Goal: Task Accomplishment & Management: Complete application form

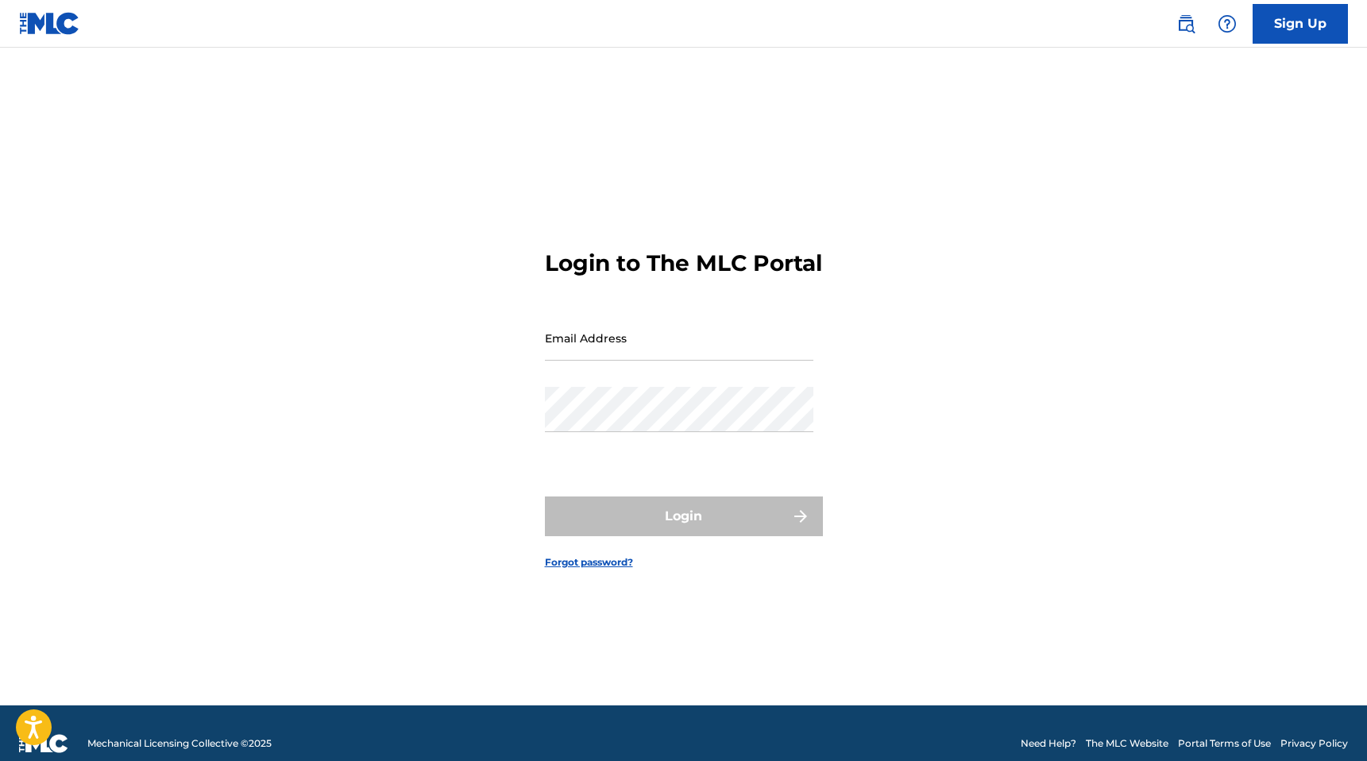
click at [666, 359] on input "Email Address" at bounding box center [679, 337] width 269 height 45
click at [668, 361] on input "Email Address" at bounding box center [679, 337] width 269 height 45
type input "[EMAIL_ADDRESS][DOMAIN_NAME]"
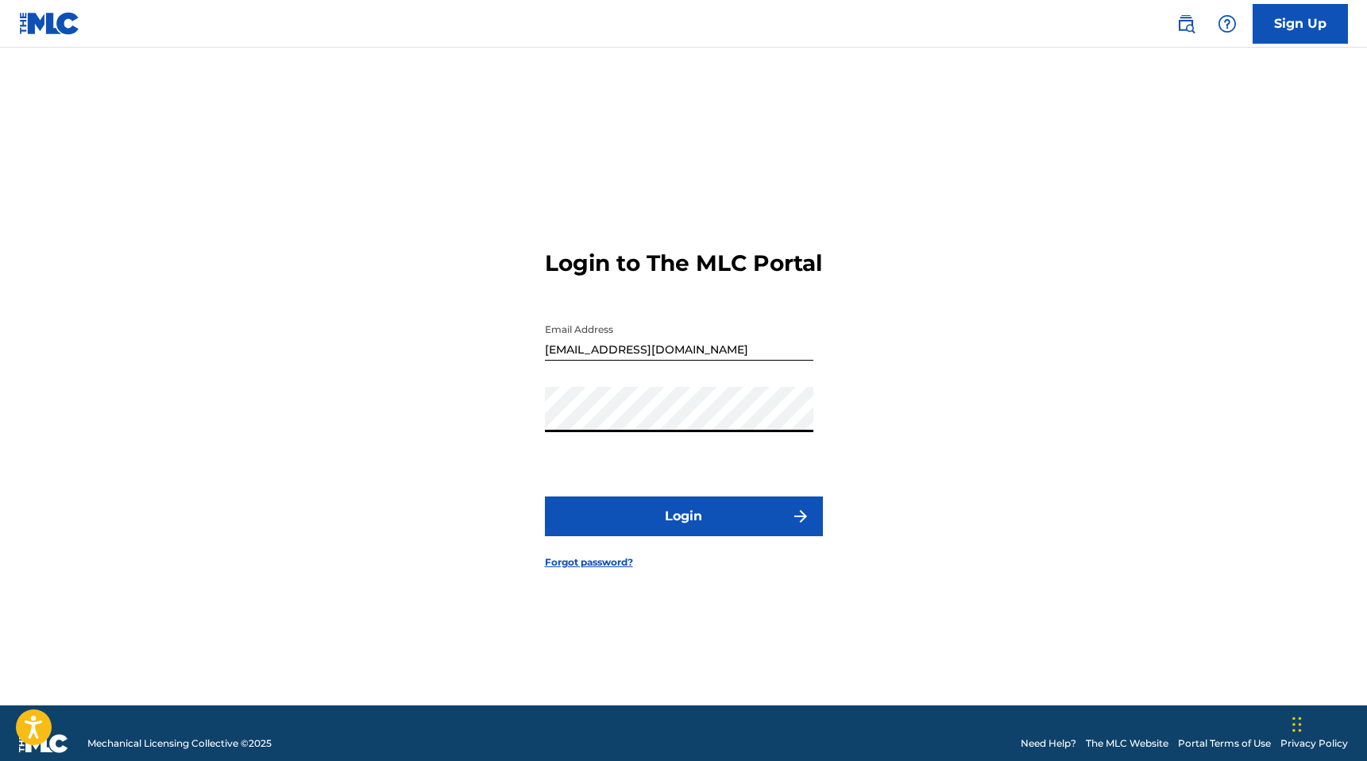
click at [702, 528] on button "Login" at bounding box center [684, 517] width 278 height 40
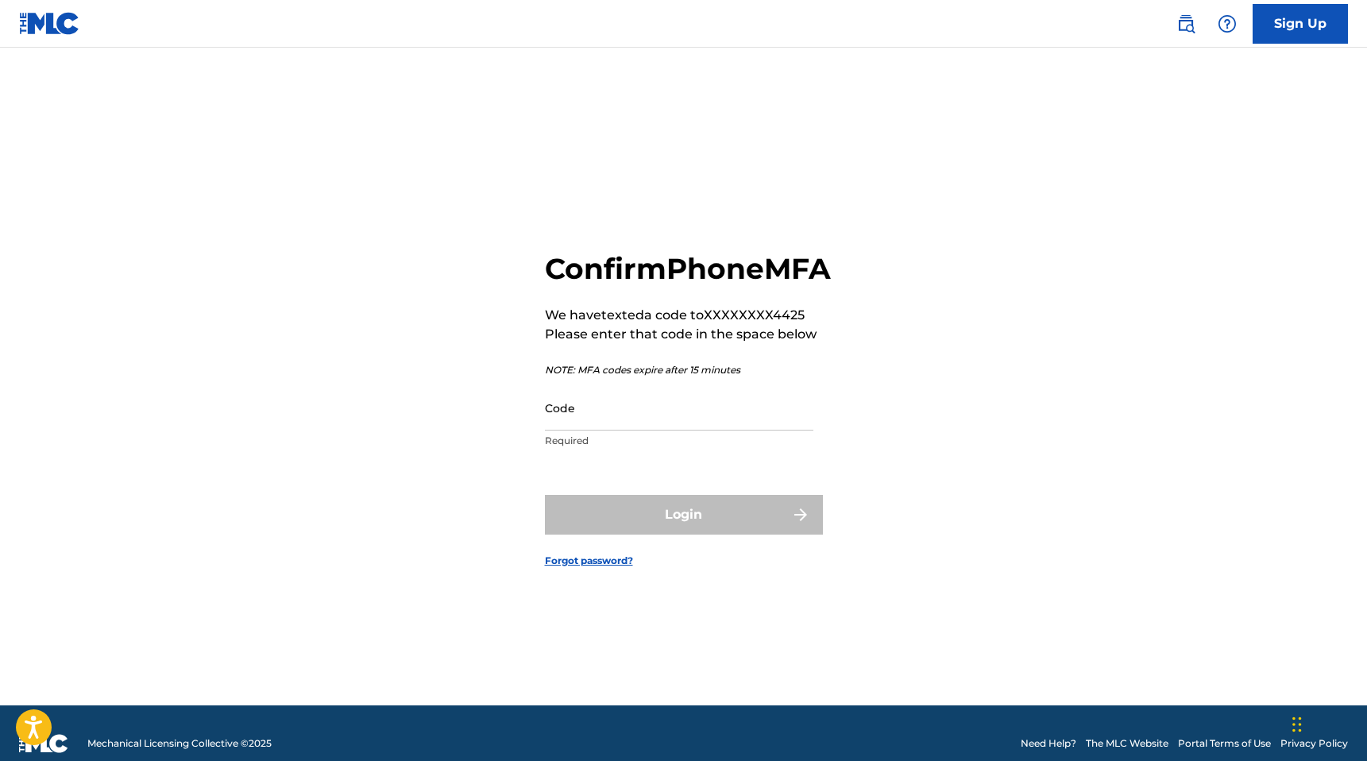
click at [616, 431] on input "Code" at bounding box center [679, 407] width 269 height 45
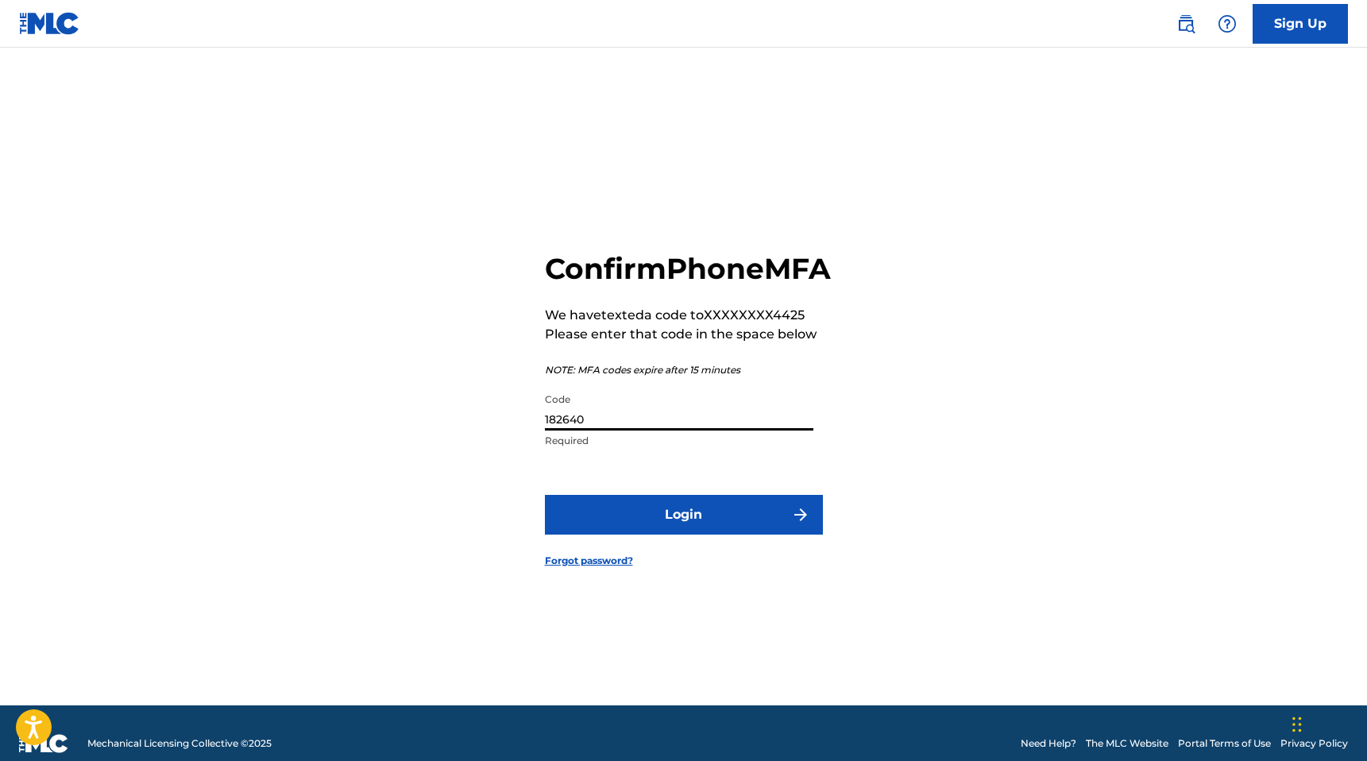
type input "182640"
click at [757, 531] on button "Login" at bounding box center [684, 515] width 278 height 40
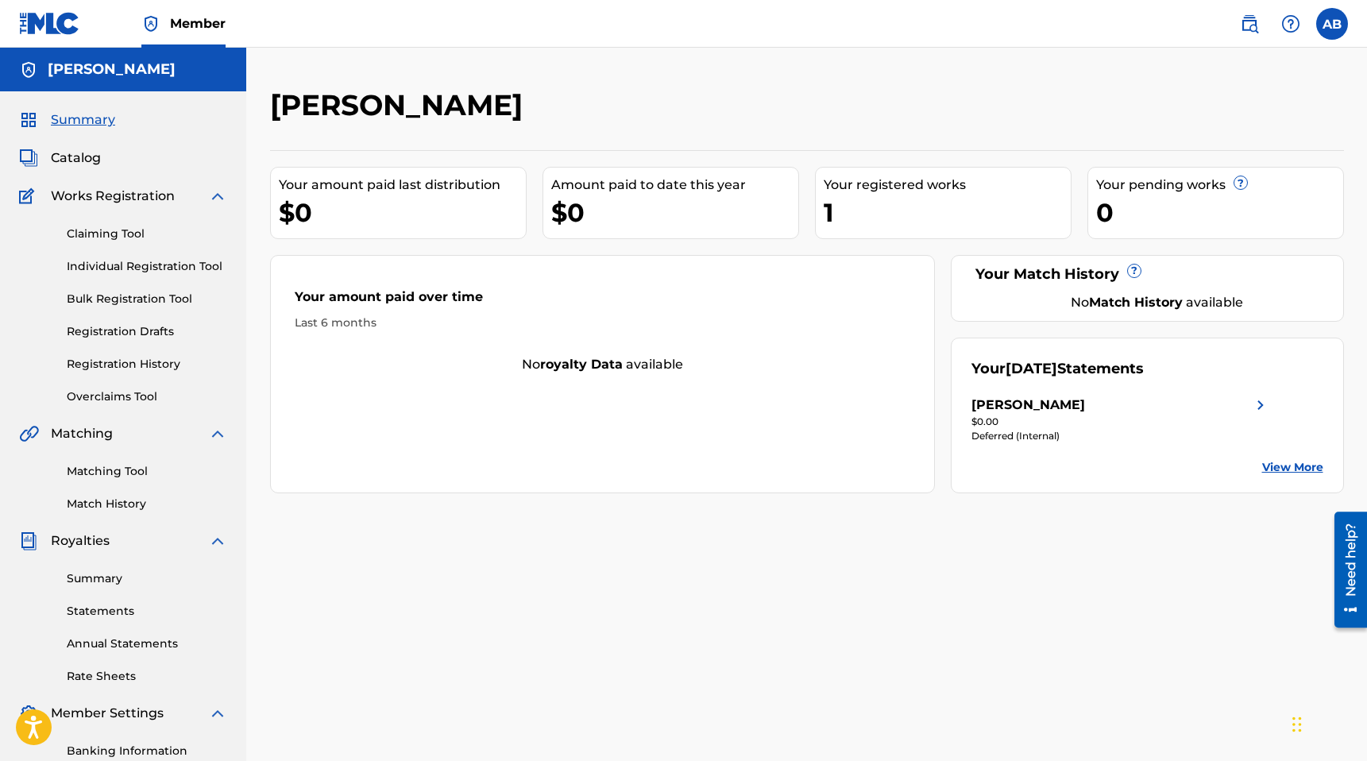
click at [143, 261] on link "Individual Registration Tool" at bounding box center [147, 266] width 160 height 17
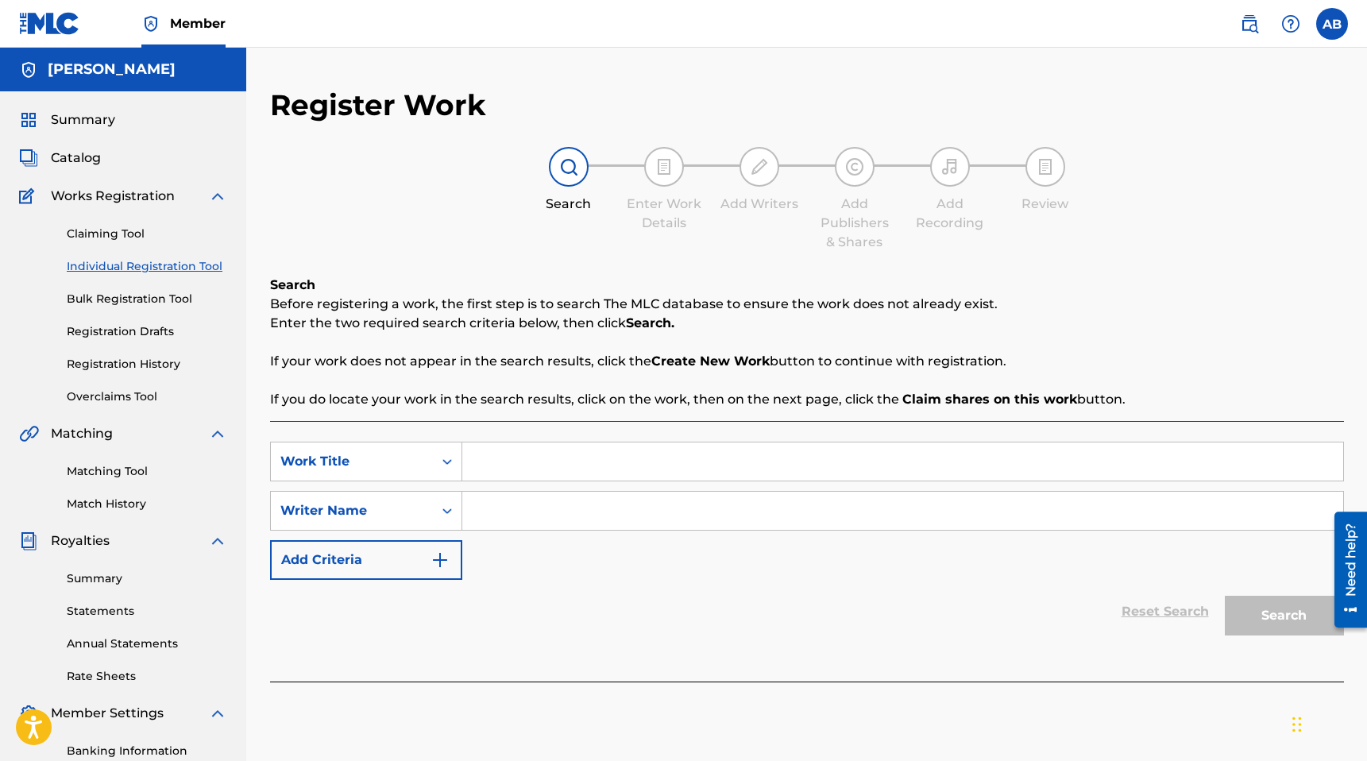
click at [553, 465] on input "Search Form" at bounding box center [902, 462] width 881 height 38
type input "Celebrate"
click at [529, 493] on input "Search Form" at bounding box center [902, 511] width 881 height 38
click at [1211, 265] on div "Register Work Search Enter Work Details Add Writers Add Publishers & Shares Add…" at bounding box center [807, 392] width 1074 height 611
click at [654, 520] on input "[PERSON_NAME]" at bounding box center [902, 511] width 881 height 38
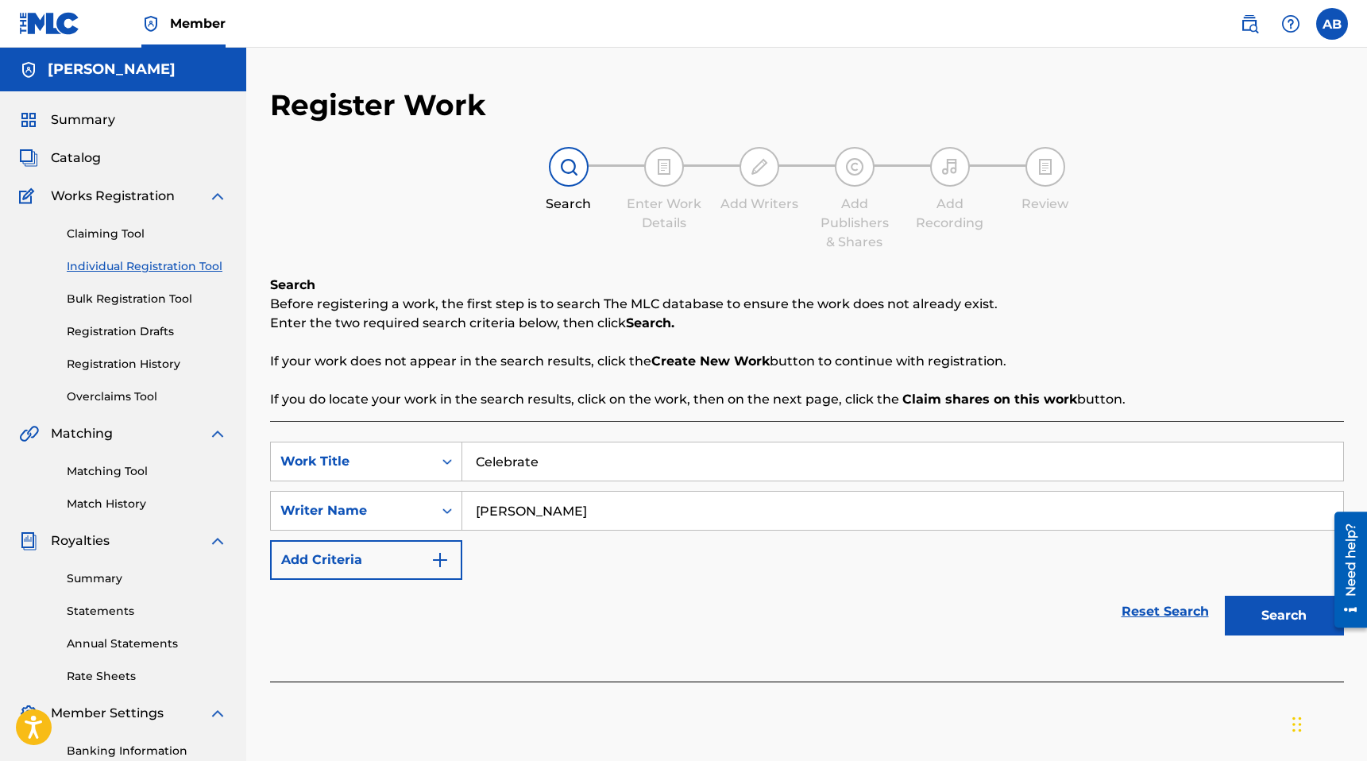
click at [653, 517] on input "[PERSON_NAME]" at bounding box center [902, 511] width 881 height 38
type input "[PERSON_NAME]"
click at [1266, 616] on button "Search" at bounding box center [1284, 616] width 119 height 40
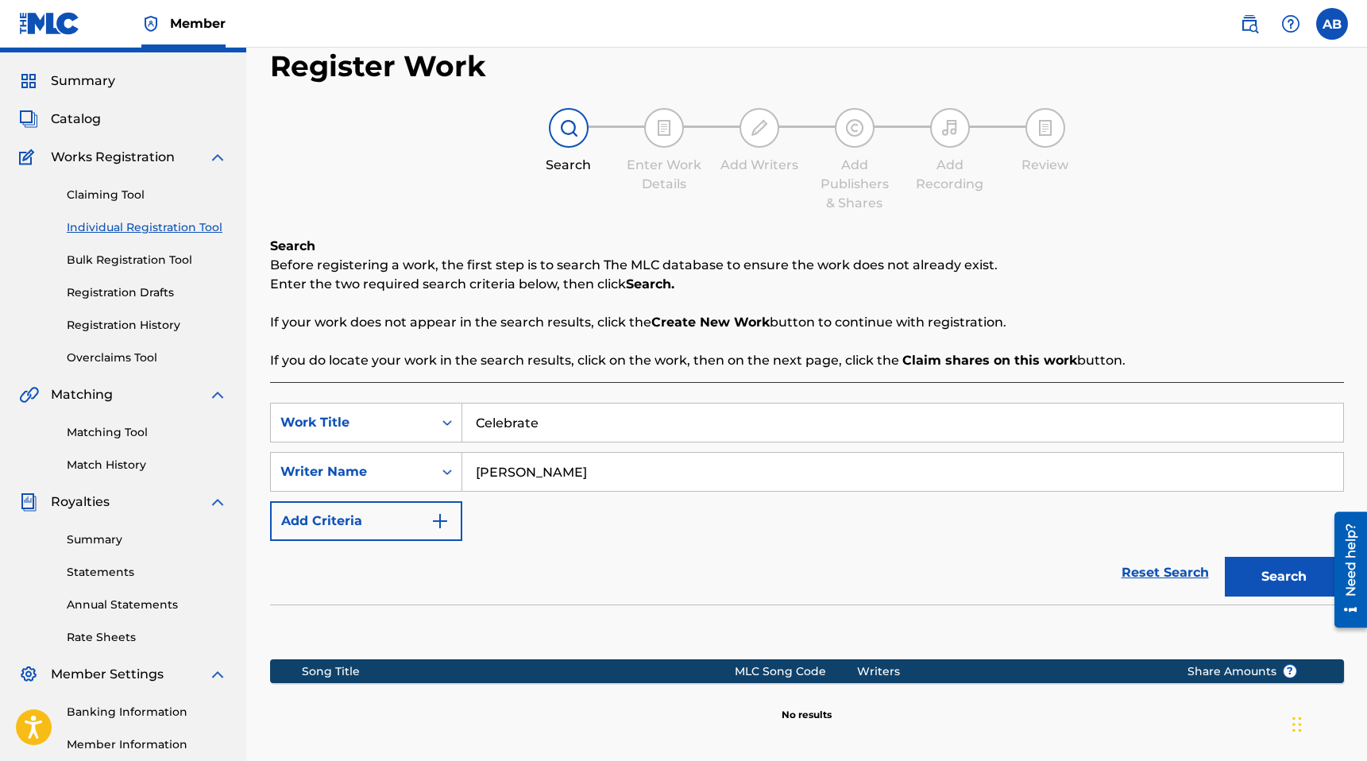
scroll to position [41, 0]
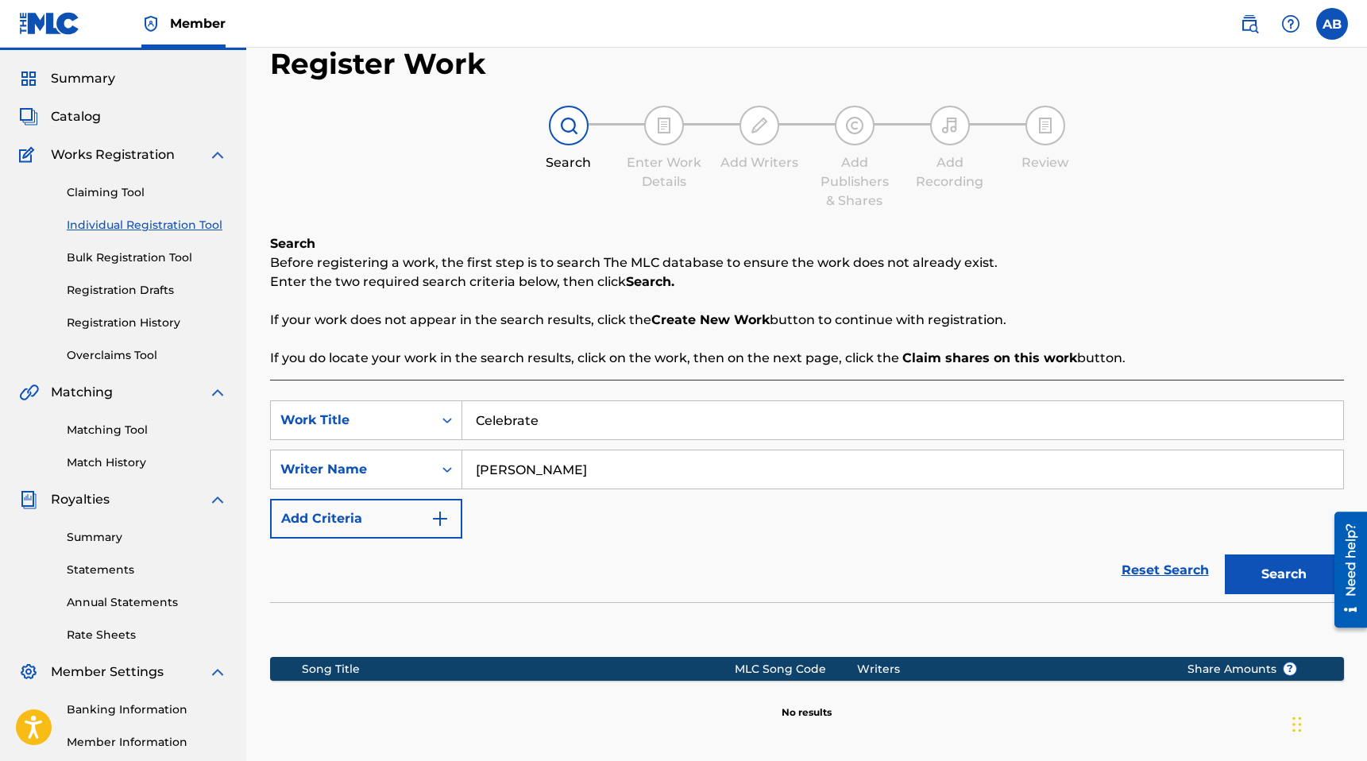
click at [88, 122] on span "Catalog" at bounding box center [76, 116] width 50 height 19
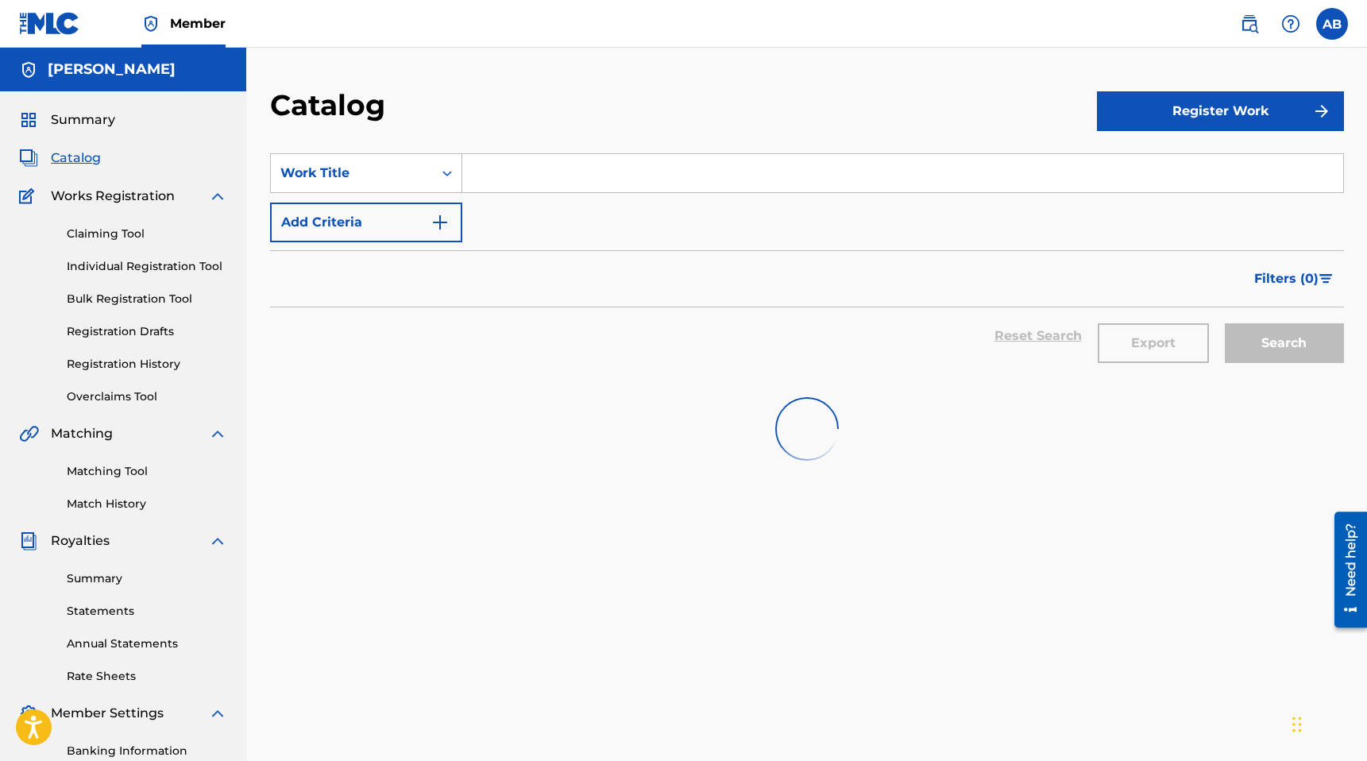
click at [611, 168] on input "Search Form" at bounding box center [902, 173] width 881 height 38
click at [760, 164] on input "Search Form" at bounding box center [902, 173] width 881 height 38
type input "Celebrate"
drag, startPoint x: 607, startPoint y: 224, endPoint x: 887, endPoint y: 187, distance: 282.2
click at [608, 224] on div "SearchWithCriteria99ef0da6-2b8e-4468-ba6d-10f089e05d2c Work Title Celebrate Add…" at bounding box center [807, 197] width 1074 height 89
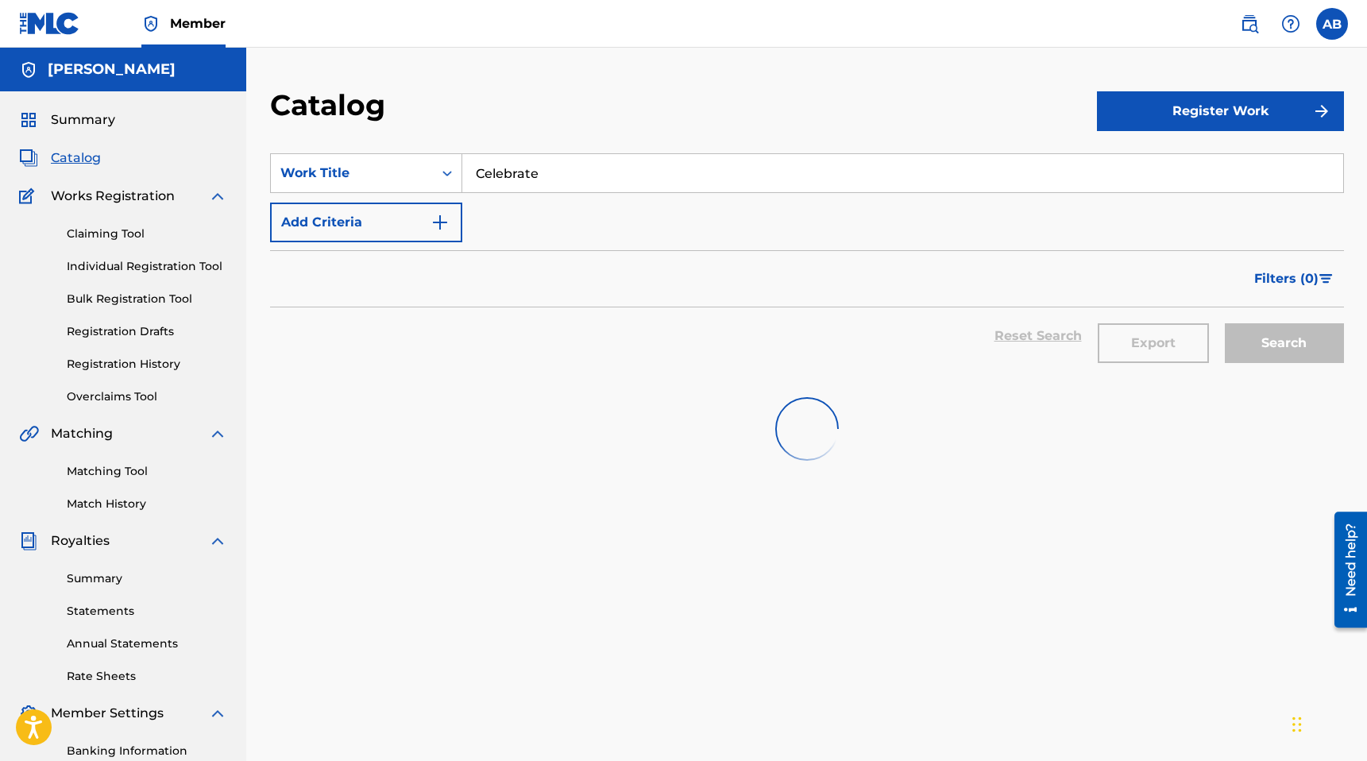
click at [1145, 120] on button "Register Work" at bounding box center [1220, 111] width 247 height 40
click at [1143, 158] on link "Individual" at bounding box center [1220, 163] width 247 height 38
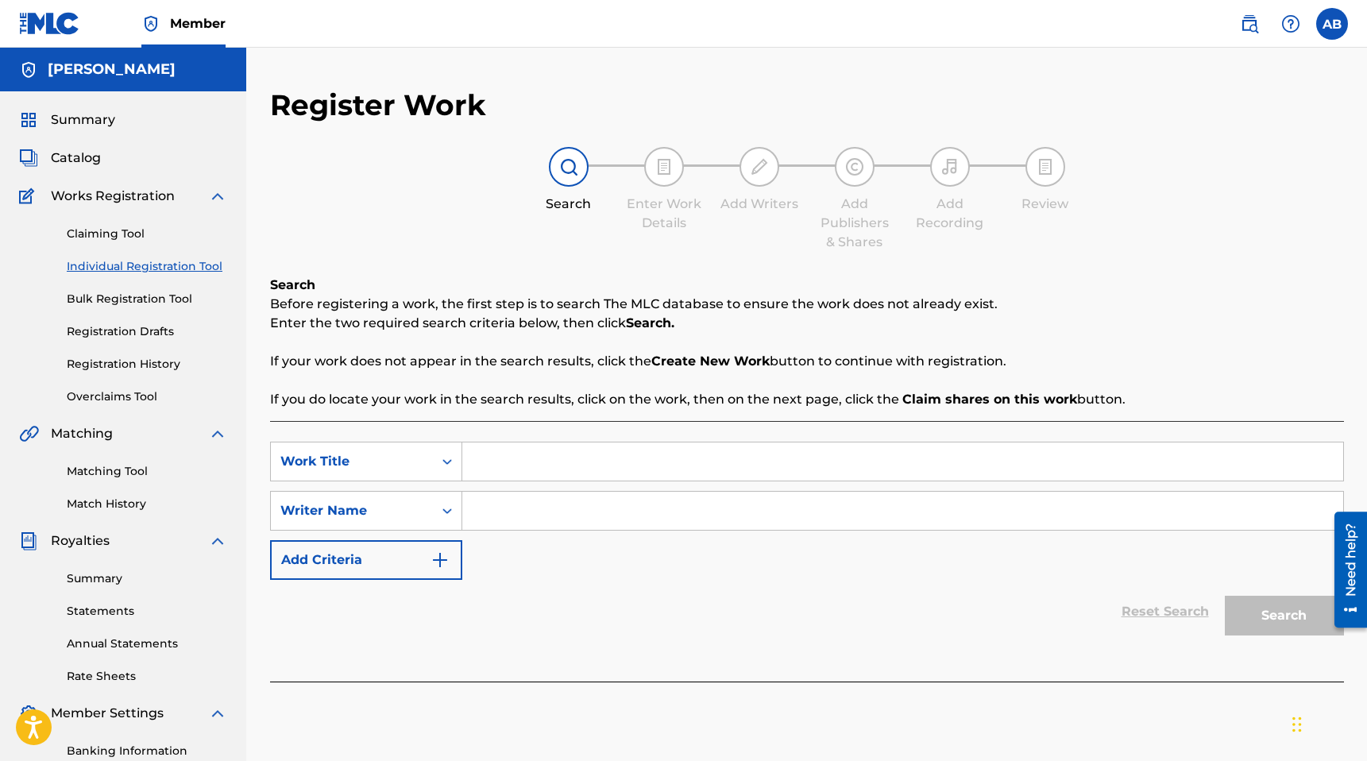
click at [514, 468] on input "Search Form" at bounding box center [902, 462] width 881 height 38
type input "Celebrate"
click at [527, 512] on input "Search Form" at bounding box center [902, 511] width 881 height 38
click at [741, 636] on div "Reset Search Search" at bounding box center [807, 612] width 1074 height 64
click at [1277, 616] on button "Search" at bounding box center [1284, 616] width 119 height 40
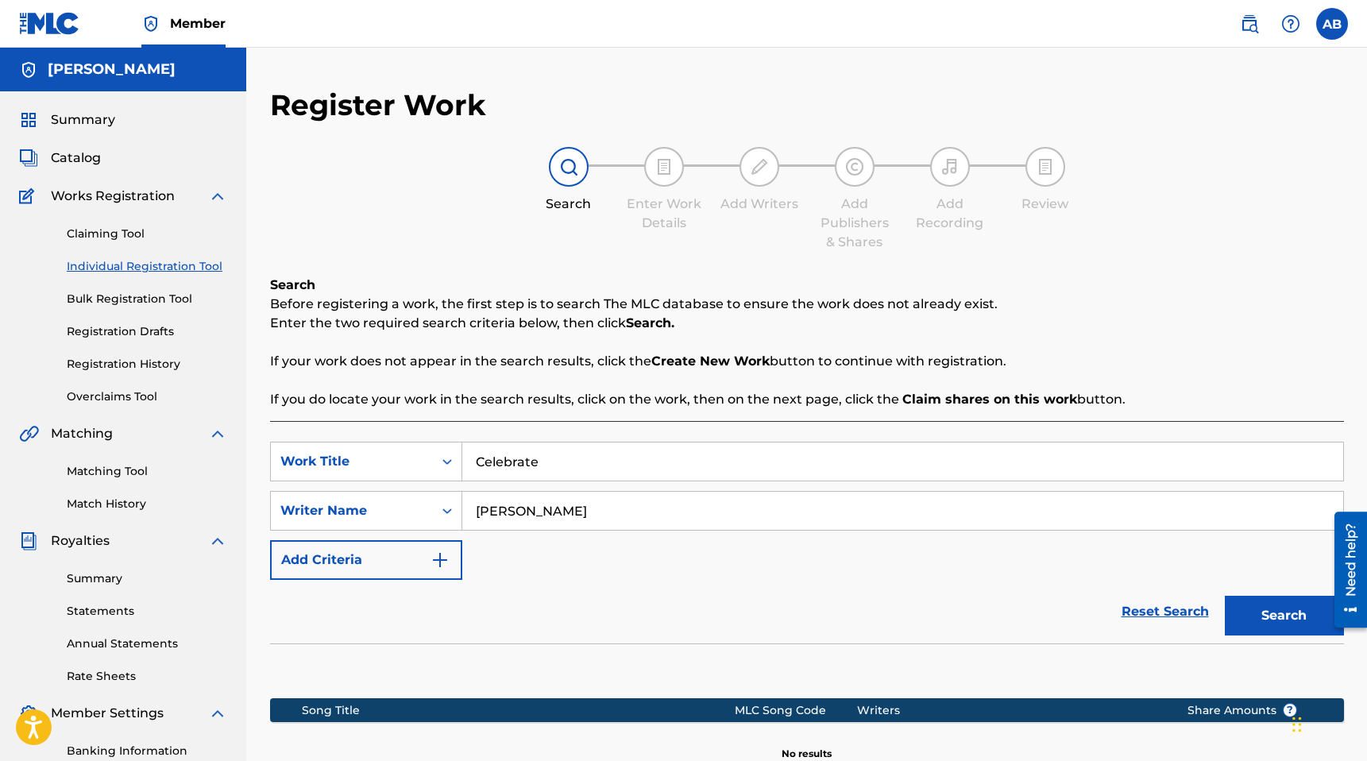
scroll to position [224, 0]
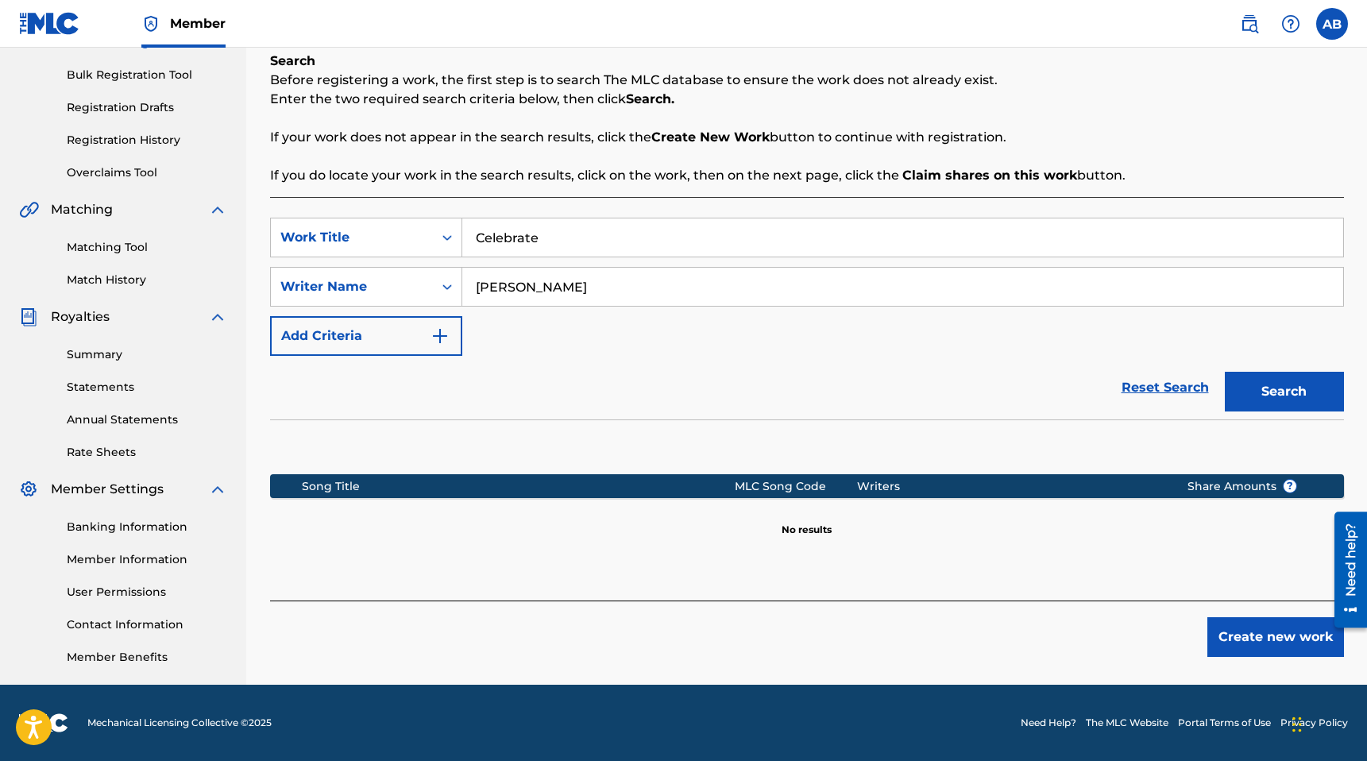
click at [566, 289] on input "[PERSON_NAME]" at bounding box center [902, 287] width 881 height 38
type input "[PERSON_NAME]"
click at [1264, 385] on button "Search" at bounding box center [1284, 392] width 119 height 40
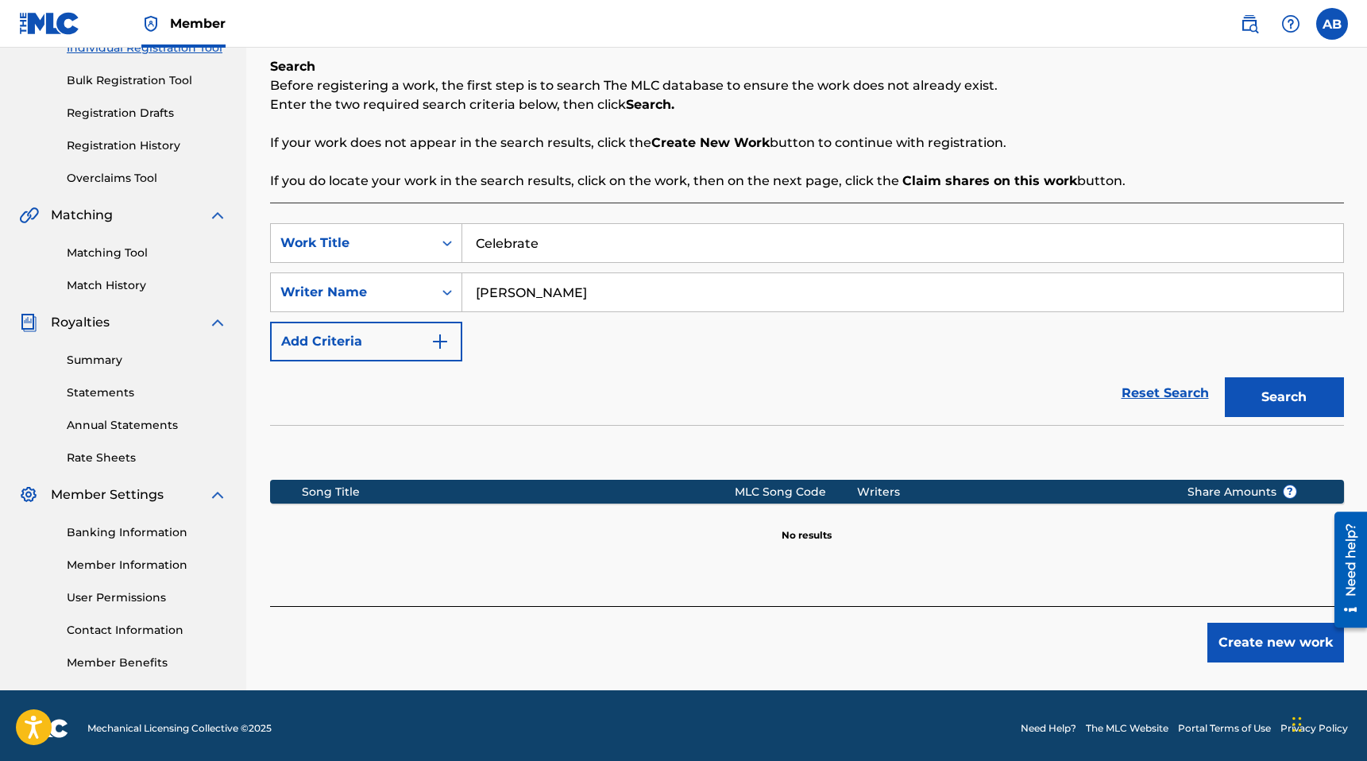
scroll to position [220, 0]
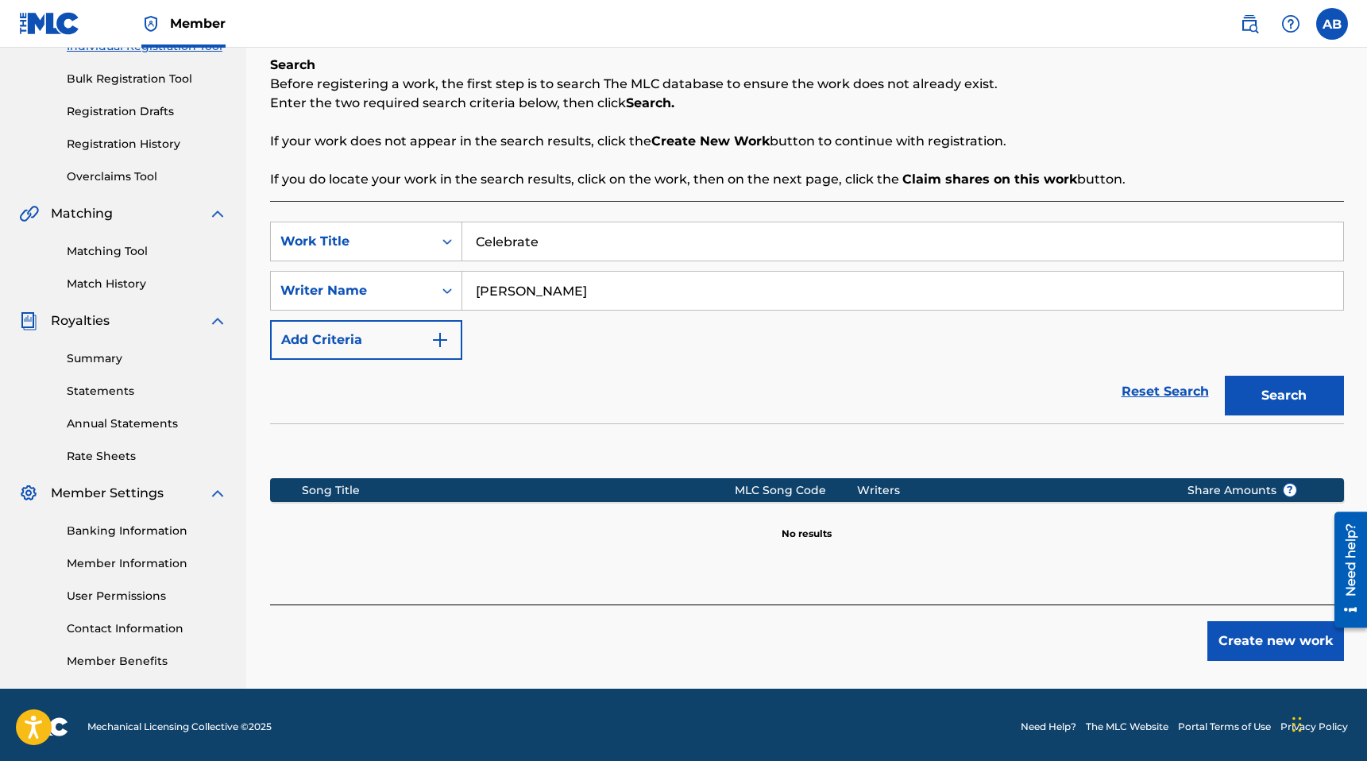
click at [1273, 627] on button "Create new work" at bounding box center [1276, 641] width 137 height 40
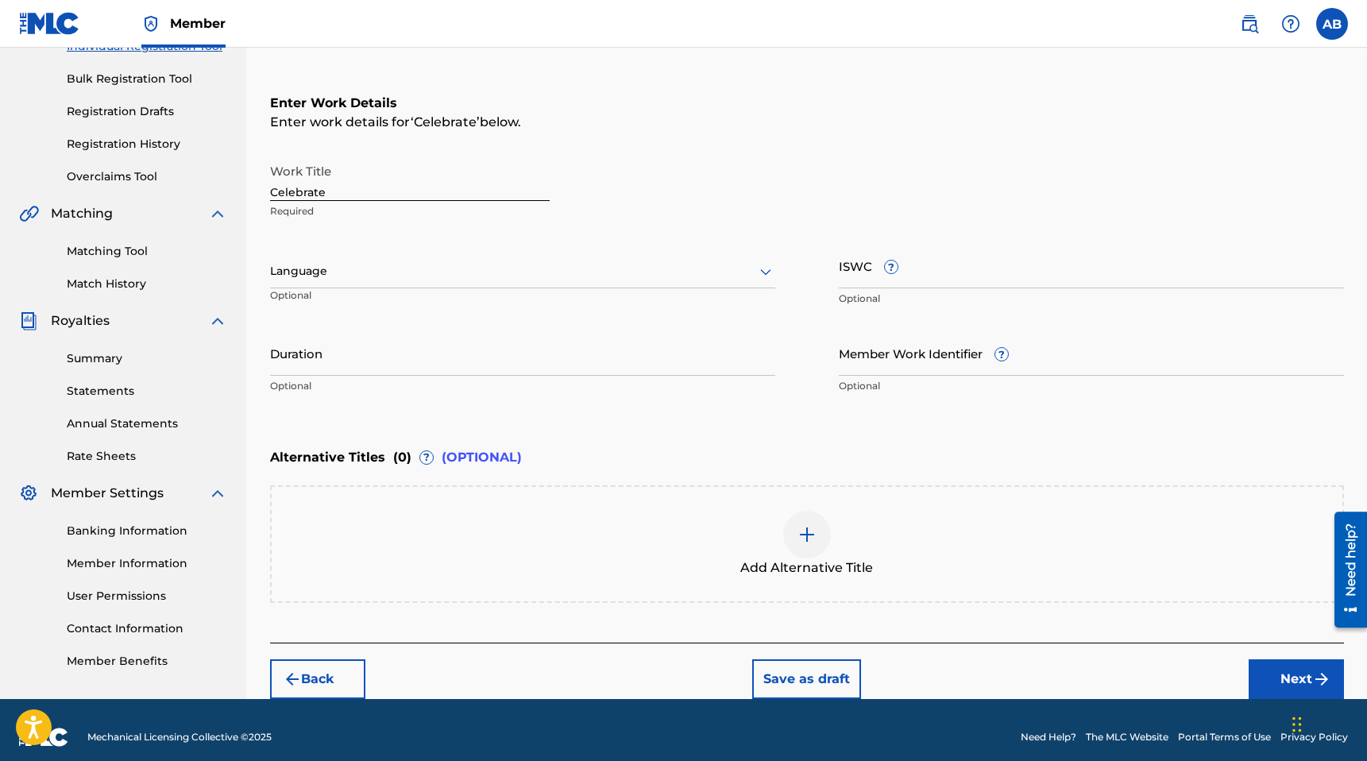
click at [460, 358] on input "Duration" at bounding box center [522, 353] width 505 height 45
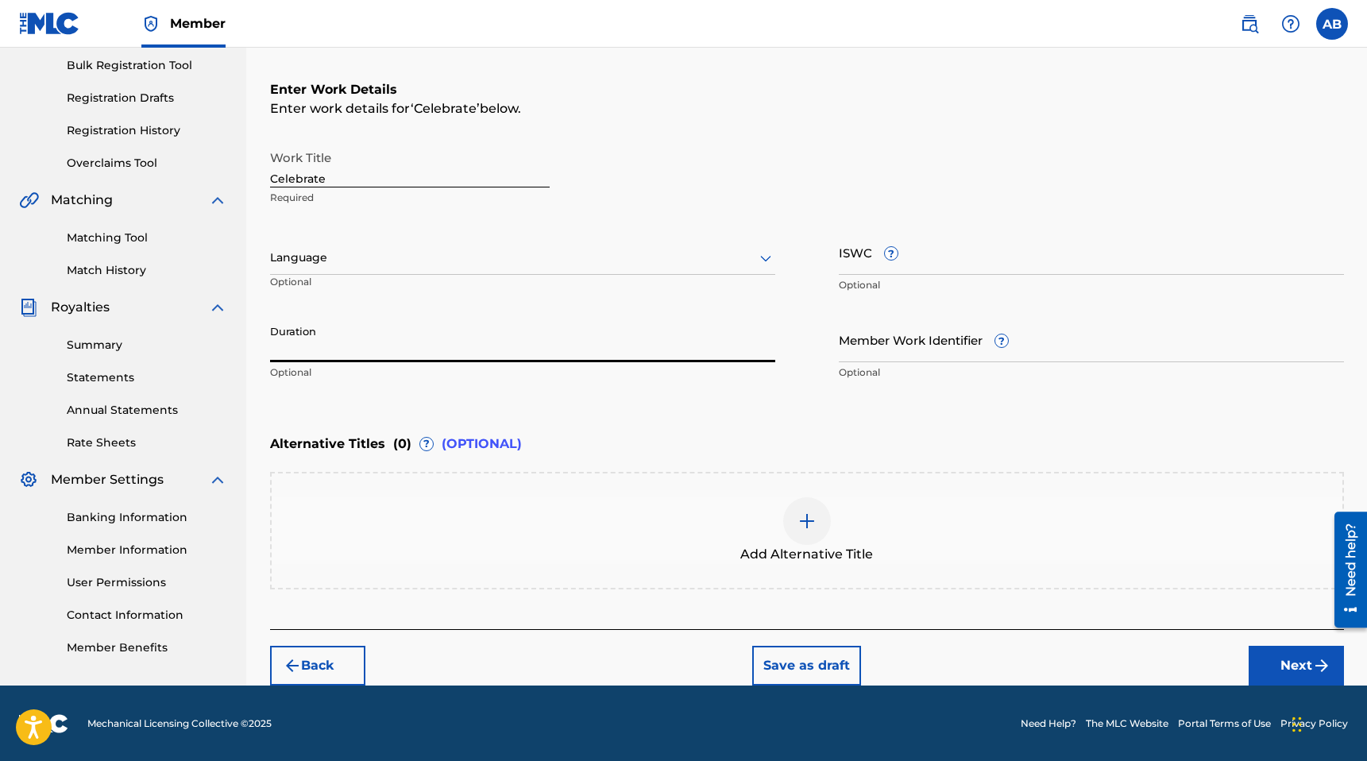
click at [928, 351] on input "Member Work Identifier ?" at bounding box center [1091, 339] width 505 height 45
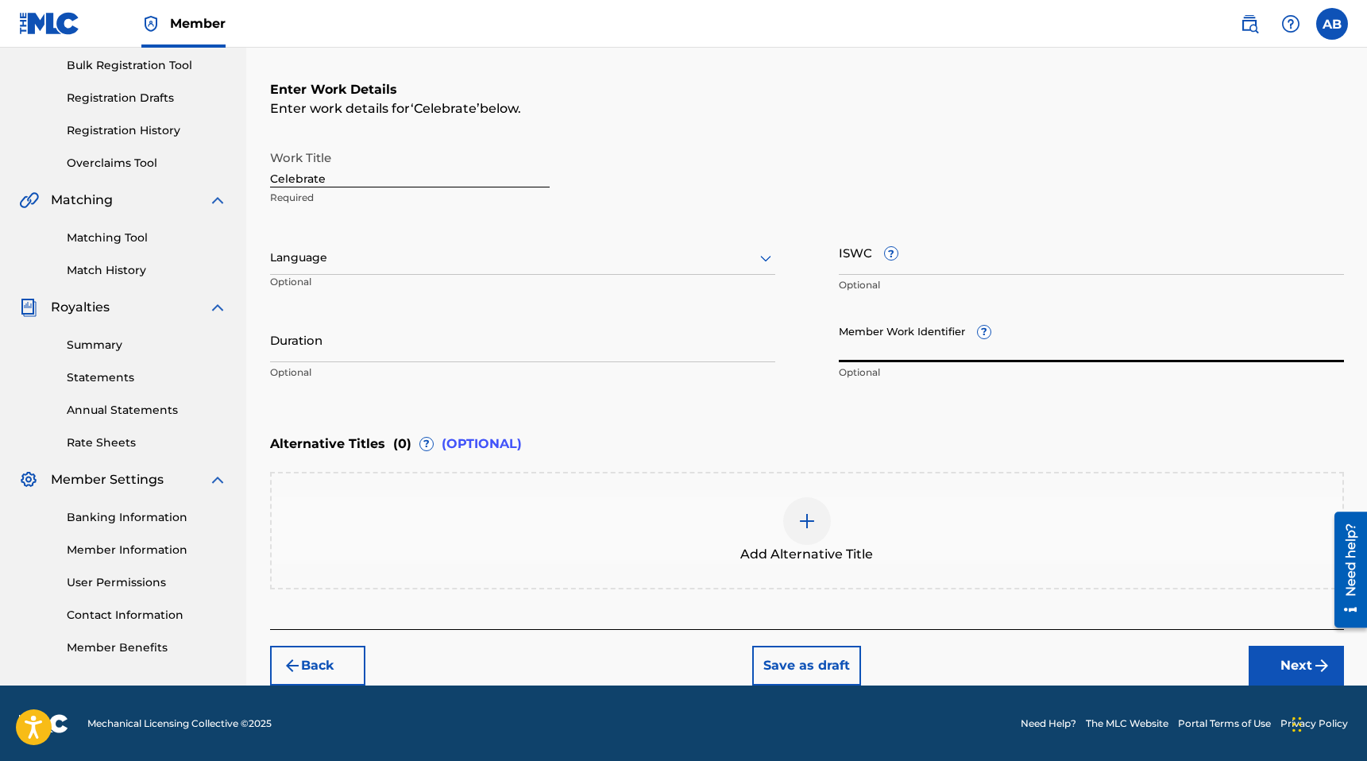
click at [875, 268] on input "ISWC ?" at bounding box center [1091, 252] width 505 height 45
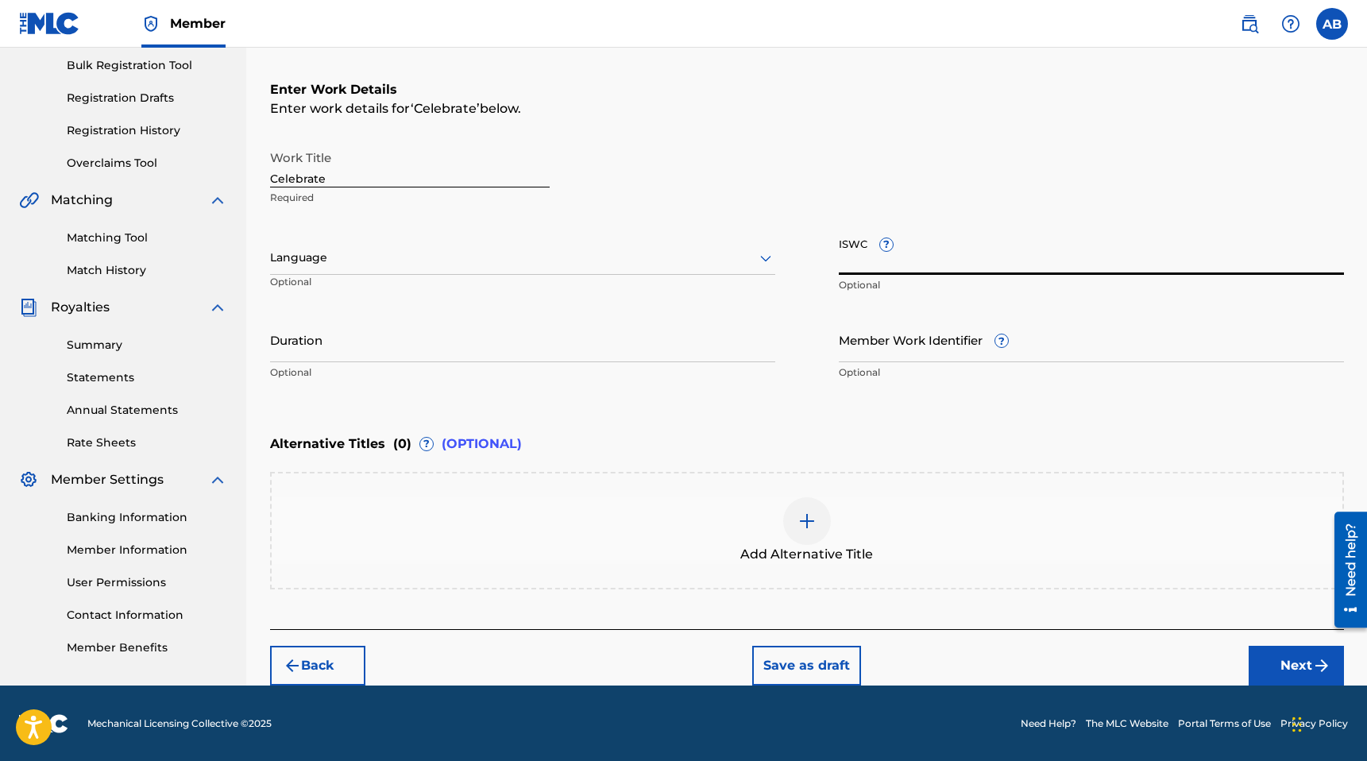
paste input "QZZ762560574"
type input "QZZ762560574"
click at [976, 164] on div "Work Title Celebrate Required" at bounding box center [807, 178] width 1074 height 72
click at [1285, 650] on button "Next" at bounding box center [1296, 666] width 95 height 40
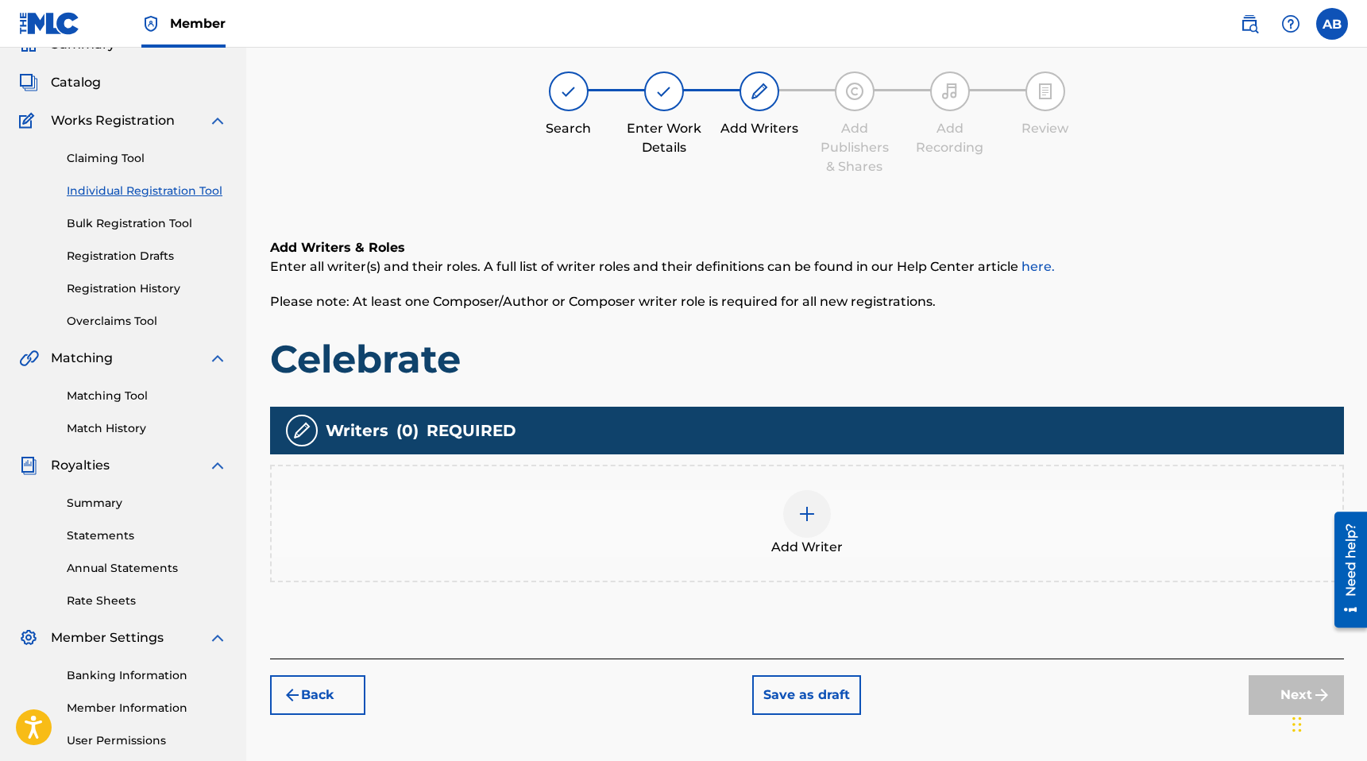
scroll to position [72, 0]
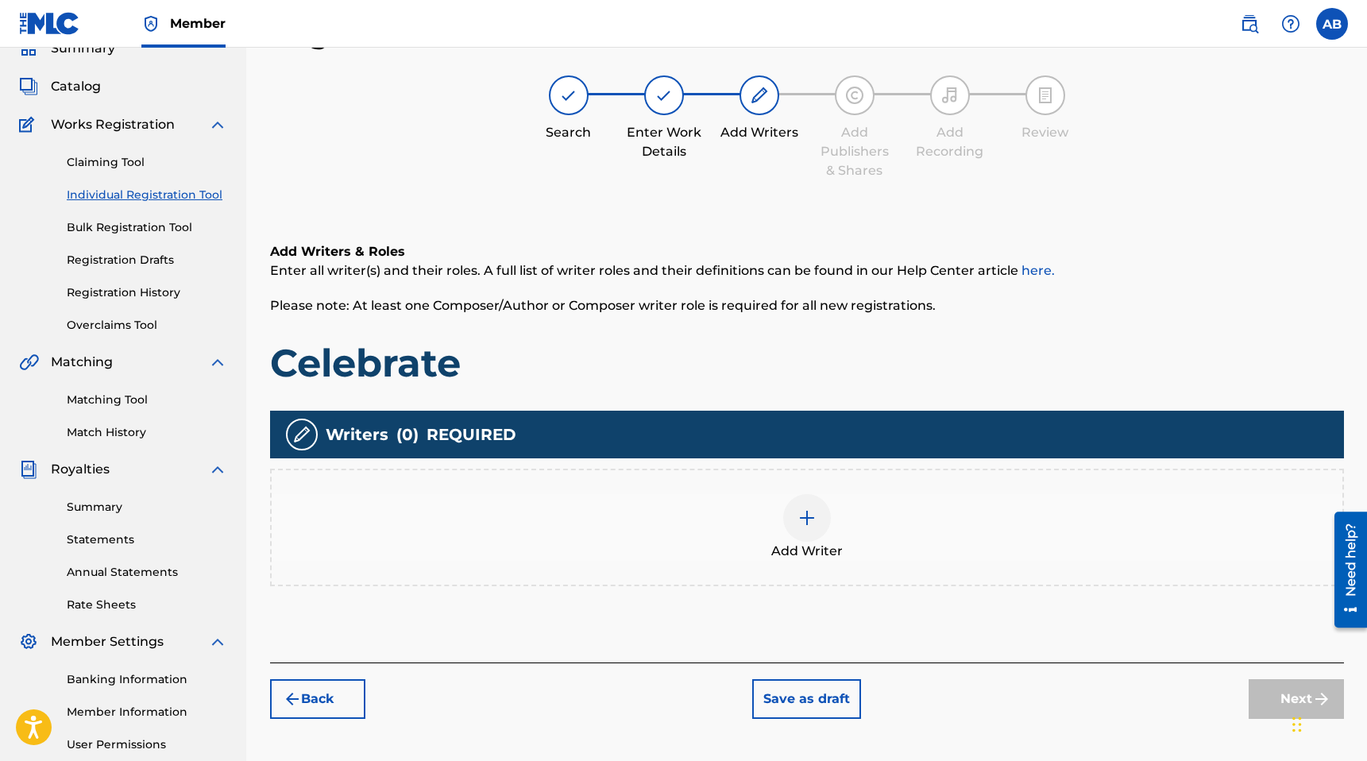
click at [793, 509] on div at bounding box center [807, 518] width 48 height 48
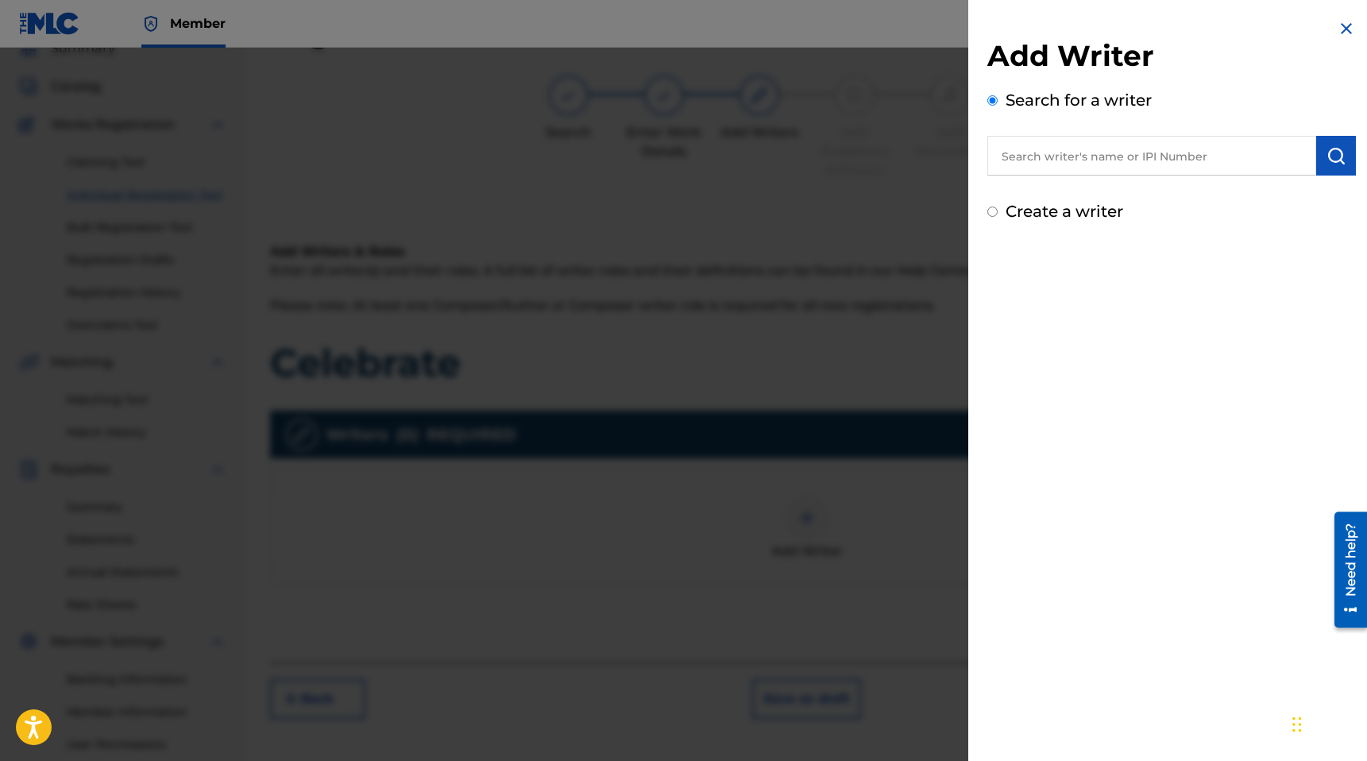
click at [1057, 157] on input "text" at bounding box center [1152, 156] width 329 height 40
click at [1062, 155] on input "text" at bounding box center [1152, 156] width 329 height 40
type input "A"
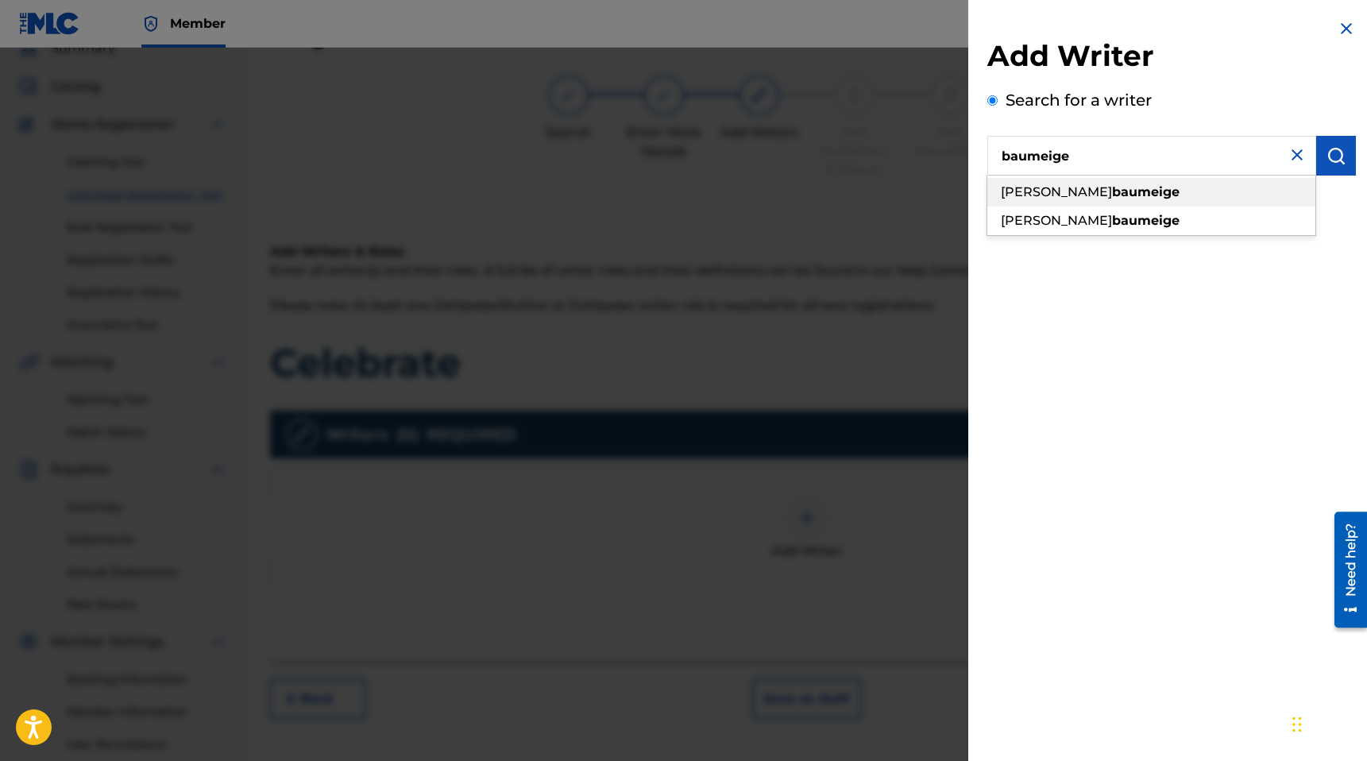
click at [1143, 188] on strong "baumeige" at bounding box center [1146, 191] width 68 height 15
type input "[PERSON_NAME]"
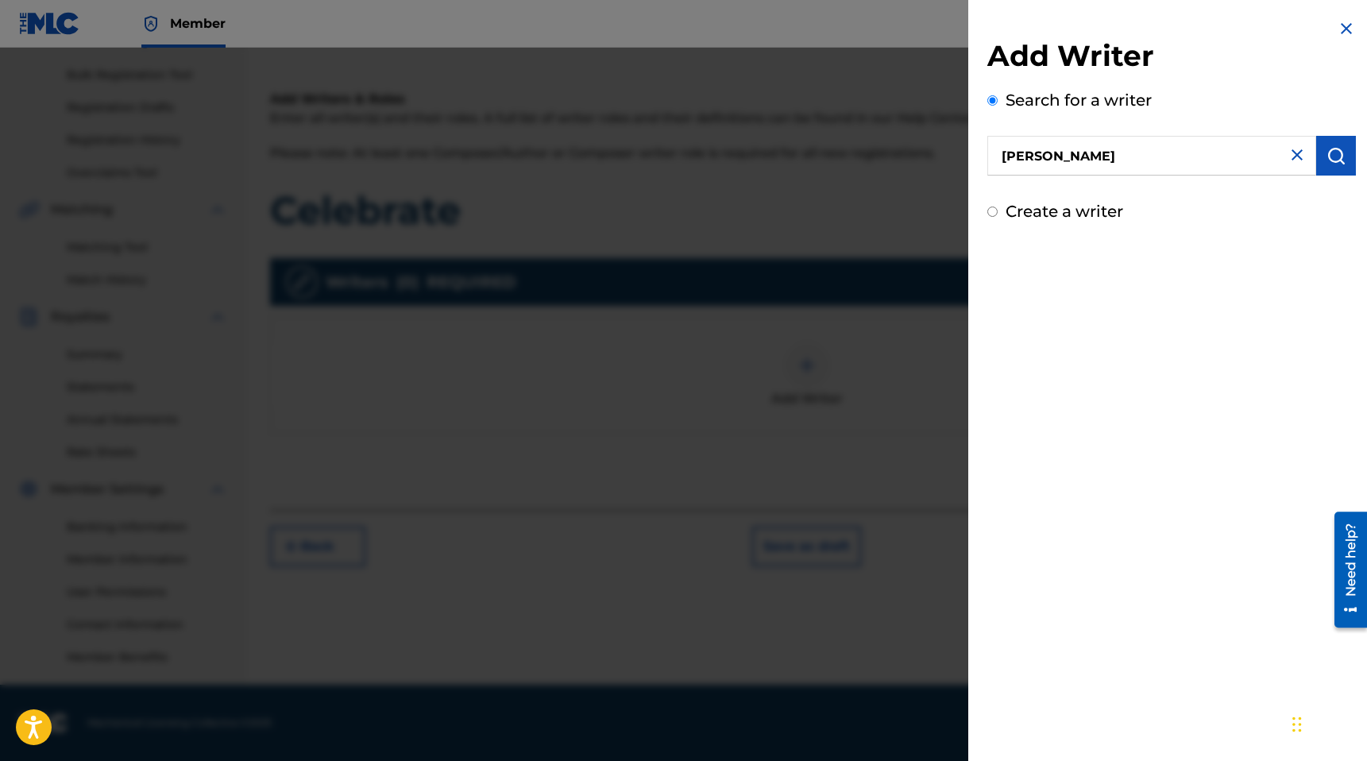
scroll to position [0, 0]
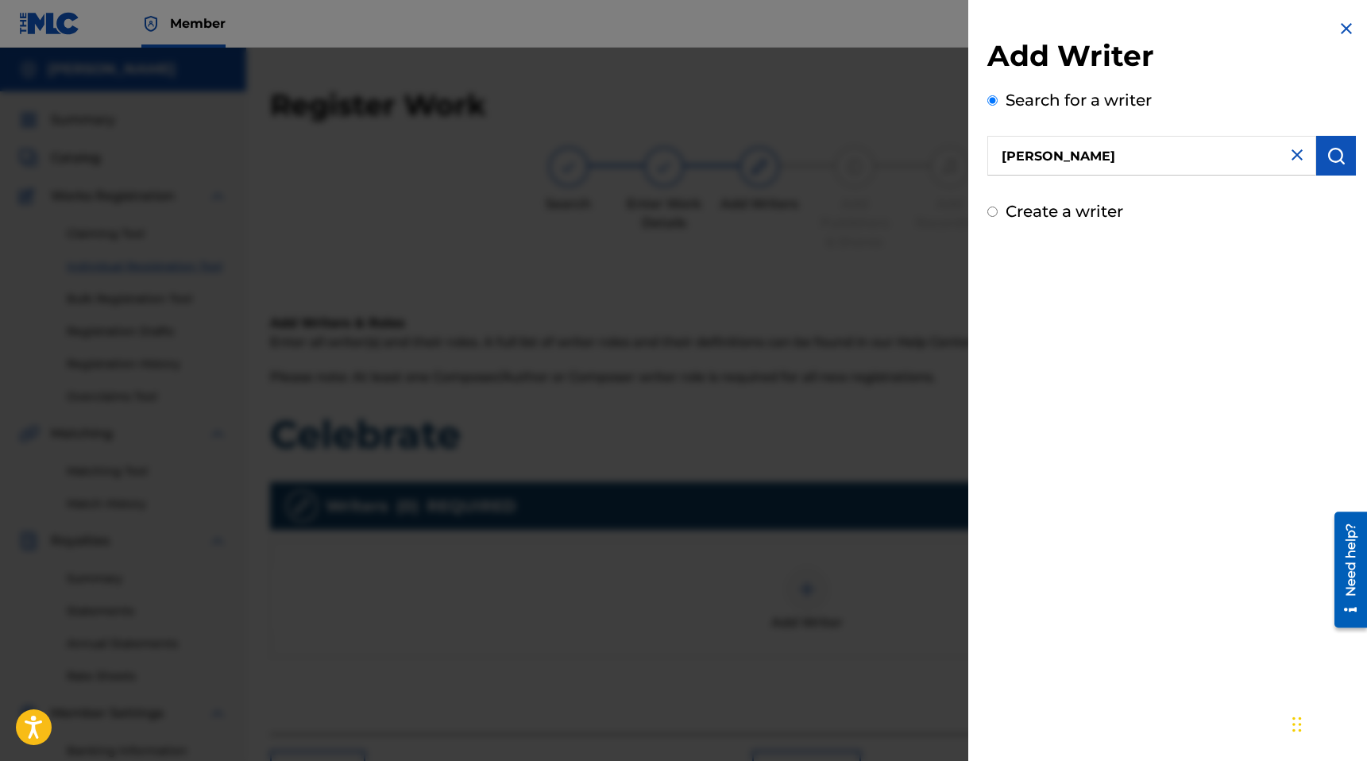
click at [1328, 156] on img "submit" at bounding box center [1336, 155] width 19 height 19
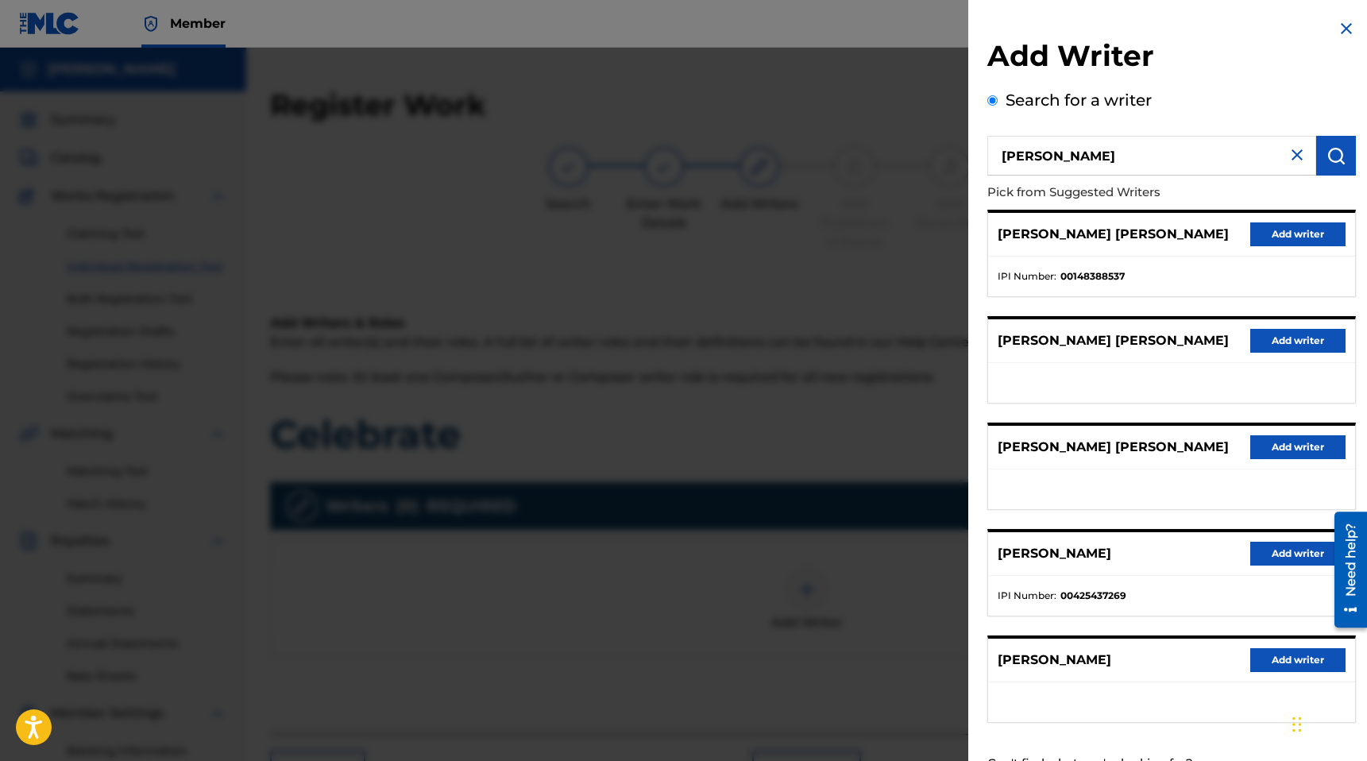
click at [1289, 553] on button "Add writer" at bounding box center [1298, 554] width 95 height 24
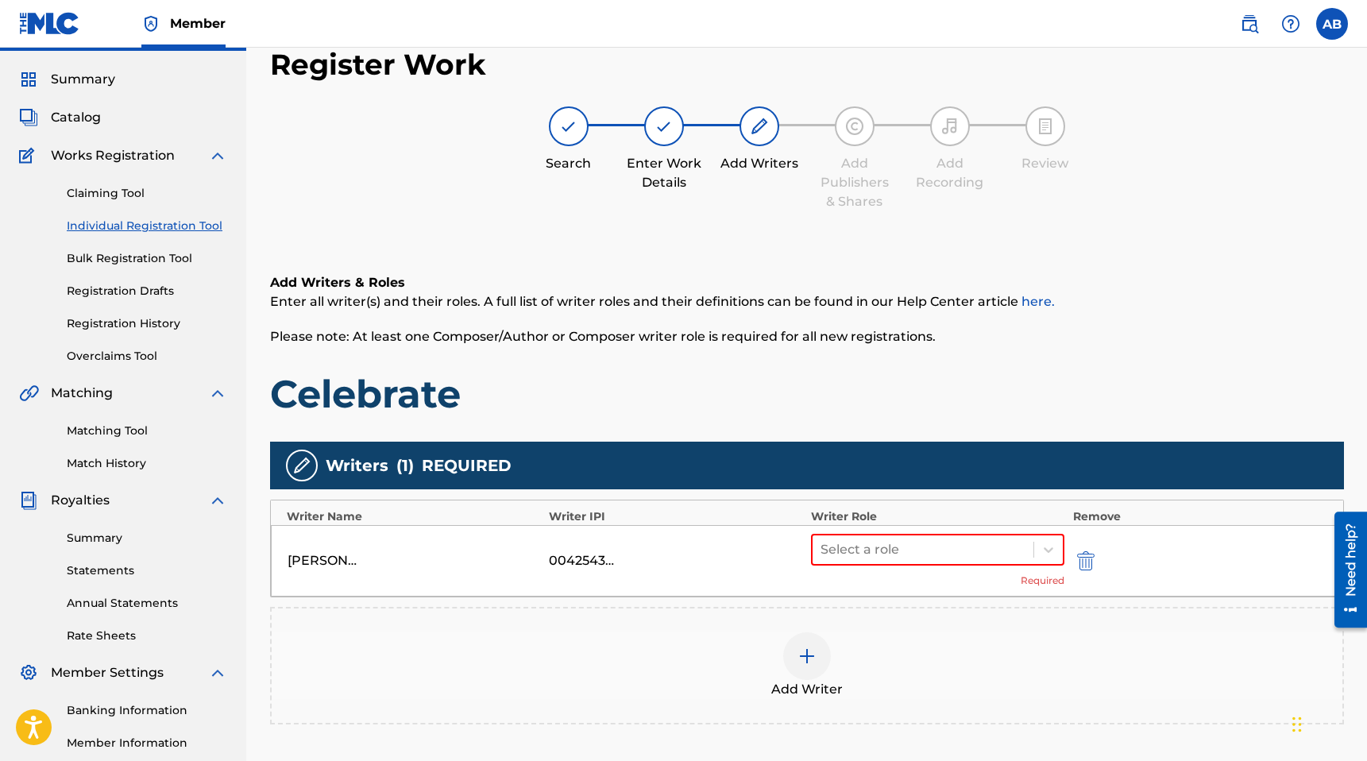
scroll to position [105, 0]
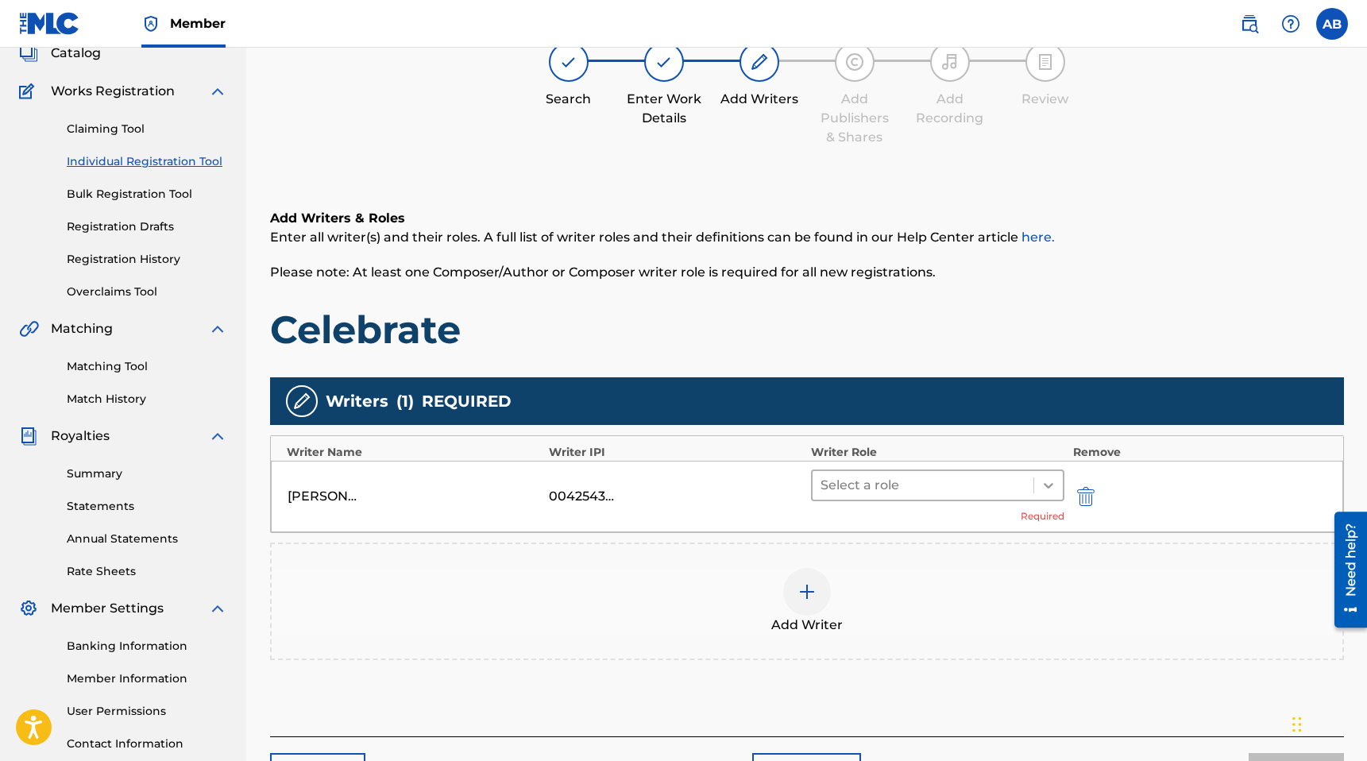
click at [1042, 480] on icon at bounding box center [1049, 486] width 16 height 16
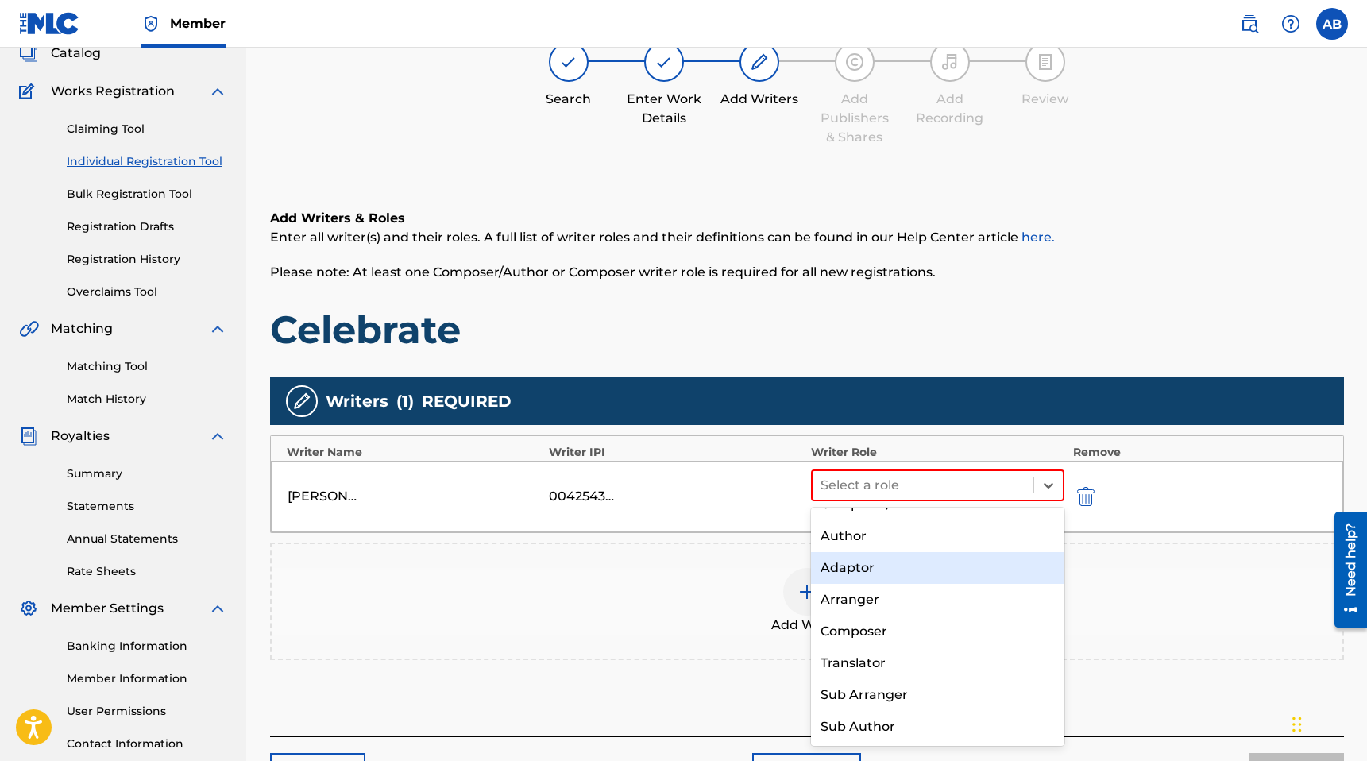
scroll to position [0, 0]
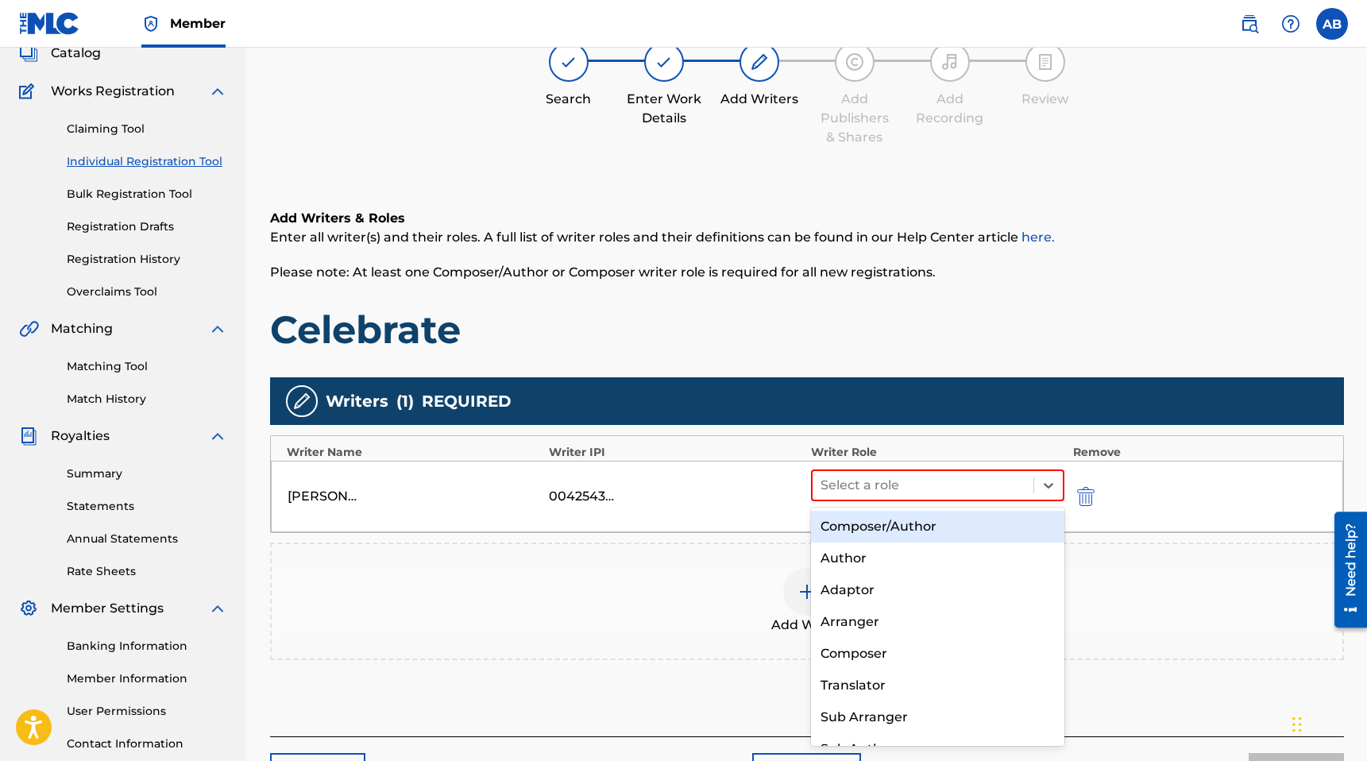
click at [956, 529] on div "Composer/Author" at bounding box center [938, 527] width 254 height 32
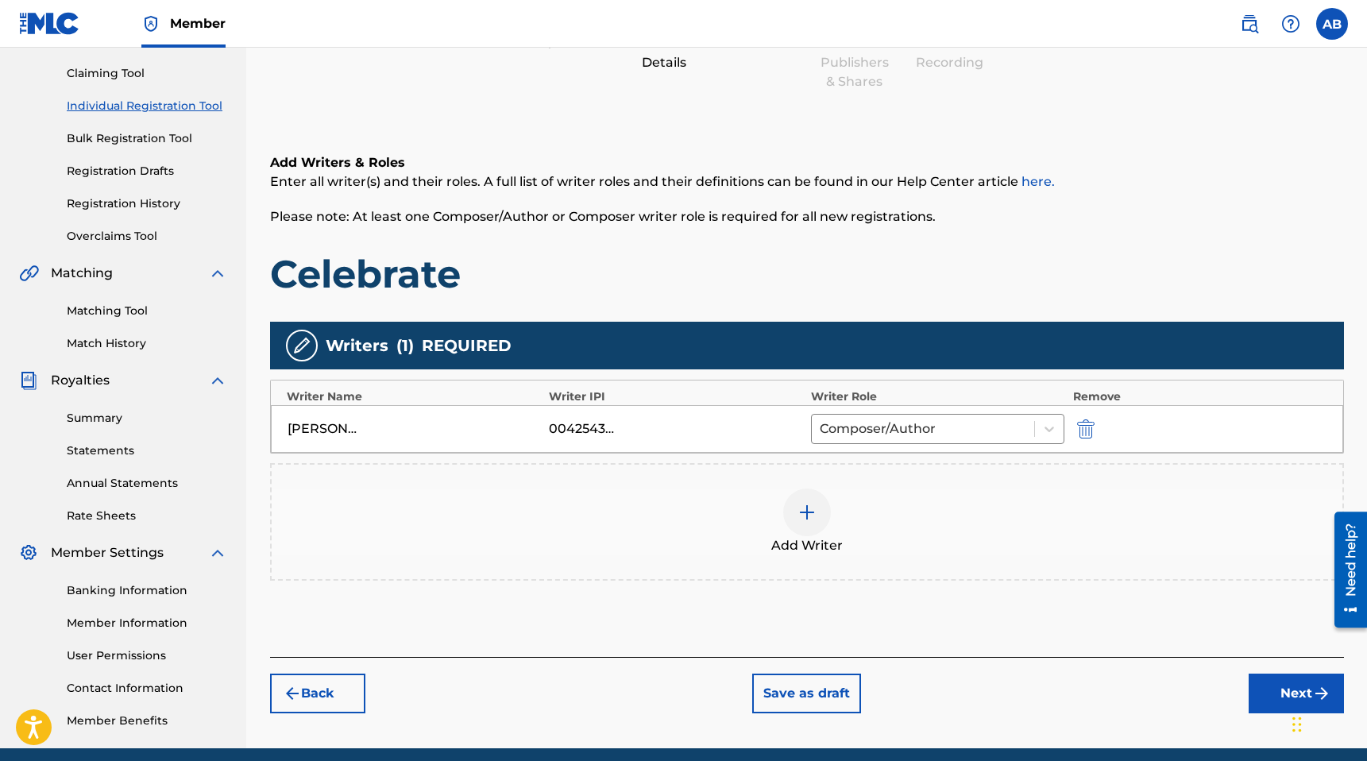
scroll to position [224, 0]
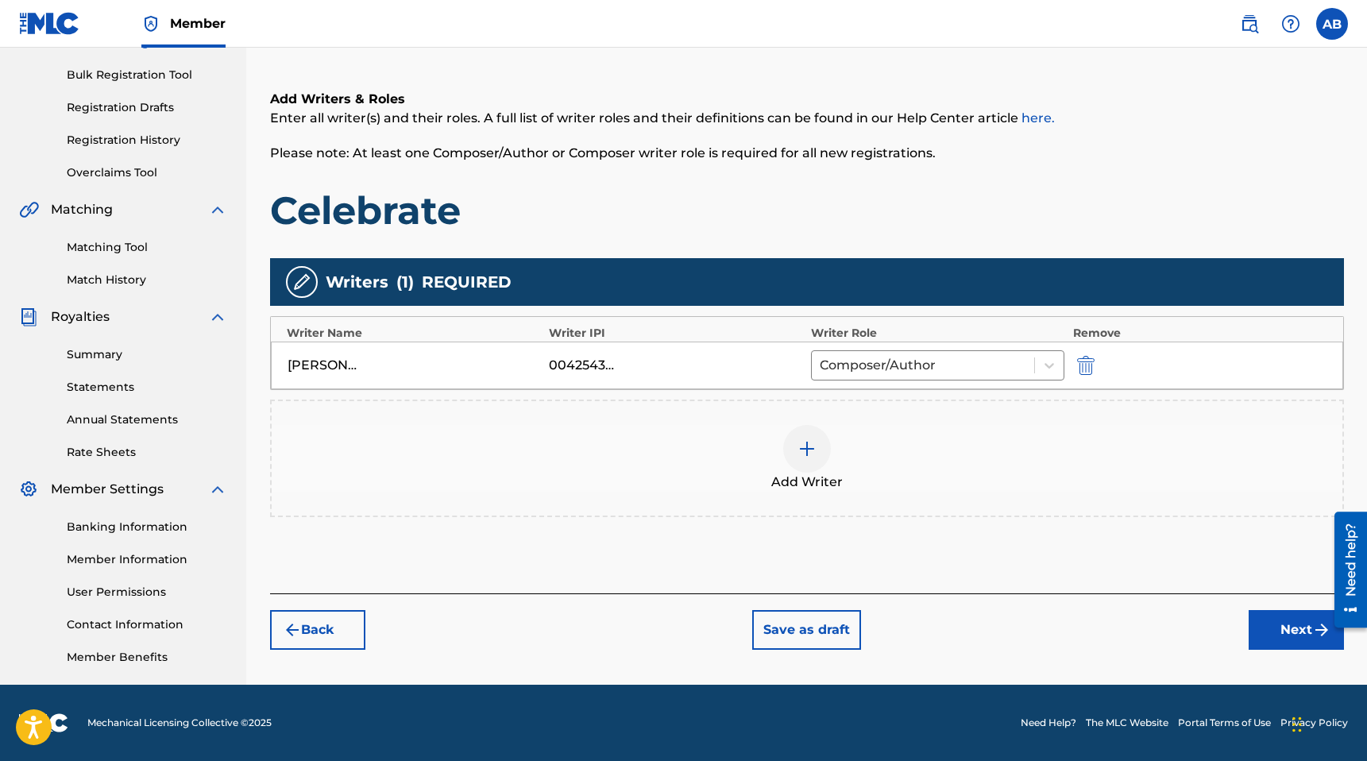
click at [1266, 638] on button "Next" at bounding box center [1296, 630] width 95 height 40
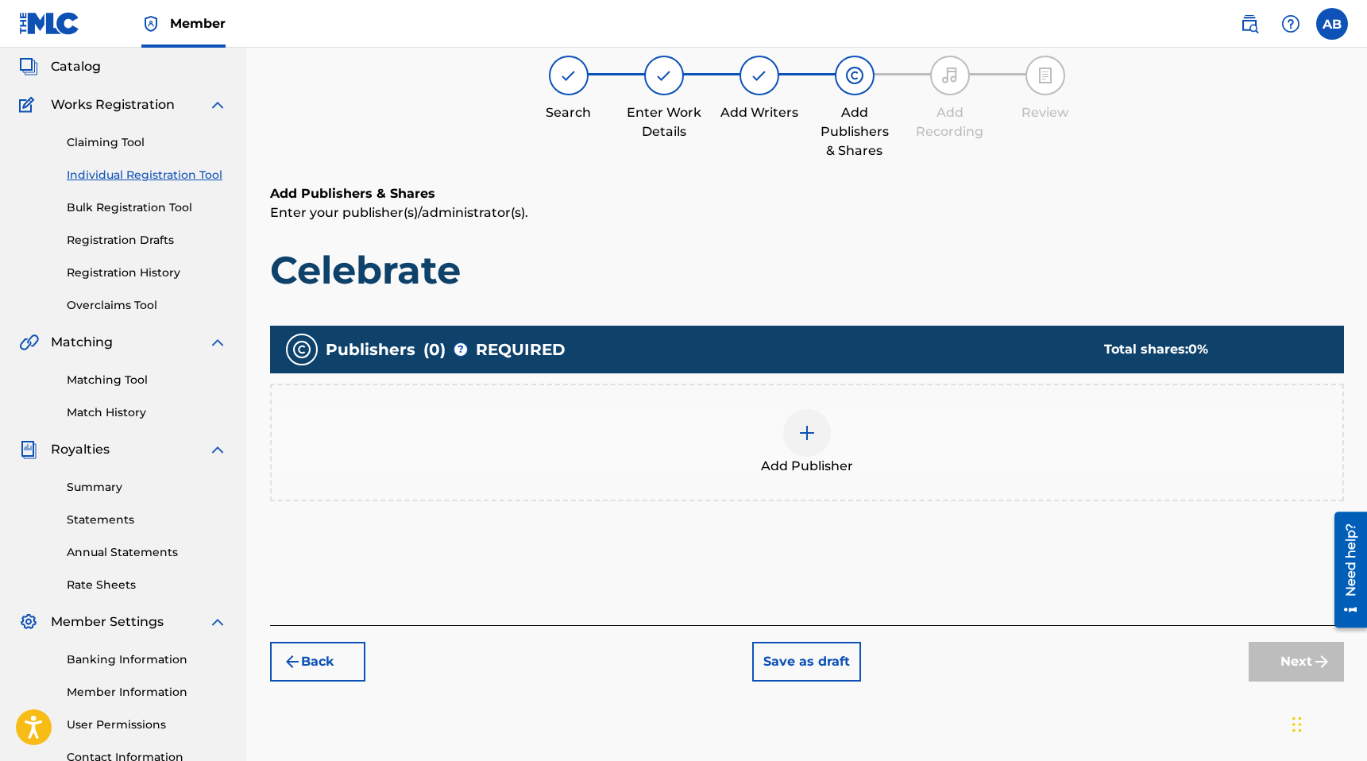
scroll to position [72, 0]
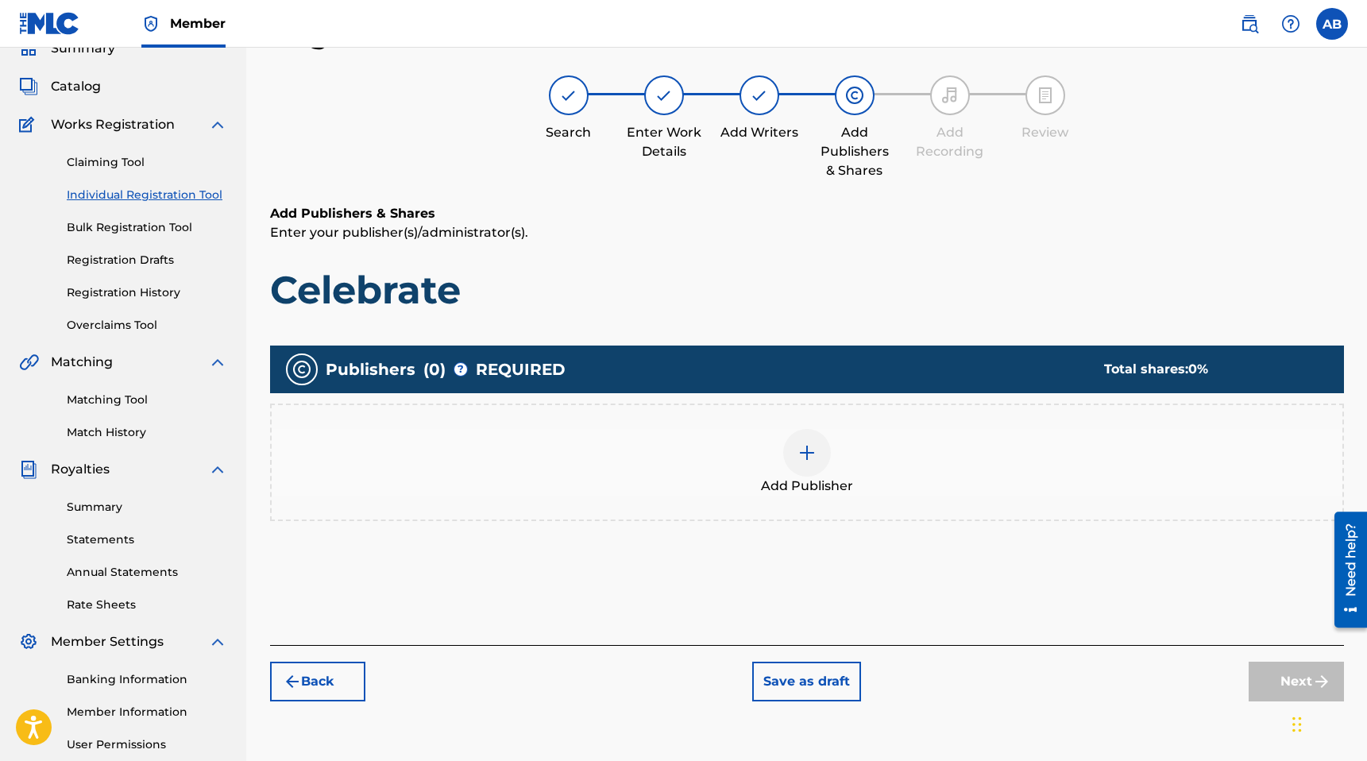
click at [810, 452] on img at bounding box center [807, 452] width 19 height 19
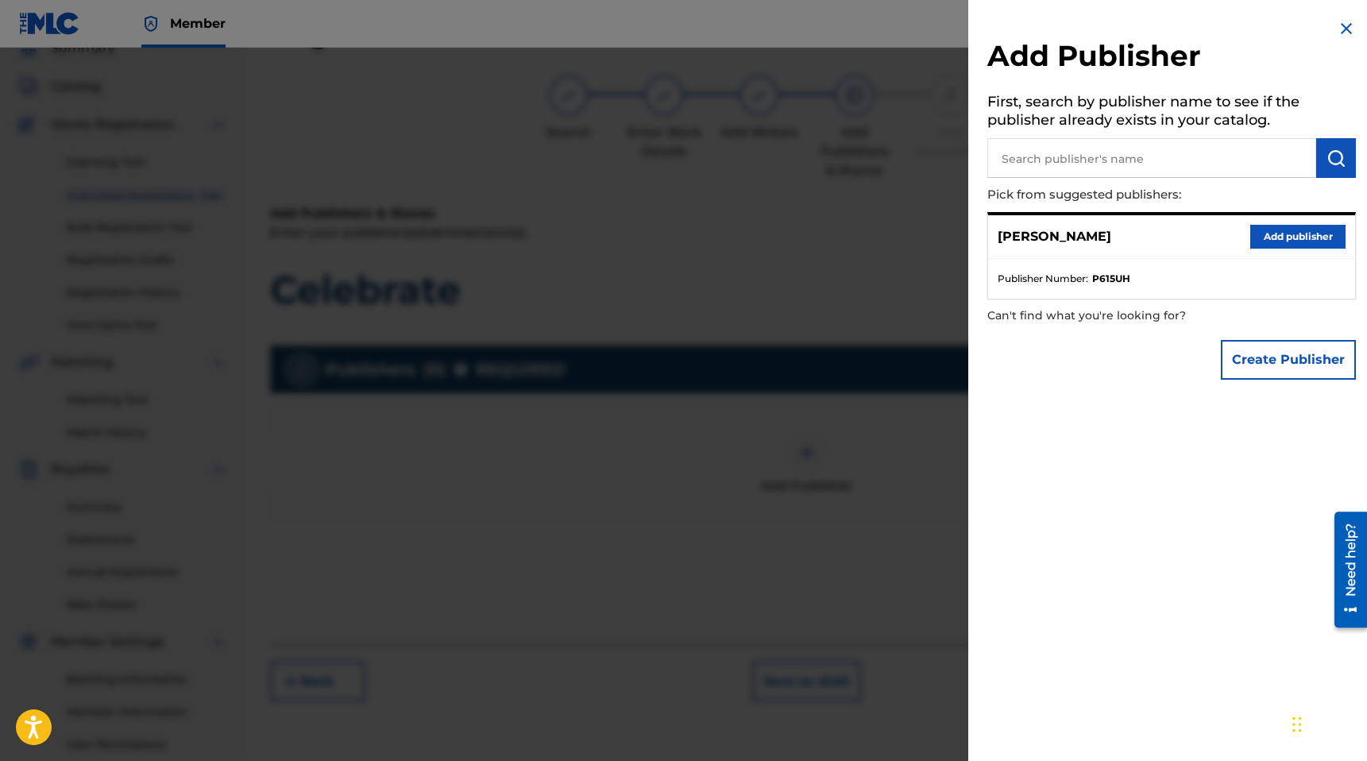
click at [1080, 153] on input "text" at bounding box center [1152, 158] width 329 height 40
click at [1294, 235] on button "Add publisher" at bounding box center [1298, 237] width 95 height 24
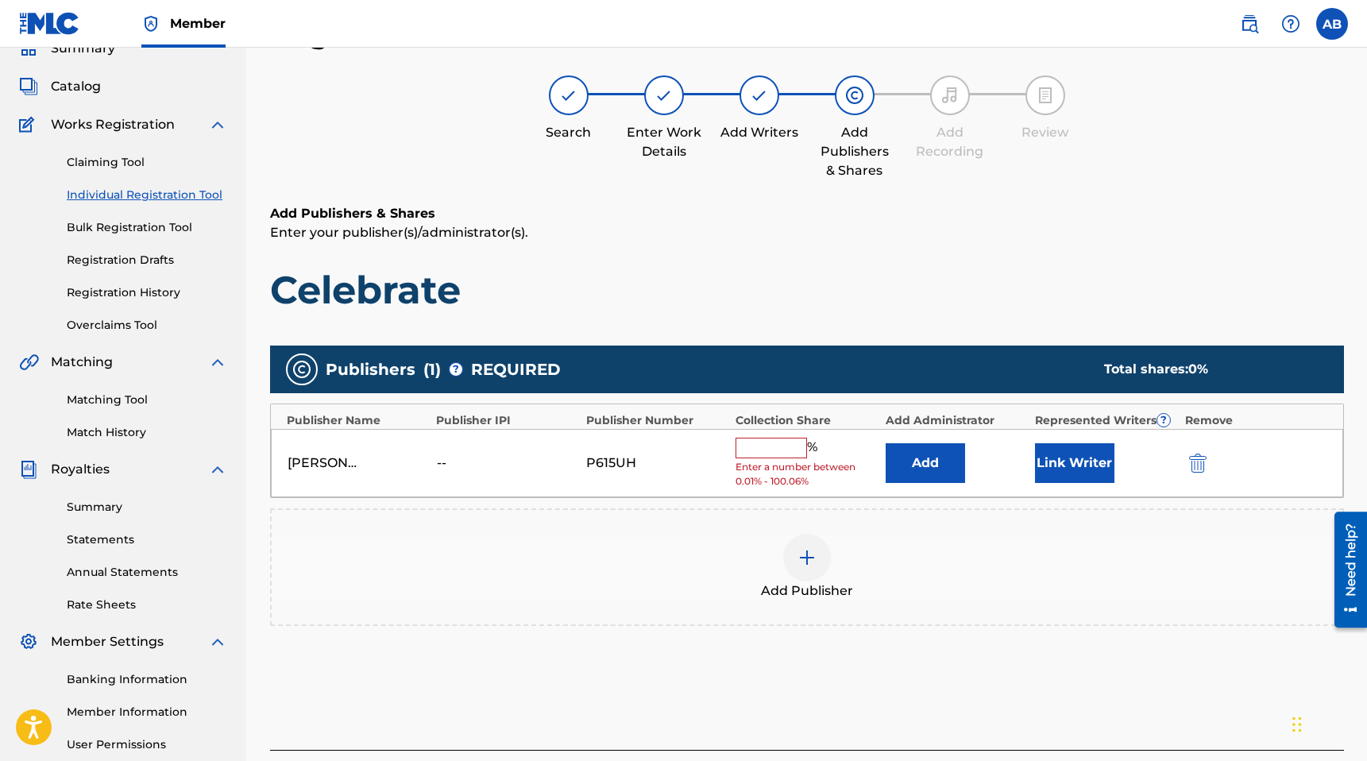
click at [779, 444] on input "text" at bounding box center [772, 448] width 72 height 21
type input "100"
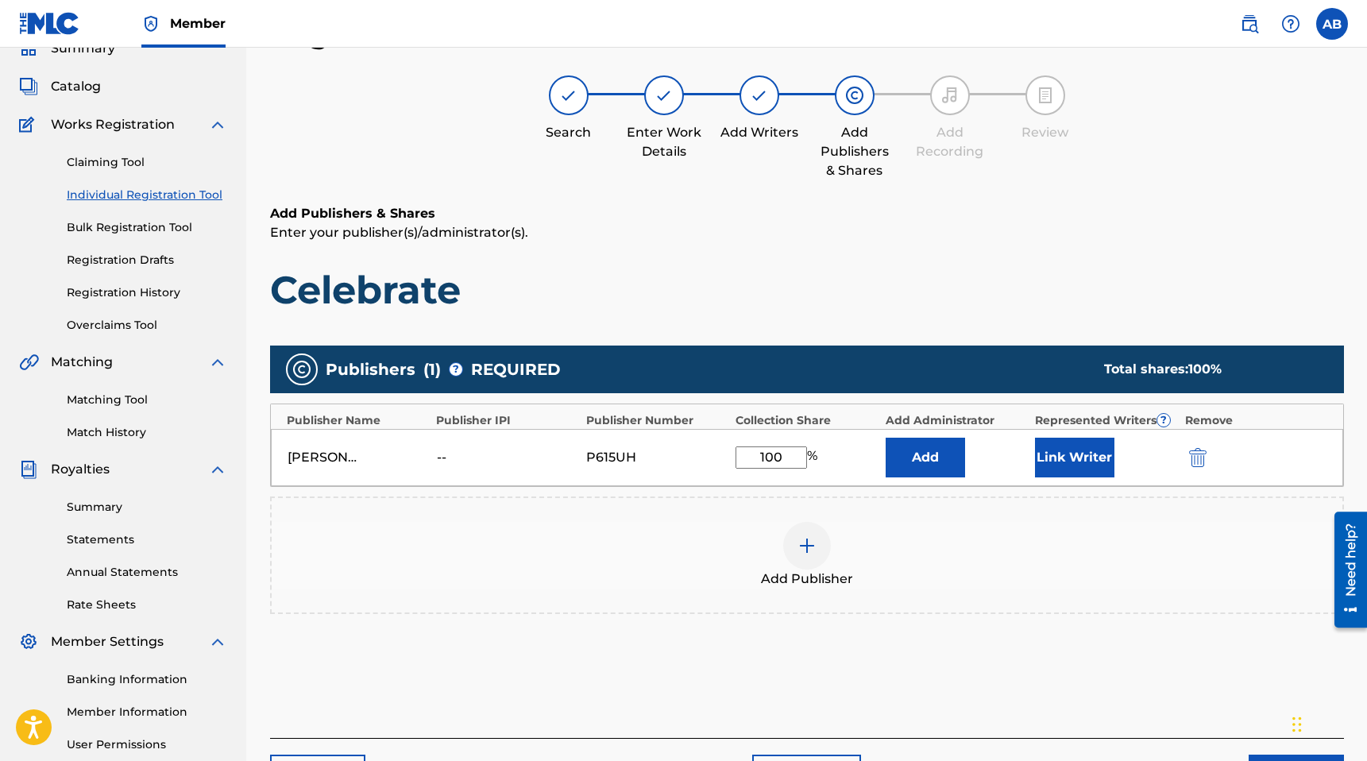
click at [899, 309] on h1 "Celebrate" at bounding box center [807, 290] width 1074 height 48
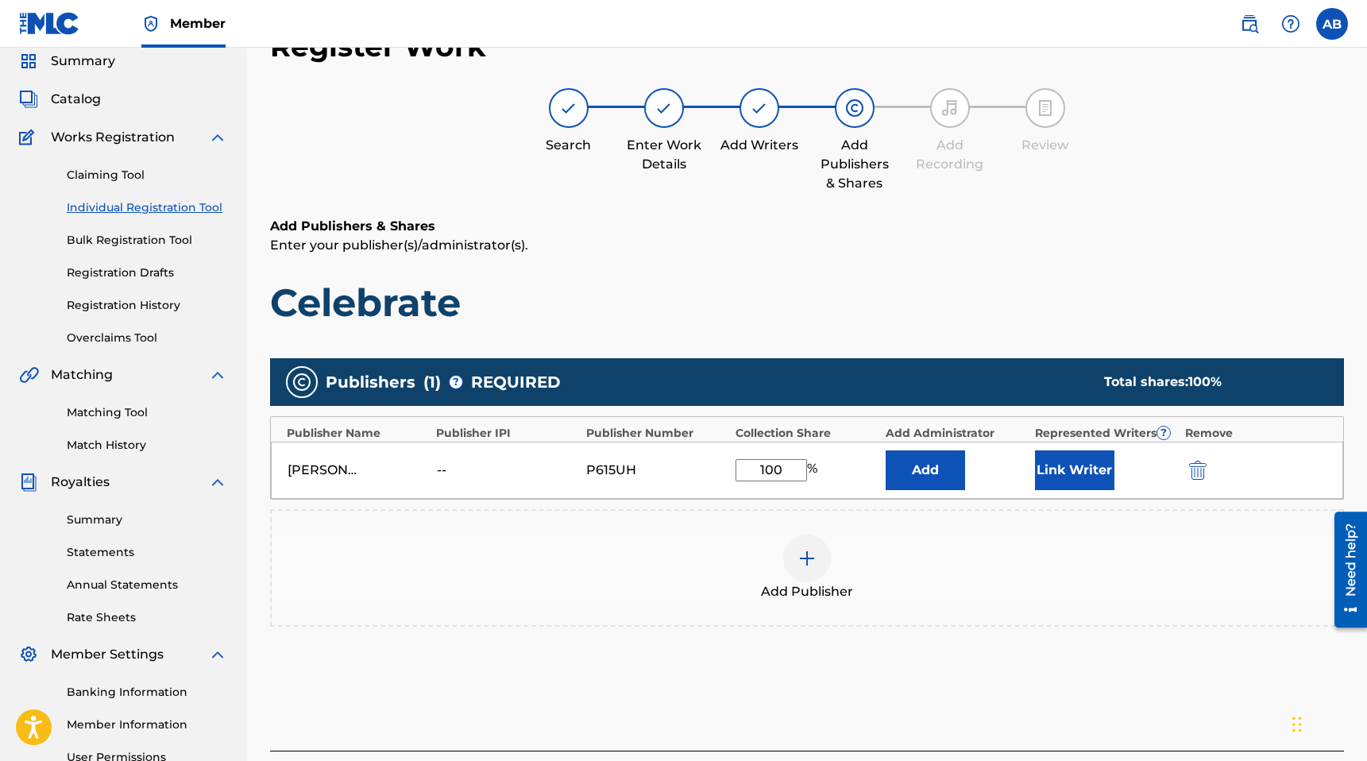
scroll to position [52, 0]
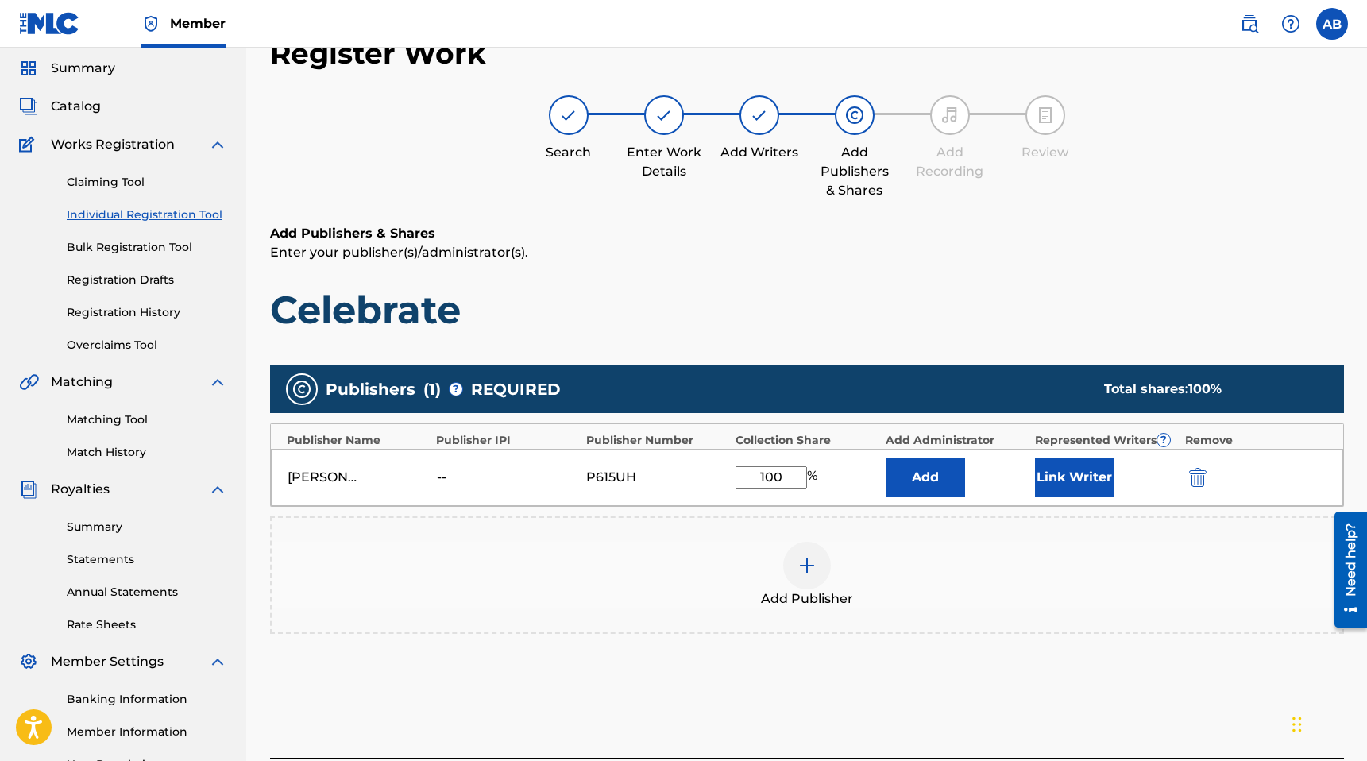
click at [1055, 471] on button "Link Writer" at bounding box center [1074, 478] width 79 height 40
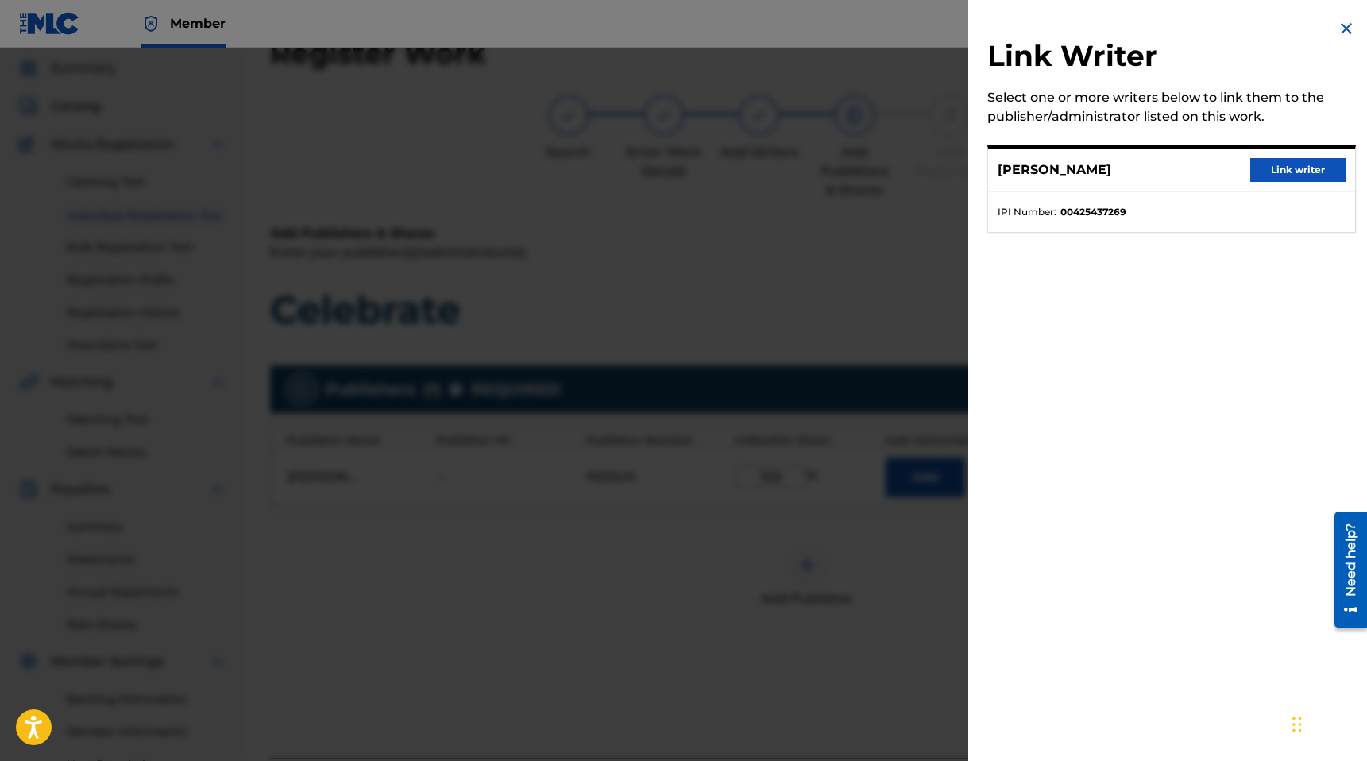
click at [1307, 172] on button "Link writer" at bounding box center [1298, 170] width 95 height 24
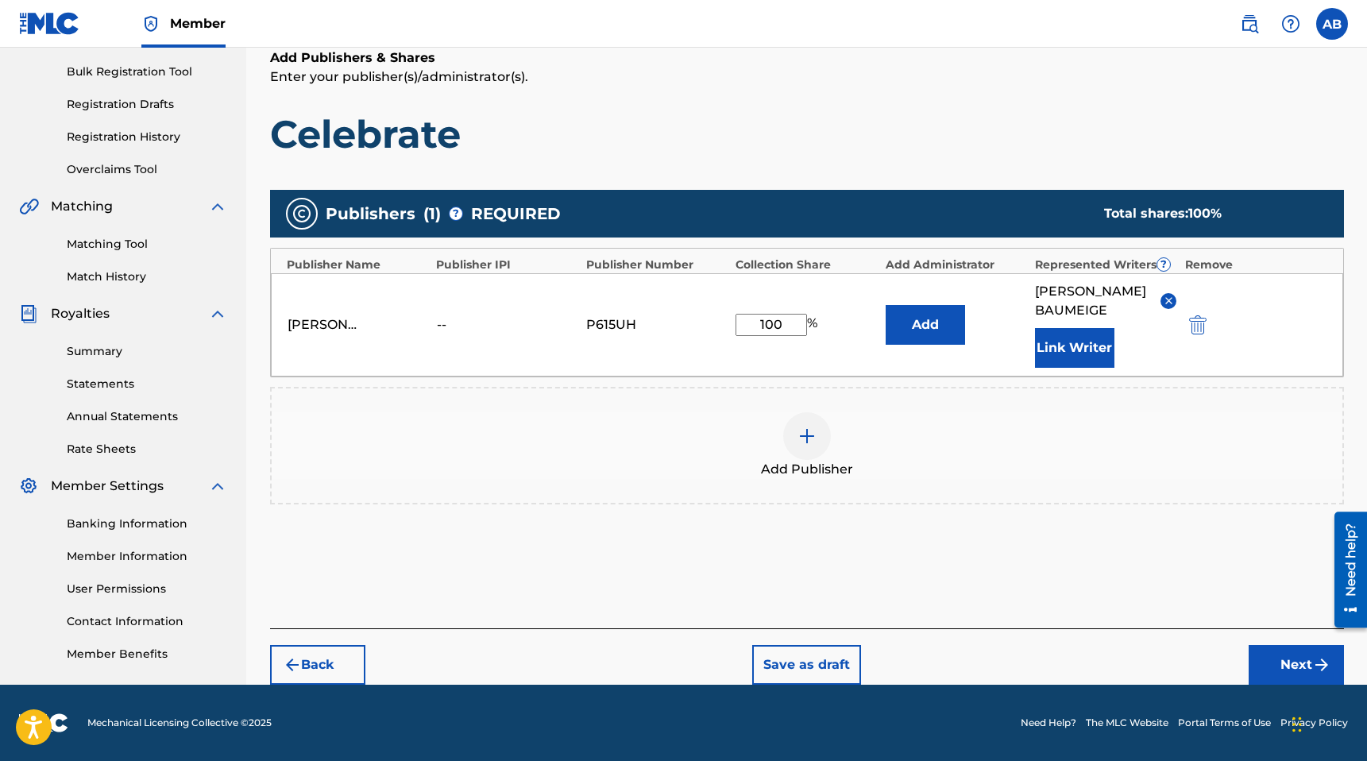
scroll to position [246, 0]
click at [1310, 668] on button "Next" at bounding box center [1296, 665] width 95 height 40
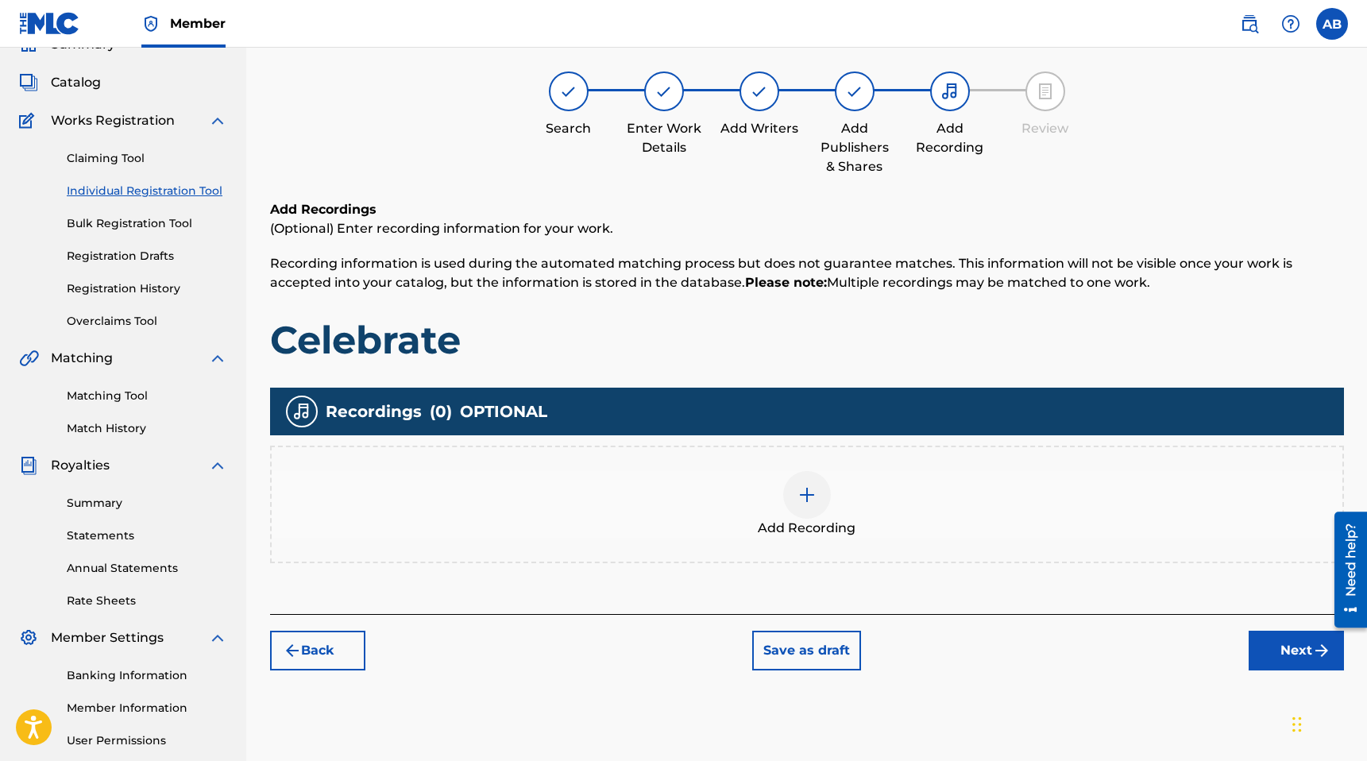
scroll to position [72, 0]
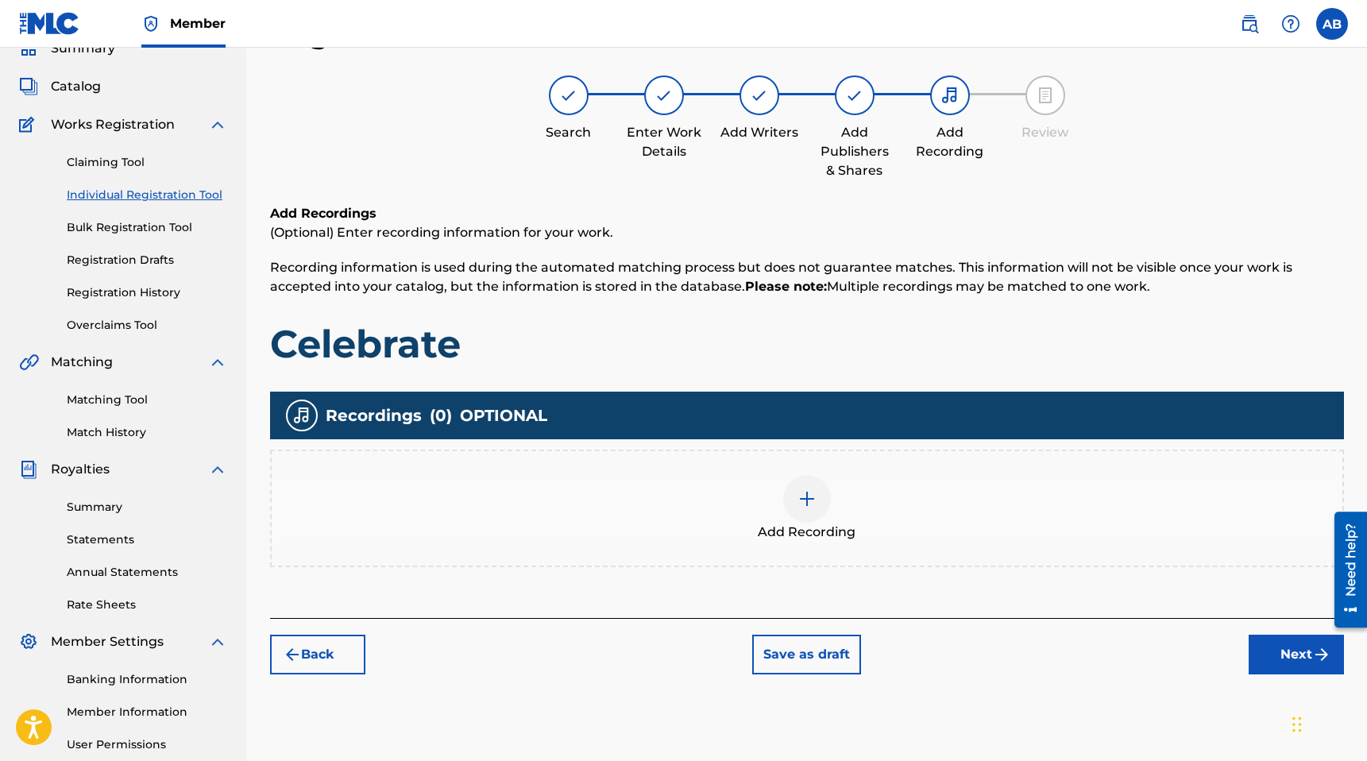
click at [810, 504] on img at bounding box center [807, 498] width 19 height 19
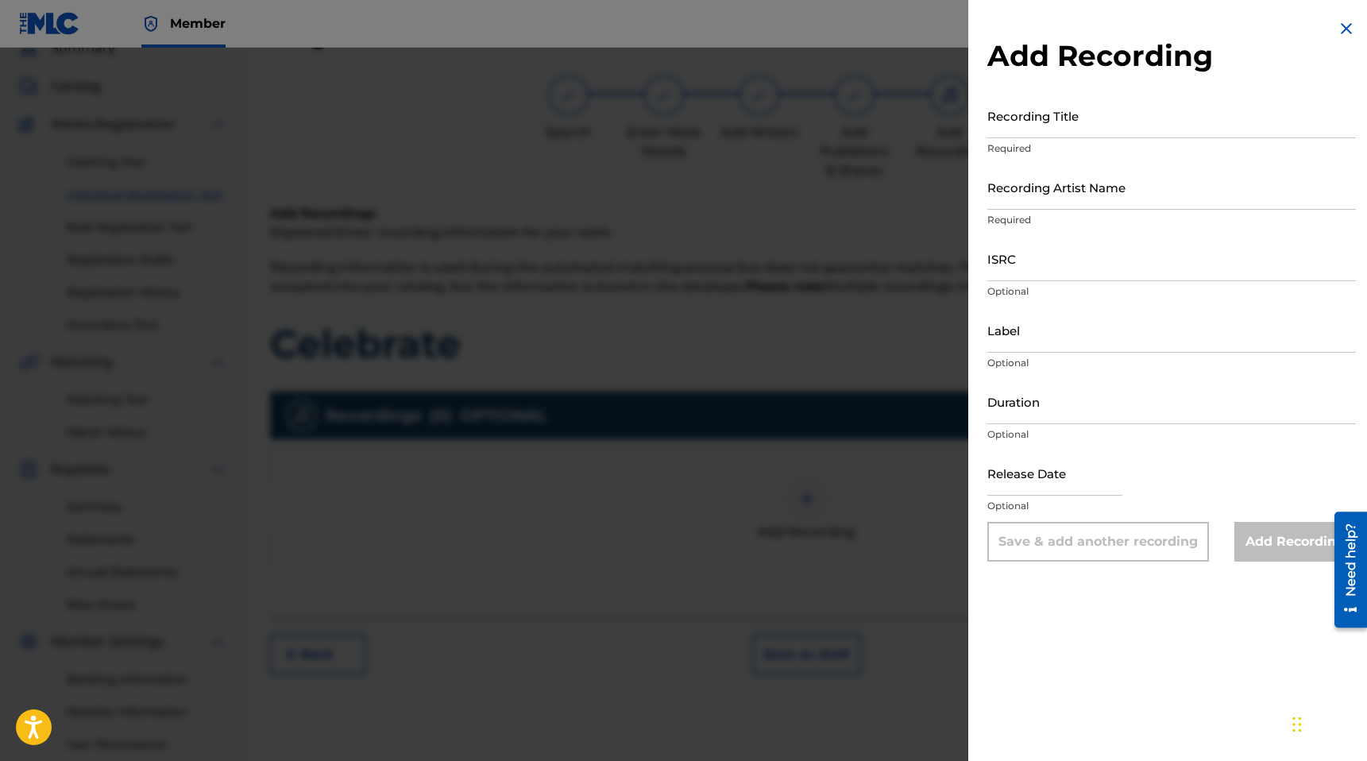
click at [1081, 125] on input "Recording Title" at bounding box center [1172, 115] width 369 height 45
type input "Celebrate"
click at [1087, 200] on input "Recording Artist Name" at bounding box center [1172, 186] width 369 height 45
type input "A1exo"
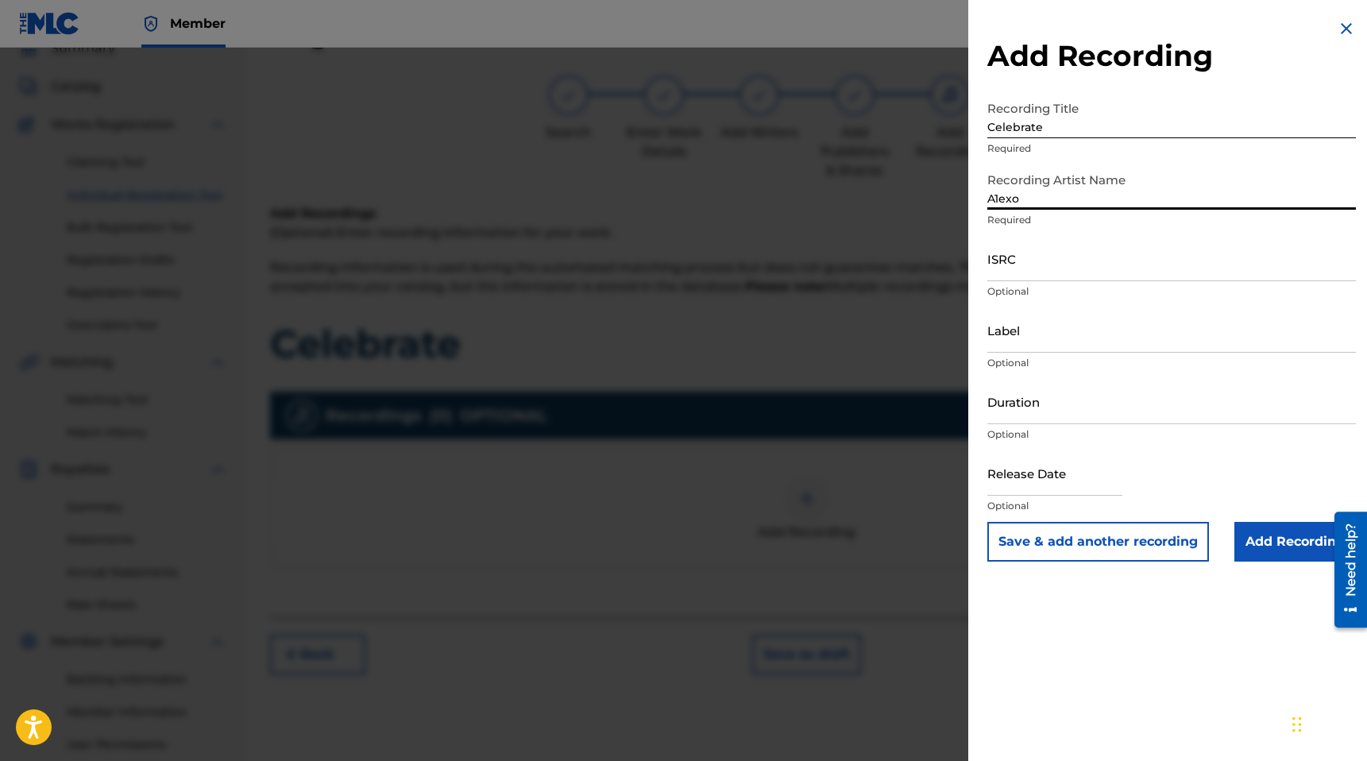
click at [1080, 265] on input "ISRC" at bounding box center [1172, 258] width 369 height 45
paste input "QZZ762560574"
type input "QZZ762560574"
click at [1093, 338] on input "Label" at bounding box center [1172, 329] width 369 height 45
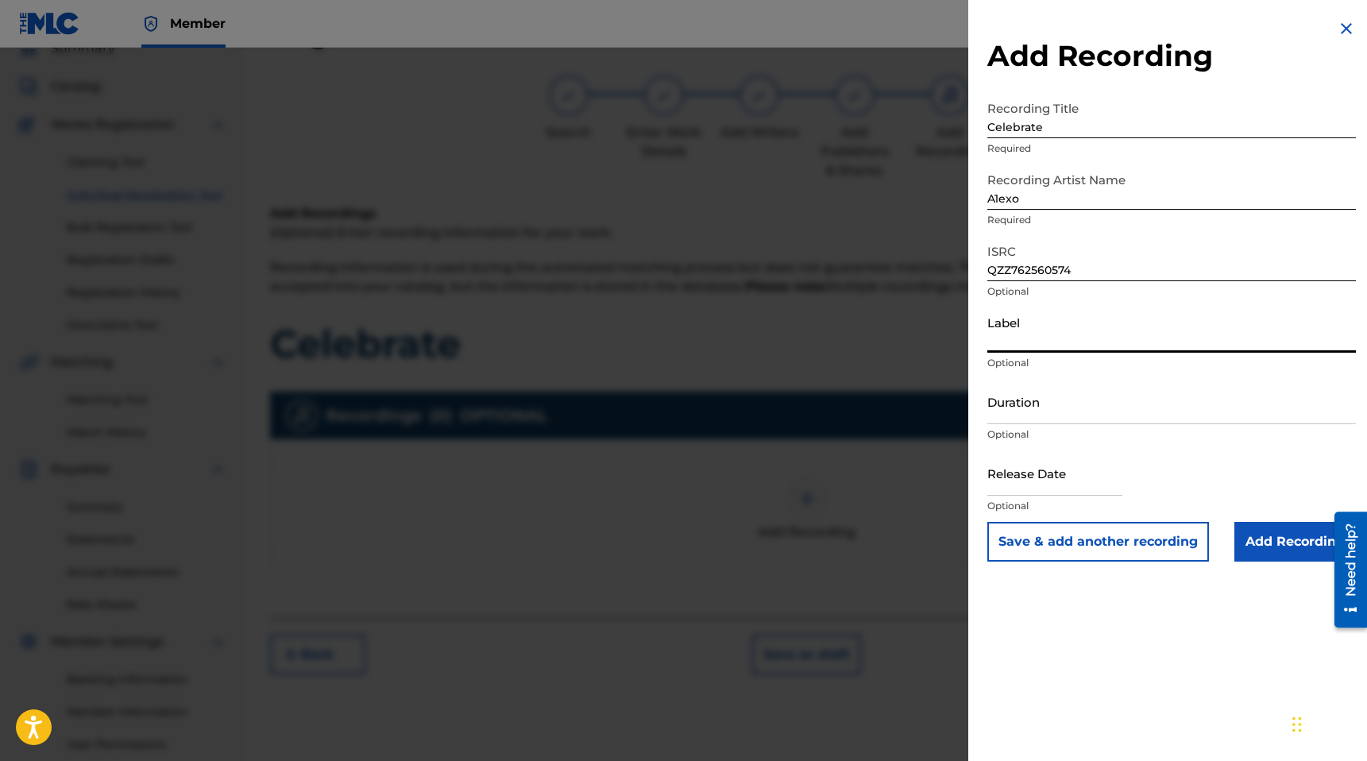
type input "A1exo Music LLC"
click at [1080, 420] on input "Duration" at bounding box center [1172, 401] width 369 height 45
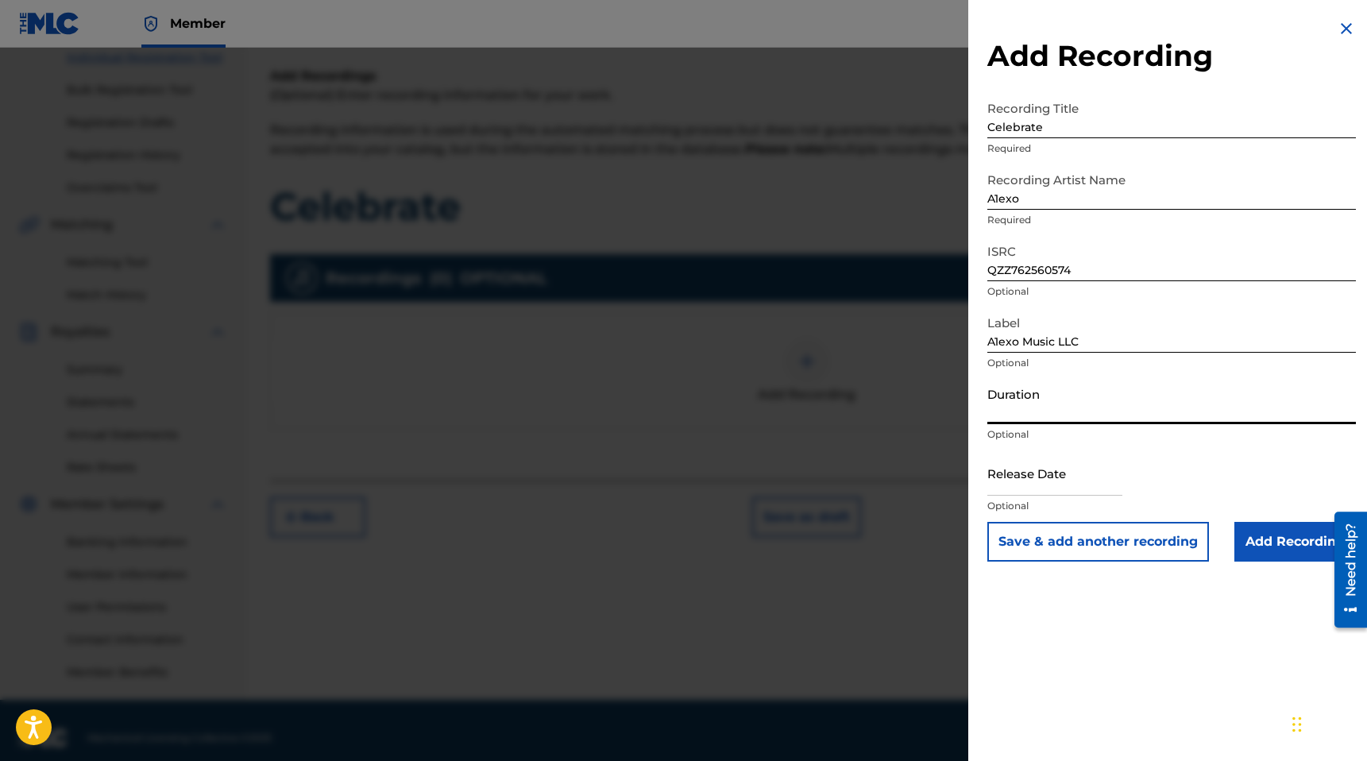
scroll to position [224, 0]
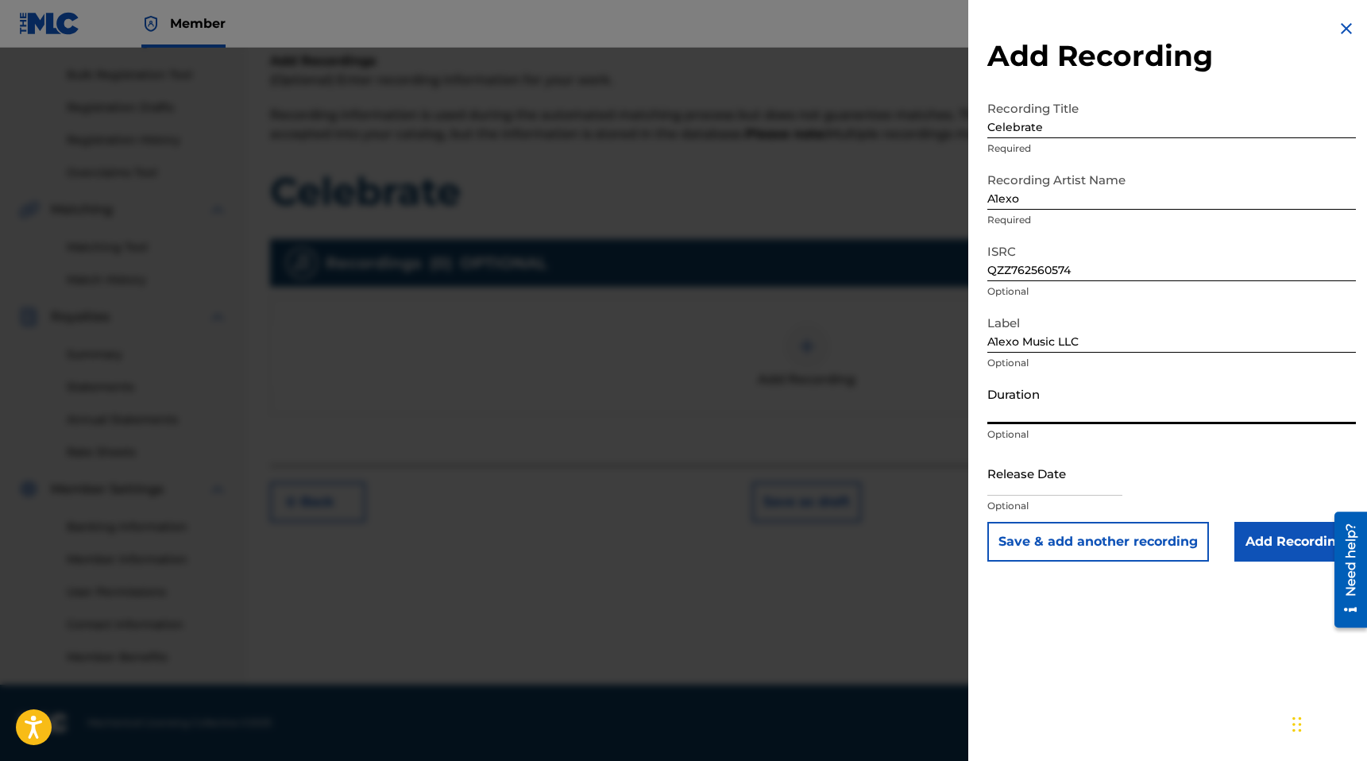
click at [1055, 482] on input "text" at bounding box center [1055, 472] width 135 height 45
select select "7"
select select "2025"
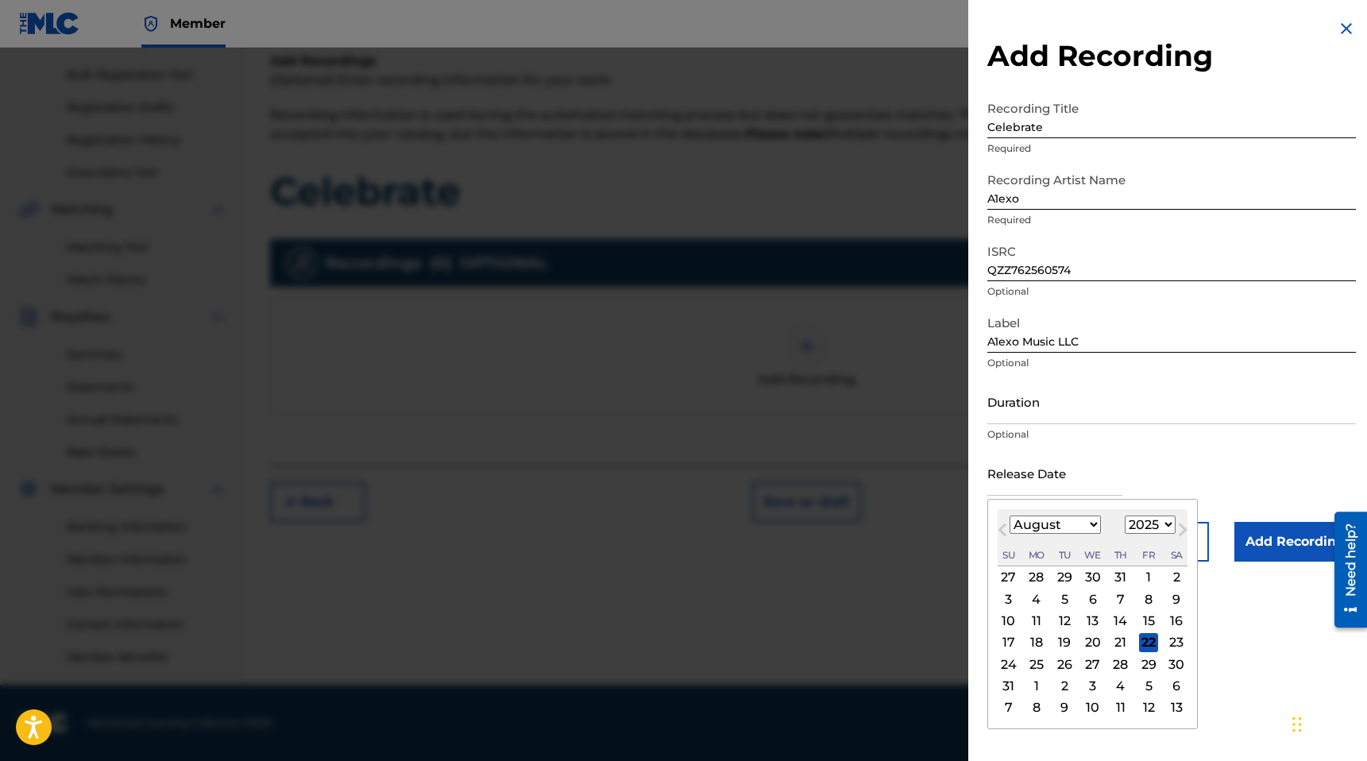
click at [1181, 528] on span "Next Month" at bounding box center [1181, 532] width 0 height 24
select select "8"
click at [1035, 619] on div "15" at bounding box center [1036, 621] width 19 height 19
type input "[DATE]"
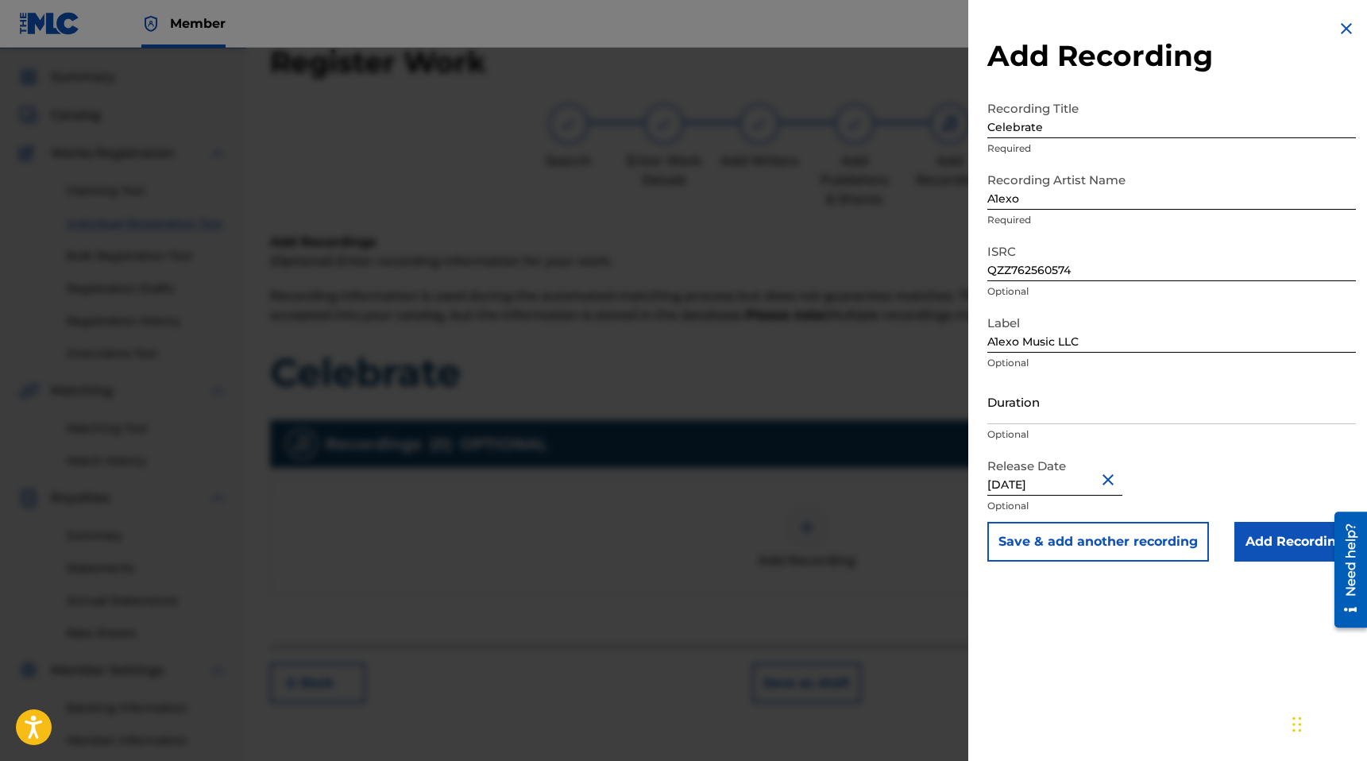
scroll to position [70, 0]
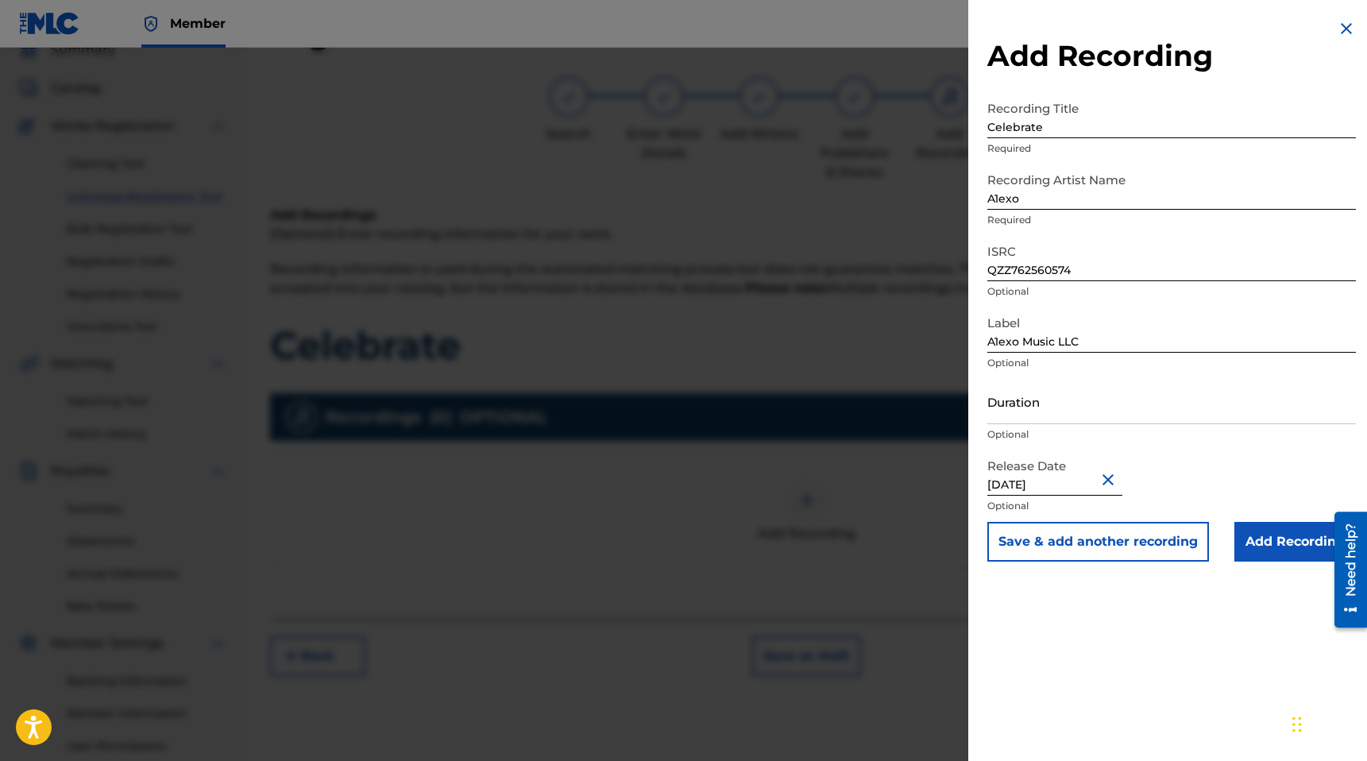
click at [1150, 539] on button "Save & add another recording" at bounding box center [1099, 542] width 222 height 40
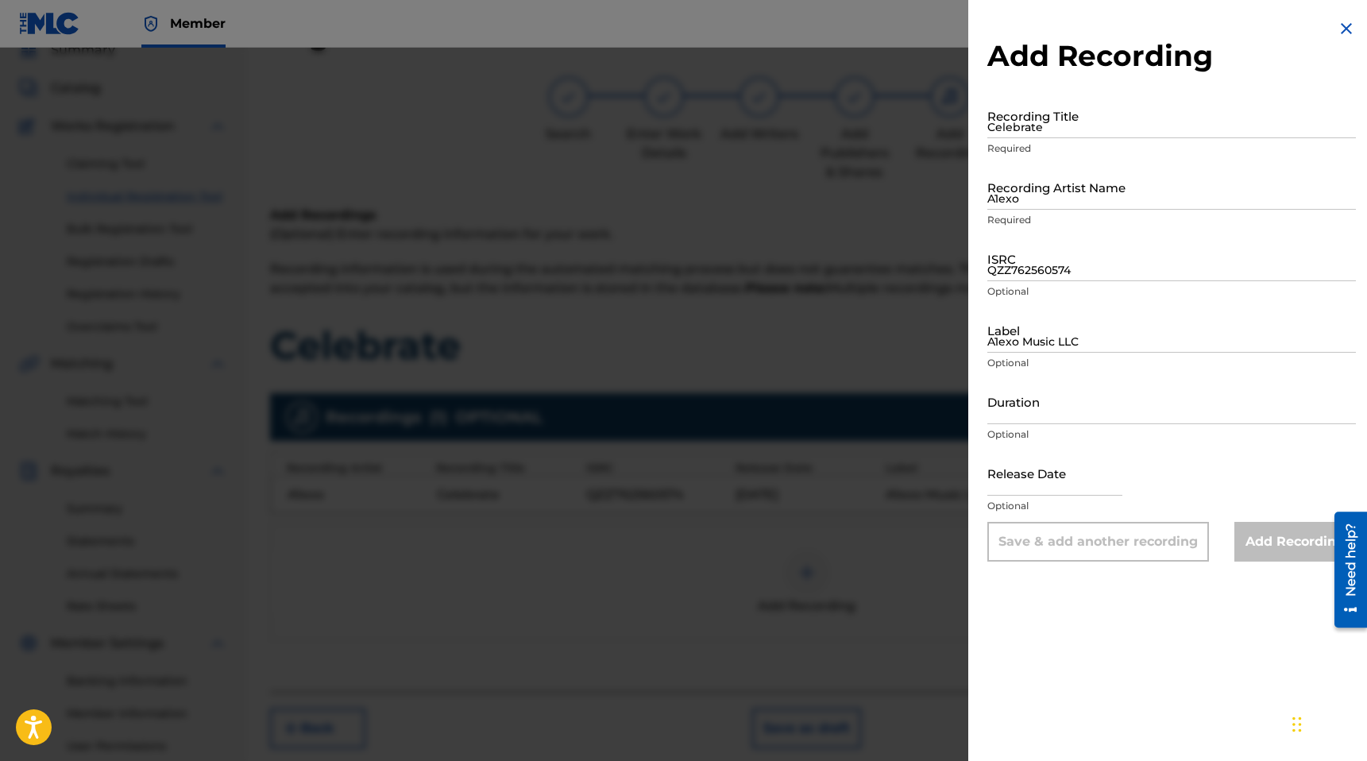
click at [1340, 30] on img at bounding box center [1346, 28] width 19 height 19
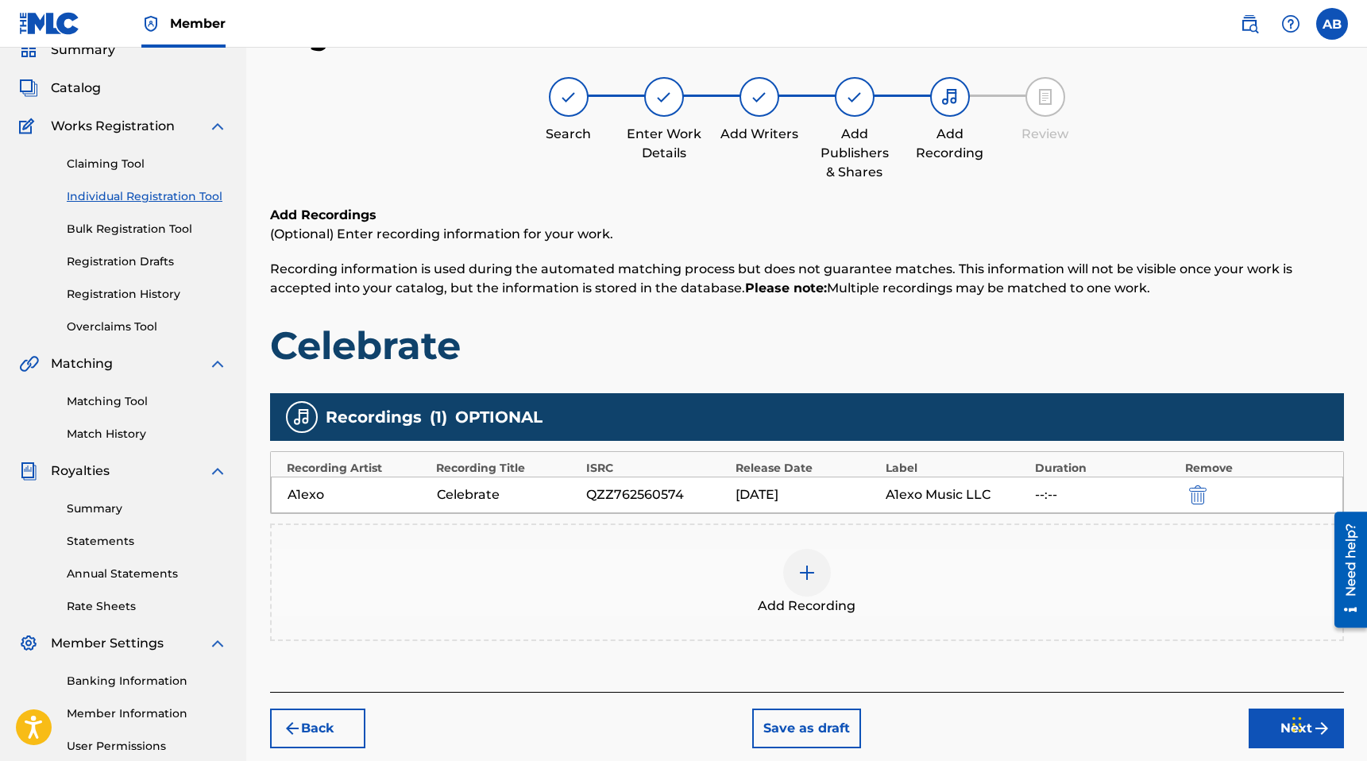
click at [487, 496] on div "Celebrate" at bounding box center [507, 494] width 141 height 19
click at [397, 362] on h1 "Celebrate" at bounding box center [807, 346] width 1074 height 48
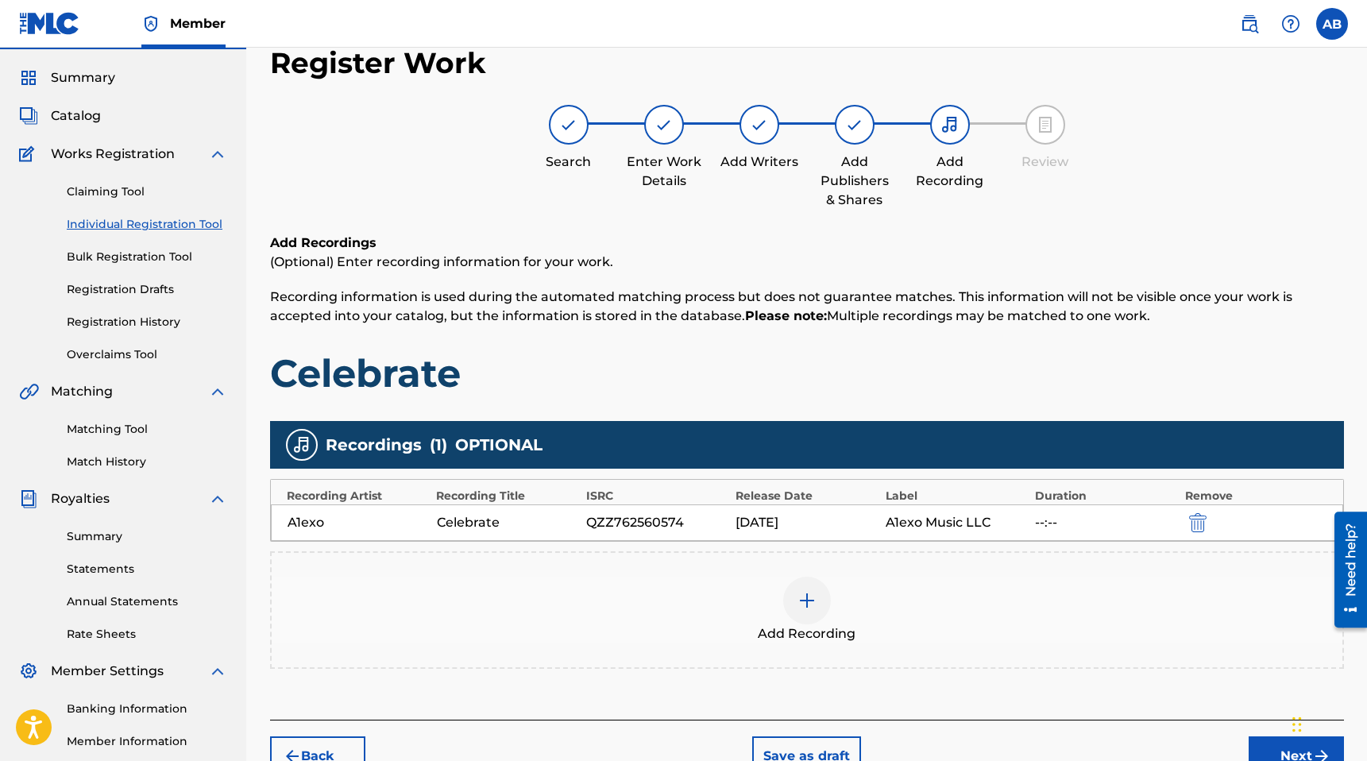
scroll to position [0, 0]
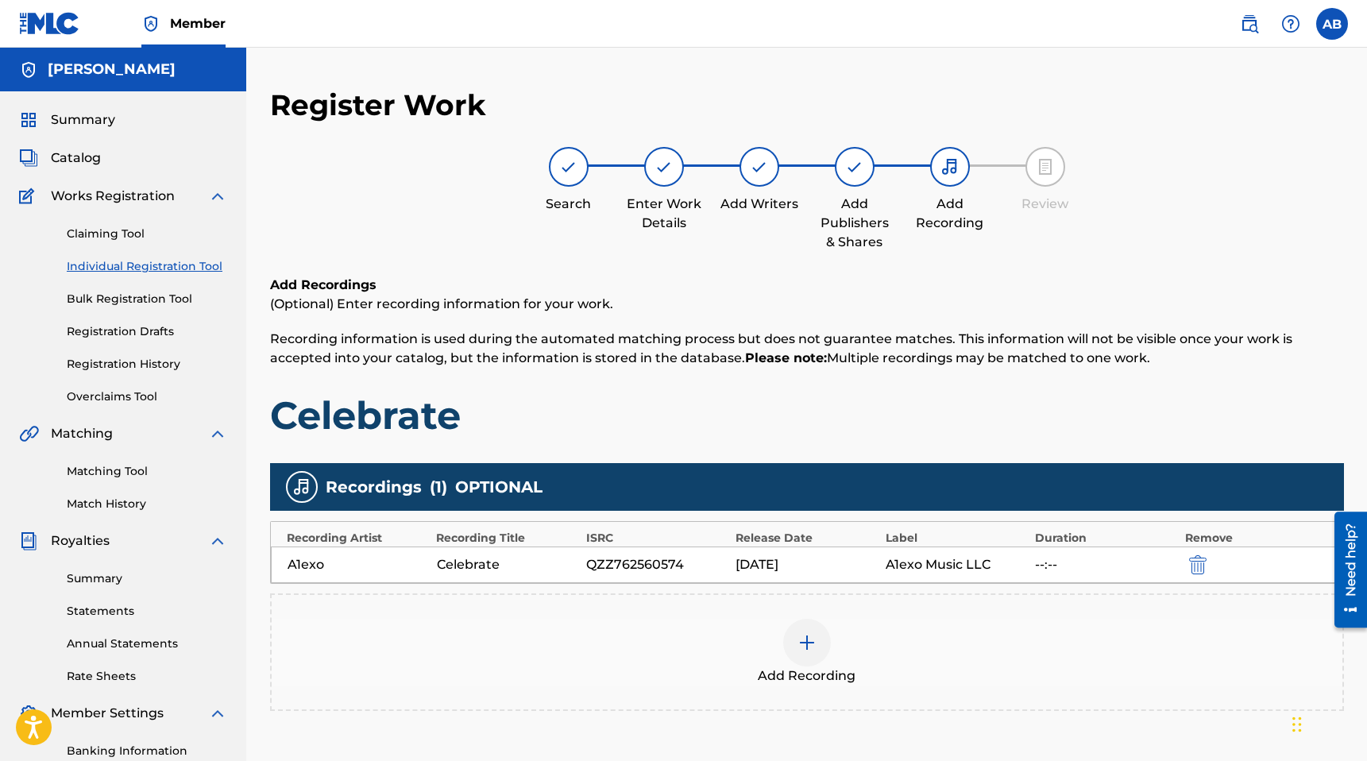
click at [412, 408] on h1 "Celebrate" at bounding box center [807, 416] width 1074 height 48
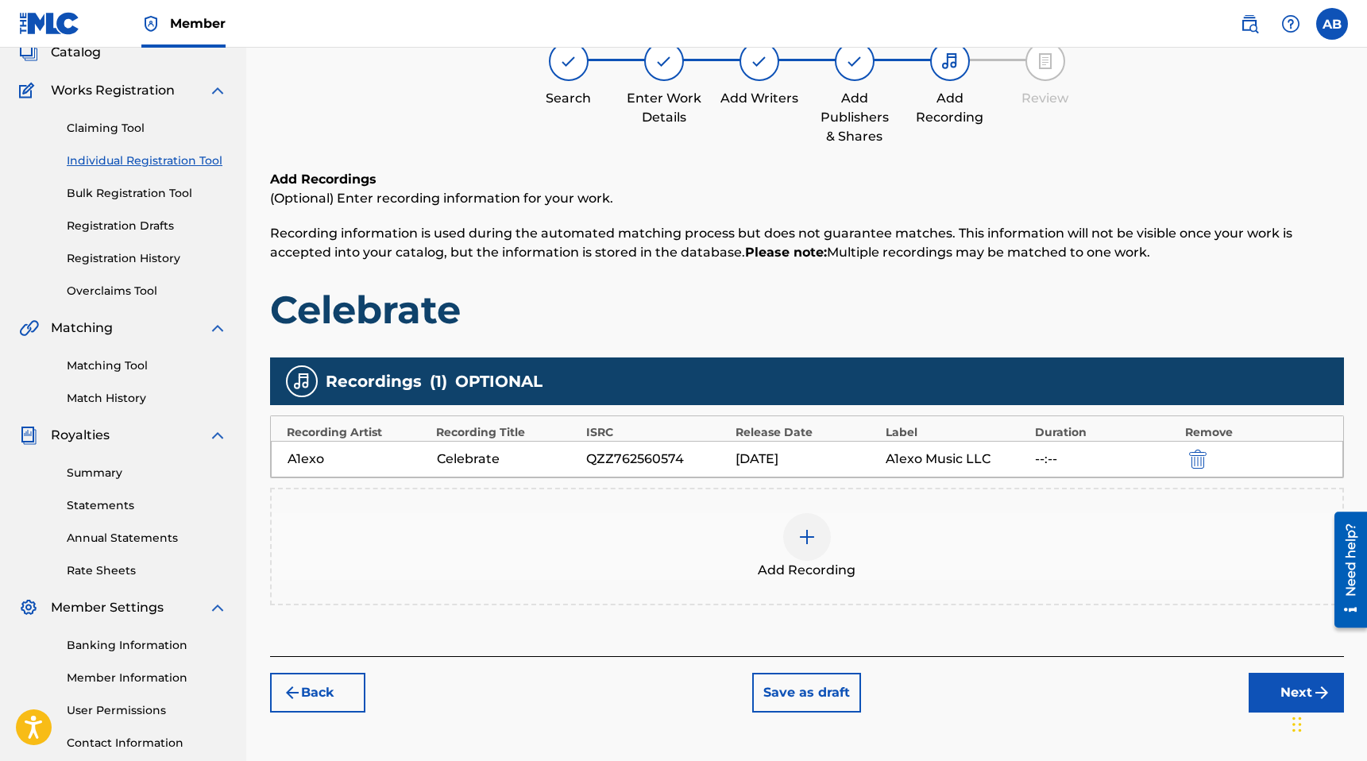
scroll to position [224, 0]
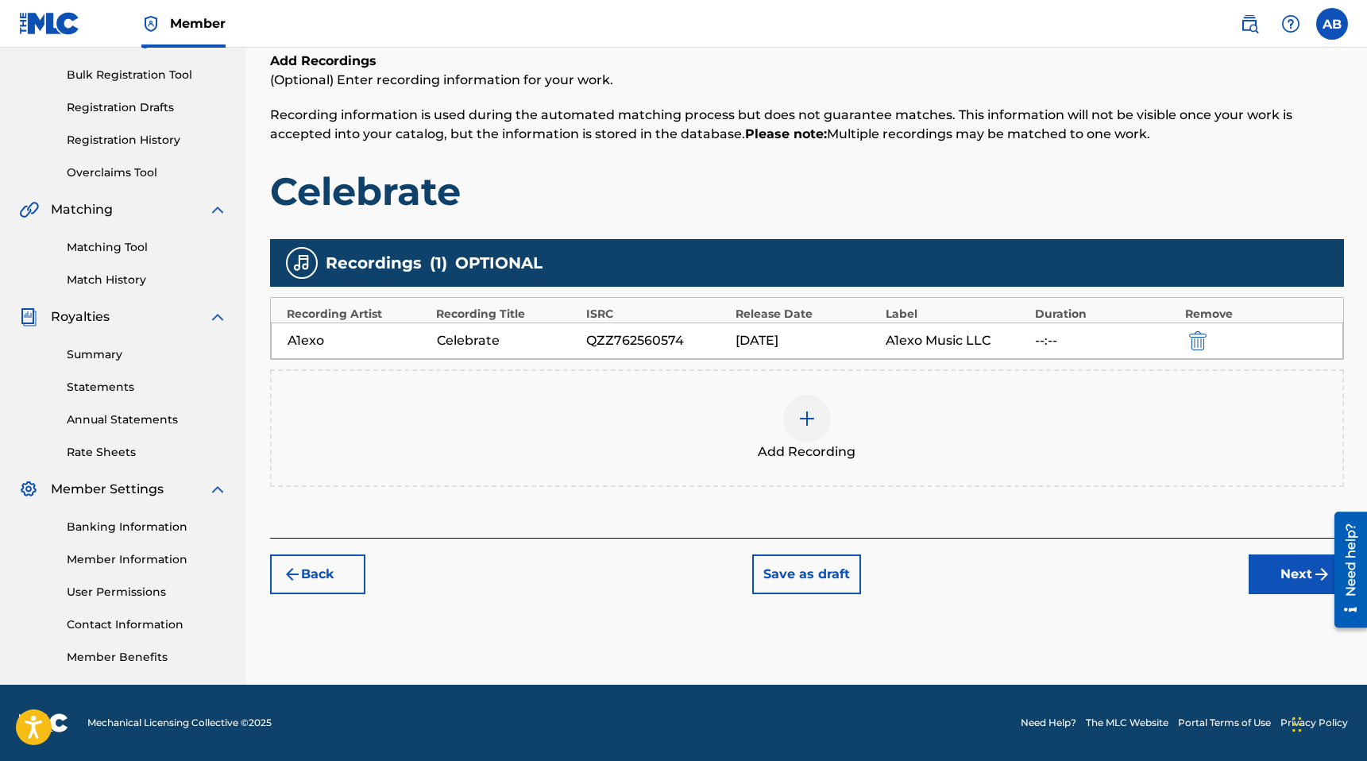
click at [343, 578] on button "Back" at bounding box center [317, 575] width 95 height 40
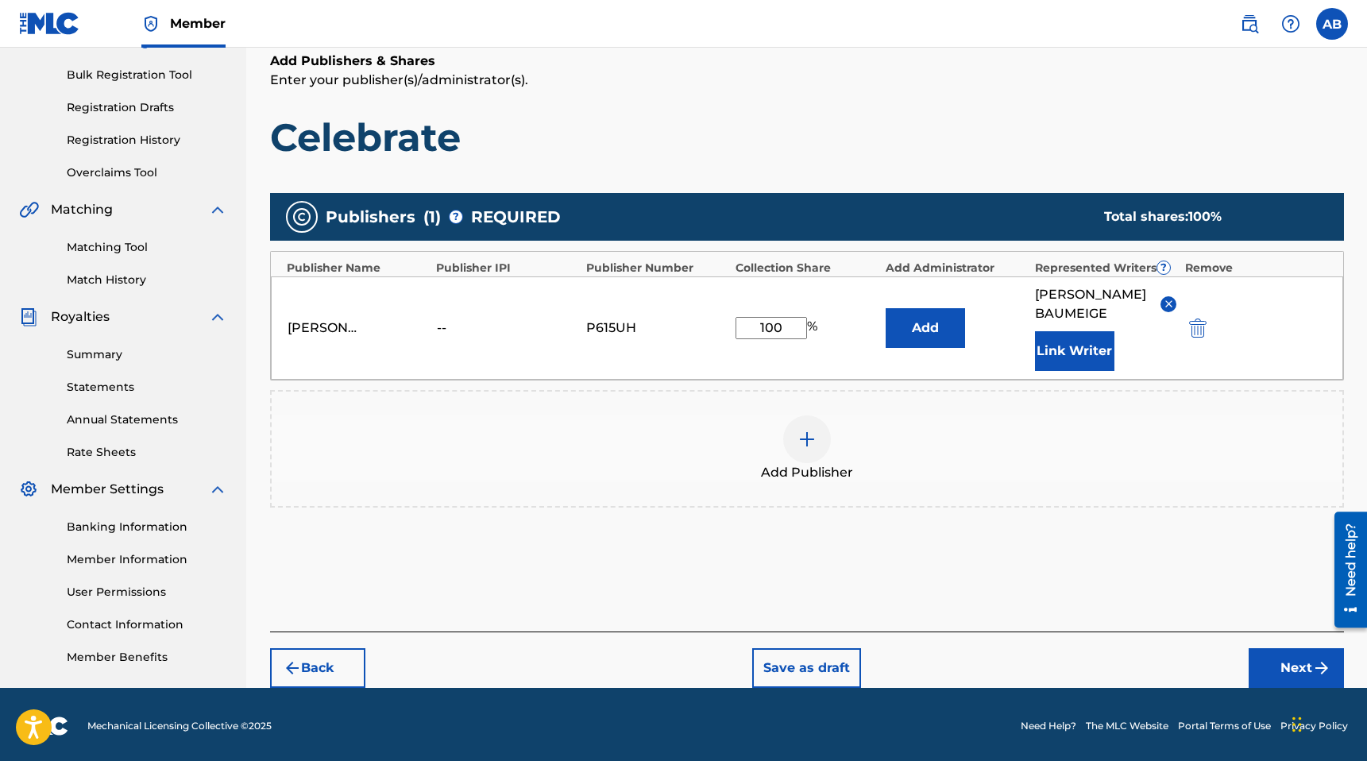
click at [321, 675] on button "Back" at bounding box center [317, 668] width 95 height 40
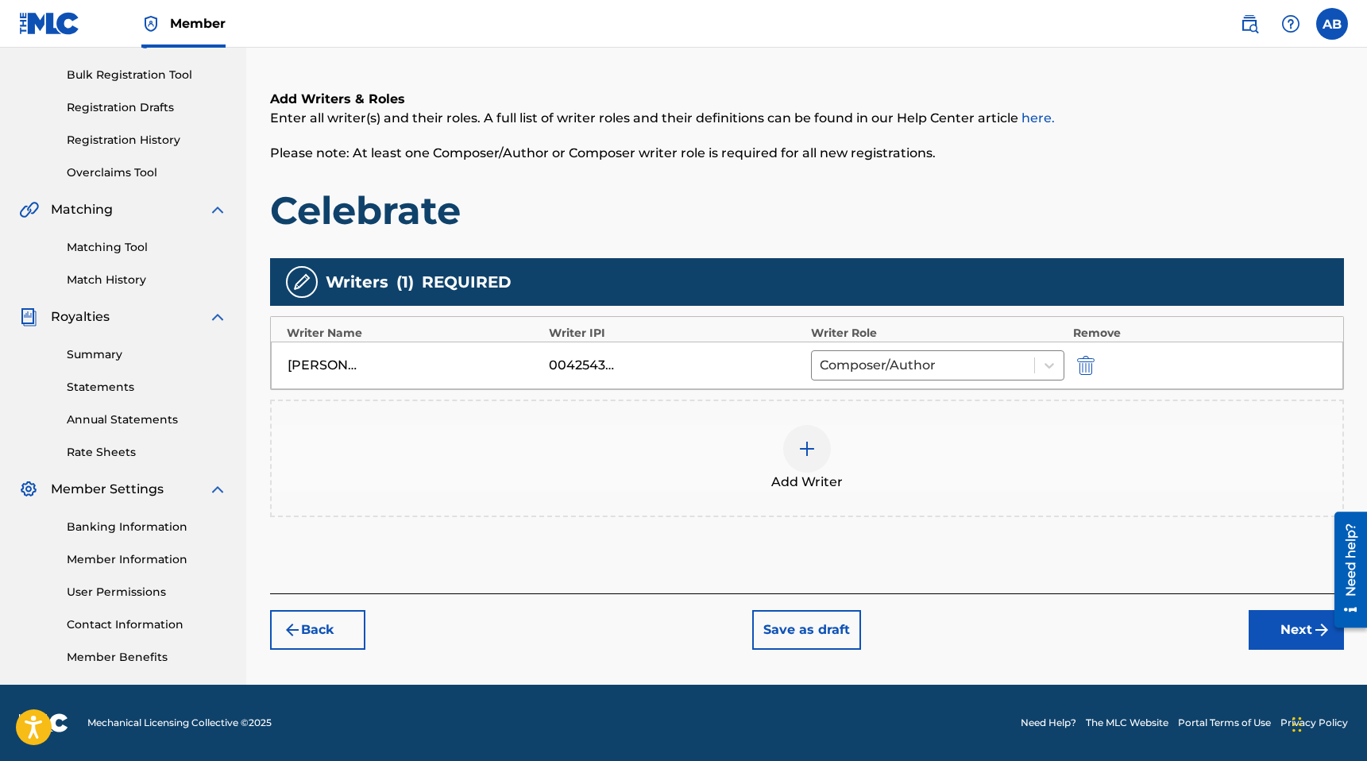
click at [323, 630] on button "Back" at bounding box center [317, 630] width 95 height 40
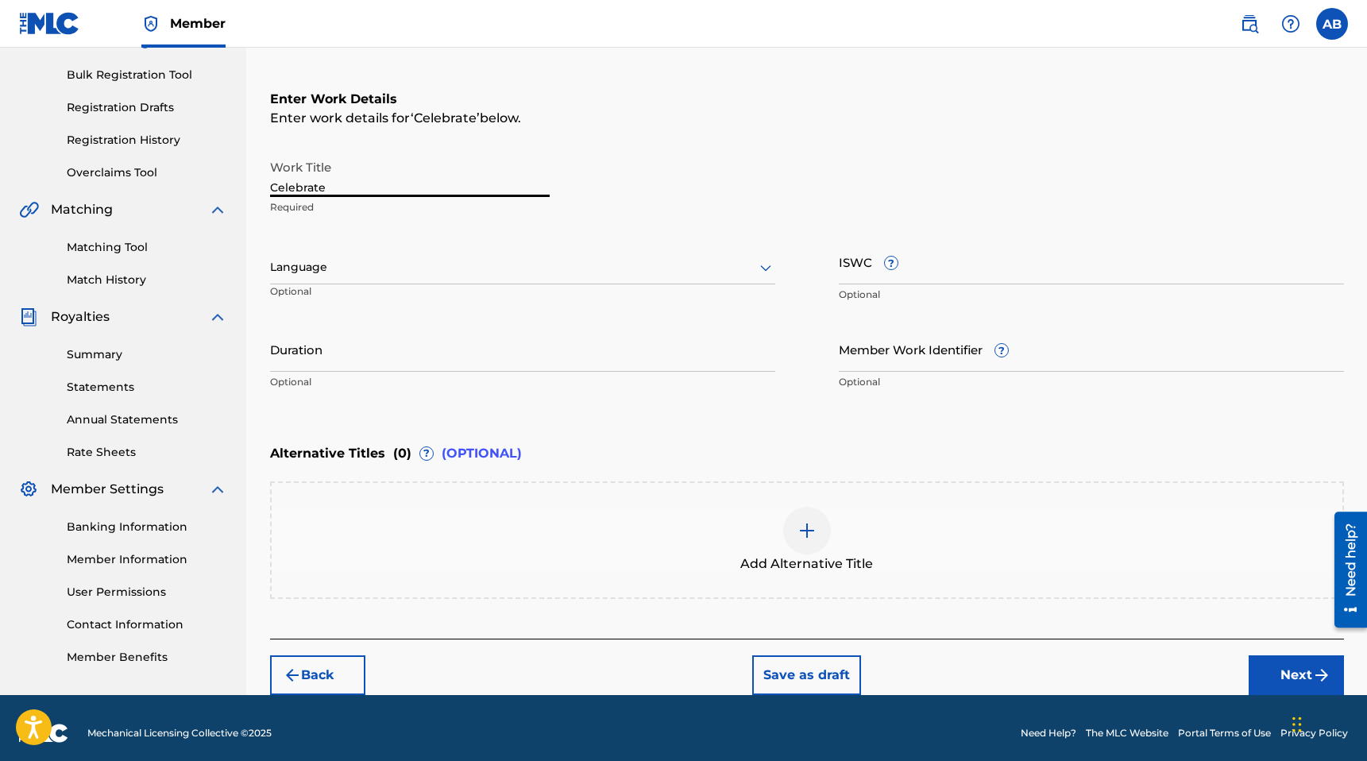
drag, startPoint x: 292, startPoint y: 186, endPoint x: 264, endPoint y: 184, distance: 28.7
click at [264, 184] on div "Register Work Search Enter Work Details Add Writers Add Publishers & Shares Add…" at bounding box center [807, 279] width 1112 height 832
type input "Arrivé"
click at [648, 170] on div "Work Title Arrivé Required" at bounding box center [807, 188] width 1074 height 72
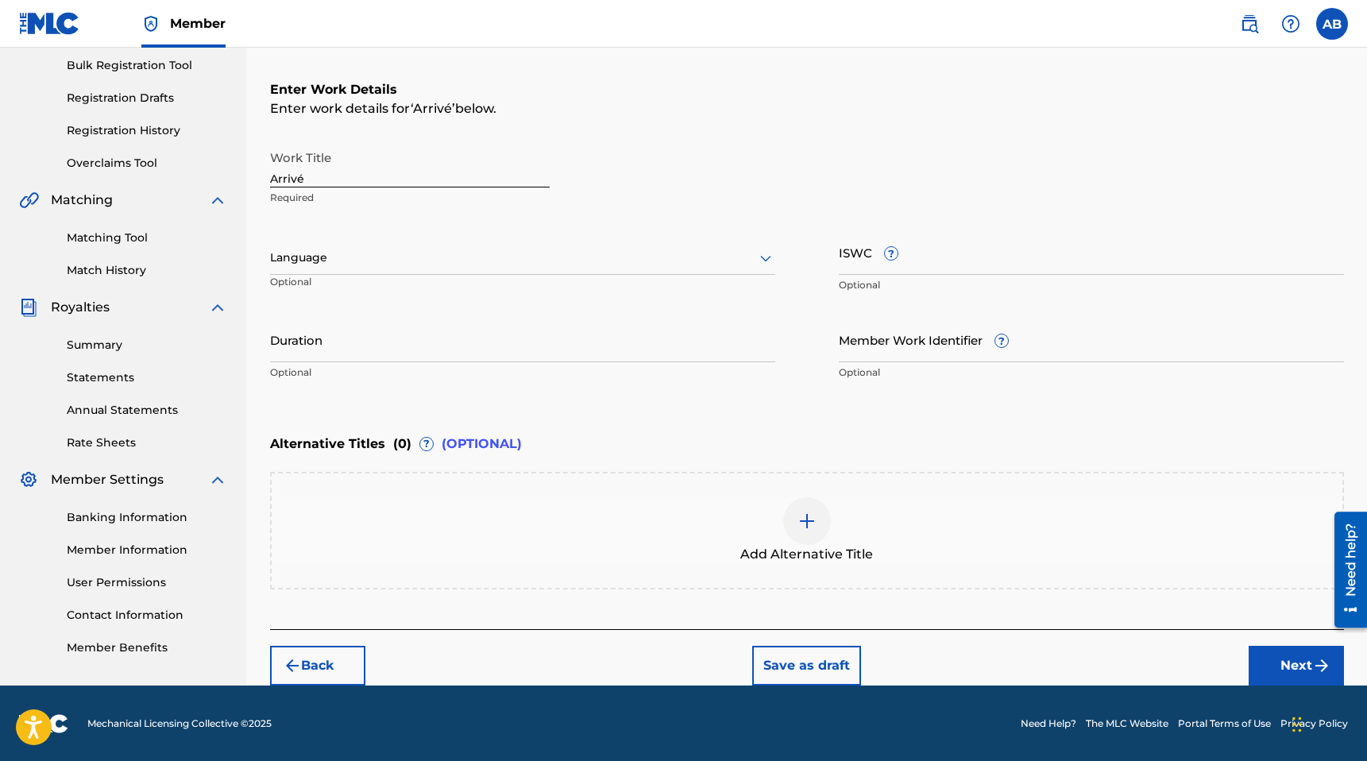
click at [1286, 663] on button "Next" at bounding box center [1296, 666] width 95 height 40
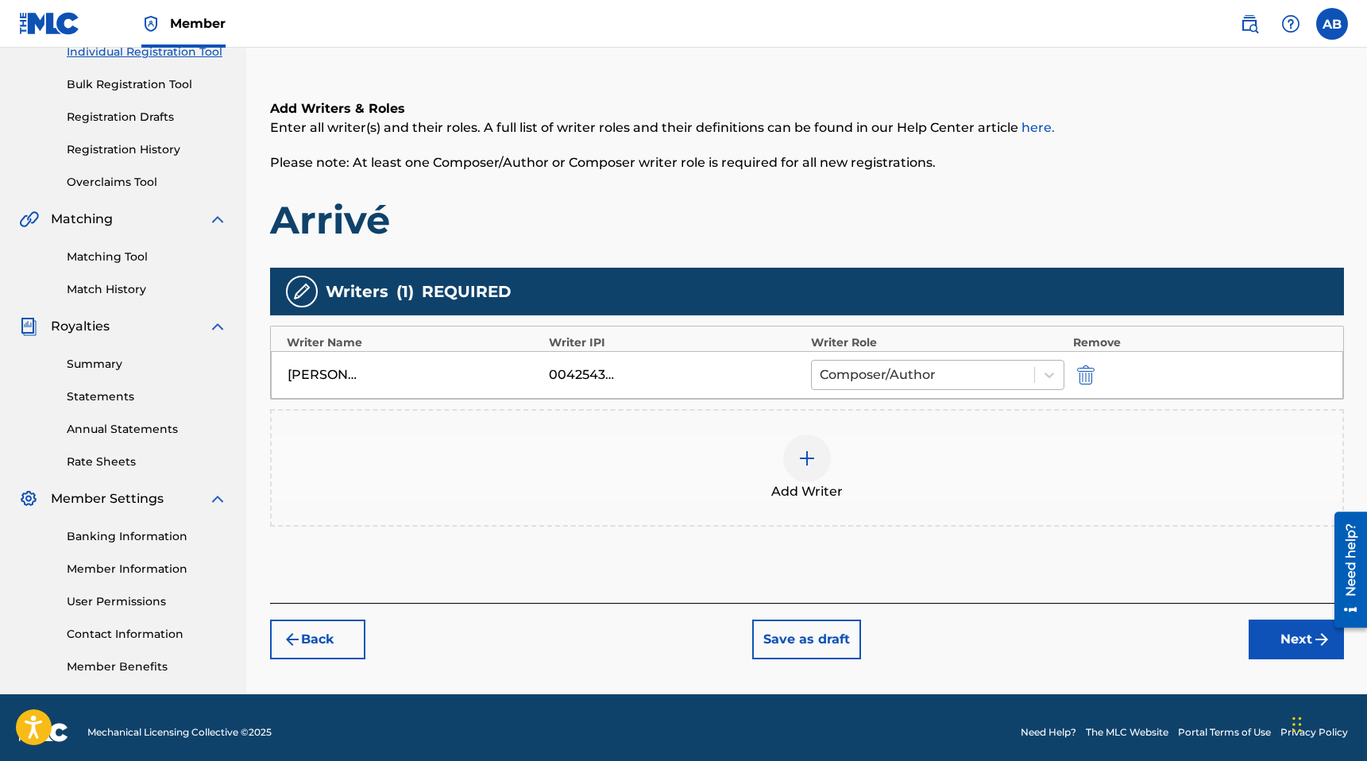
scroll to position [224, 0]
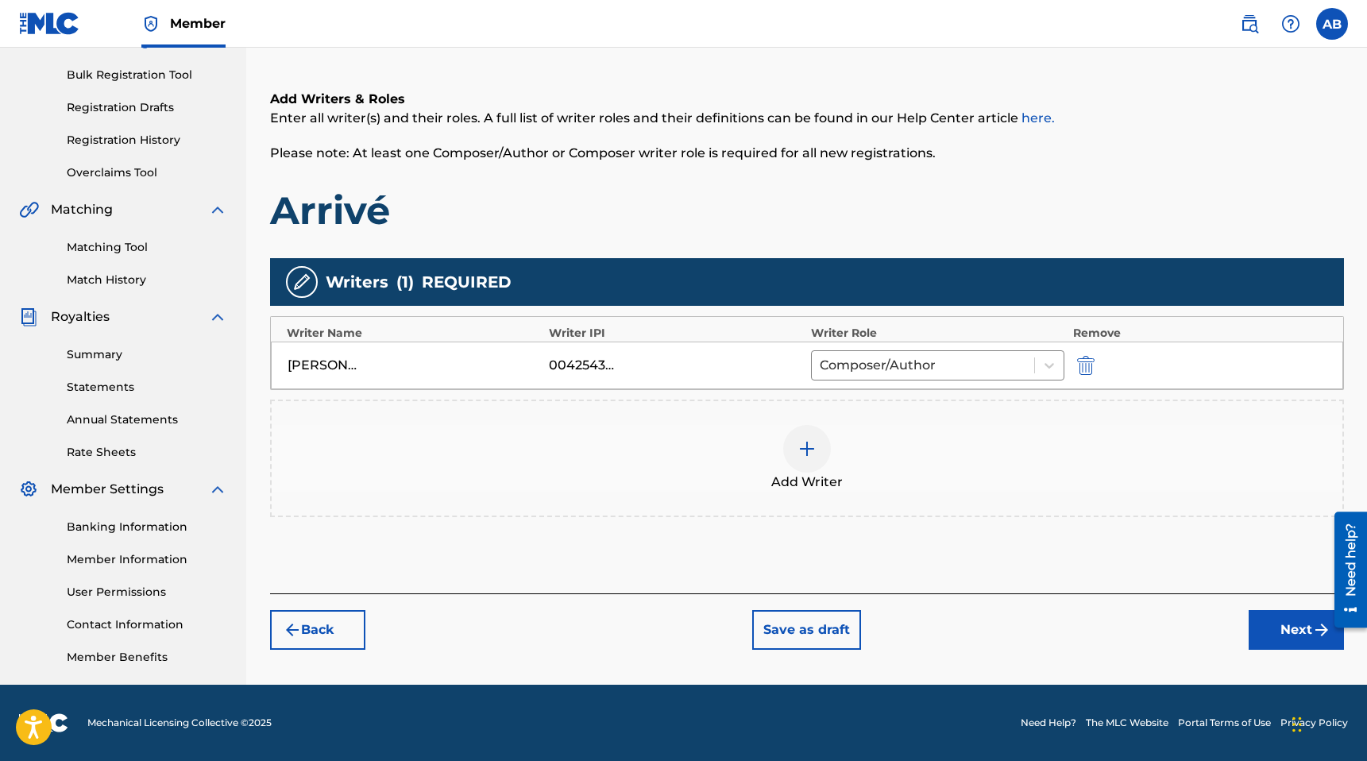
click at [1275, 625] on button "Next" at bounding box center [1296, 630] width 95 height 40
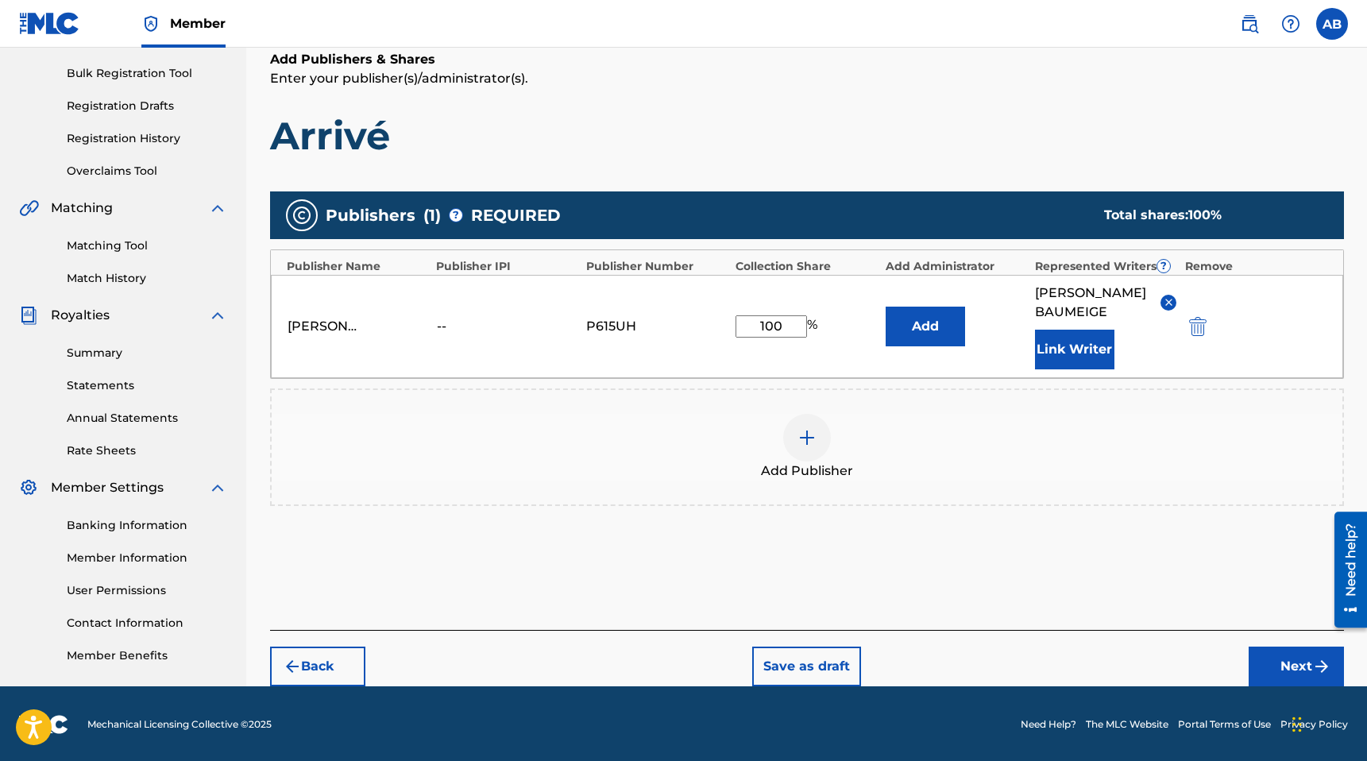
scroll to position [246, 0]
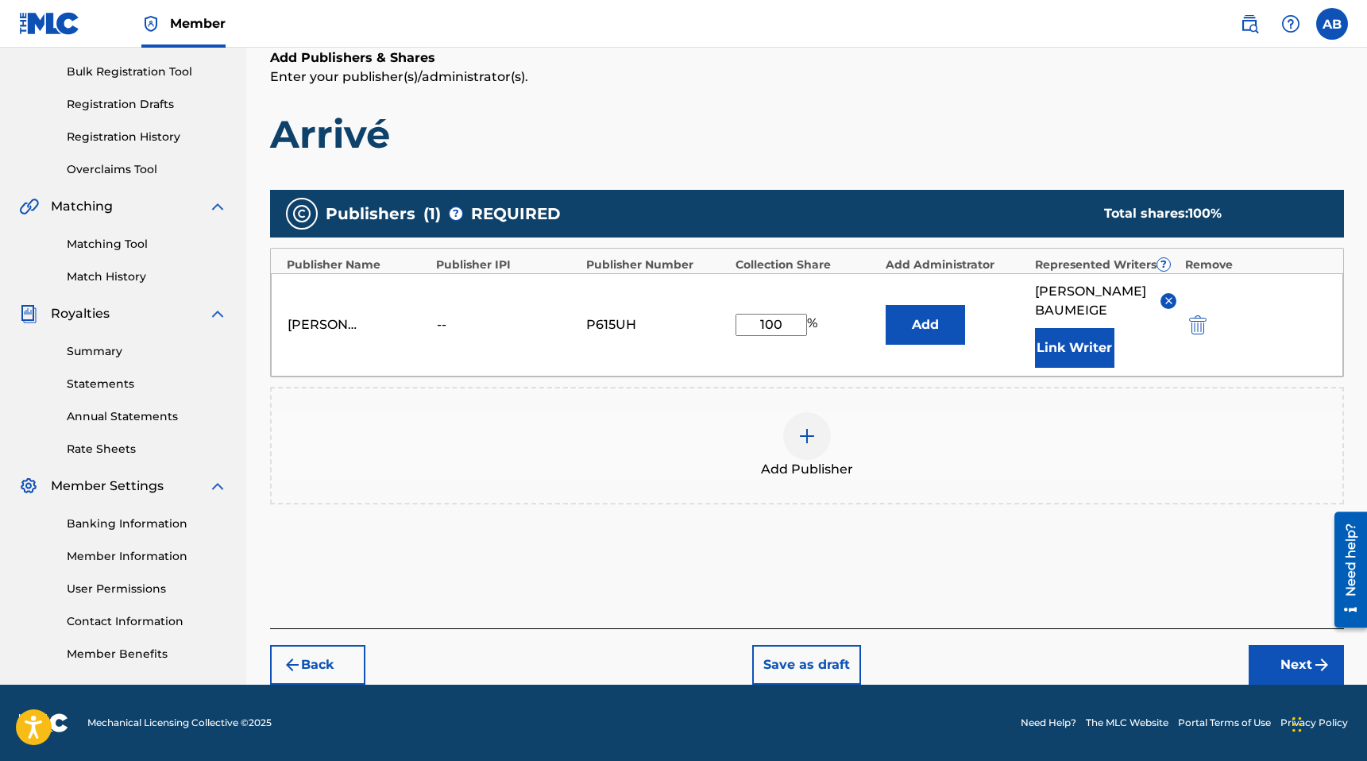
click at [1281, 655] on button "Next" at bounding box center [1296, 665] width 95 height 40
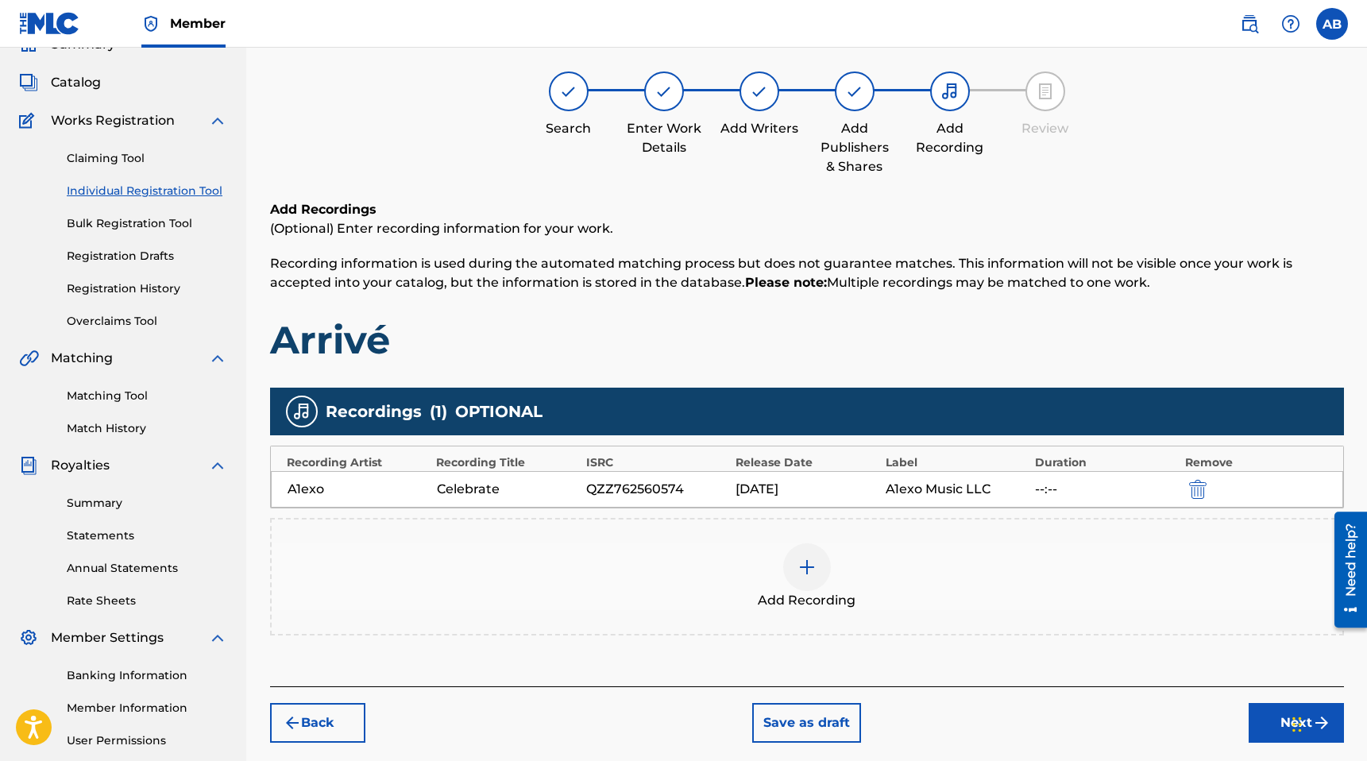
scroll to position [72, 0]
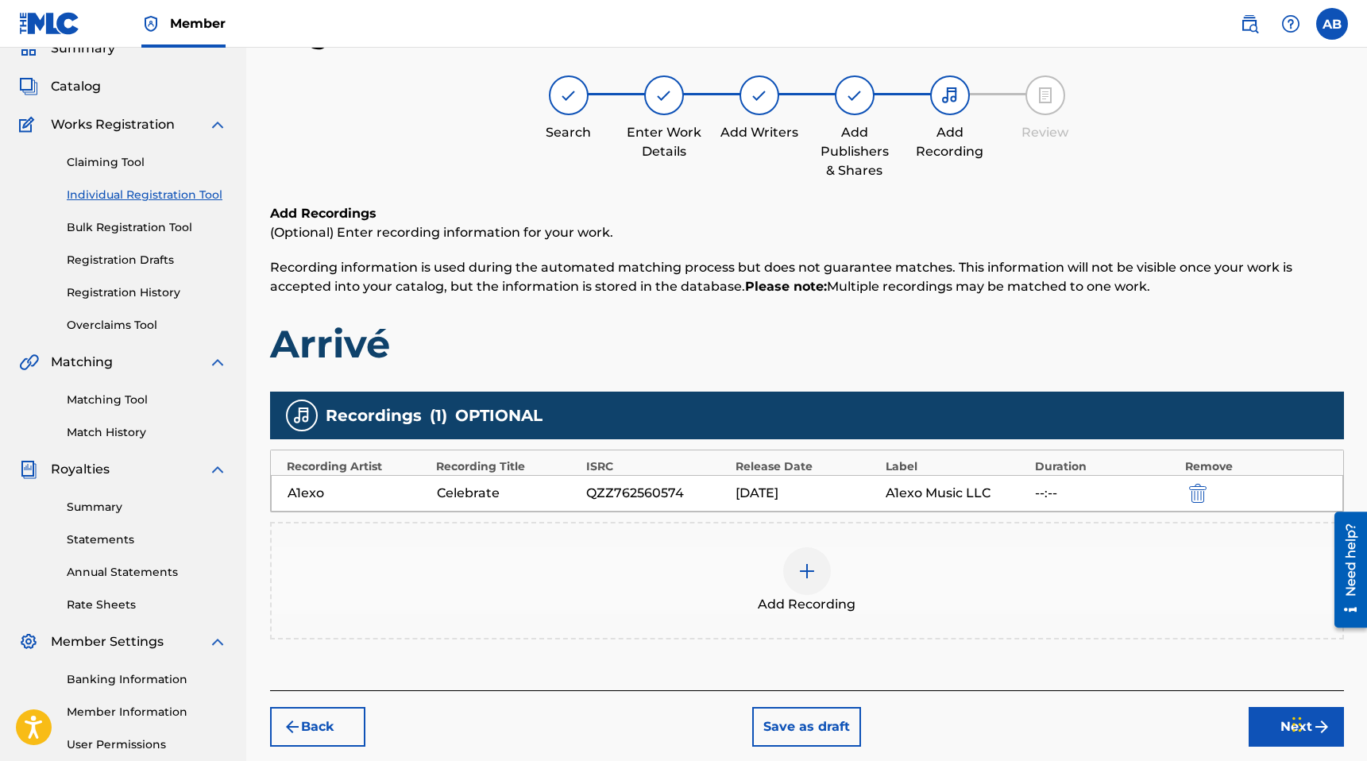
click at [812, 577] on img at bounding box center [807, 571] width 19 height 19
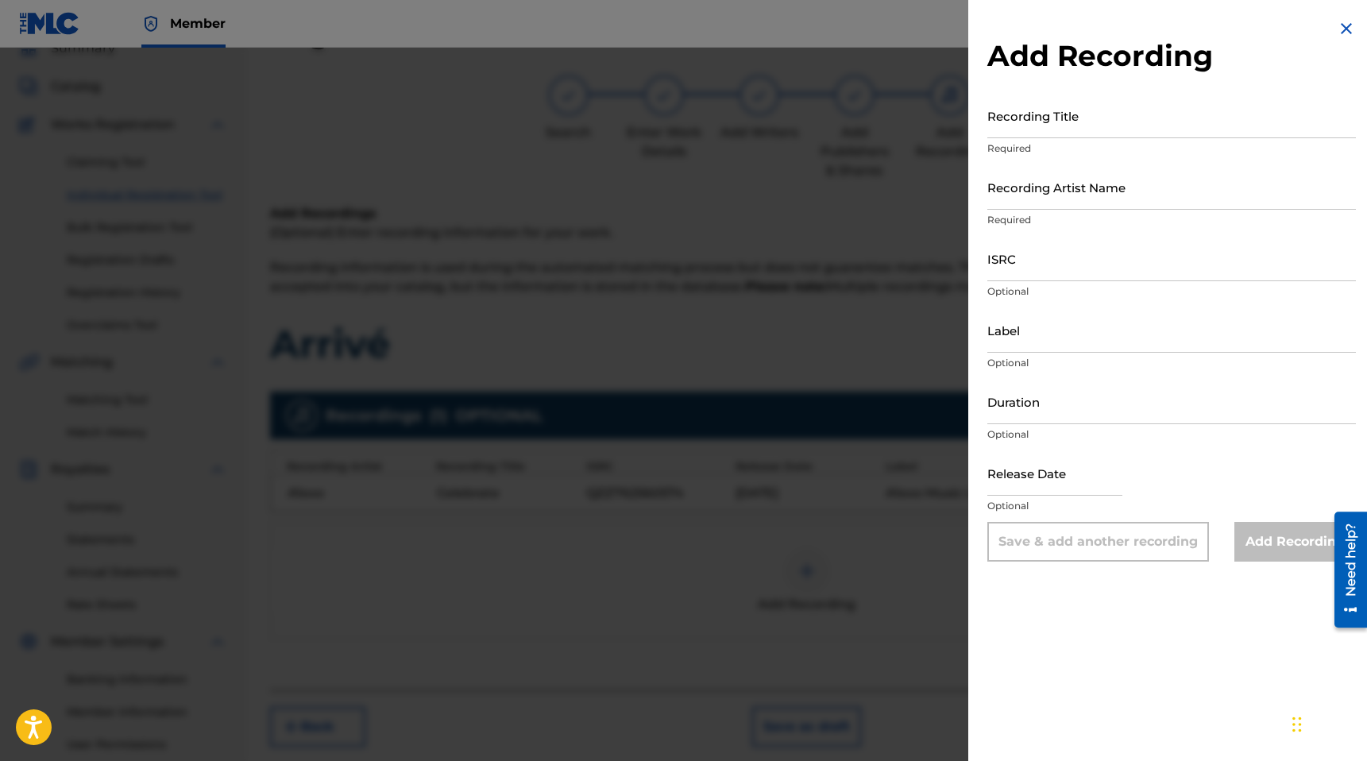
click at [1089, 131] on input "Recording Title" at bounding box center [1172, 115] width 369 height 45
type input "Paradise"
click at [1088, 194] on input "Recording Artist Name" at bounding box center [1172, 186] width 369 height 45
type input "A1exo"
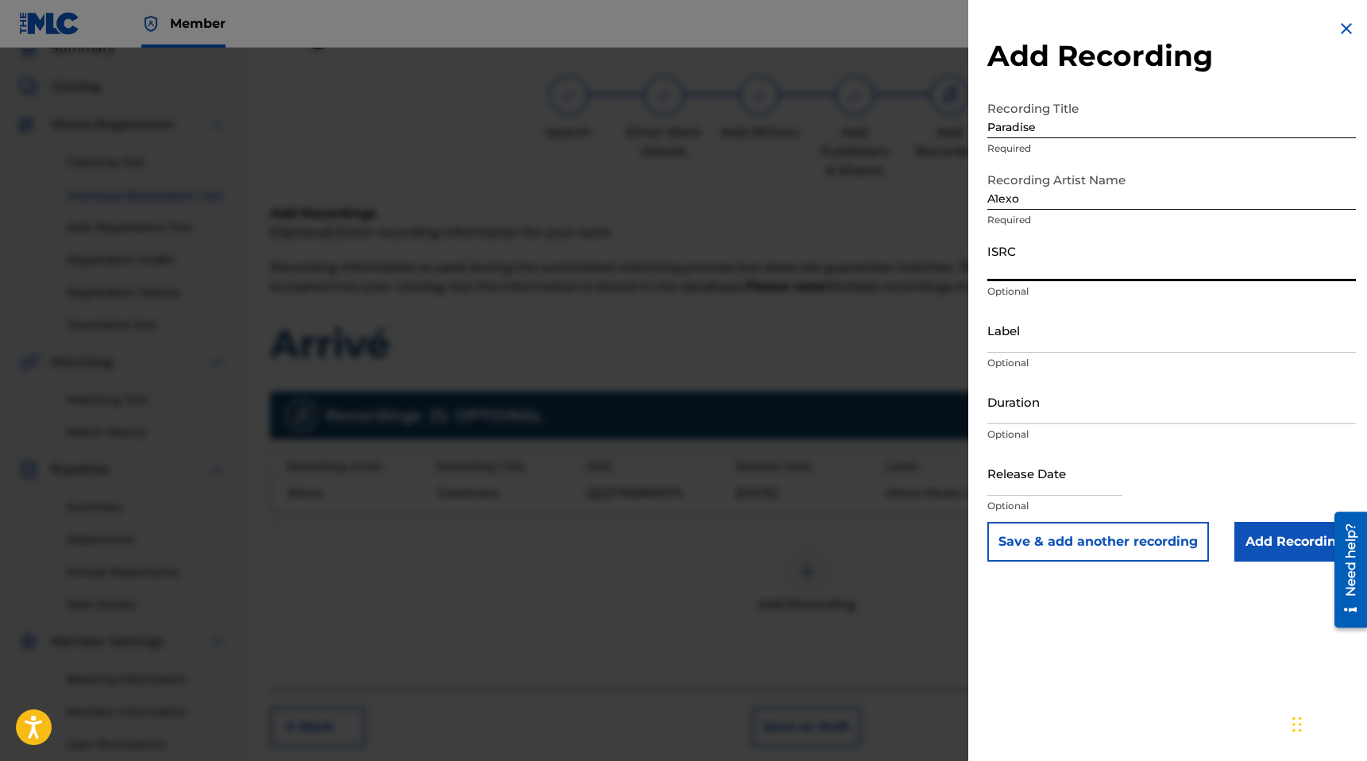
click at [1030, 268] on input "ISRC" at bounding box center [1172, 258] width 369 height 45
paste input "QZZ762560575"
type input "QZZ762560575"
click at [1031, 342] on input "Label" at bounding box center [1172, 329] width 369 height 45
type input "A1exo Music LLC"
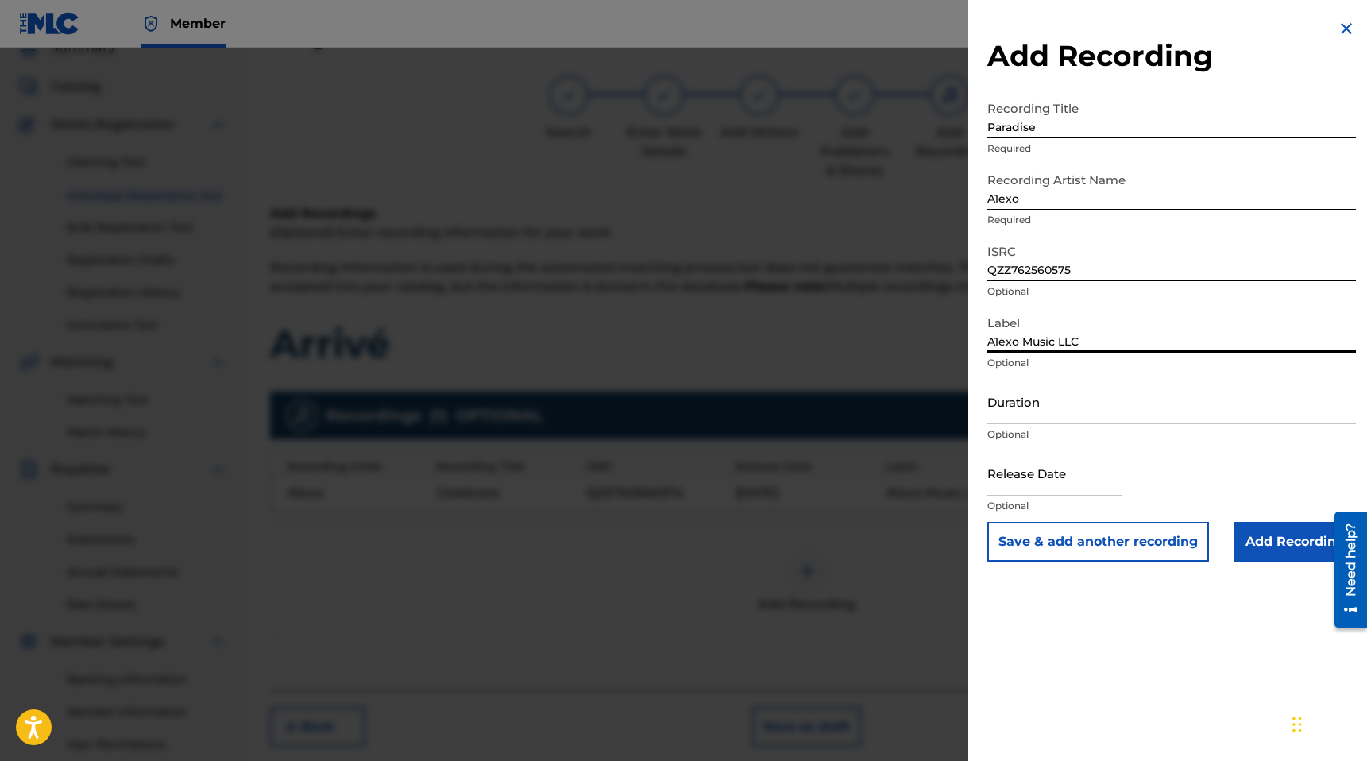
click at [1052, 421] on input "Duration" at bounding box center [1172, 401] width 369 height 45
click at [1032, 487] on input "text" at bounding box center [1055, 472] width 135 height 45
select select "7"
select select "2025"
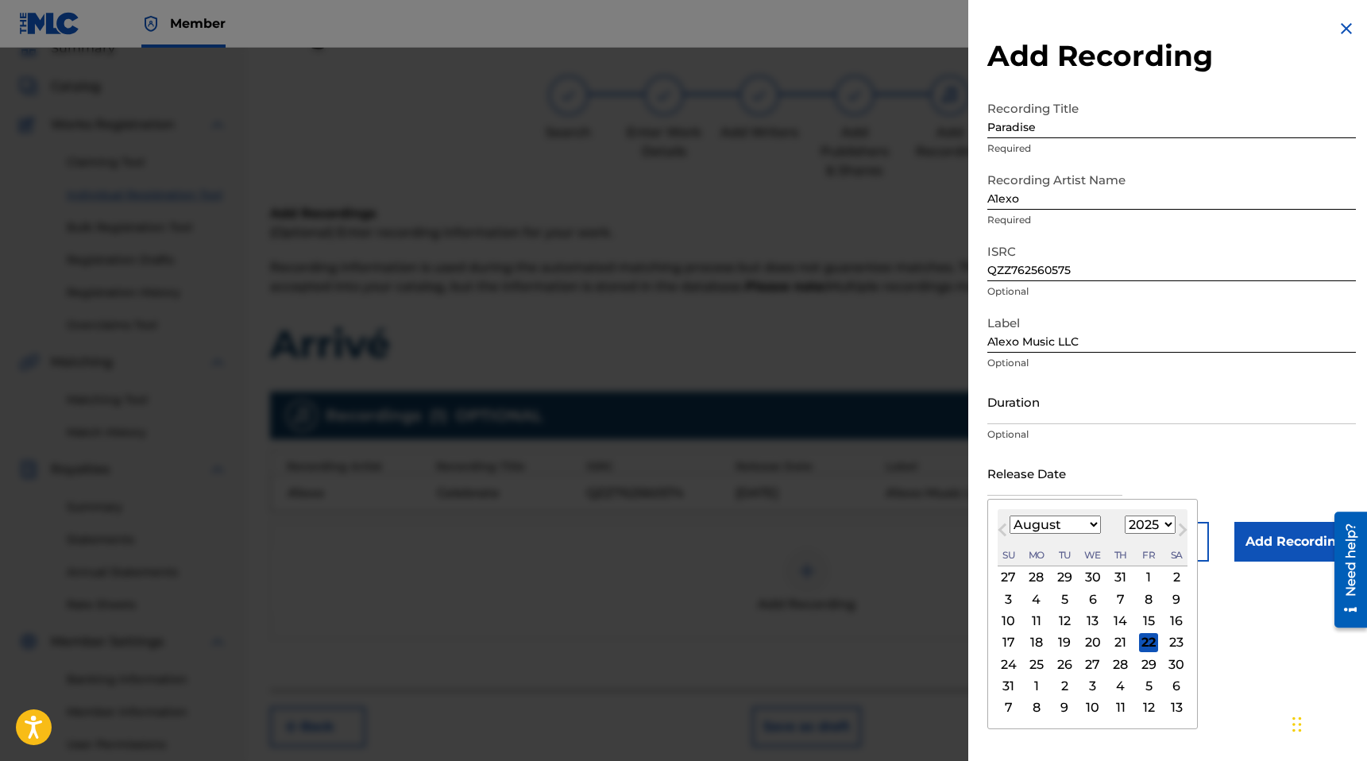
click at [1181, 530] on span "Next Month" at bounding box center [1181, 532] width 0 height 24
select select "8"
click at [1032, 621] on div "15" at bounding box center [1036, 621] width 19 height 19
type input "[DATE]"
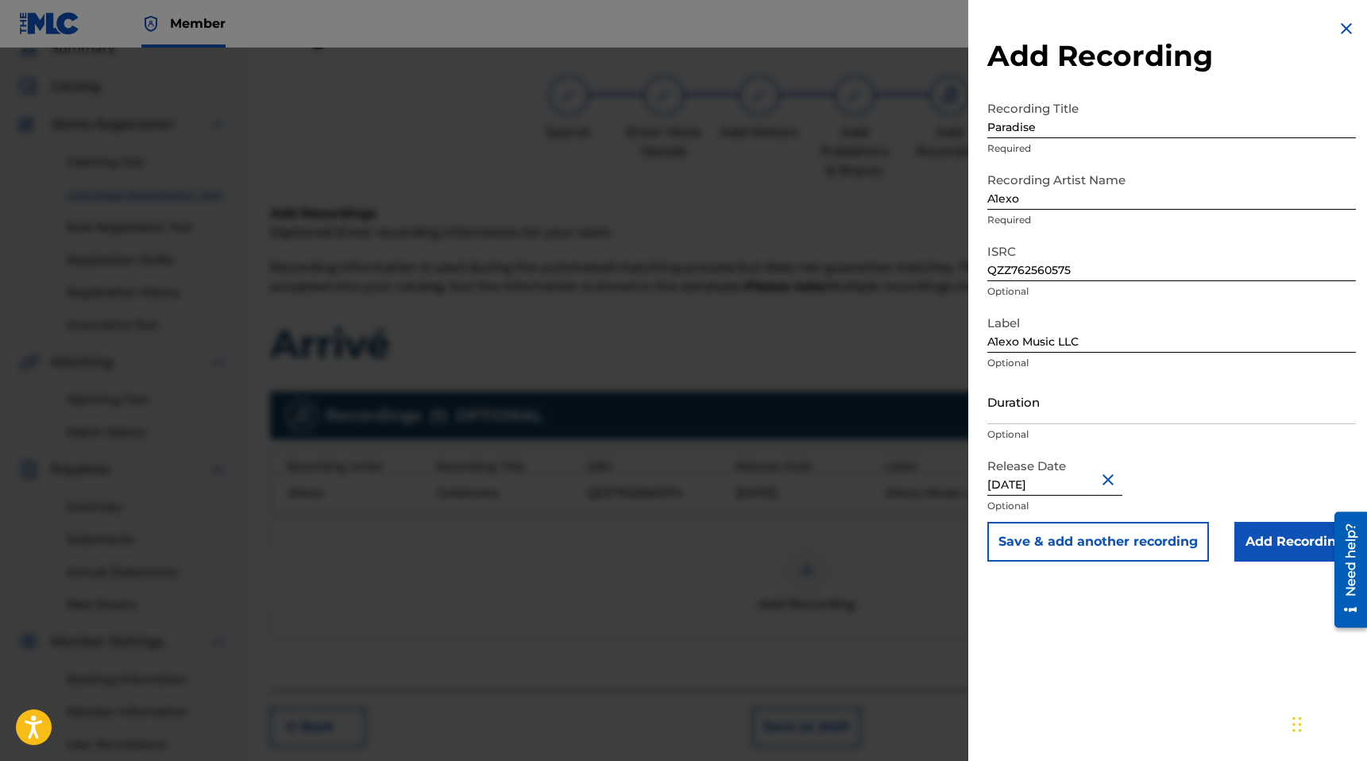
click at [1271, 540] on input "Add Recording" at bounding box center [1296, 542] width 122 height 40
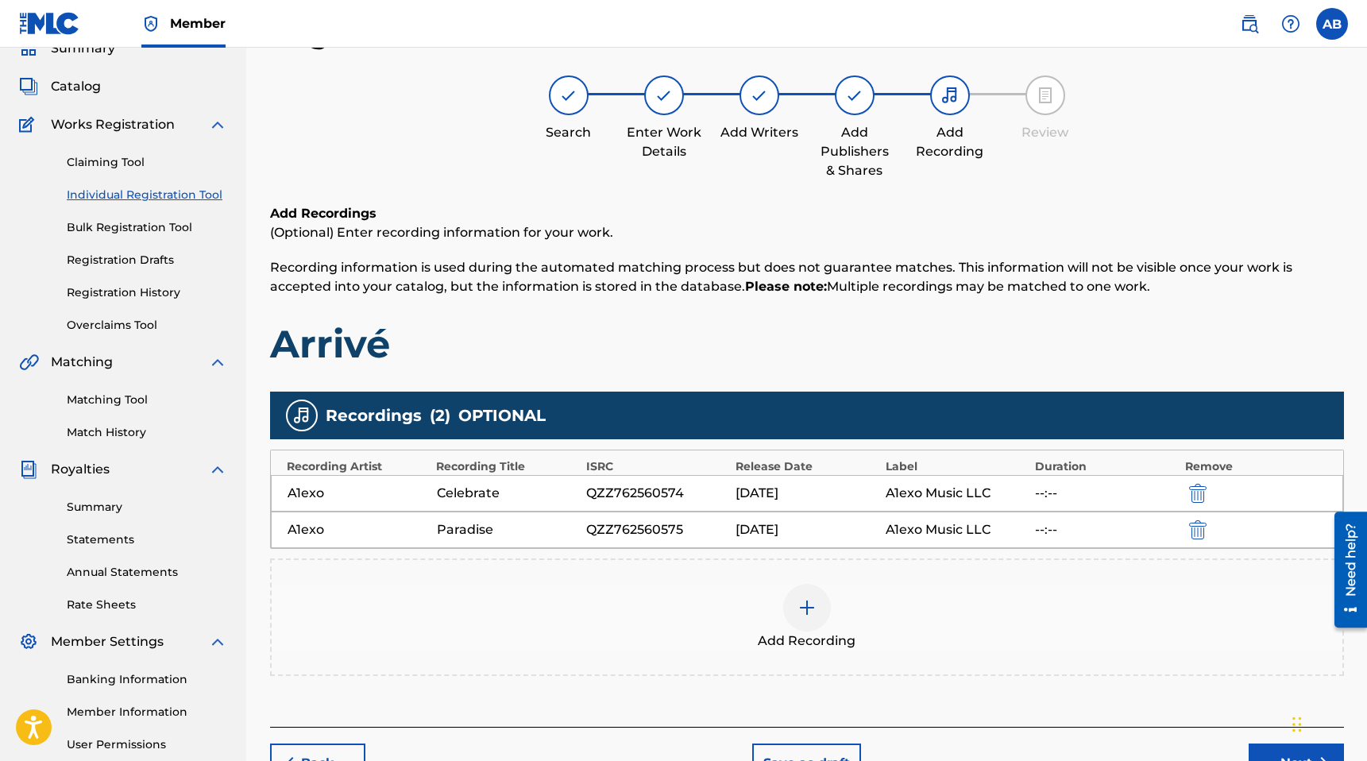
click at [988, 3] on nav "Member AB [PERSON_NAME] [EMAIL_ADDRESS][DOMAIN_NAME] Notification Preferences P…" at bounding box center [683, 24] width 1367 height 48
click at [806, 622] on div at bounding box center [807, 608] width 48 height 48
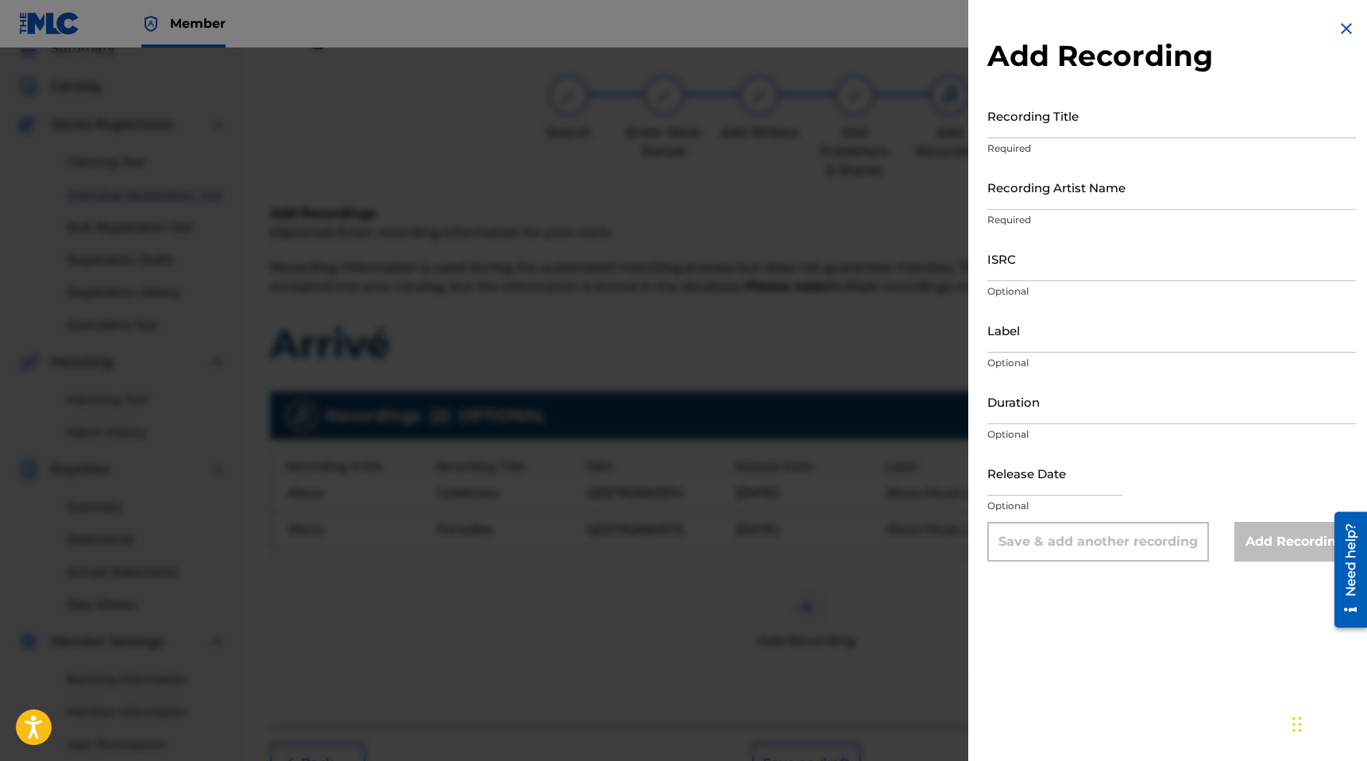
click at [1057, 130] on input "Recording Title" at bounding box center [1172, 115] width 369 height 45
type input "Alive"
click at [1074, 201] on input "Recording Artist Name" at bounding box center [1172, 186] width 369 height 45
type input "A1exo"
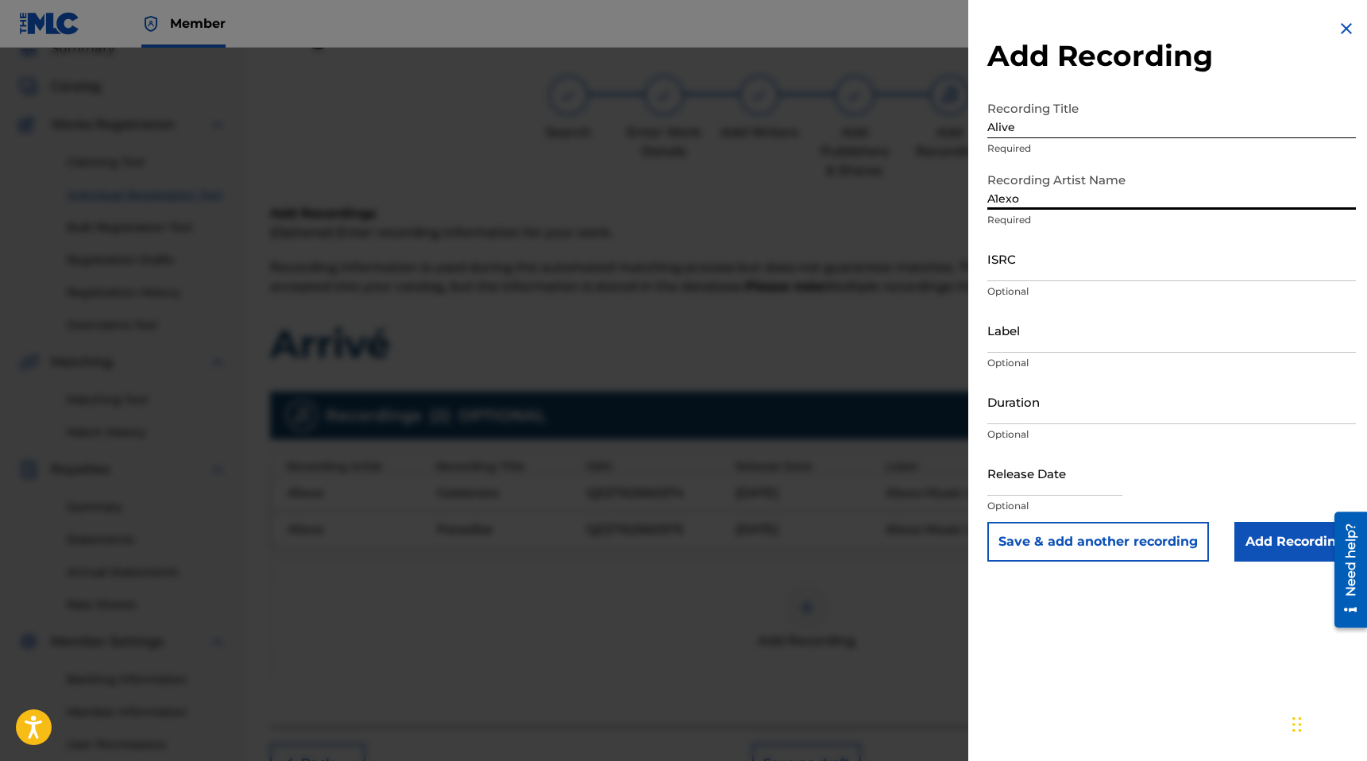
click at [1058, 272] on input "ISRC" at bounding box center [1172, 258] width 369 height 45
click at [1046, 274] on input "ISRC" at bounding box center [1172, 258] width 369 height 45
paste input "QZZ762560576"
type input "QZZ762560576"
click at [1024, 346] on input "Label" at bounding box center [1172, 329] width 369 height 45
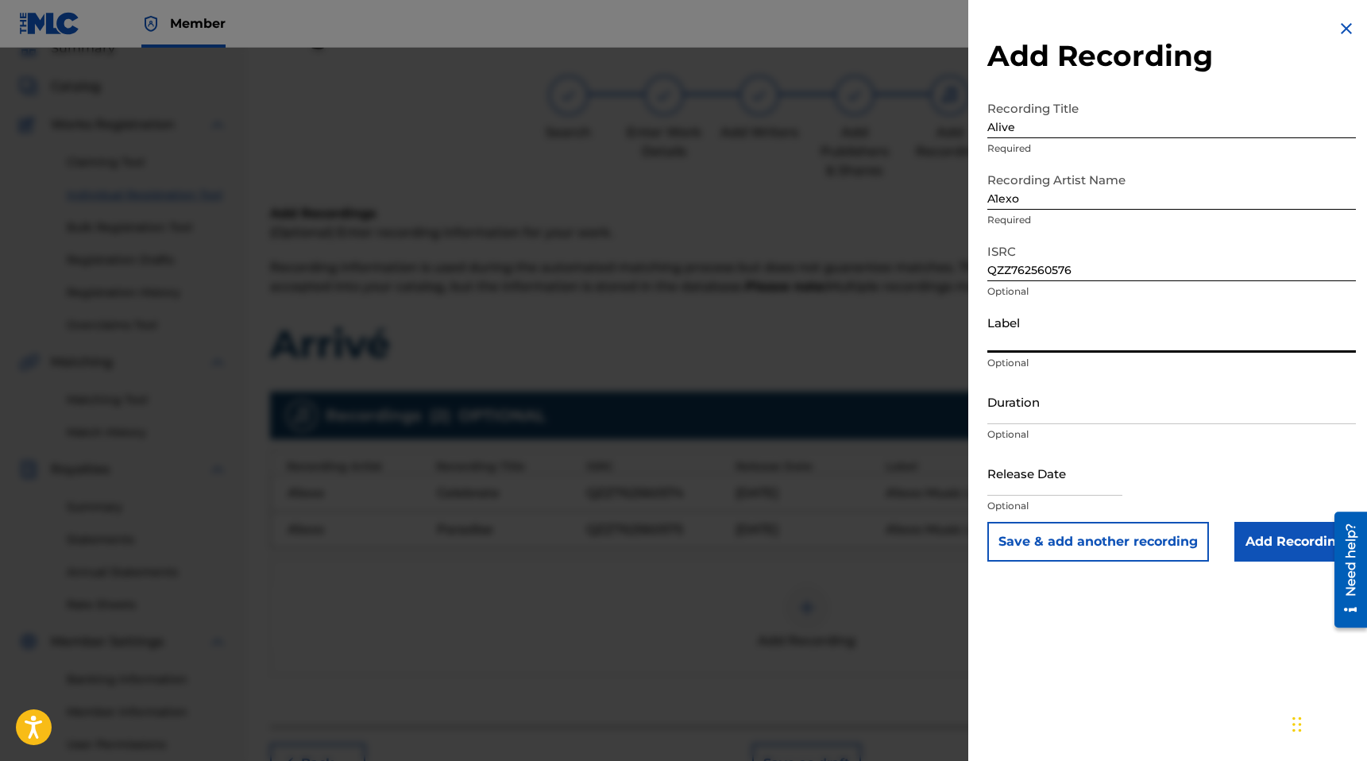
type input "A1exo Music LLC"
click at [1056, 412] on input "Duration" at bounding box center [1172, 401] width 369 height 45
click at [1009, 418] on input "Duration" at bounding box center [1172, 401] width 369 height 45
click at [1029, 489] on input "text" at bounding box center [1055, 472] width 135 height 45
select select "7"
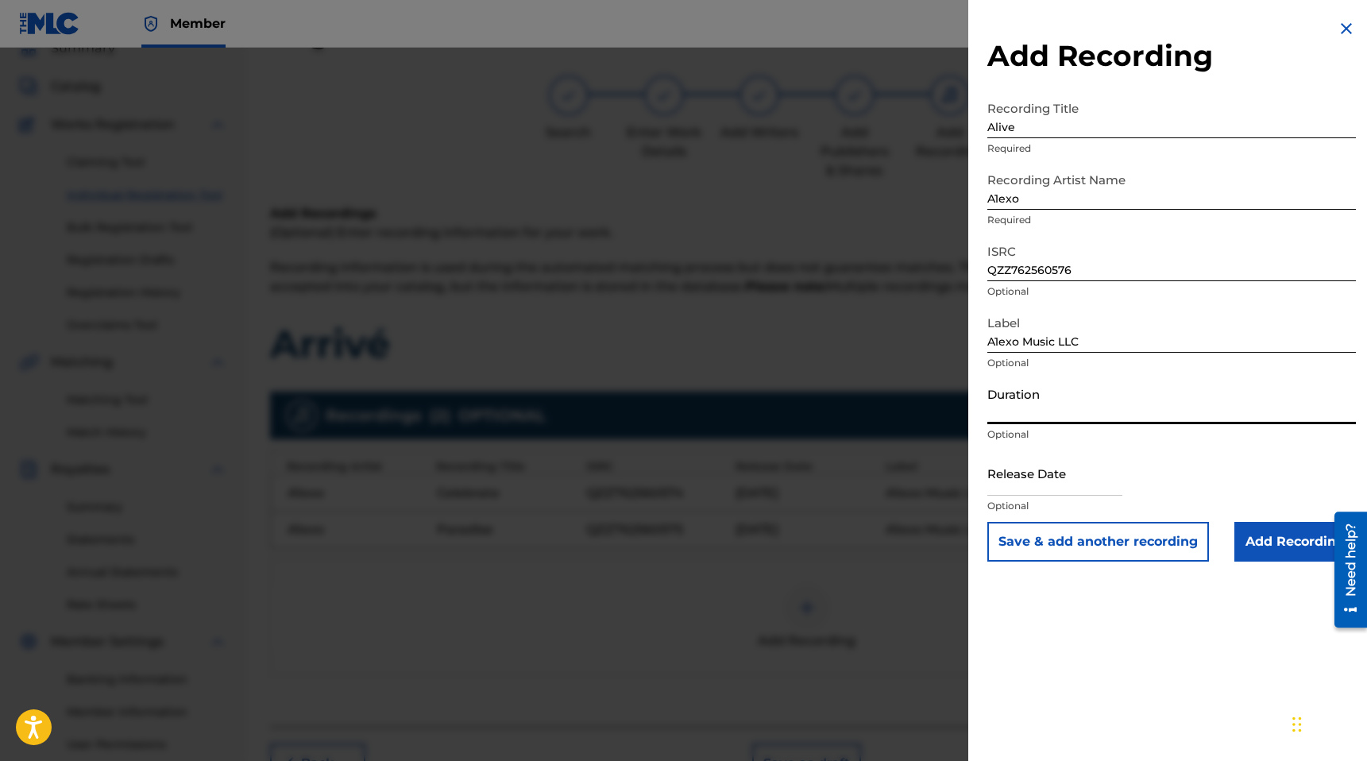
select select "2025"
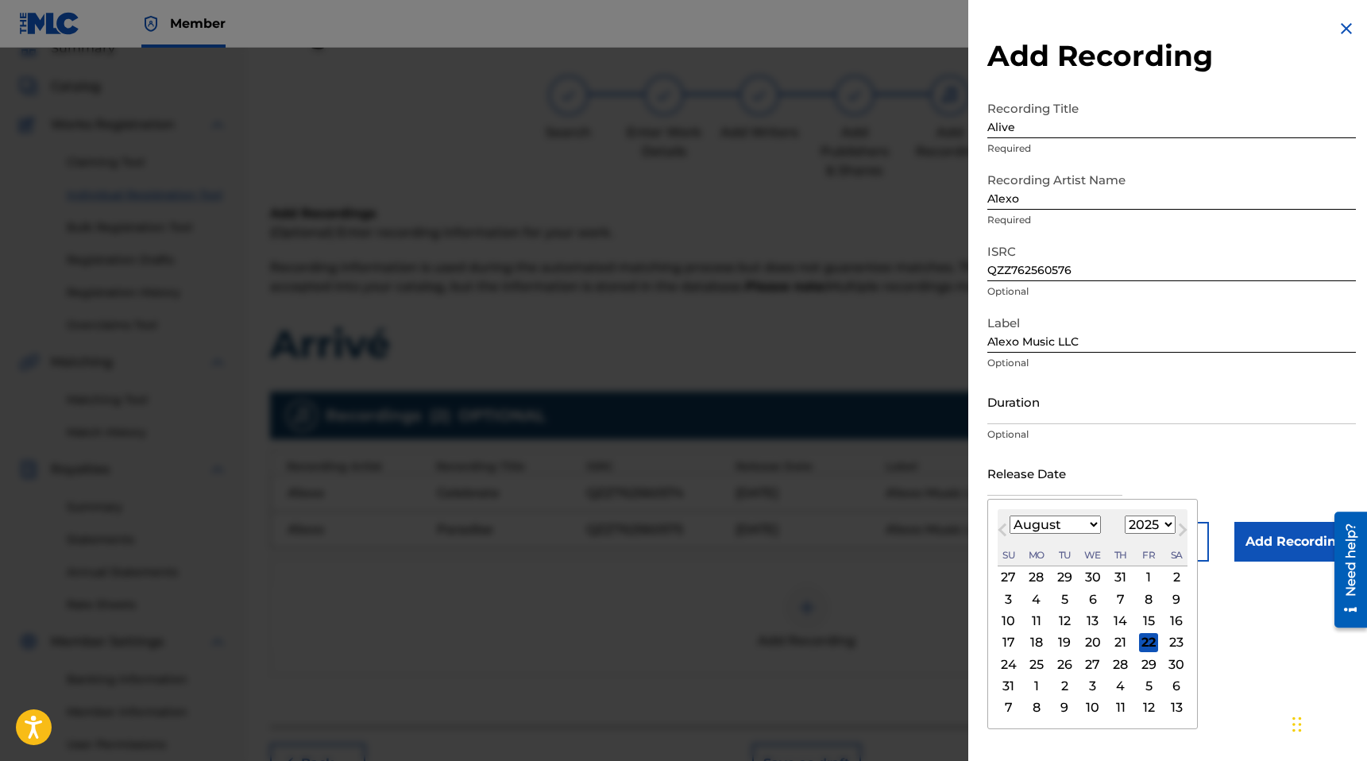
type input "[DATE]"
select select "8"
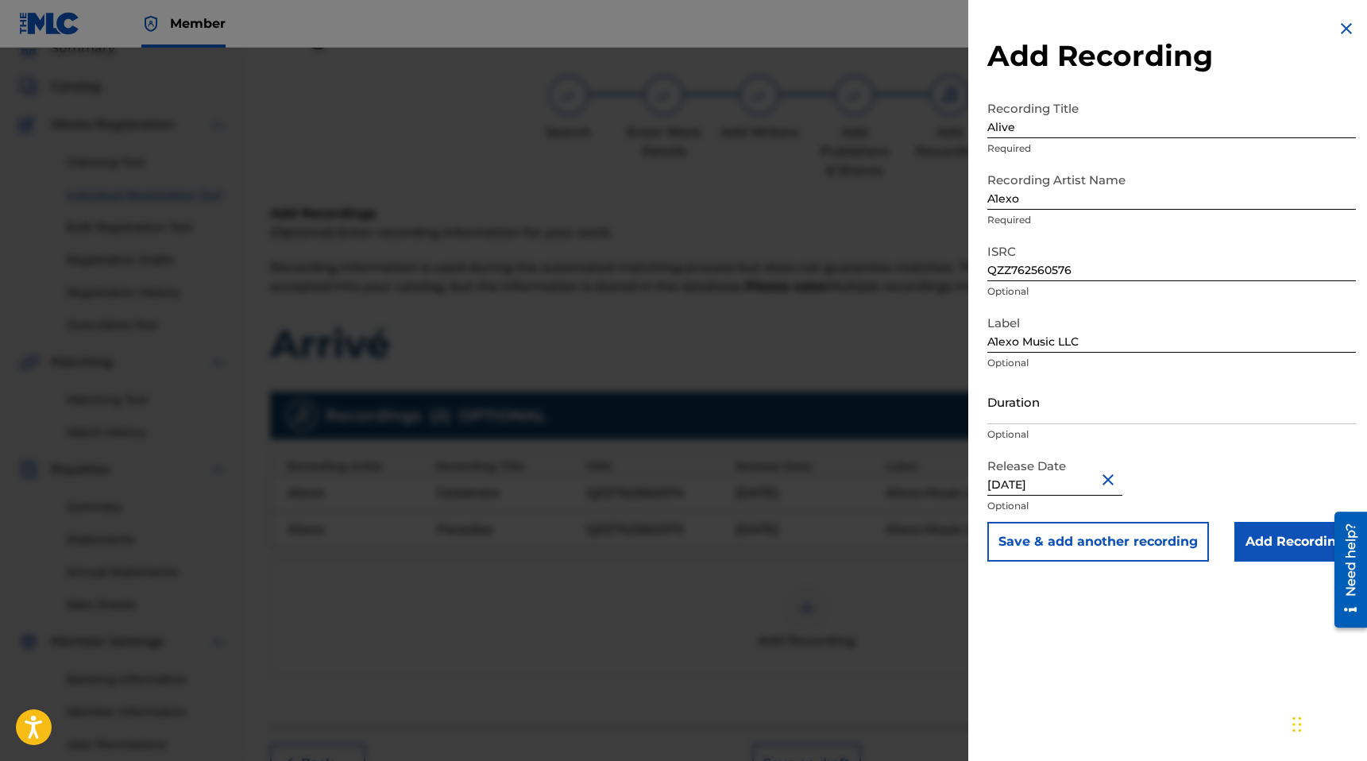
click at [1279, 551] on input "Add Recording" at bounding box center [1296, 542] width 122 height 40
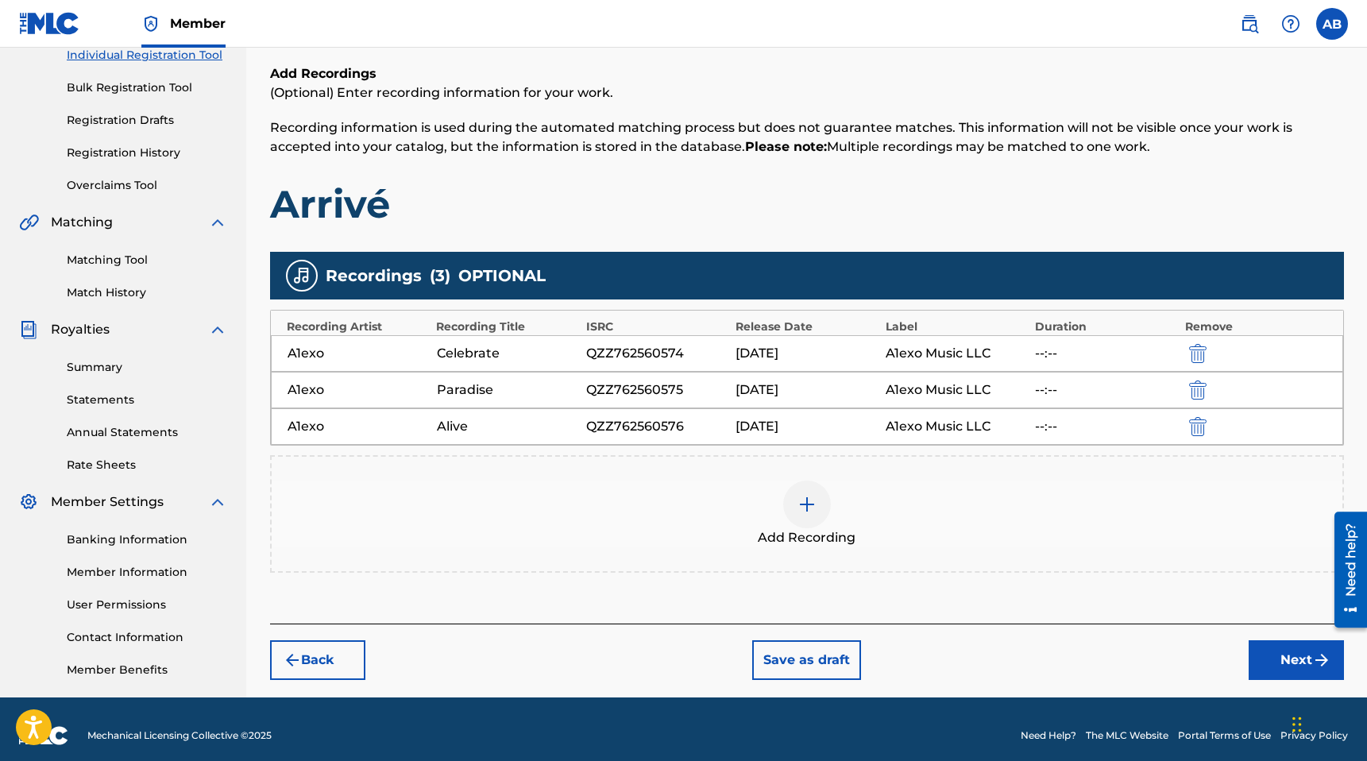
scroll to position [224, 0]
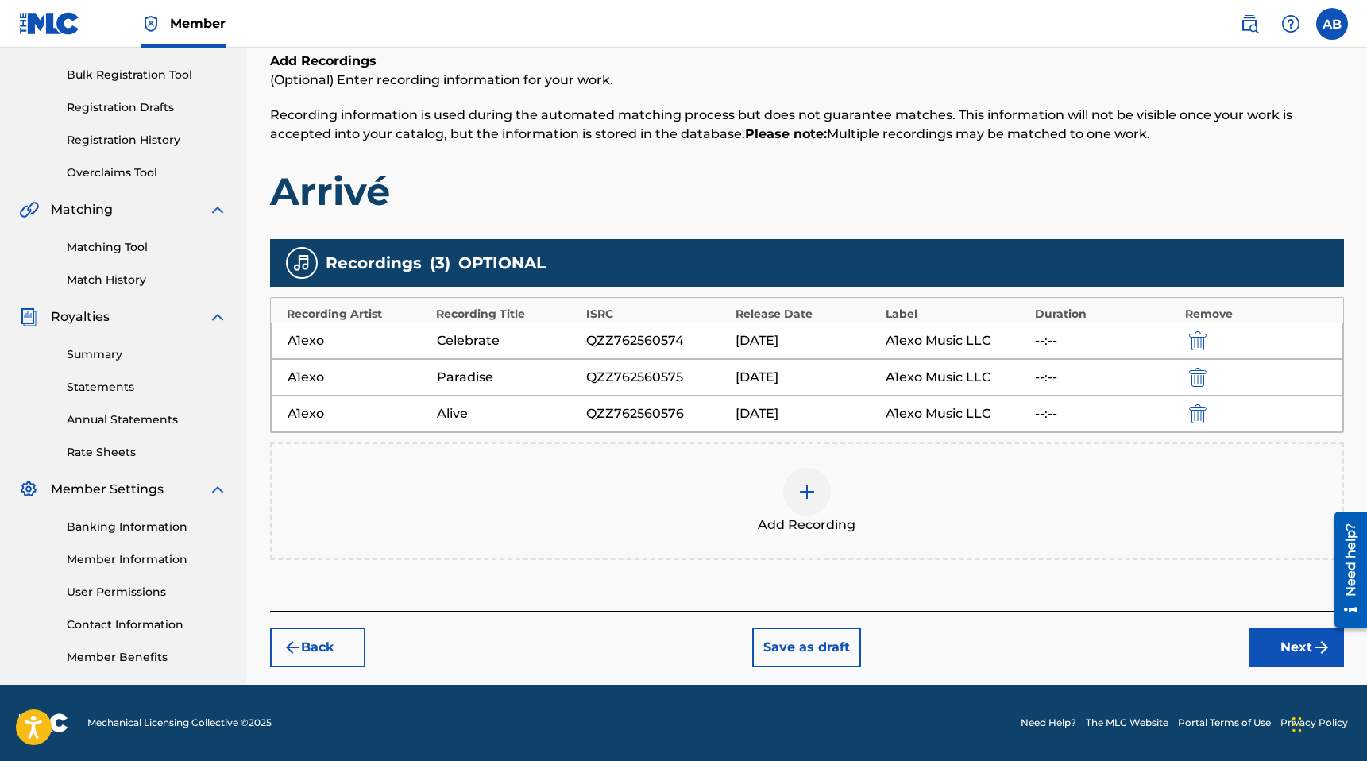
click at [818, 492] on div at bounding box center [807, 492] width 48 height 48
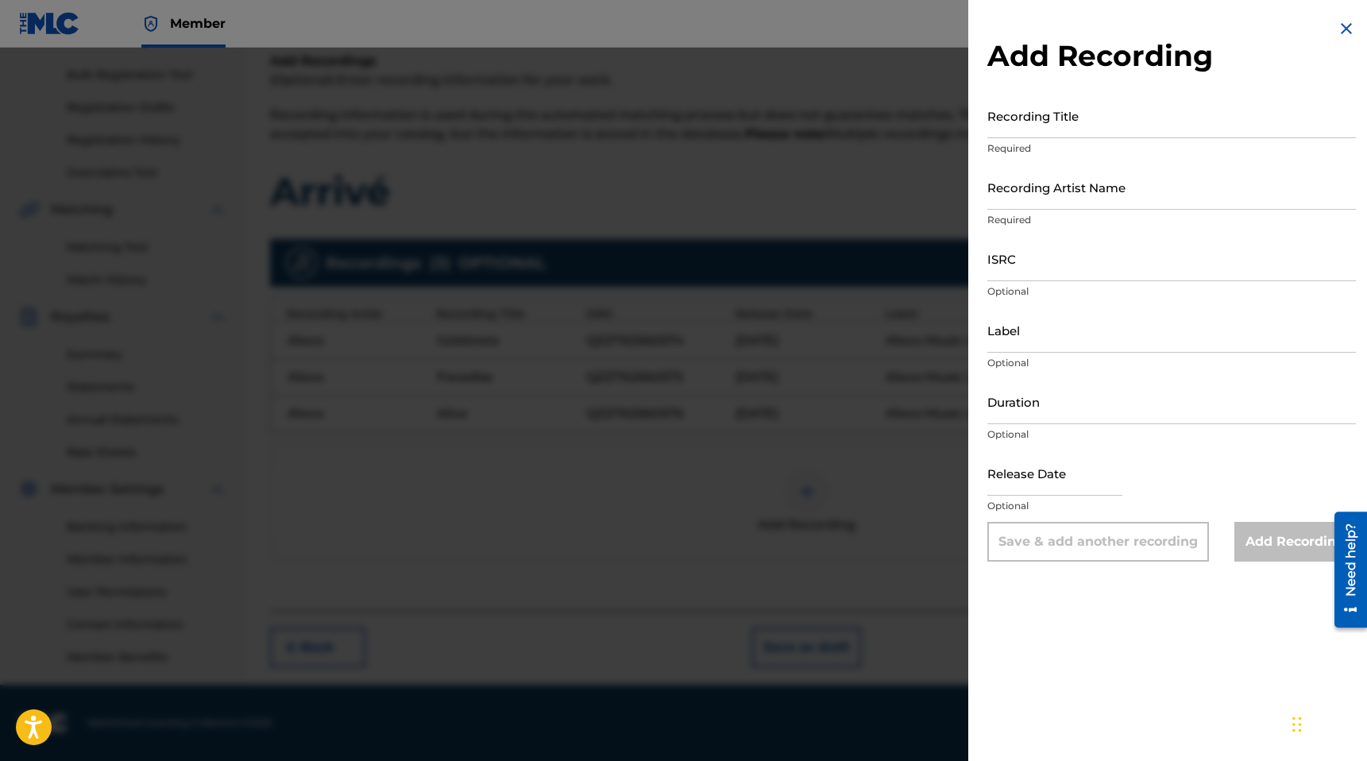
click at [1046, 133] on input "Recording Title" at bounding box center [1172, 115] width 369 height 45
type input "Elegant Man"
click at [1066, 204] on input "Recording Artist Name" at bounding box center [1172, 186] width 369 height 45
type input "A1exo"
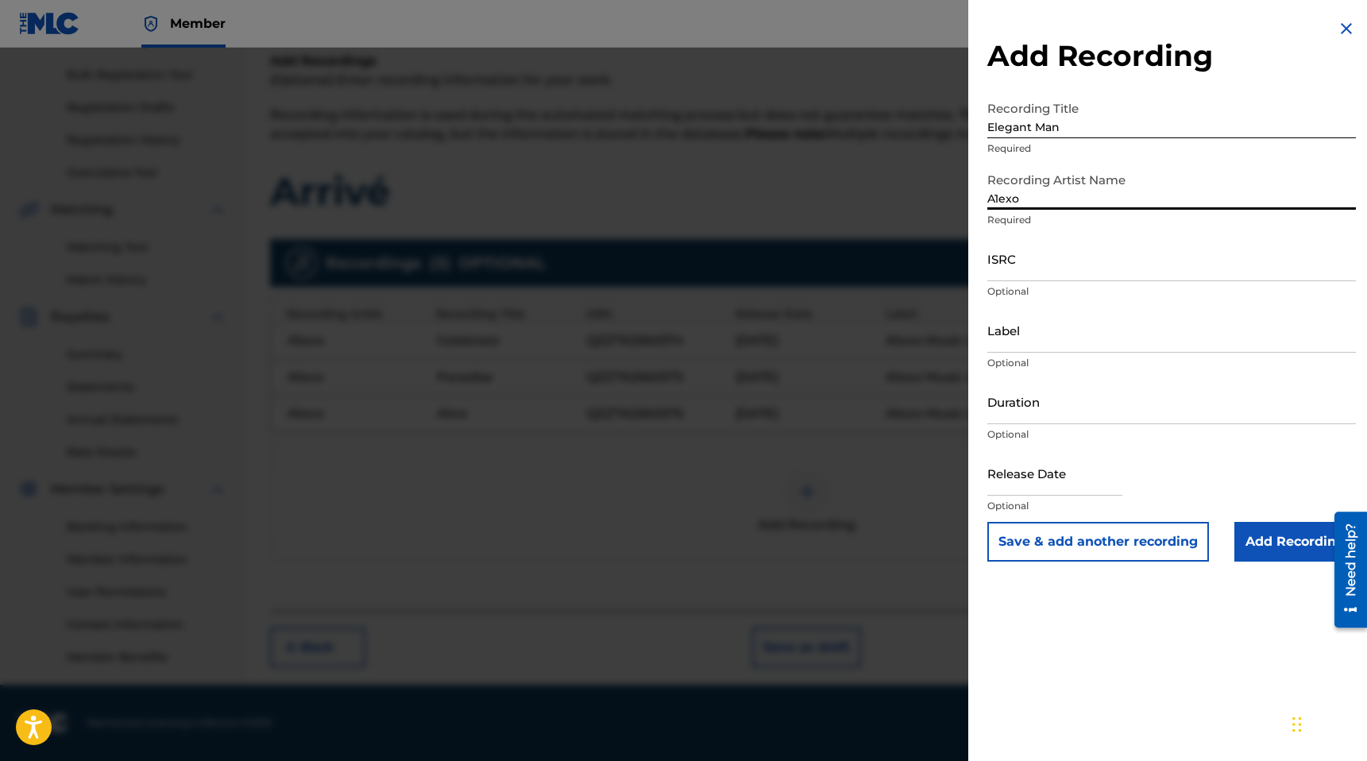
click at [1065, 257] on input "ISRC" at bounding box center [1172, 258] width 369 height 45
click at [1044, 270] on input "ISRC" at bounding box center [1172, 258] width 369 height 45
paste input "QZZ762560577"
type input "QZZ762560577"
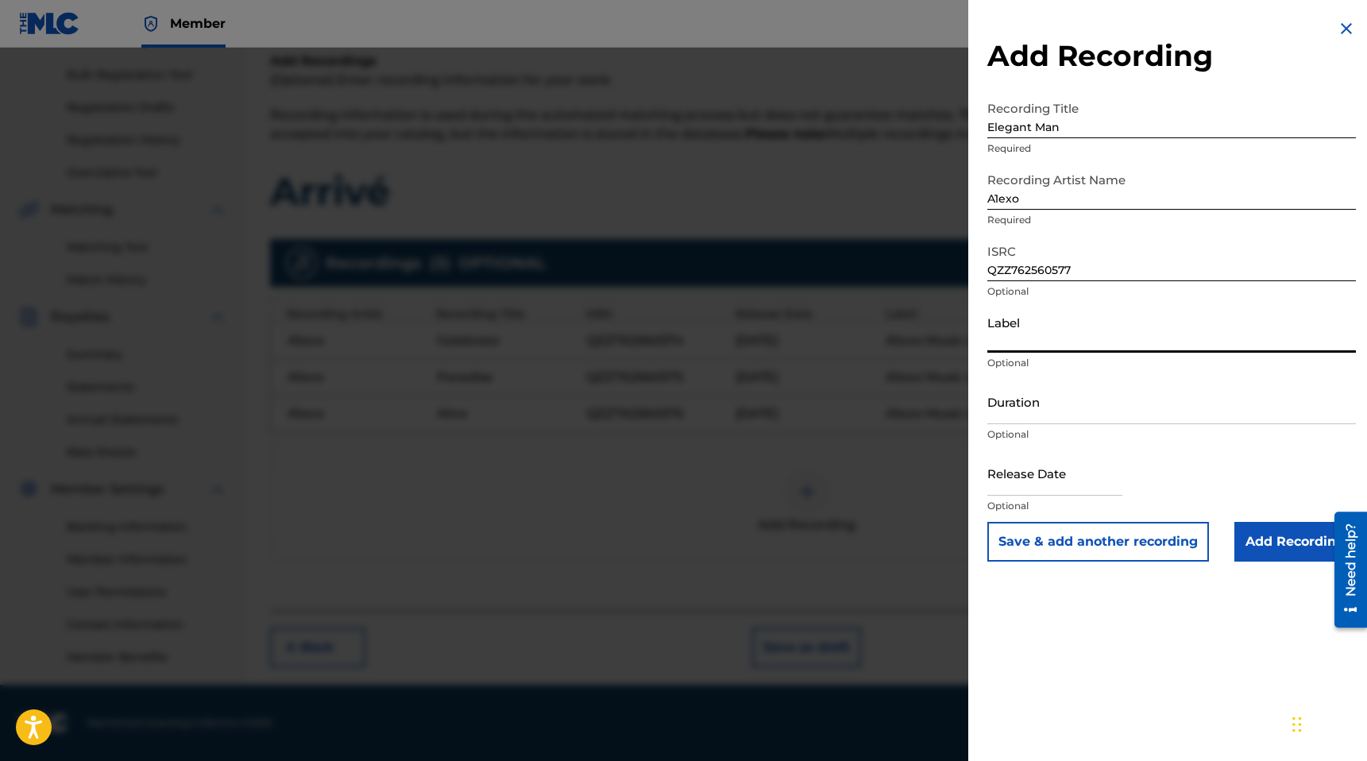
drag, startPoint x: 1030, startPoint y: 338, endPoint x: 1036, endPoint y: 345, distance: 9.1
click at [1030, 338] on input "Label" at bounding box center [1172, 329] width 369 height 45
type input "A1exo Music LLC"
click at [1034, 420] on input "Duration" at bounding box center [1172, 401] width 369 height 45
drag, startPoint x: 1068, startPoint y: 412, endPoint x: 1059, endPoint y: 414, distance: 8.9
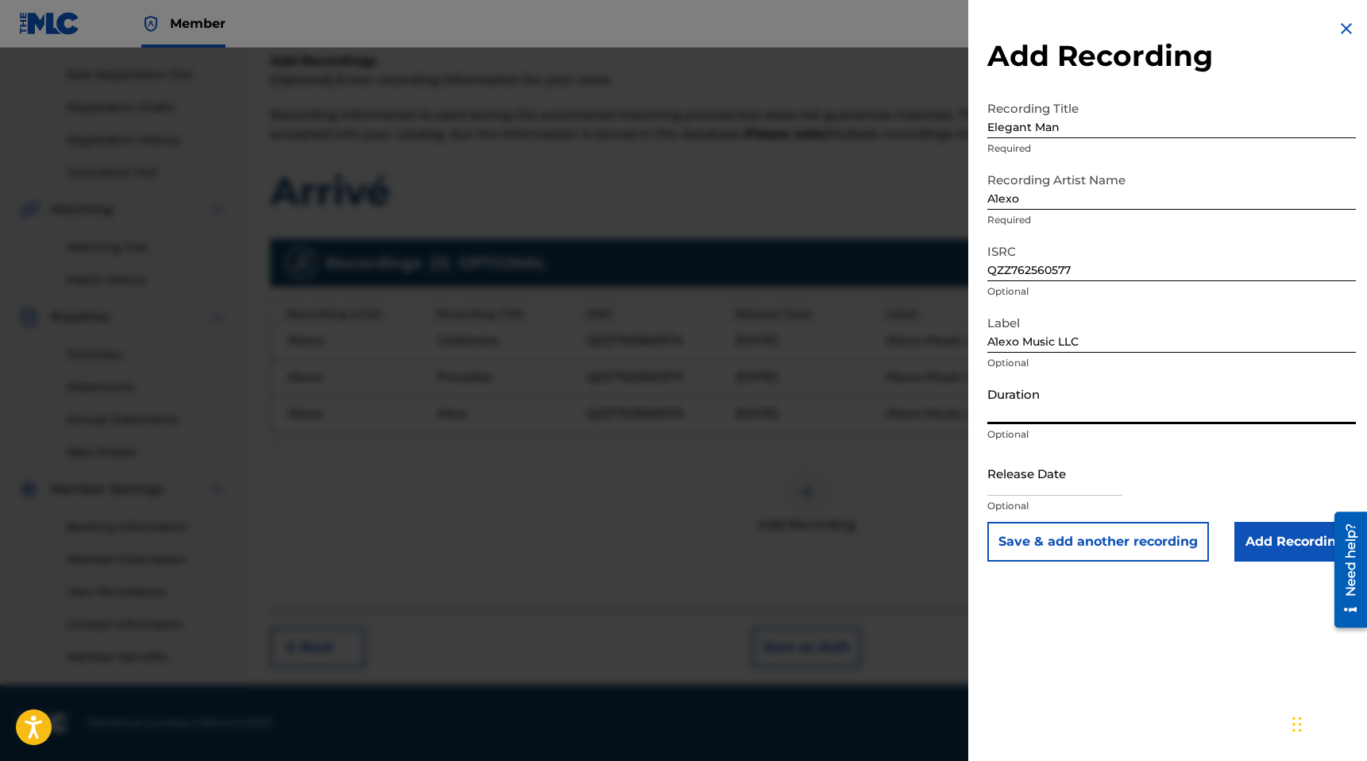
click at [1068, 412] on input "Duration" at bounding box center [1172, 401] width 369 height 45
click at [1046, 488] on input "text" at bounding box center [1055, 472] width 135 height 45
select select "7"
select select "2025"
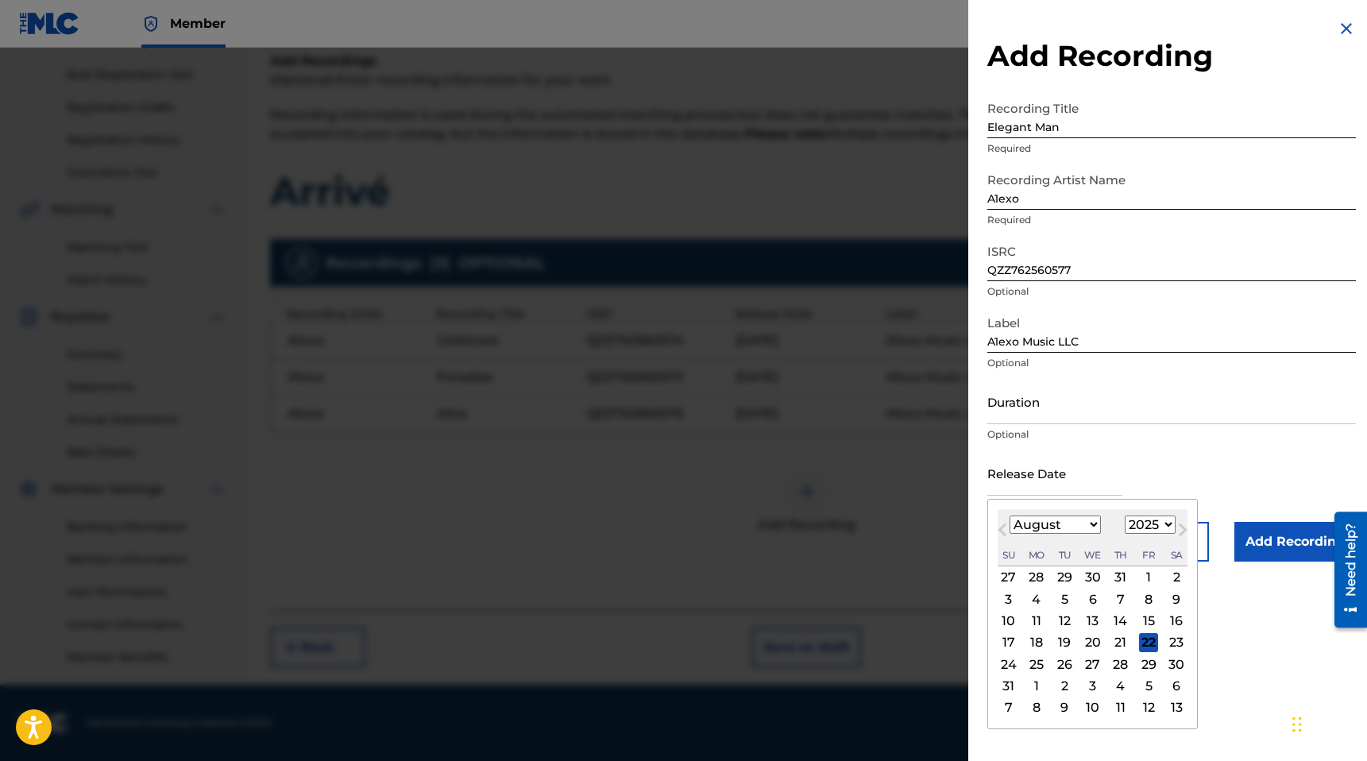
type input "[DATE]"
select select "8"
drag, startPoint x: 1243, startPoint y: 659, endPoint x: 1253, endPoint y: 635, distance: 25.7
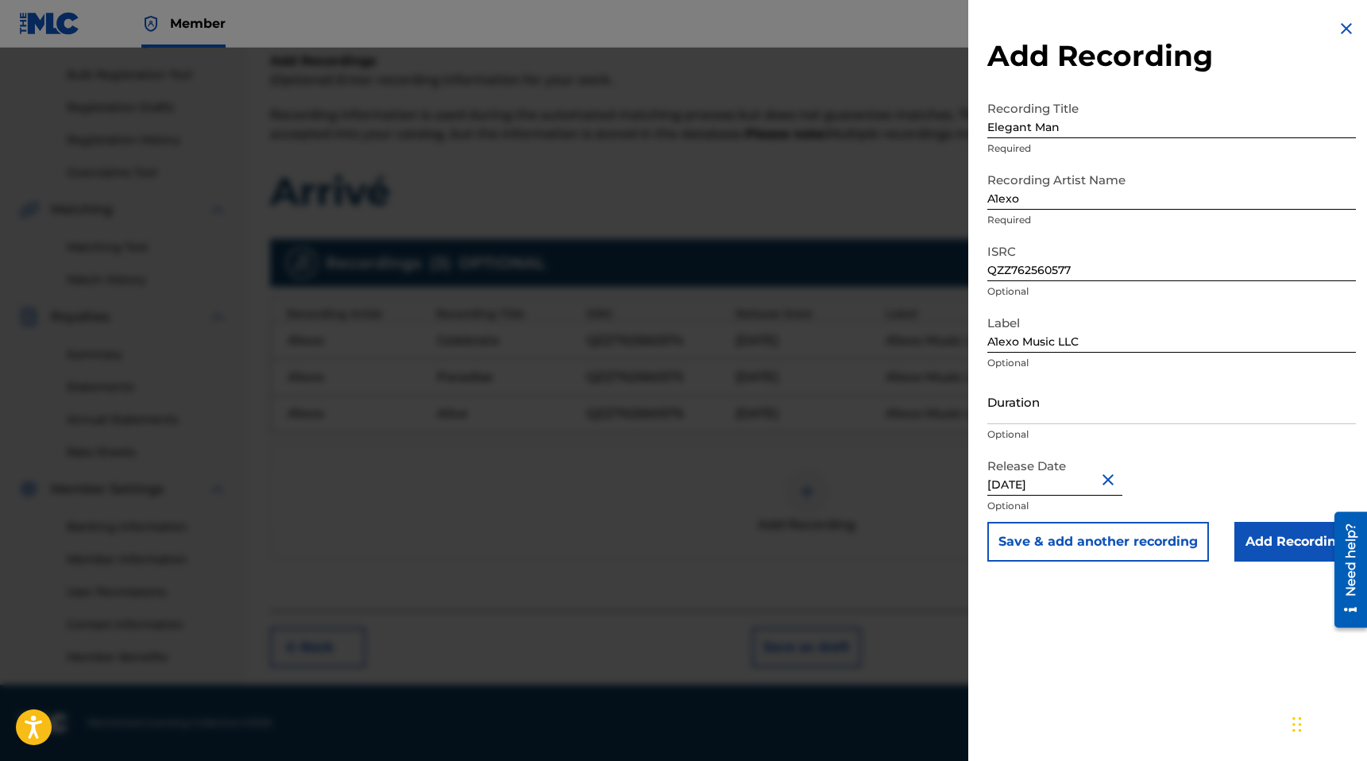
click at [1291, 528] on input "Add Recording" at bounding box center [1296, 542] width 122 height 40
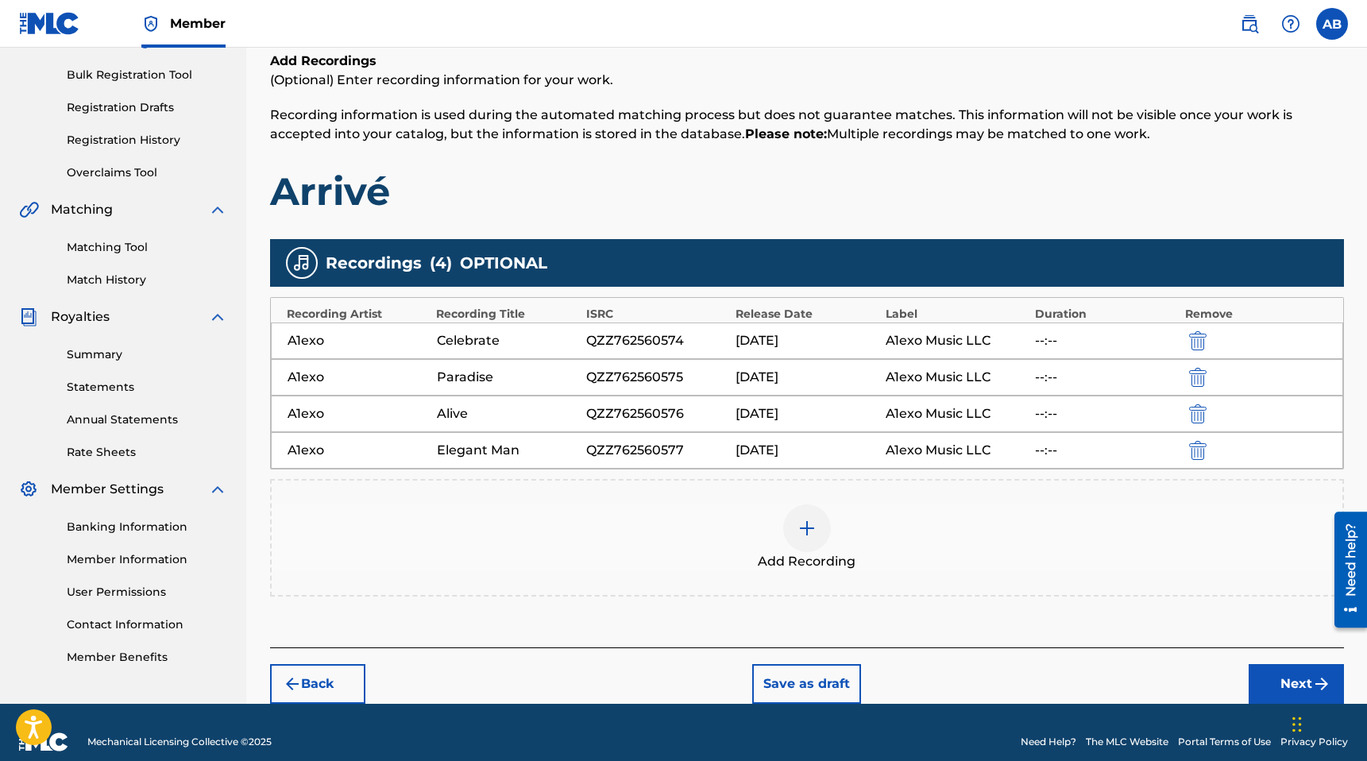
click at [806, 520] on img at bounding box center [807, 528] width 19 height 19
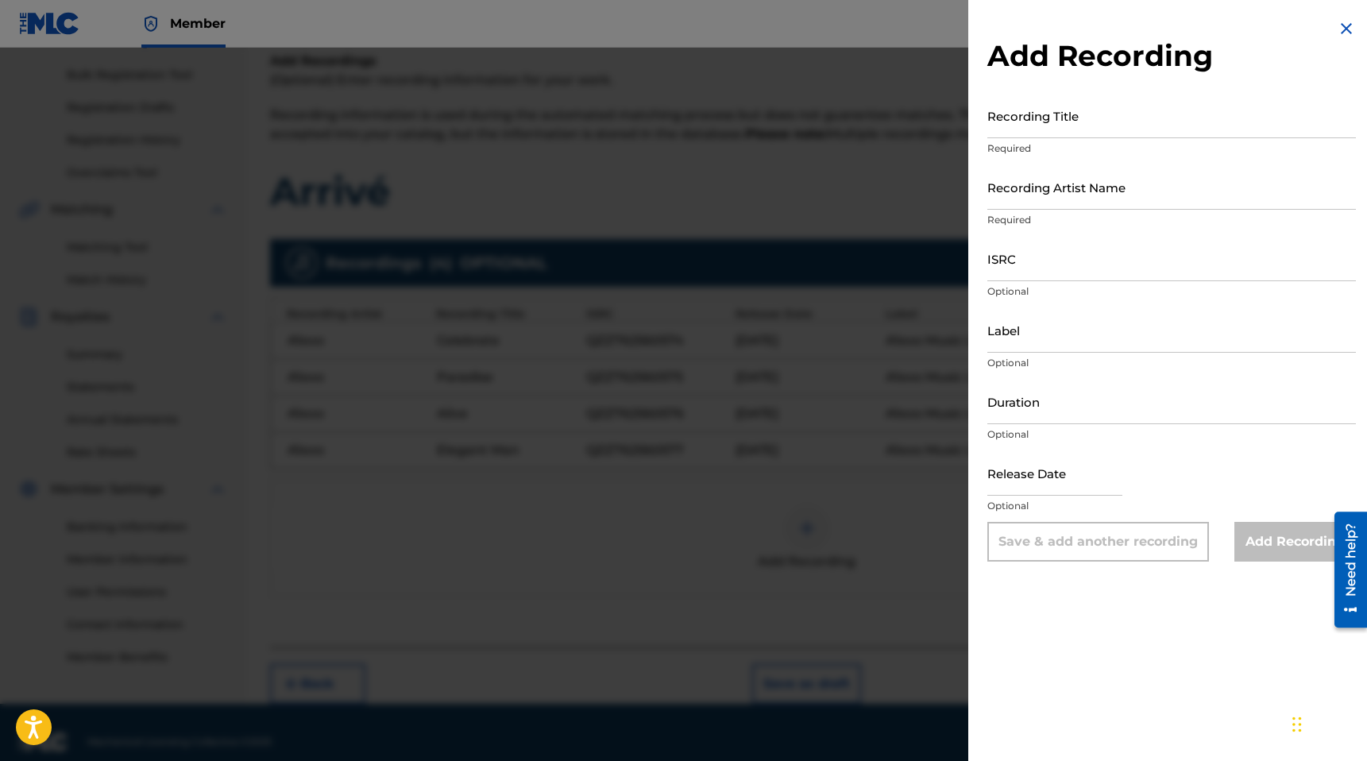
click at [1065, 122] on input "Recording Title" at bounding box center [1172, 115] width 369 height 45
type input "Freakin' Magical"
click at [1106, 206] on input "Recording Artist Name" at bounding box center [1172, 186] width 369 height 45
type input "A1exo"
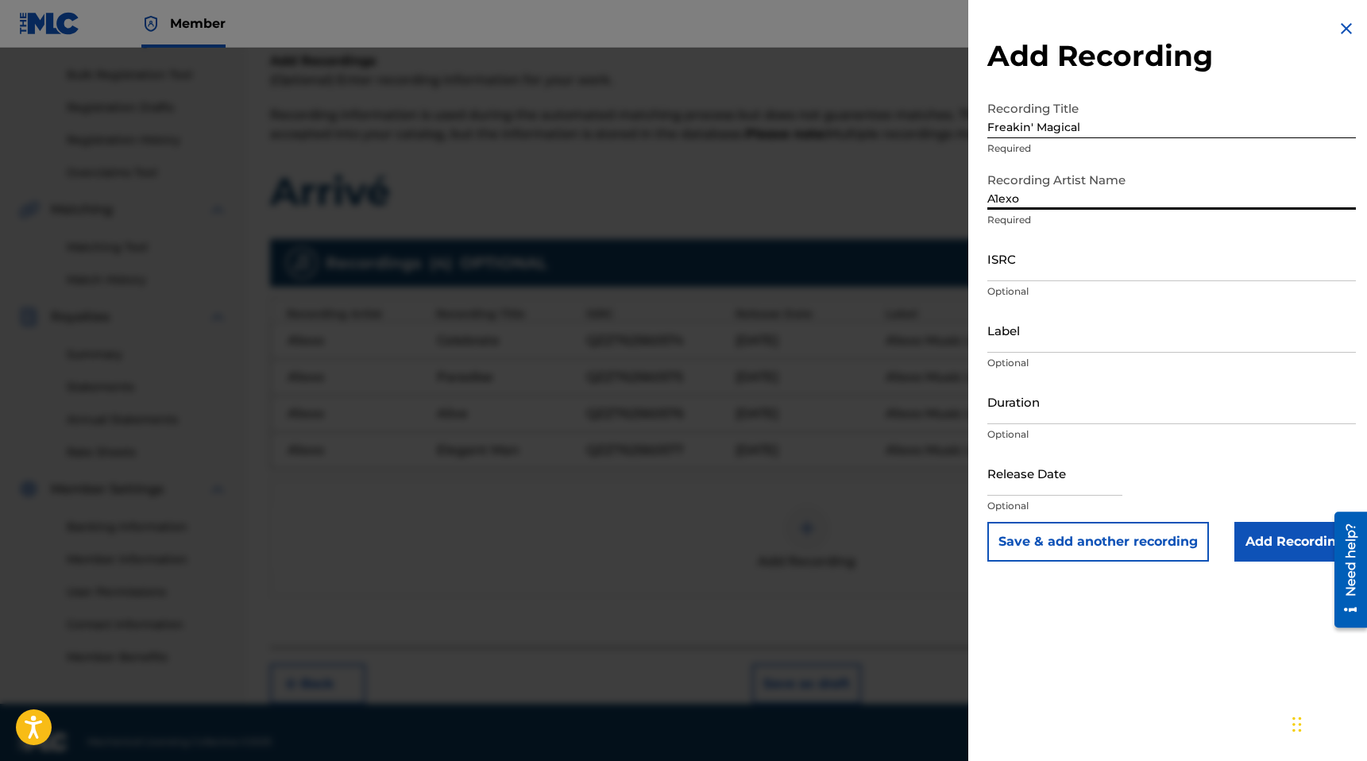
click at [1088, 265] on input "ISRC" at bounding box center [1172, 258] width 369 height 45
click at [1093, 266] on input "ISRC" at bounding box center [1172, 258] width 369 height 45
paste input "QZZ762560578"
type input "QZZ762560578"
click at [1074, 331] on input "Label" at bounding box center [1172, 329] width 369 height 45
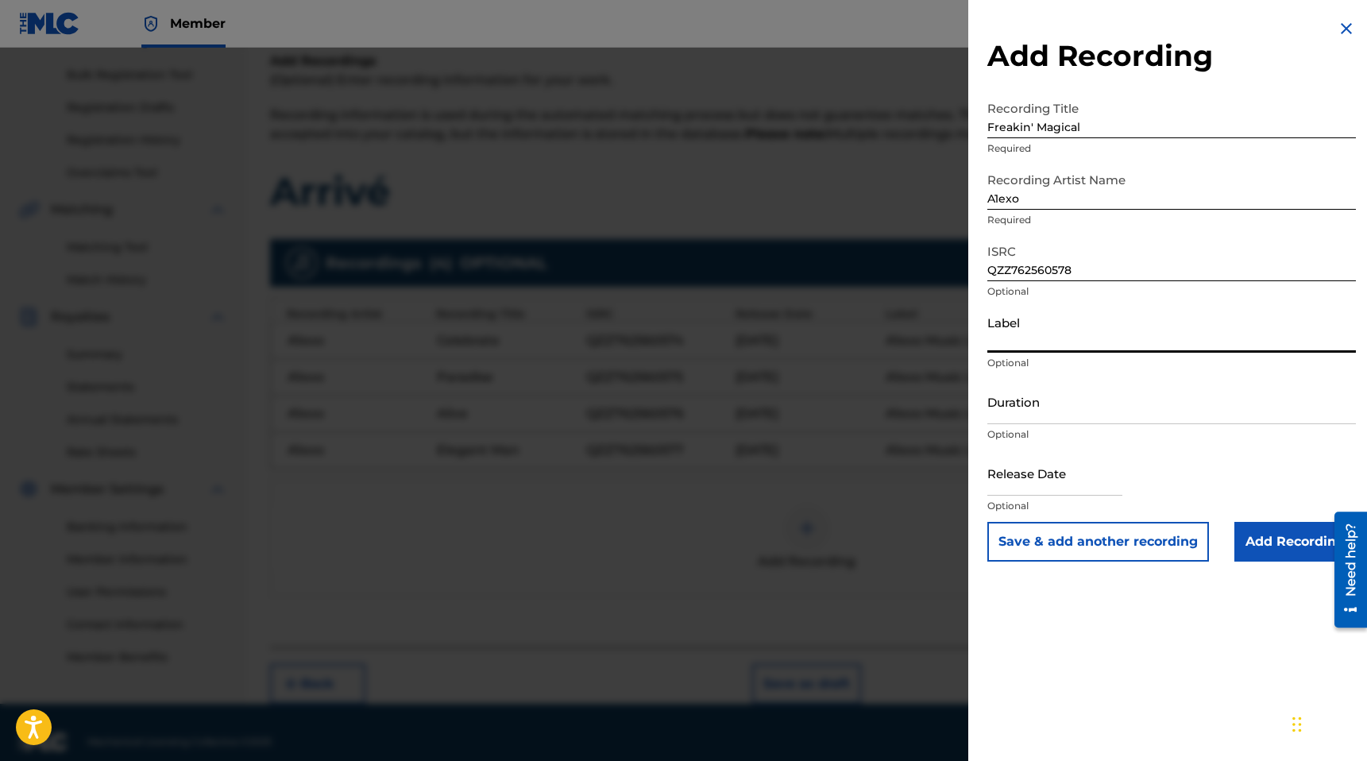
type input "A1exo Music LLC"
click at [1063, 401] on input "Duration" at bounding box center [1172, 401] width 369 height 45
click at [1060, 400] on input "Duration" at bounding box center [1172, 401] width 369 height 45
click at [1055, 488] on input "text" at bounding box center [1055, 472] width 135 height 45
select select "7"
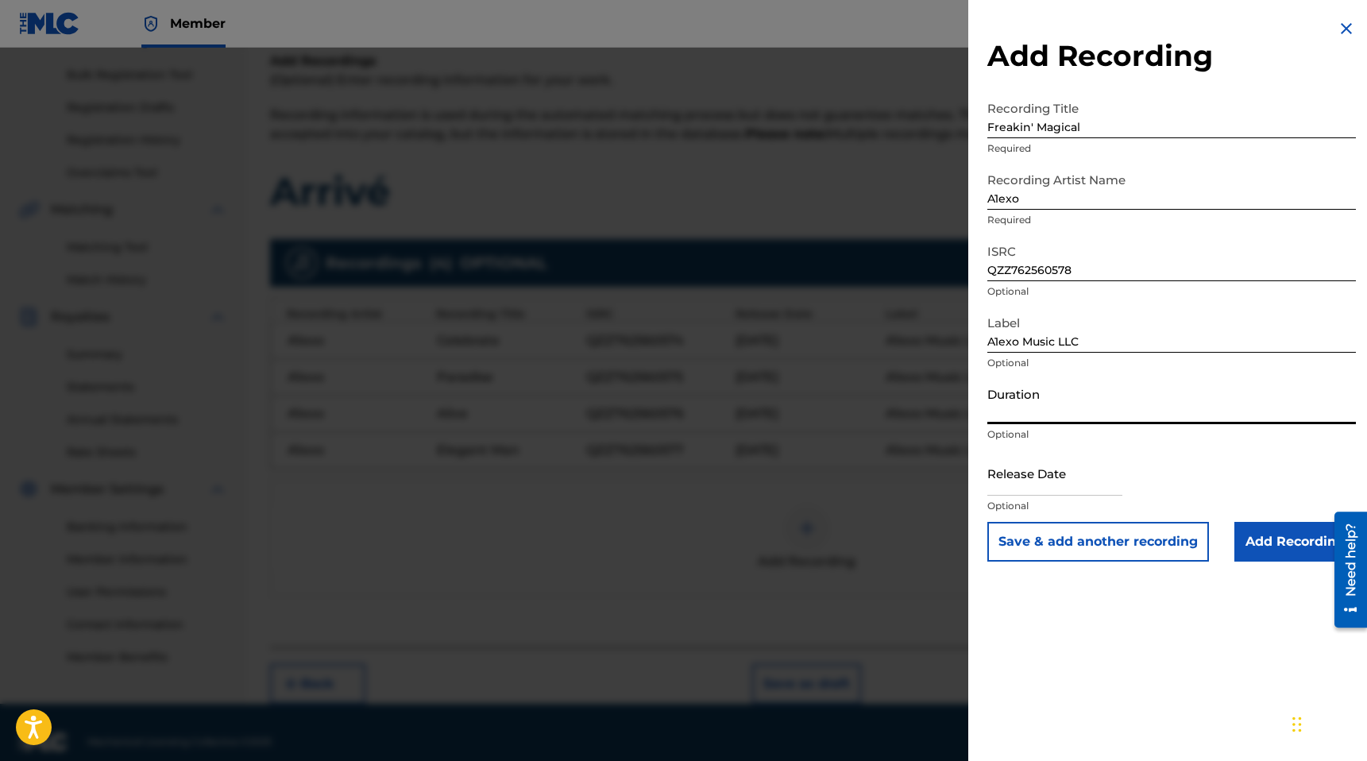
select select "2025"
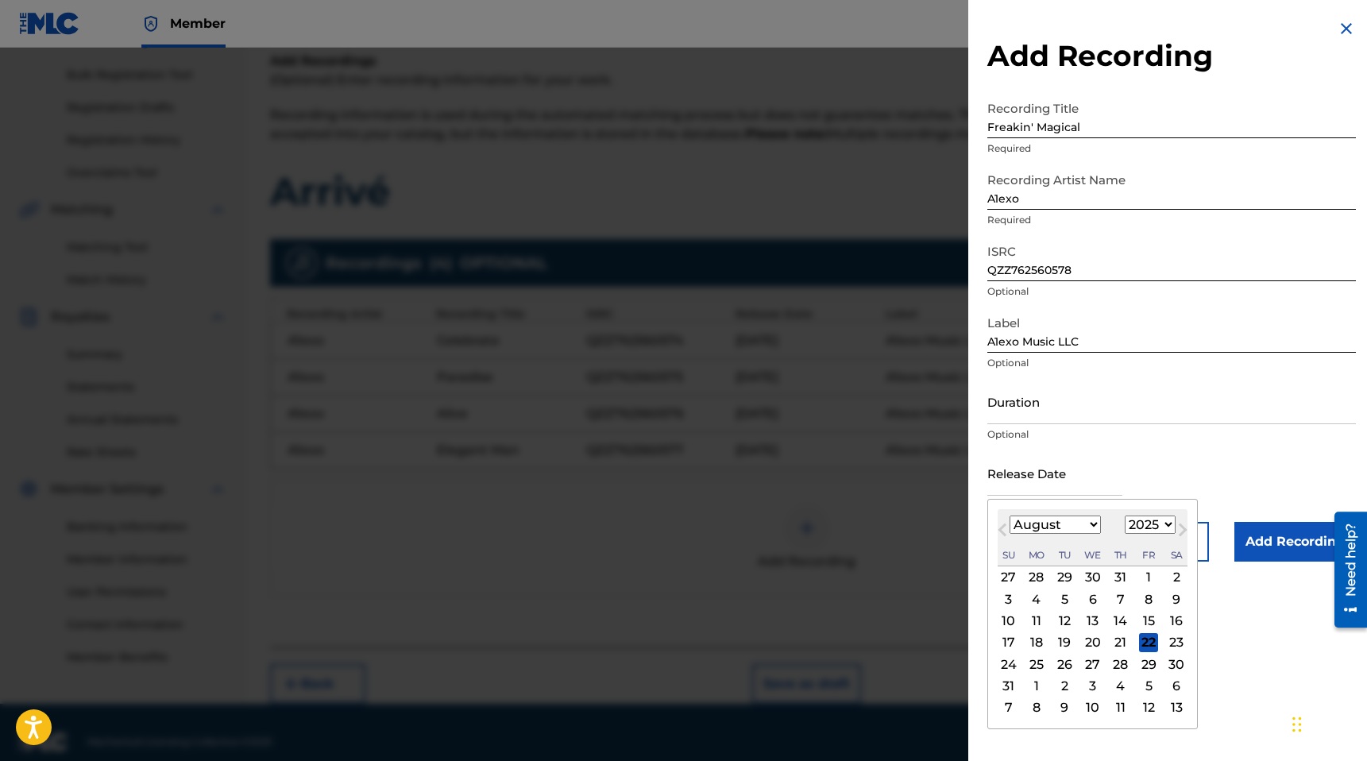
type input "[DATE]"
select select "8"
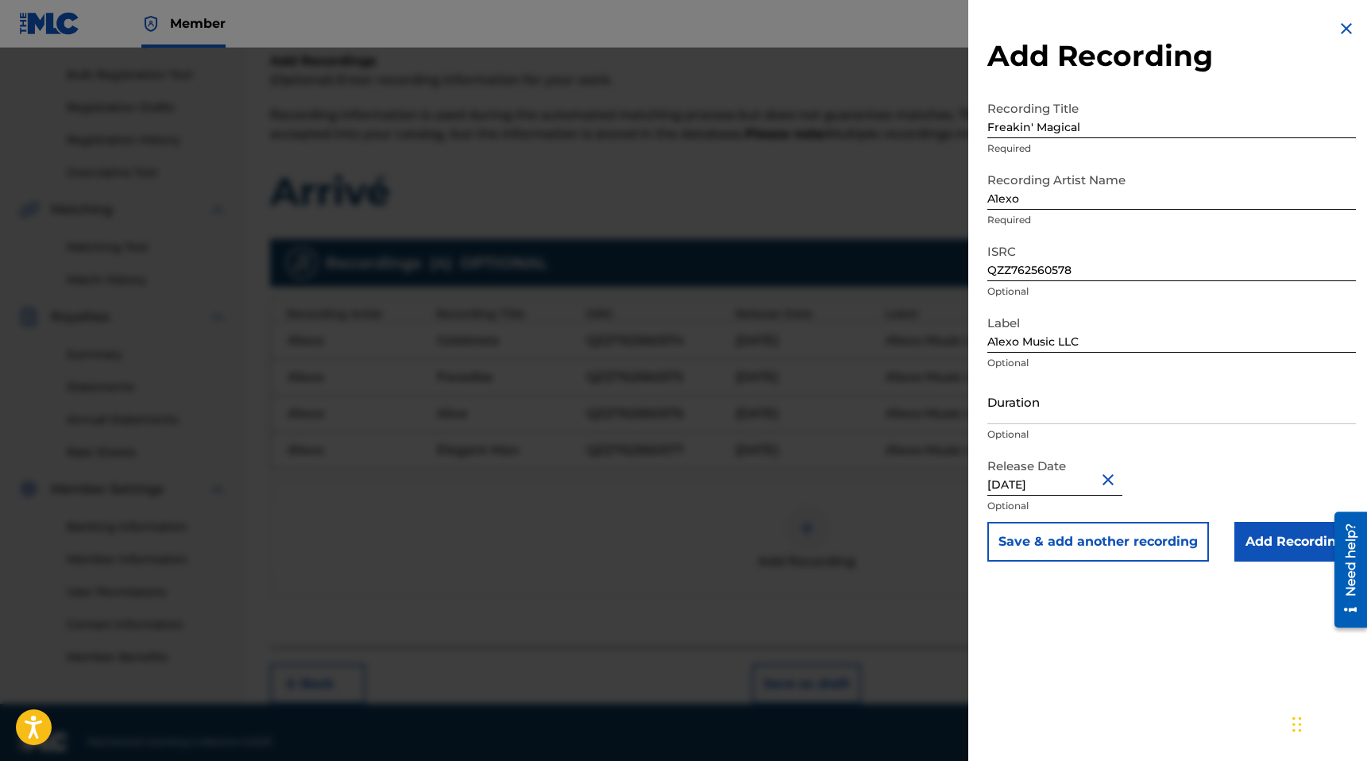
drag, startPoint x: 1212, startPoint y: 620, endPoint x: 1247, endPoint y: 582, distance: 52.3
click at [1256, 552] on input "Add Recording" at bounding box center [1296, 542] width 122 height 40
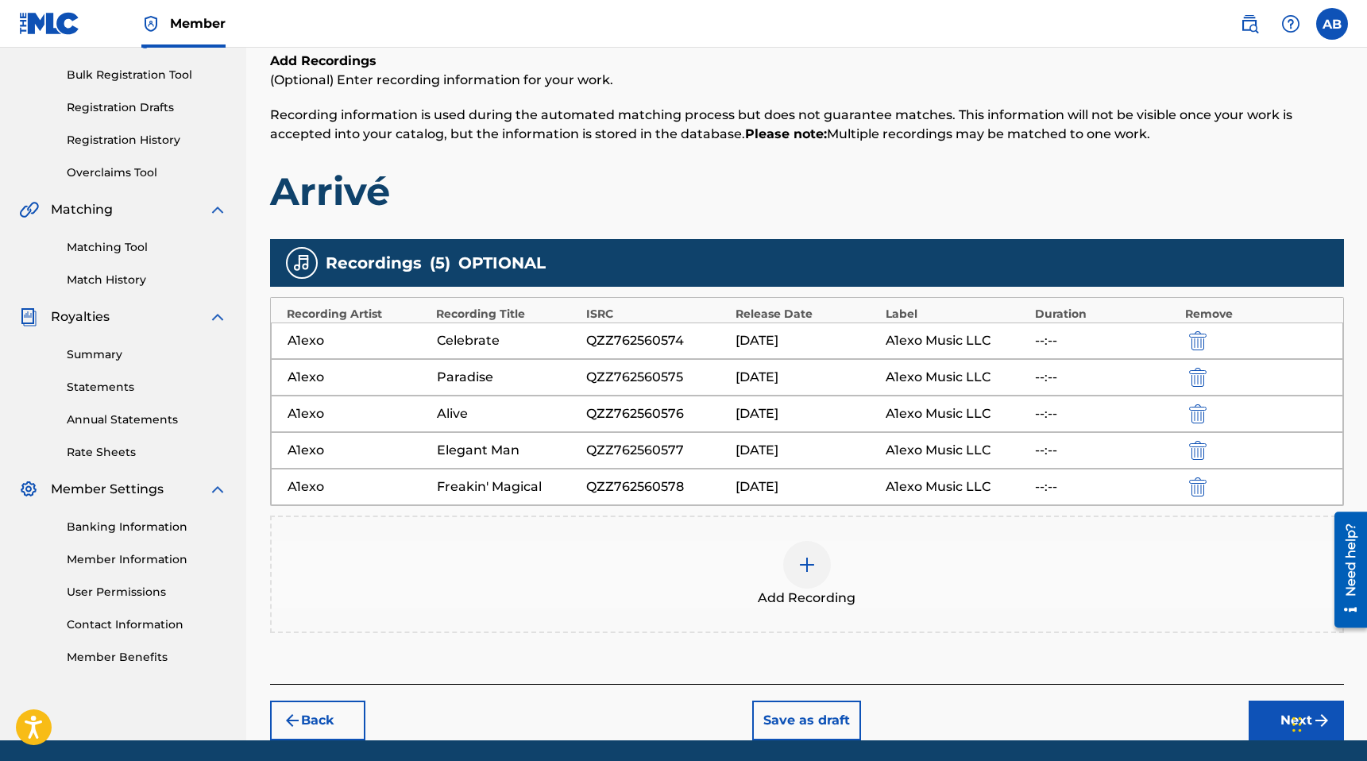
scroll to position [280, 0]
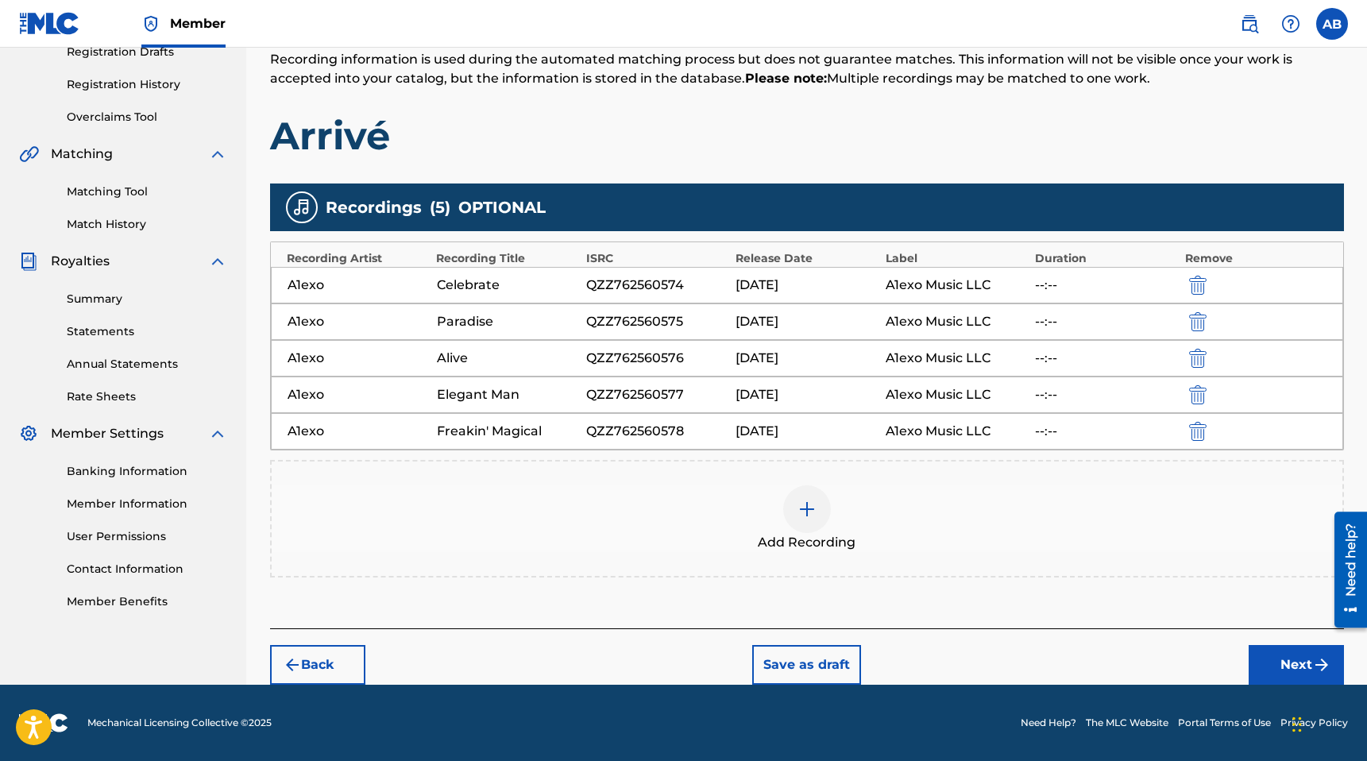
click at [788, 505] on div at bounding box center [807, 509] width 48 height 48
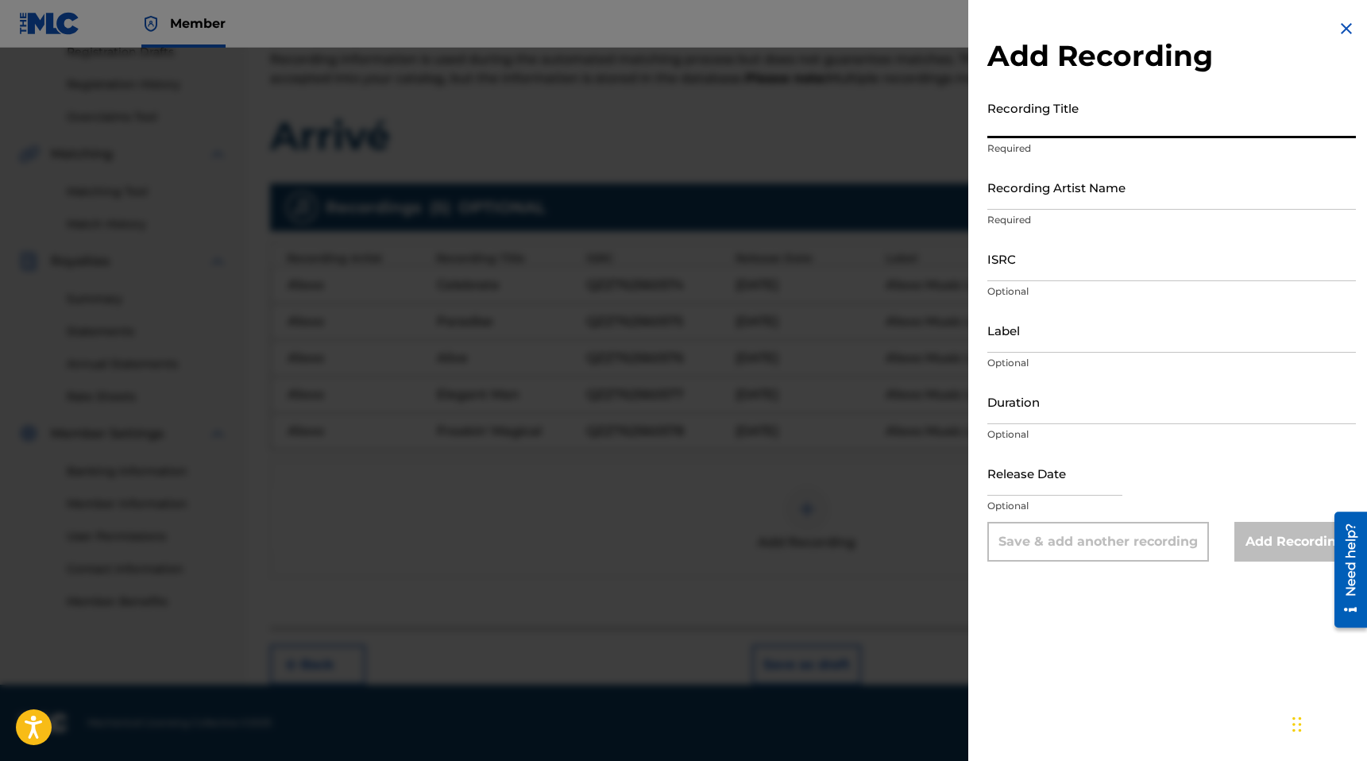
click at [1086, 127] on input "Recording Title" at bounding box center [1172, 115] width 369 height 45
drag, startPoint x: 1025, startPoint y: 129, endPoint x: 954, endPoint y: 128, distance: 70.7
click at [954, 128] on div "Add Recording Recording Title Ce Required Recording Artist Name Required ISRC O…" at bounding box center [683, 404] width 1367 height 713
paste input "lebrate (DJ Intro-Outro)"
type input "Celebrate (DJ Intro-Outro)"
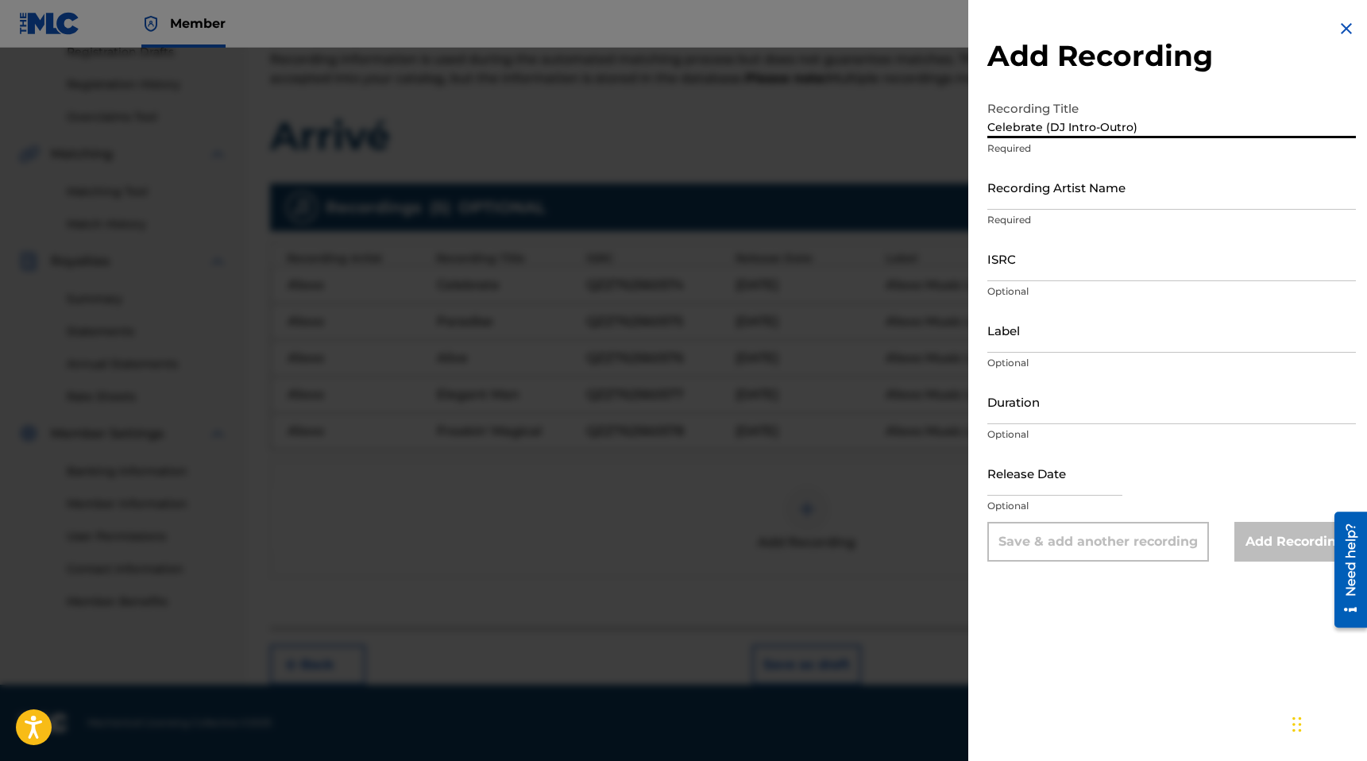
click at [1071, 209] on input "Recording Artist Name" at bounding box center [1172, 186] width 369 height 45
type input "A1exo"
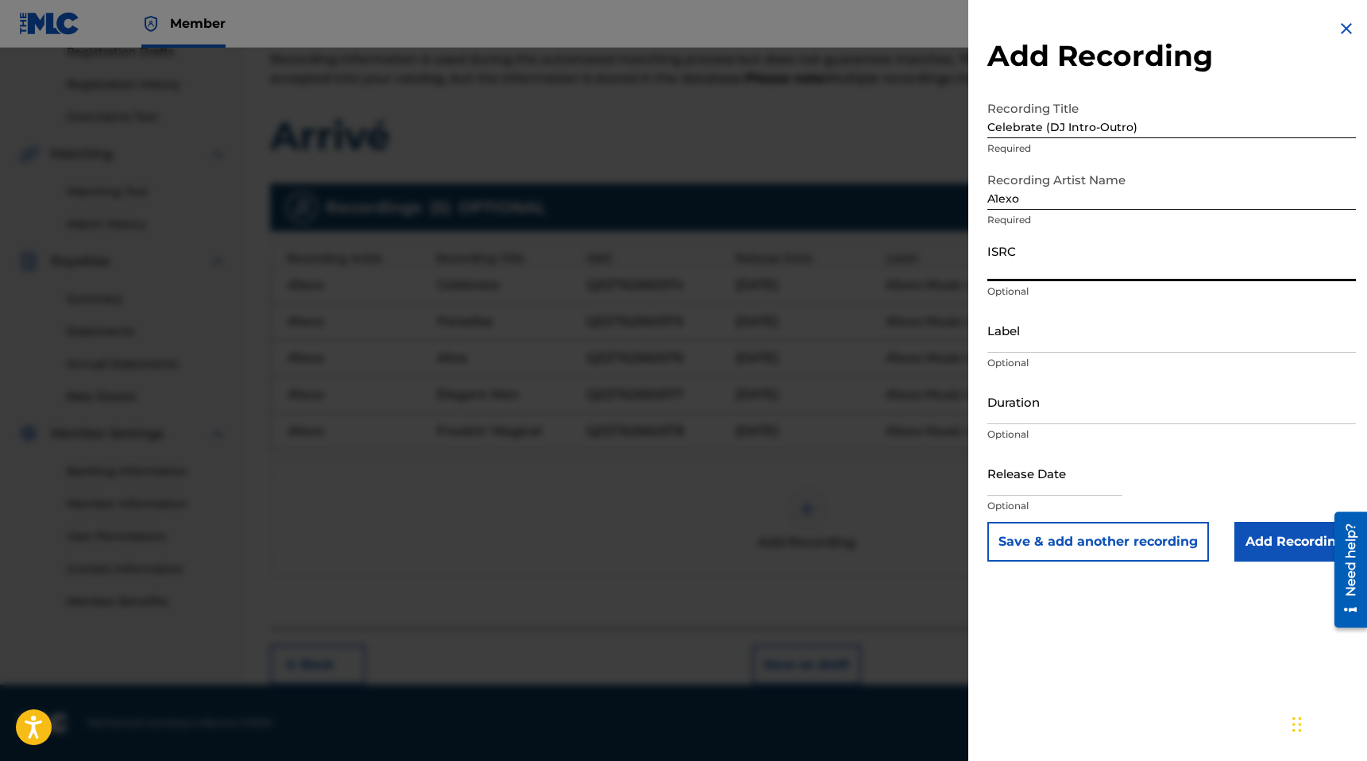
click at [1064, 273] on input "ISRC" at bounding box center [1172, 258] width 369 height 45
click at [1053, 275] on input "ISRC" at bounding box center [1172, 258] width 369 height 45
paste input "QZZ762560579"
type input "QZZ762560579"
click at [1034, 339] on input "Label" at bounding box center [1172, 329] width 369 height 45
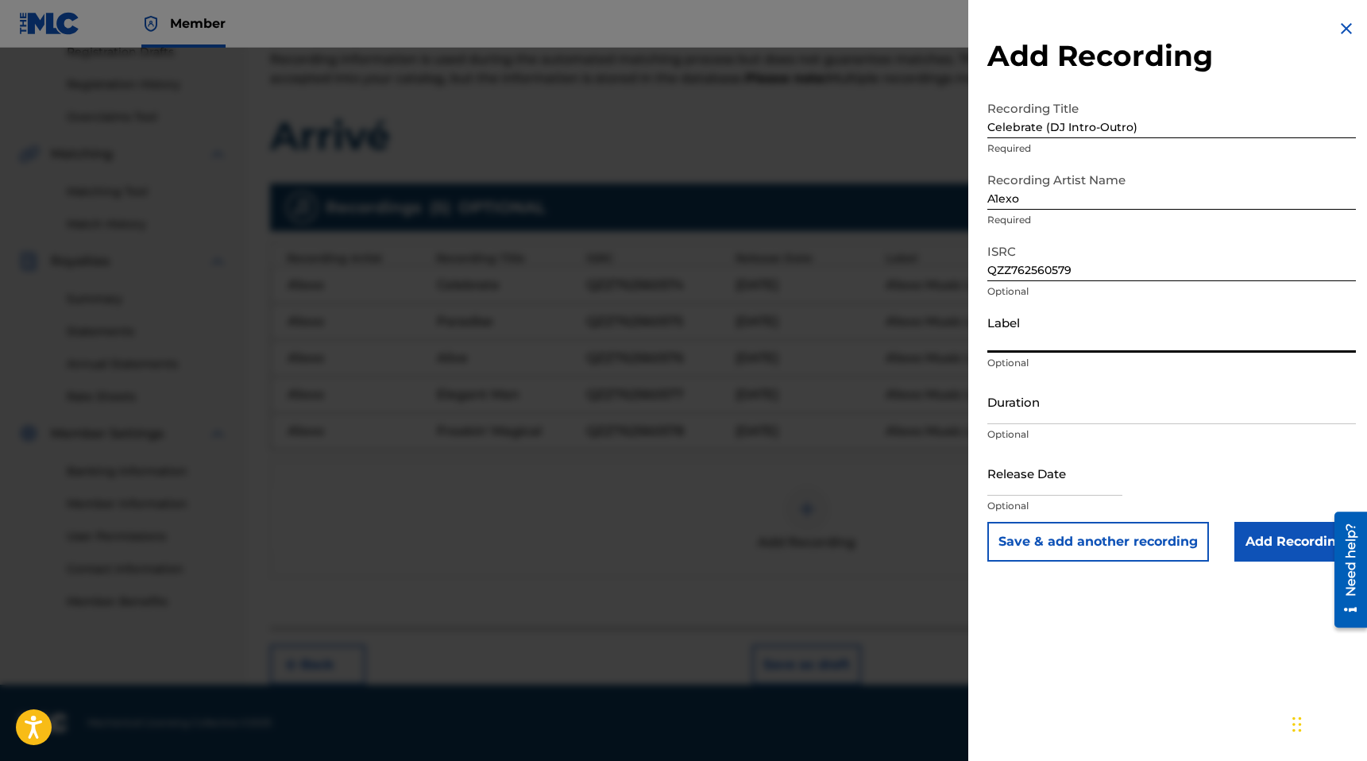
type input "A1exo Music LLC"
click at [1058, 411] on input "Duration" at bounding box center [1172, 401] width 369 height 45
click at [1042, 483] on input "text" at bounding box center [1055, 472] width 135 height 45
select select "7"
select select "2025"
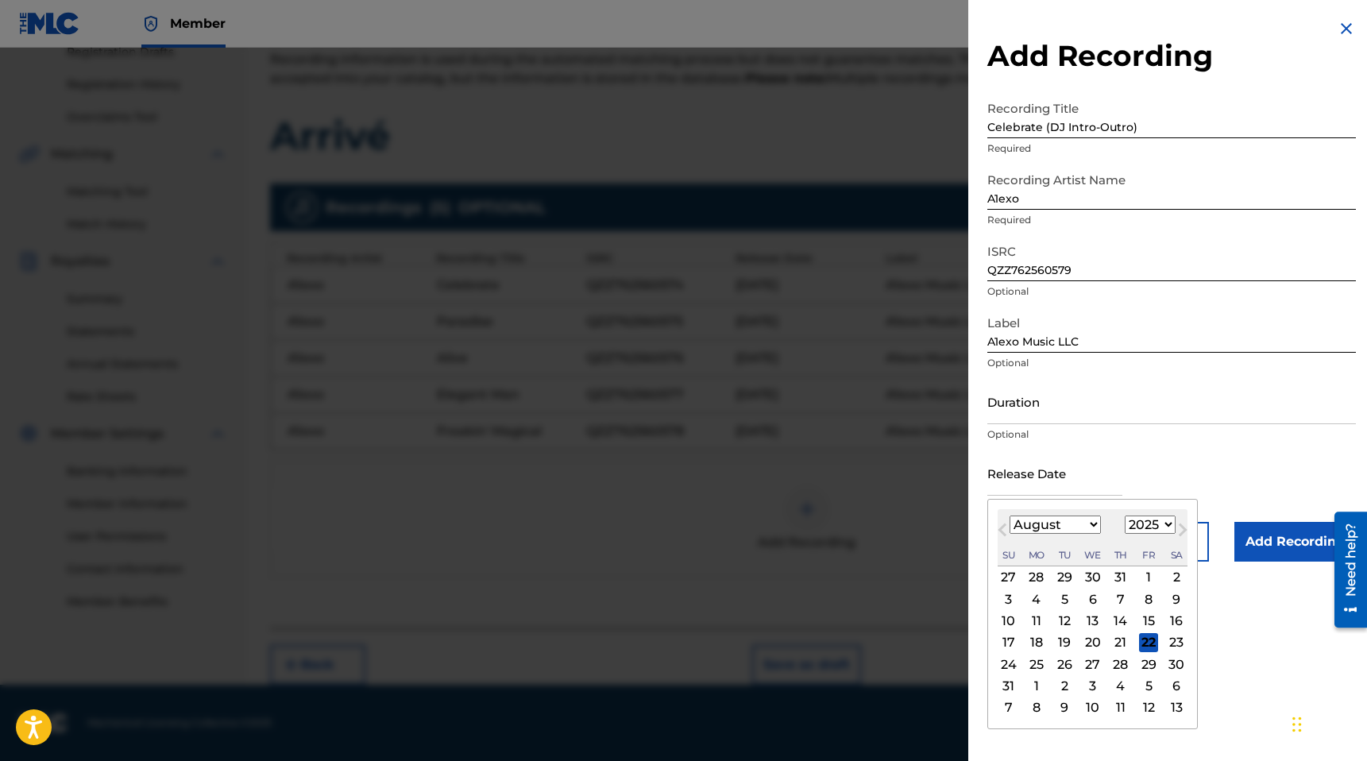
type input "[DATE]"
select select "8"
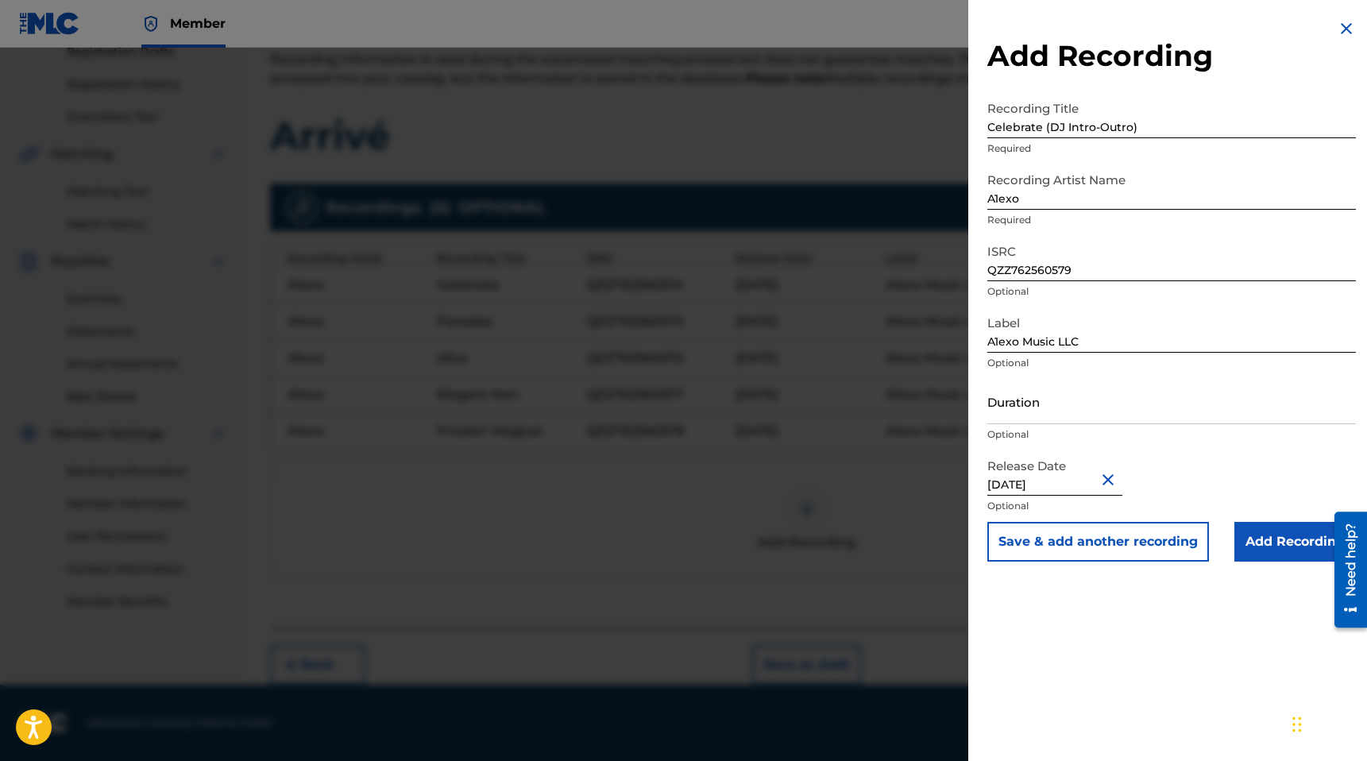
click at [1266, 547] on input "Add Recording" at bounding box center [1296, 542] width 122 height 40
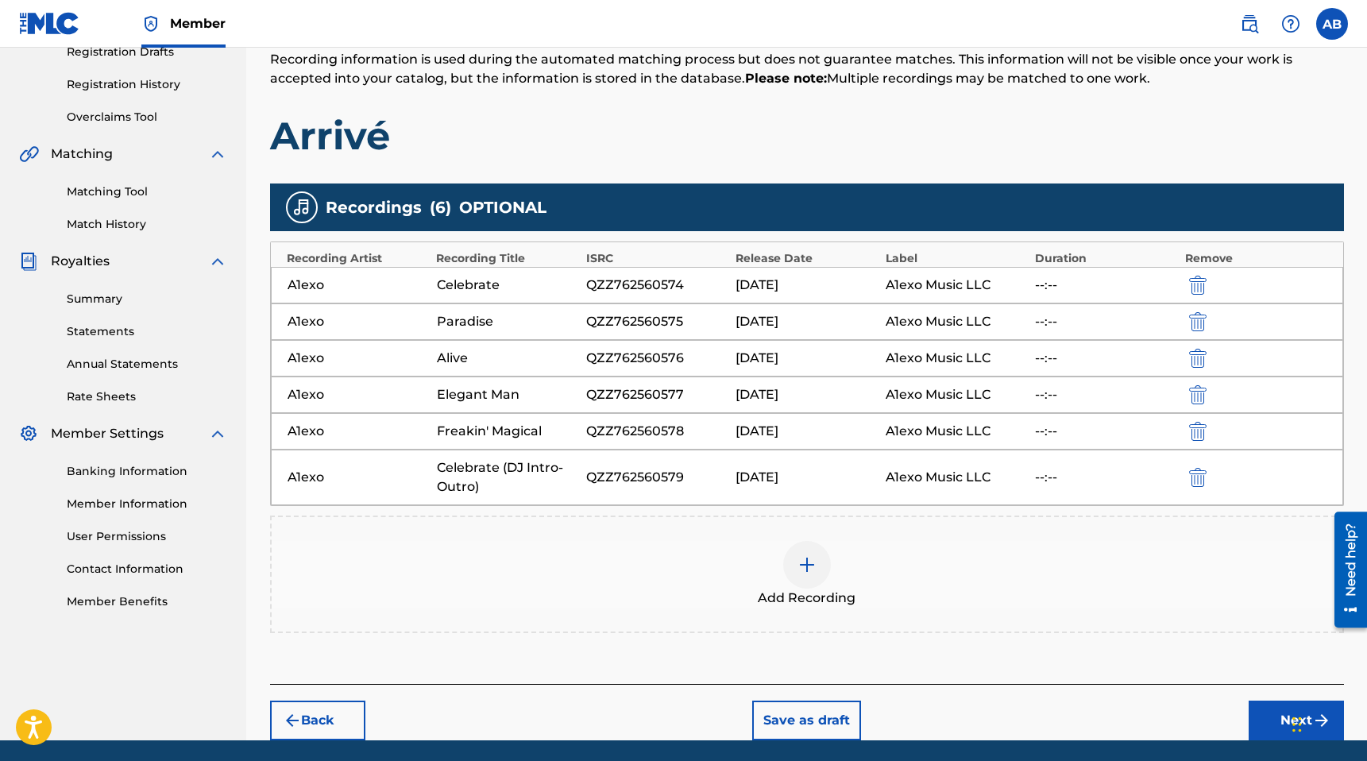
click at [818, 563] on div at bounding box center [807, 565] width 48 height 48
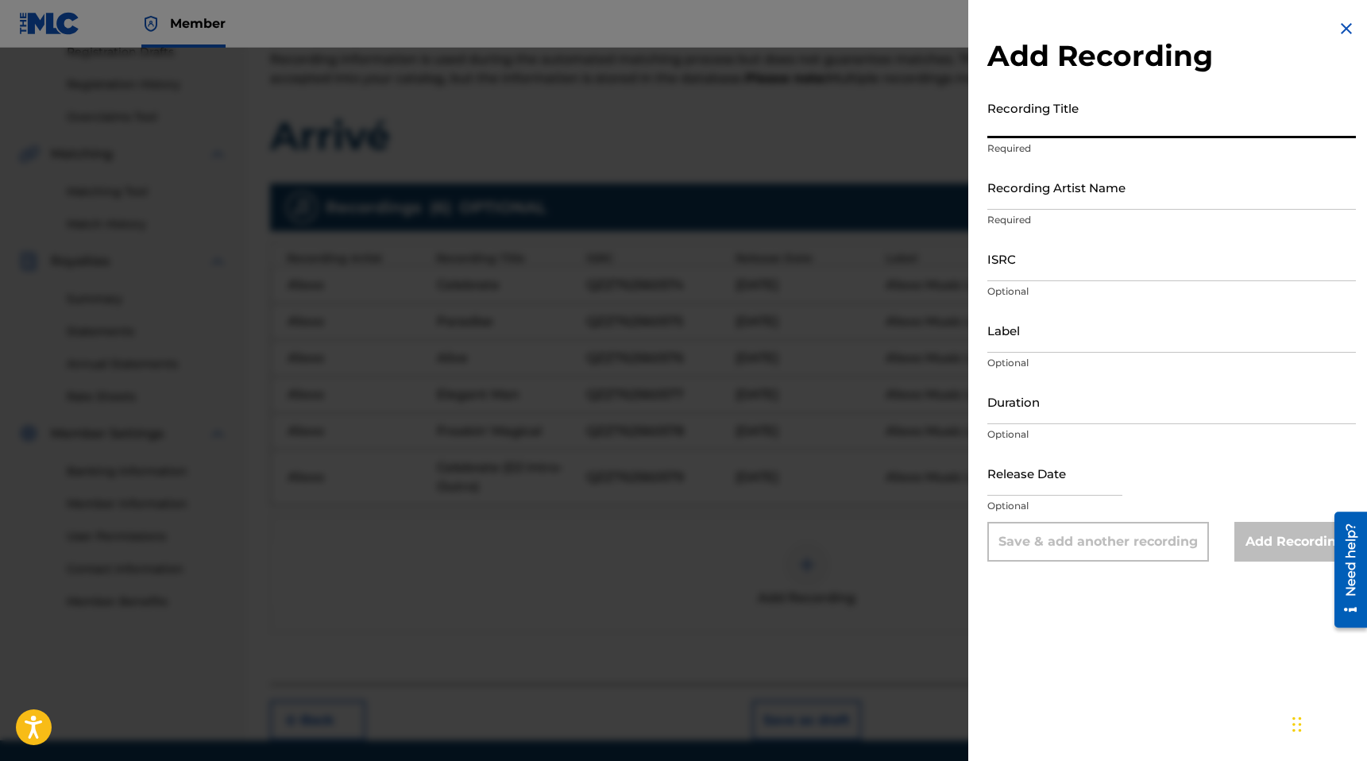
click at [1048, 129] on input "Recording Title" at bounding box center [1172, 115] width 369 height 45
paste input "Paradise (Dj Intro-Outro)"
type input "Paradise (Dj Intro-Outro)"
click at [1051, 196] on input "Recording Artist Name" at bounding box center [1172, 186] width 369 height 45
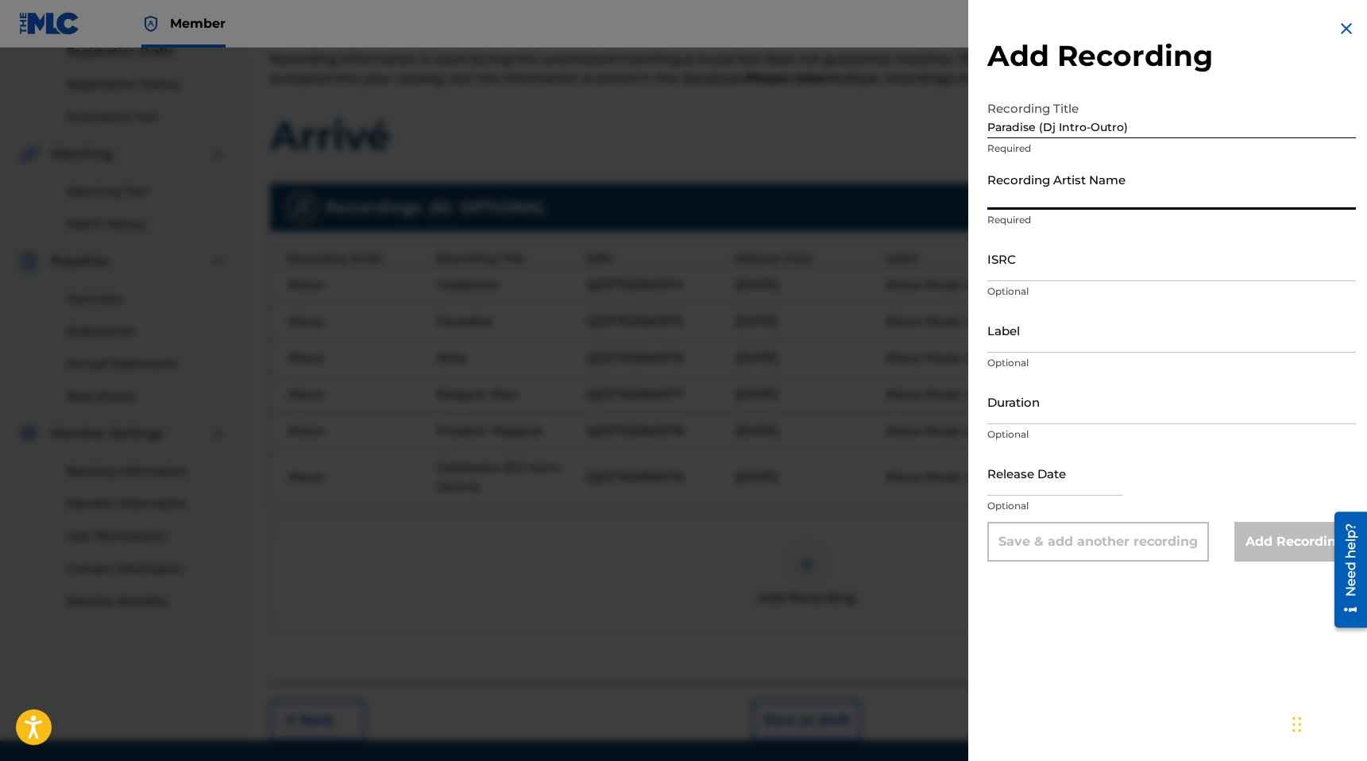
type input "A1exo"
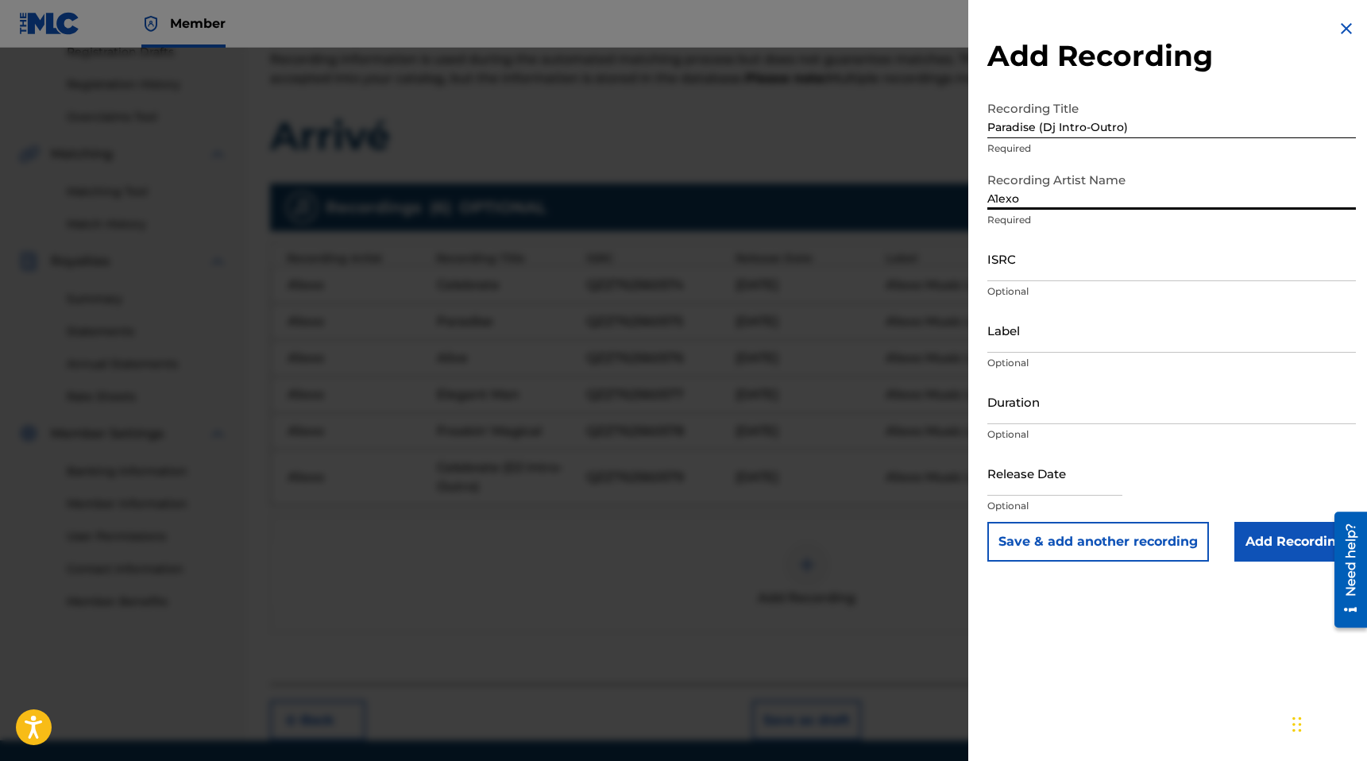
click at [1058, 267] on input "ISRC" at bounding box center [1172, 258] width 369 height 45
click at [1065, 269] on input "ISRC" at bounding box center [1172, 258] width 369 height 45
paste input "QZZ762560580"
type input "QZZ762560580"
drag, startPoint x: 1047, startPoint y: 342, endPoint x: 1051, endPoint y: 353, distance: 11.1
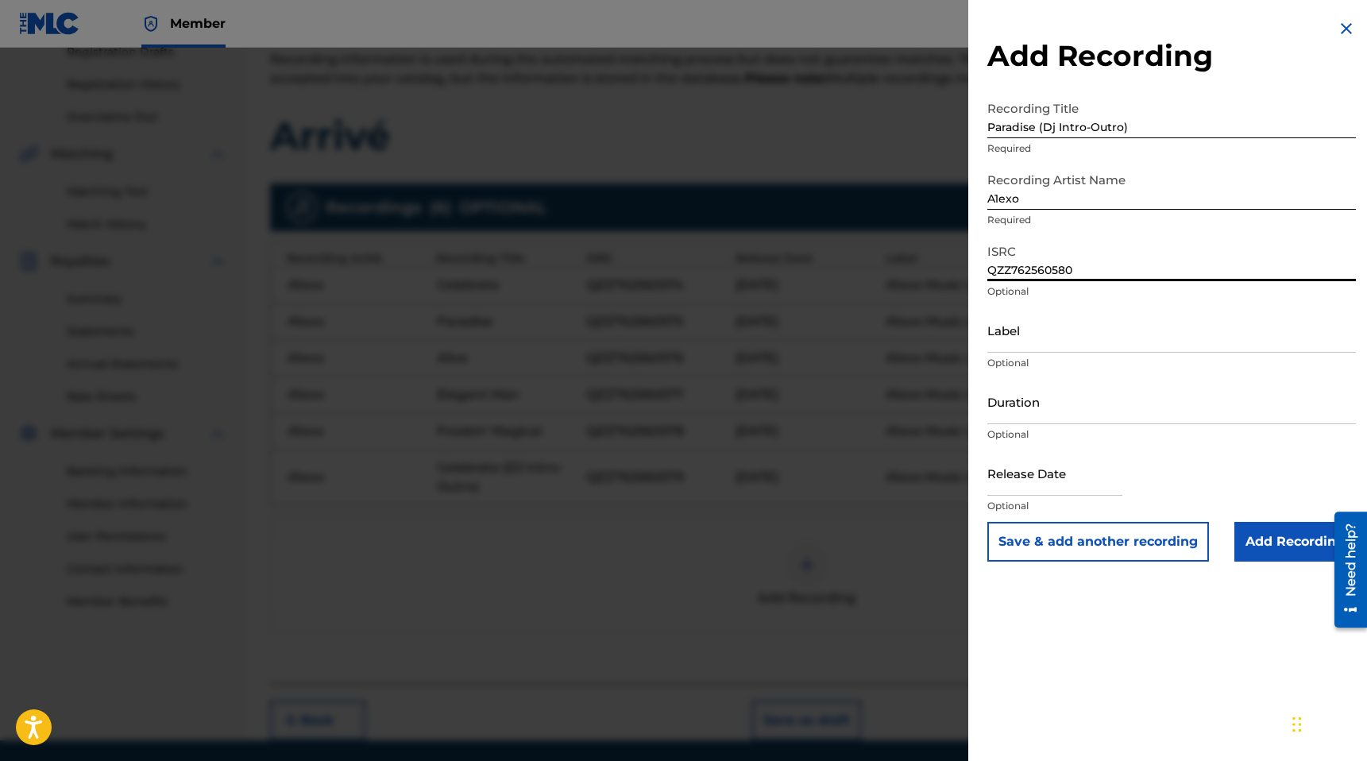
click at [1047, 342] on input "Label" at bounding box center [1172, 329] width 369 height 45
type input "A1exo Music LLC"
click at [1048, 412] on input "Duration" at bounding box center [1172, 401] width 369 height 45
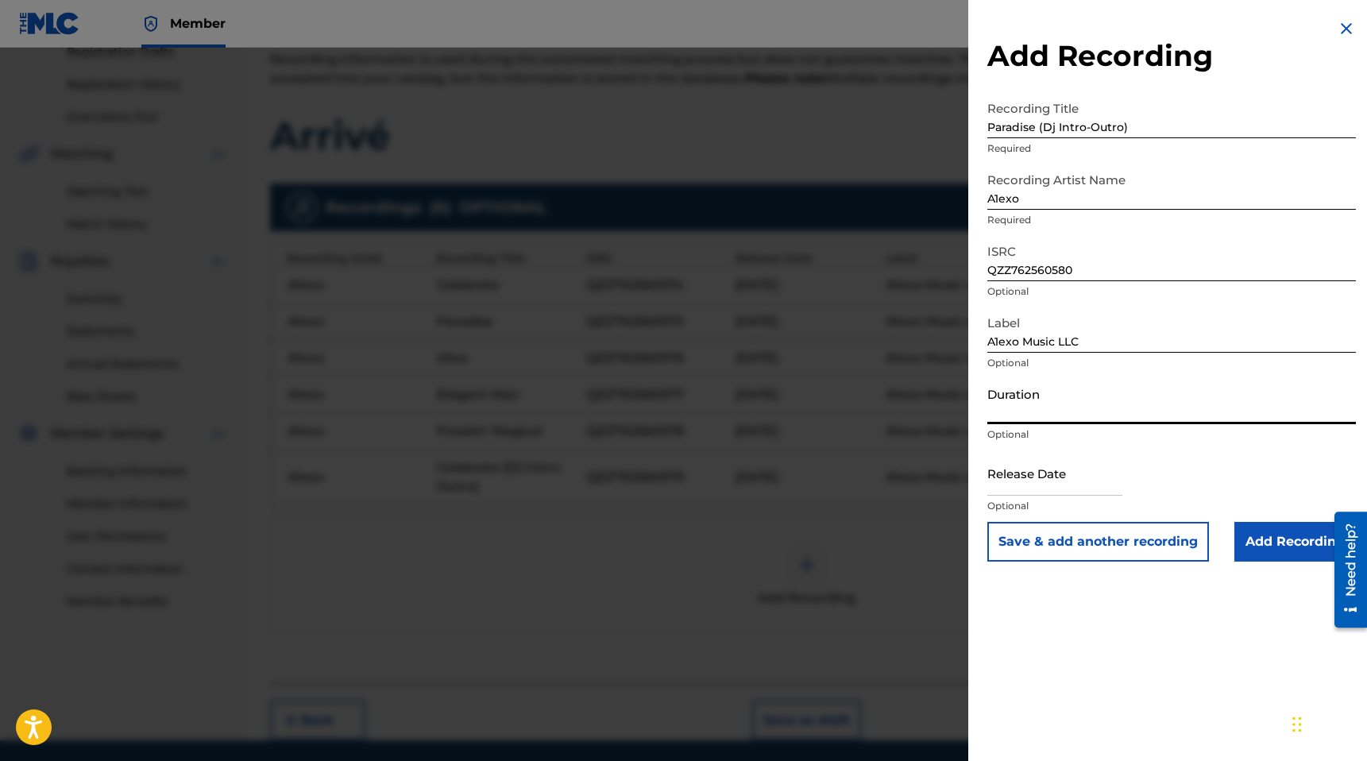
click at [1040, 424] on div "Duration Optional" at bounding box center [1172, 415] width 369 height 72
click at [1033, 483] on input "text" at bounding box center [1055, 472] width 135 height 45
select select "7"
select select "2025"
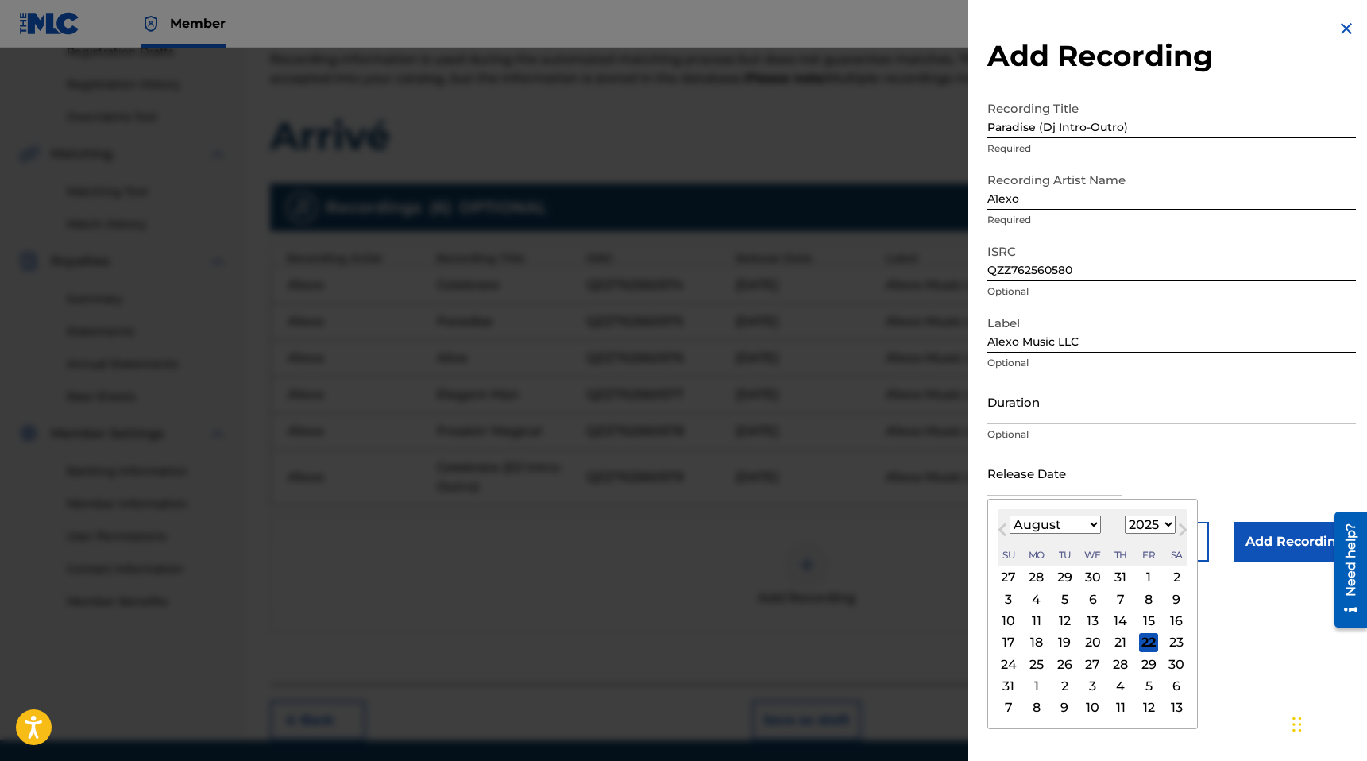
type input "[DATE]"
select select "8"
drag, startPoint x: 1261, startPoint y: 635, endPoint x: 1274, endPoint y: 586, distance: 51.1
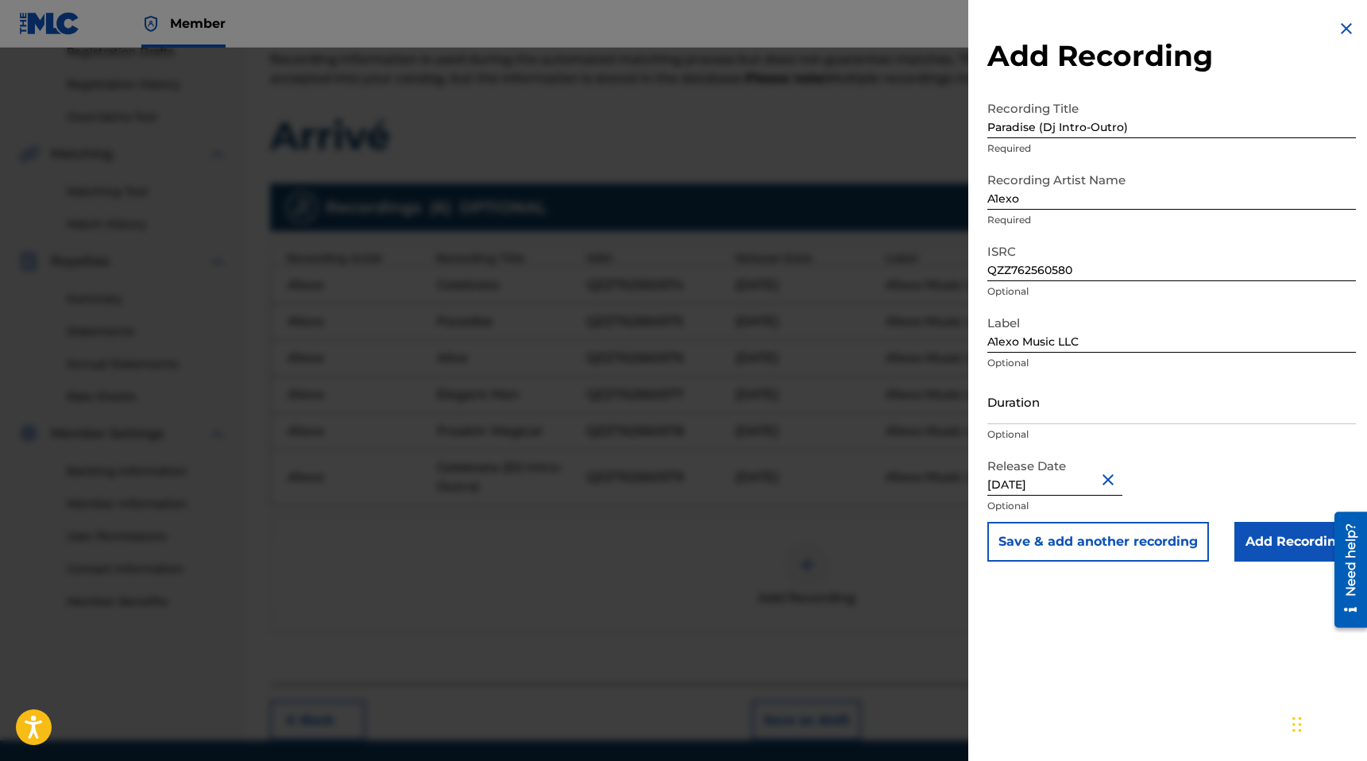
click at [1278, 544] on input "Add Recording" at bounding box center [1296, 542] width 122 height 40
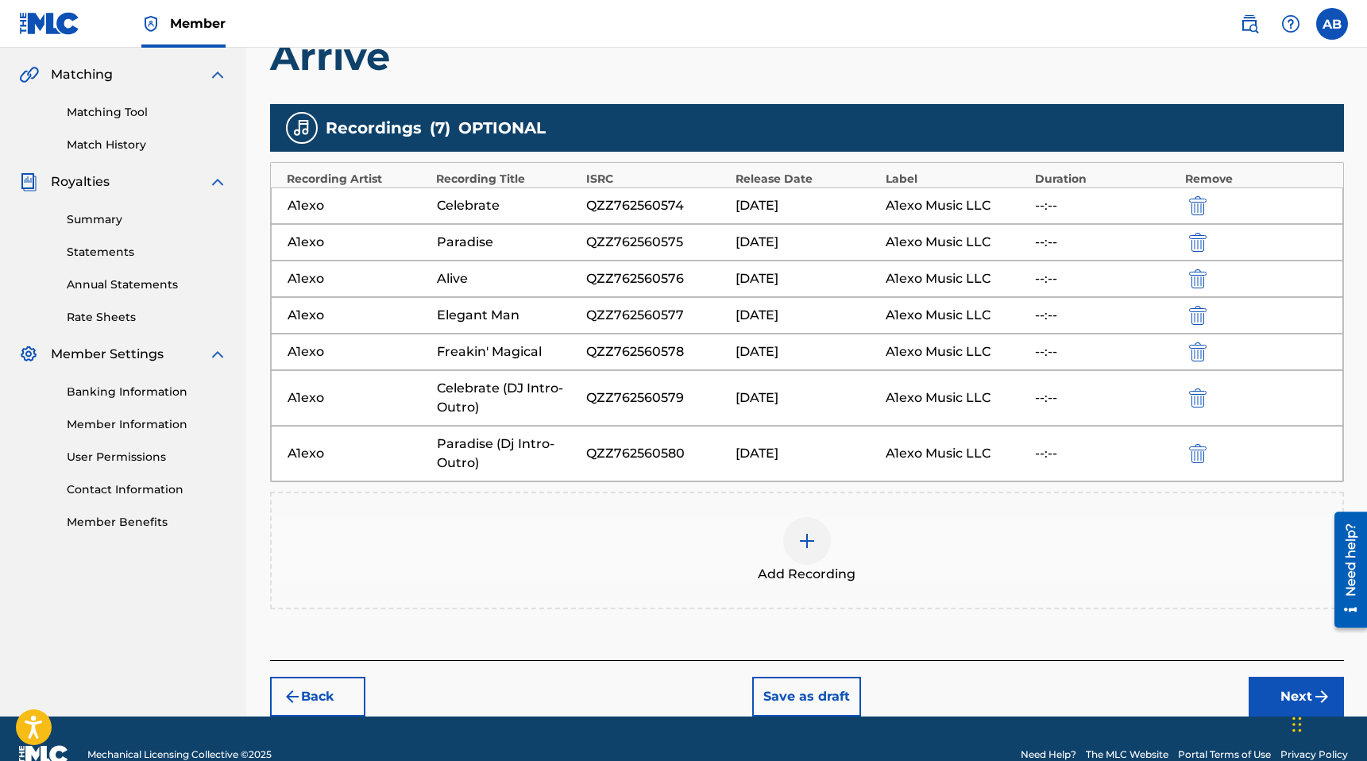
scroll to position [361, 0]
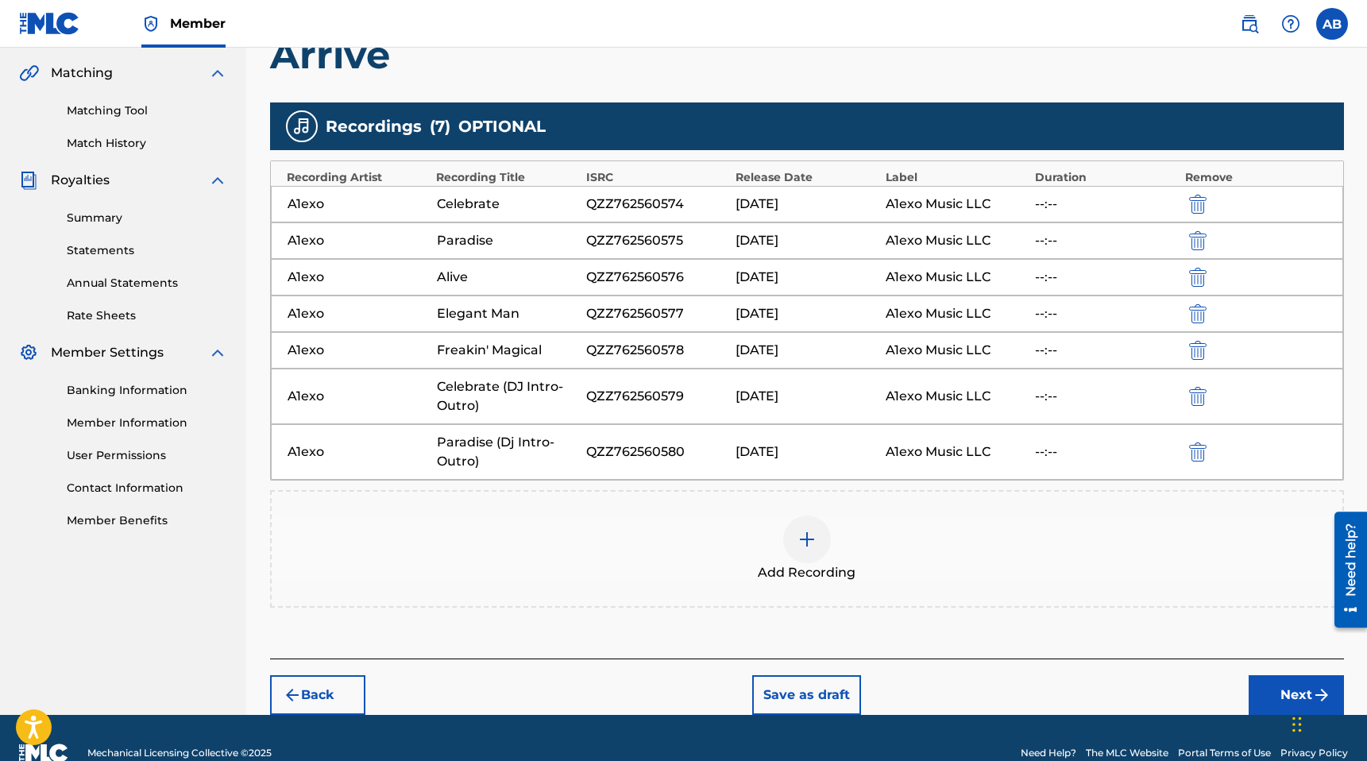
click at [825, 539] on div at bounding box center [807, 540] width 48 height 48
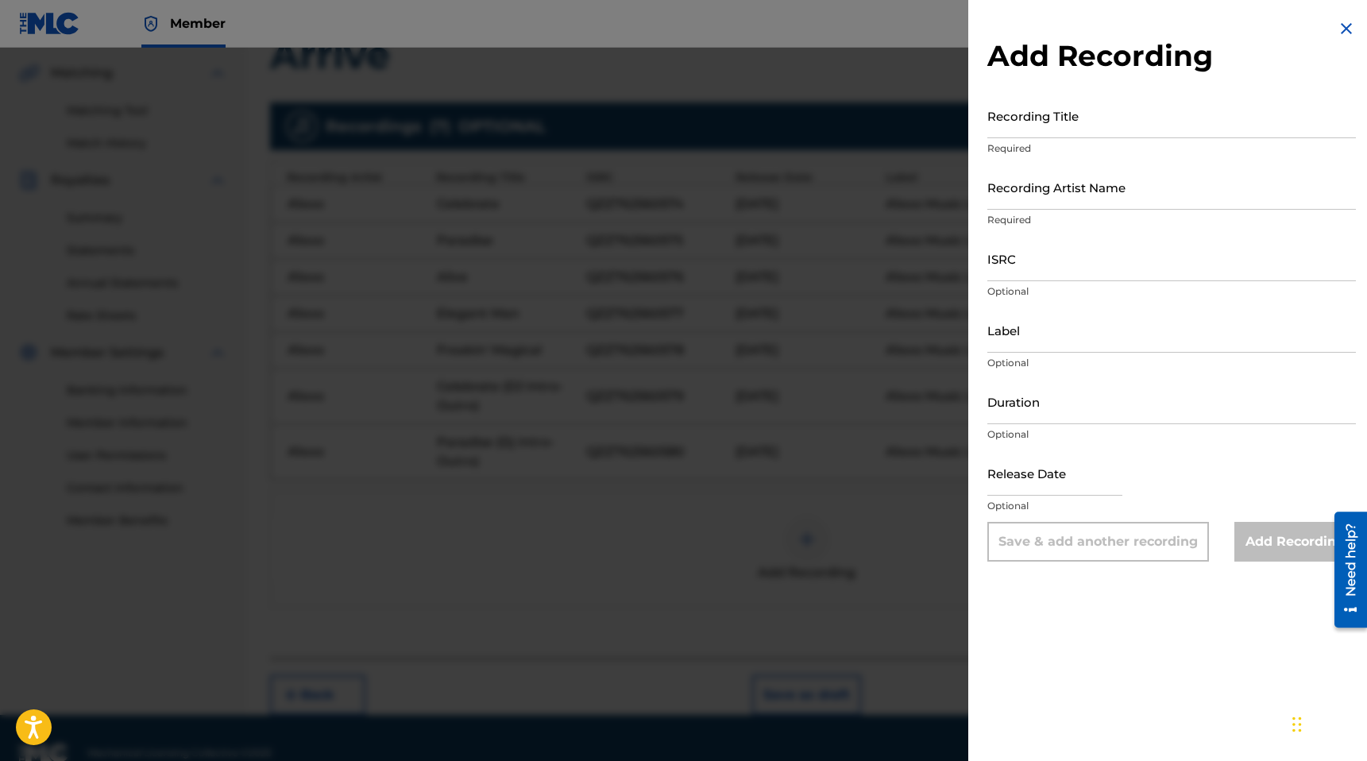
click at [1063, 129] on input "Recording Title" at bounding box center [1172, 115] width 369 height 45
paste input "Alive (Dj Intro-Outro)"
type input "Alive (Dj Intro-Outro)"
click at [1060, 195] on input "Recording Artist Name" at bounding box center [1172, 186] width 369 height 45
type input "A1exo"
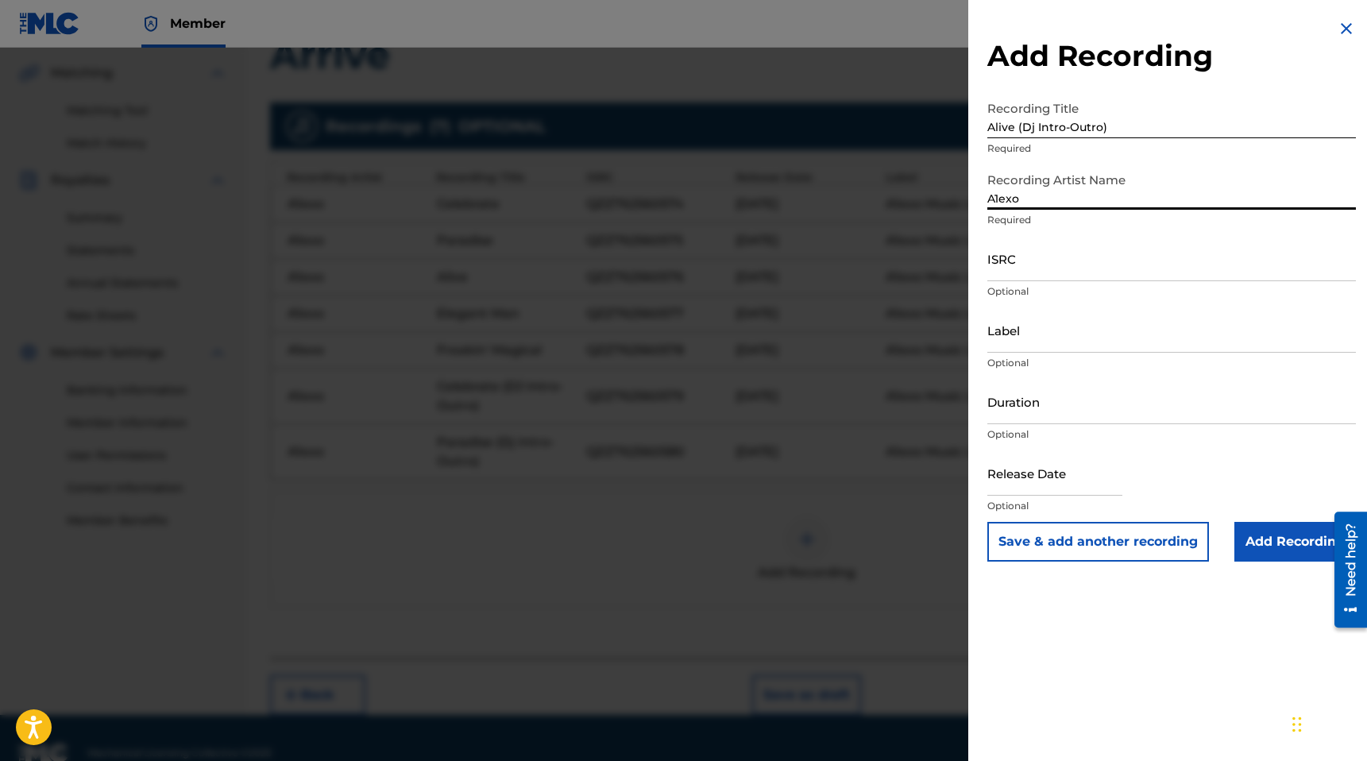
click at [1065, 261] on input "ISRC" at bounding box center [1172, 258] width 369 height 45
click at [1030, 274] on input "ISRC" at bounding box center [1172, 258] width 369 height 45
paste input "QZZ762560581"
type input "QZZ762560581"
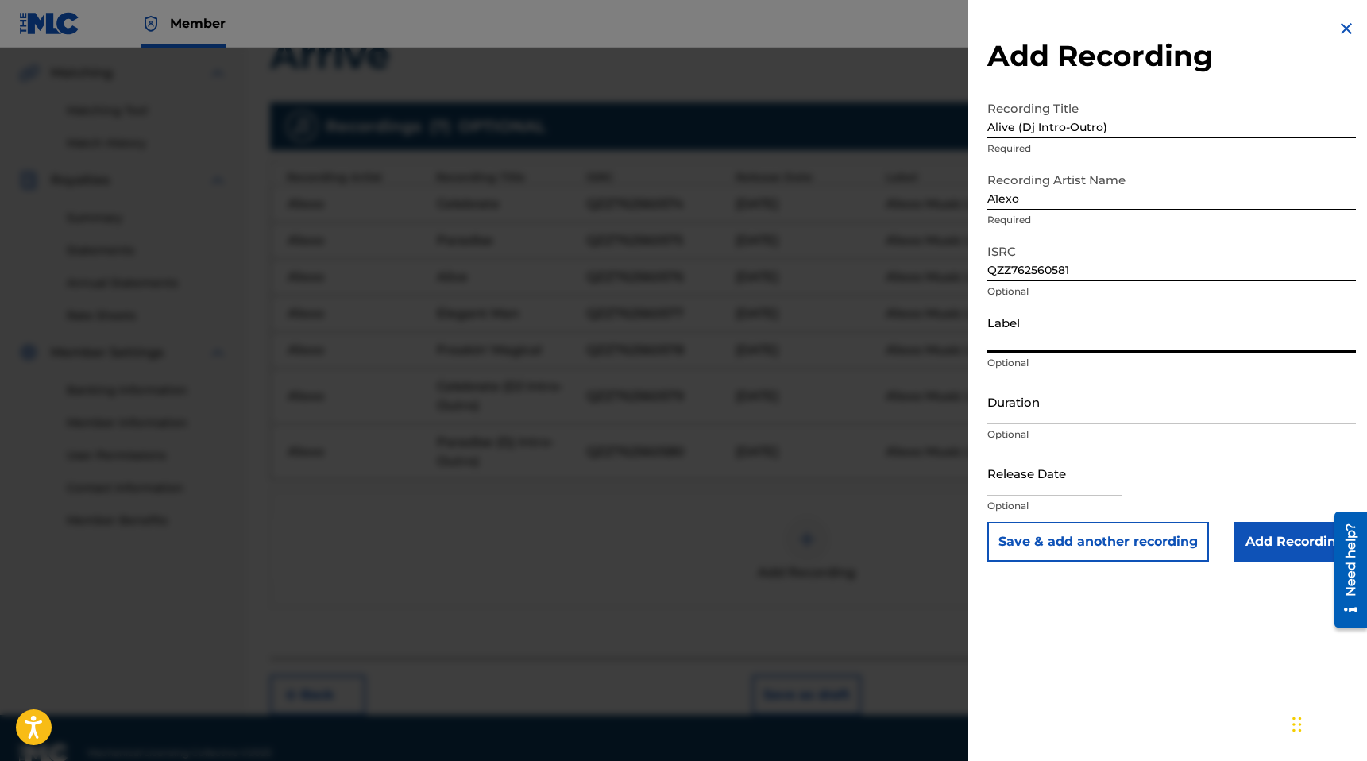
click at [1024, 333] on input "Label" at bounding box center [1172, 329] width 369 height 45
type input "A1exo Music LLC"
click at [1053, 483] on input "text" at bounding box center [1055, 472] width 135 height 45
select select "7"
select select "2025"
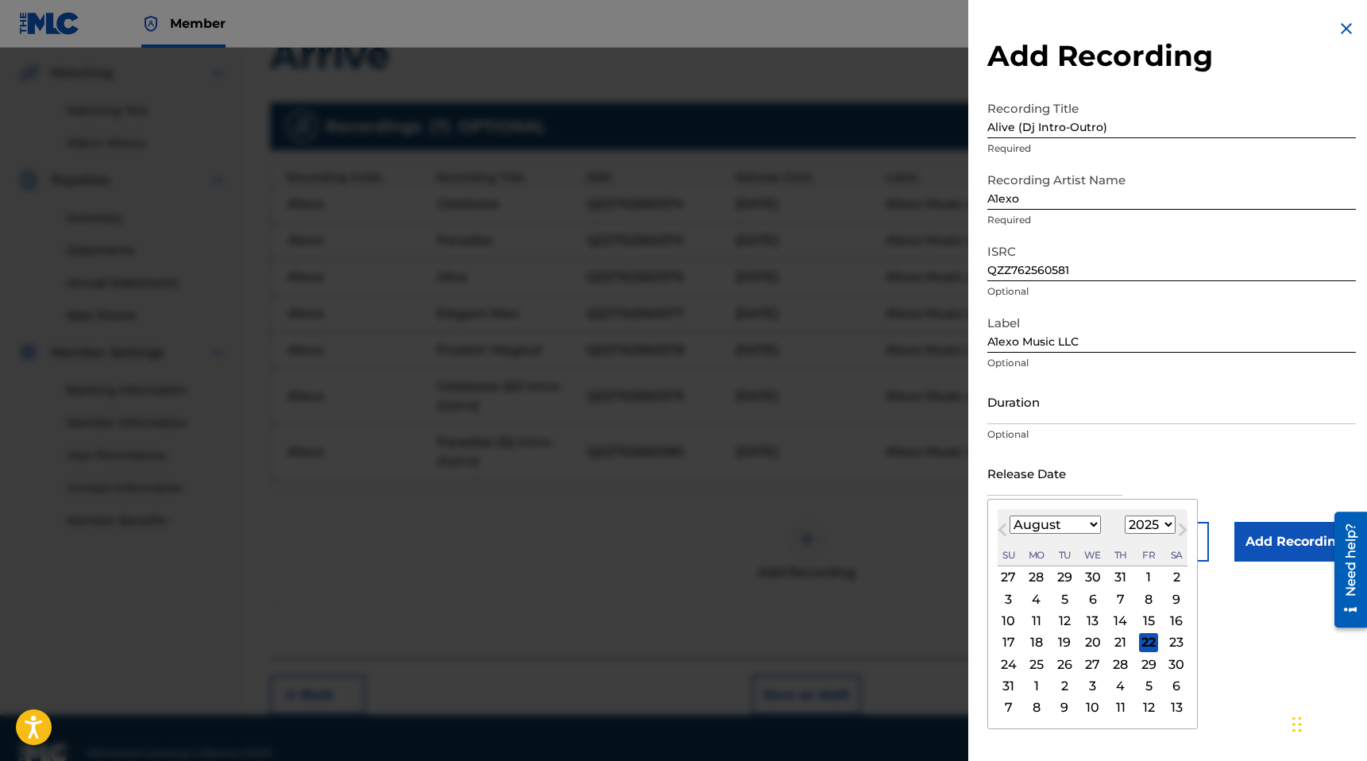
type input "[DATE]"
select select "8"
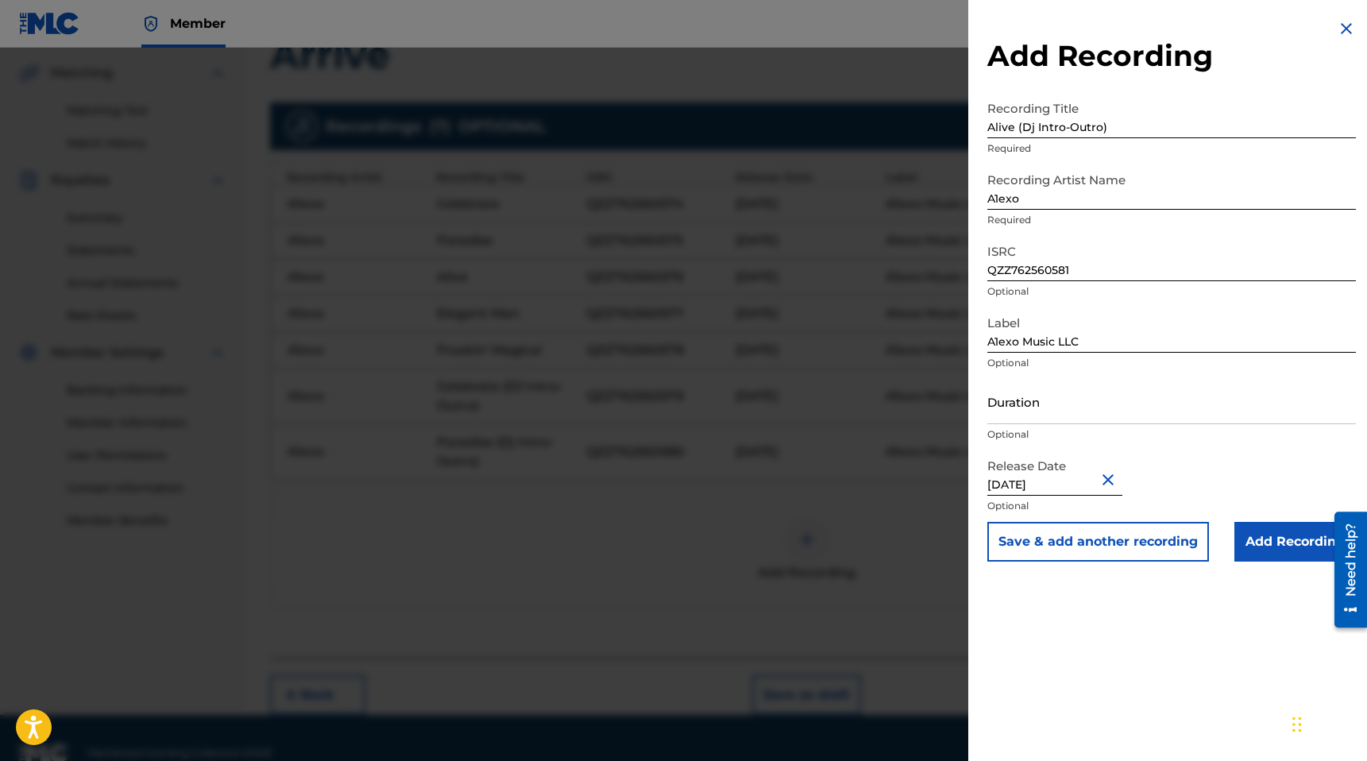
click at [1301, 547] on input "Add Recording" at bounding box center [1296, 542] width 122 height 40
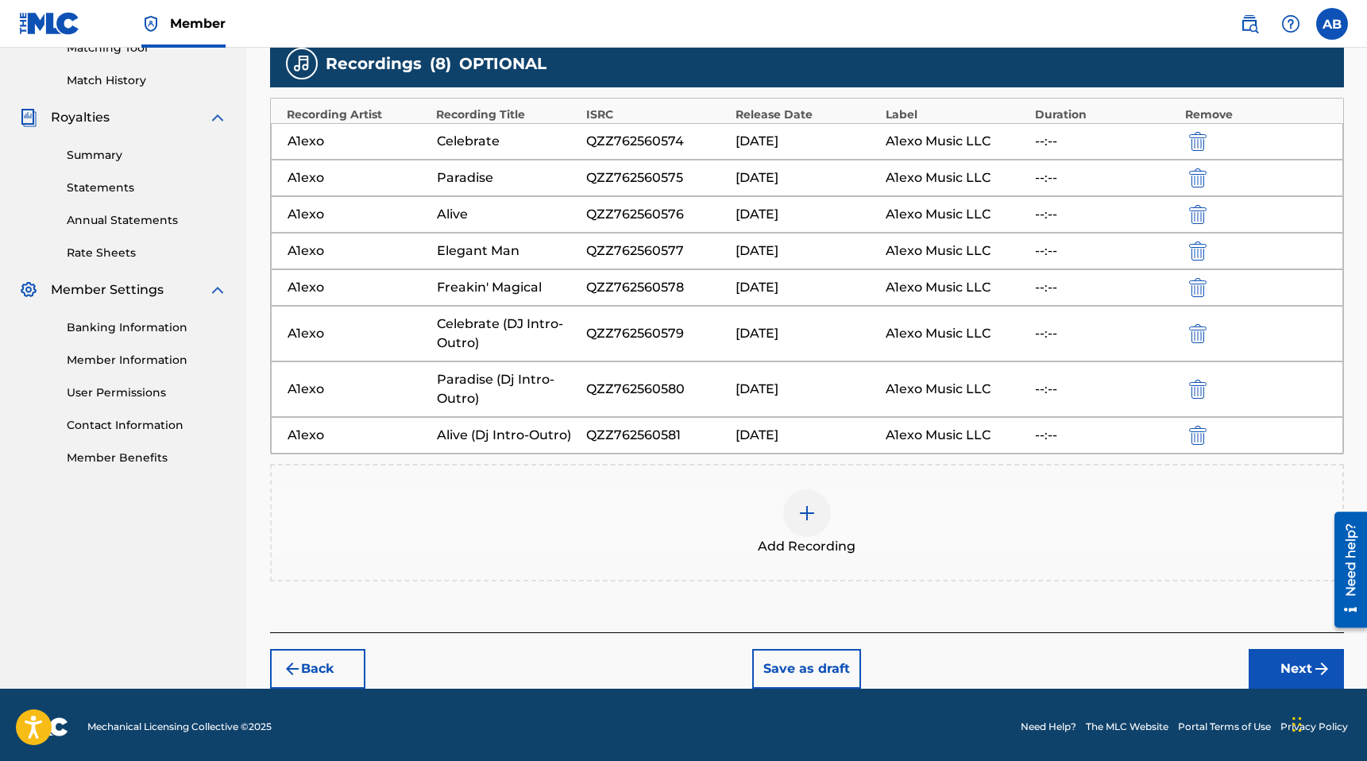
scroll to position [427, 0]
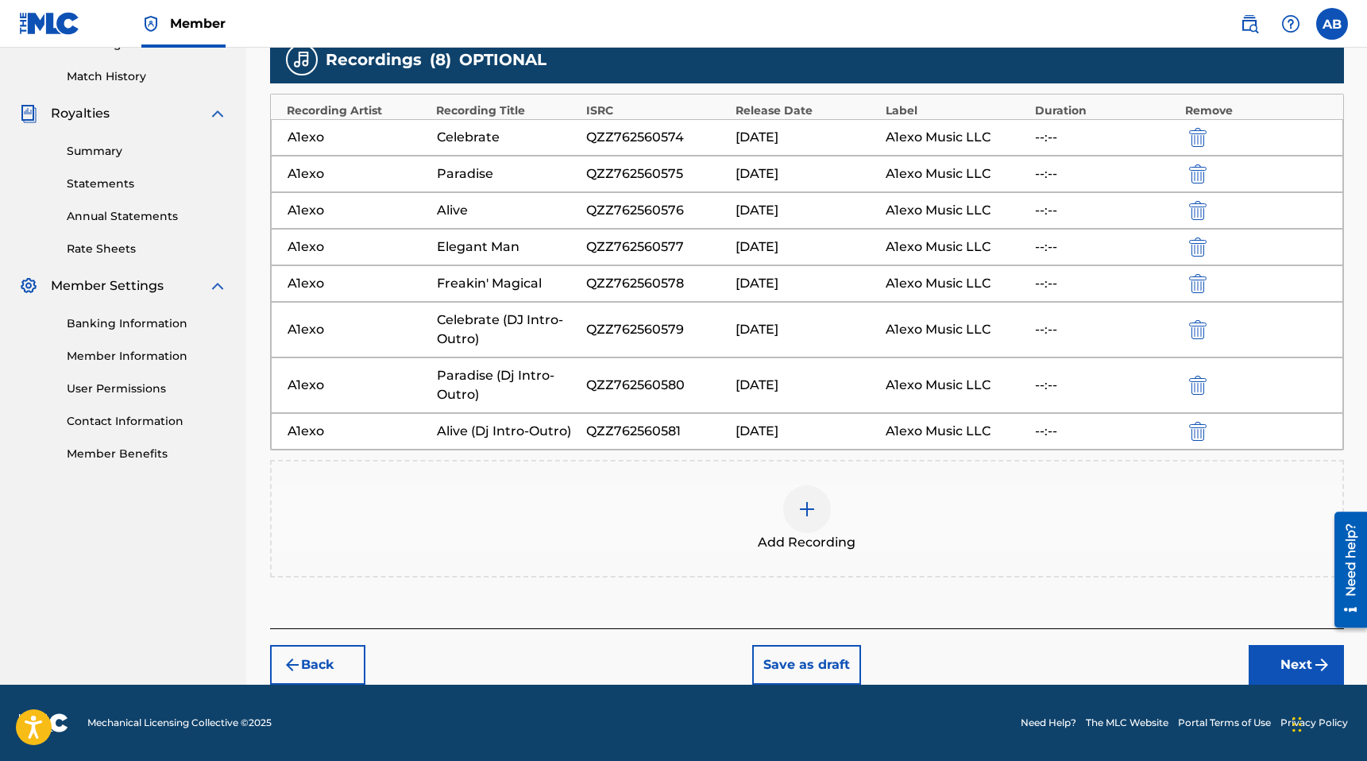
click at [822, 521] on div at bounding box center [807, 509] width 48 height 48
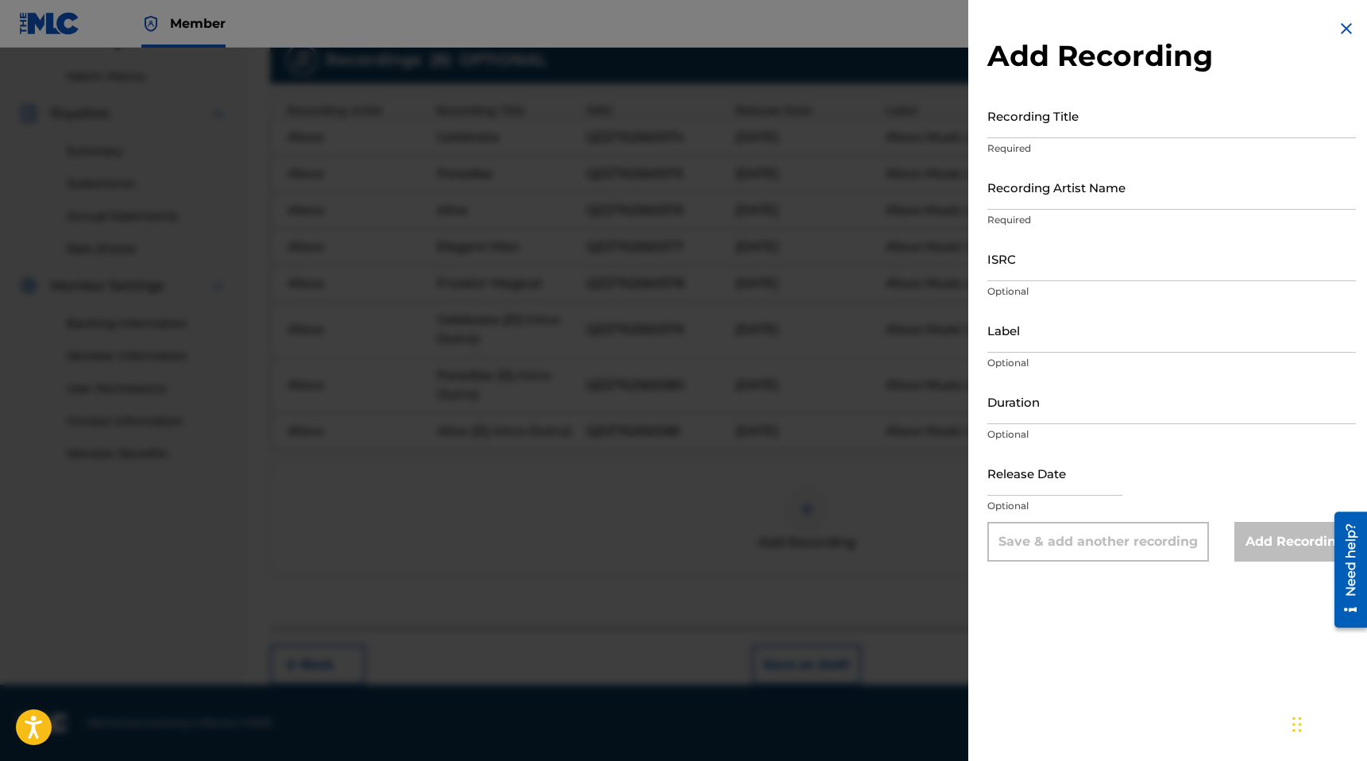
click at [1063, 129] on input "Recording Title" at bounding box center [1172, 115] width 369 height 45
paste input "Elegant Man (DJ Intro-Outro)"
type input "Elegant Man (DJ Intro-Outro)"
click at [1044, 195] on input "Recording Artist Name" at bounding box center [1172, 186] width 369 height 45
type input "A1exo"
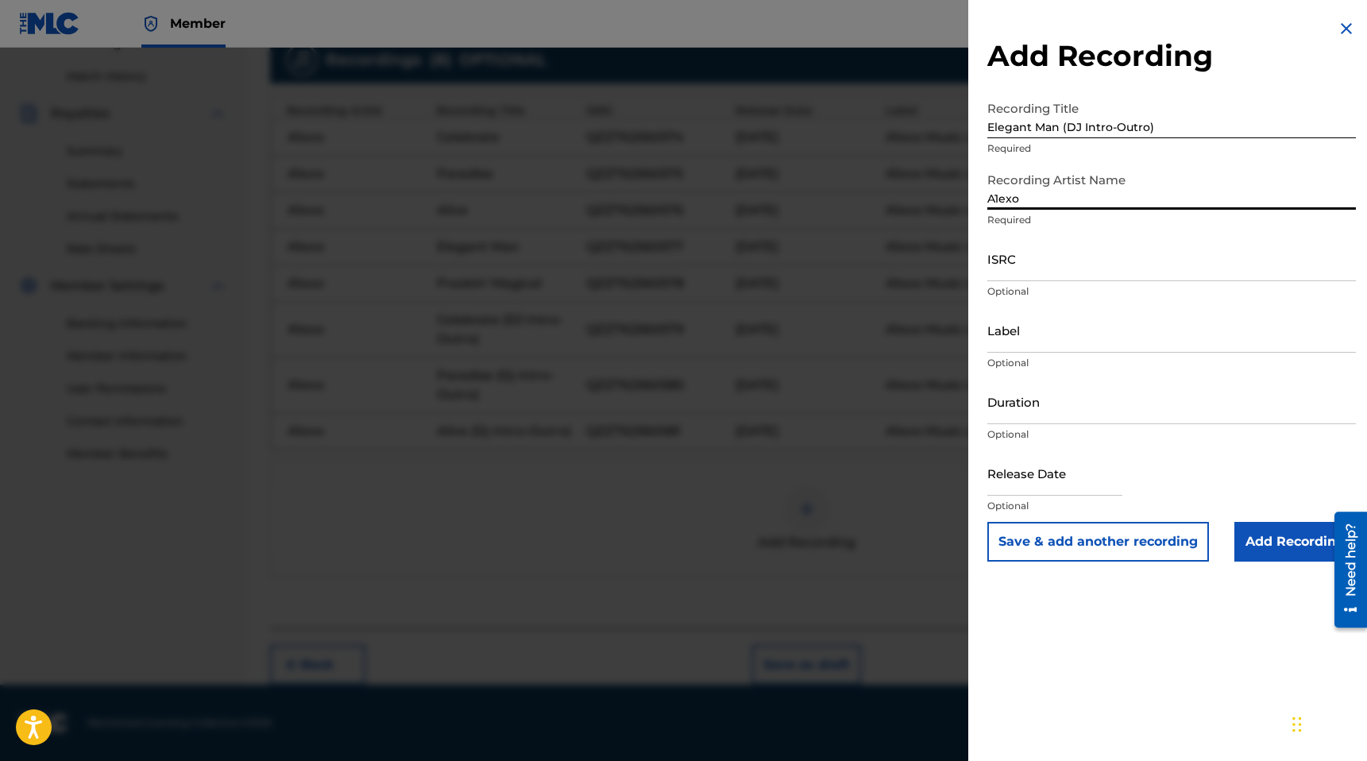
click at [1054, 268] on input "ISRC" at bounding box center [1172, 258] width 369 height 45
click at [1061, 263] on input "ISRC" at bounding box center [1172, 258] width 369 height 45
paste input "QZZ762560582"
type input "QZZ762560582"
click at [1044, 343] on input "Label" at bounding box center [1172, 329] width 369 height 45
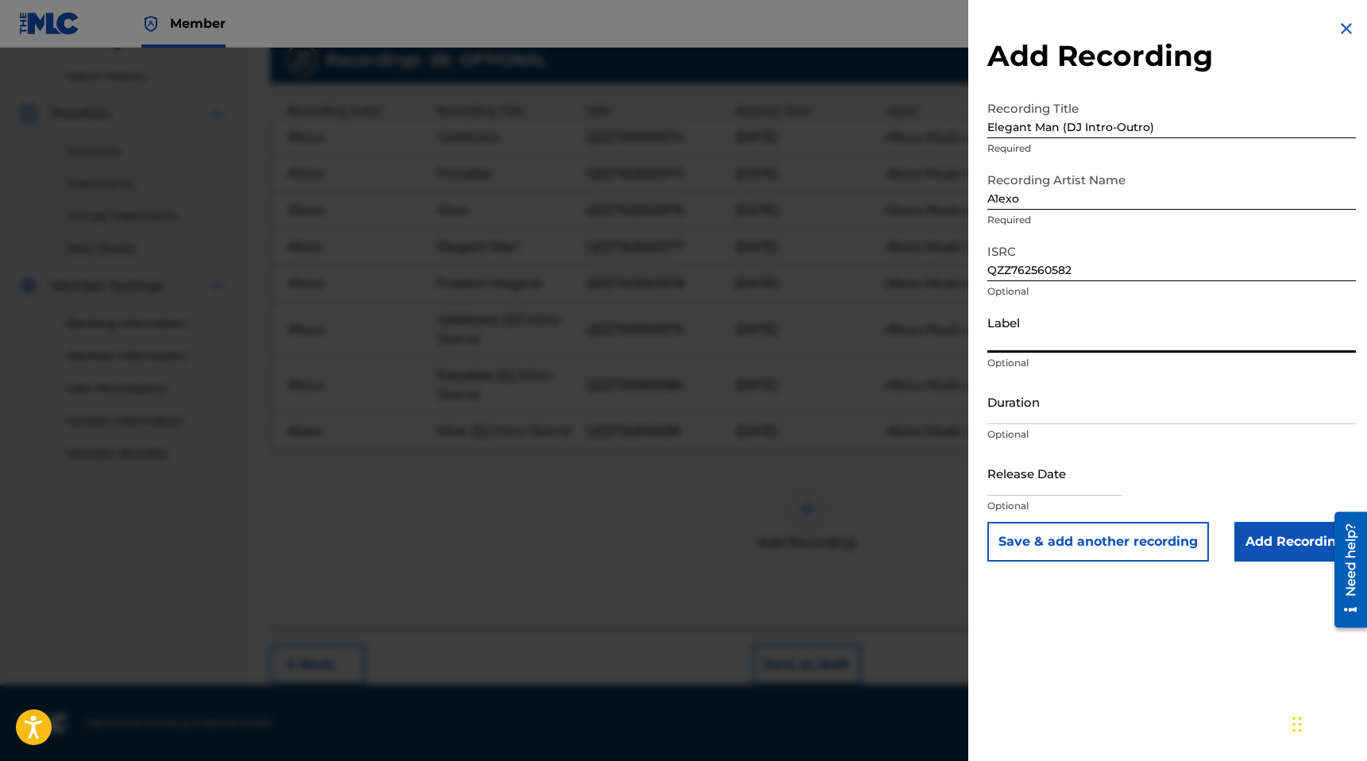
type input "A1exo Music LLC"
click at [1079, 408] on input "Duration" at bounding box center [1172, 401] width 369 height 45
click at [1053, 404] on input "Duration" at bounding box center [1172, 401] width 369 height 45
click at [1041, 485] on input "text" at bounding box center [1055, 472] width 135 height 45
select select "7"
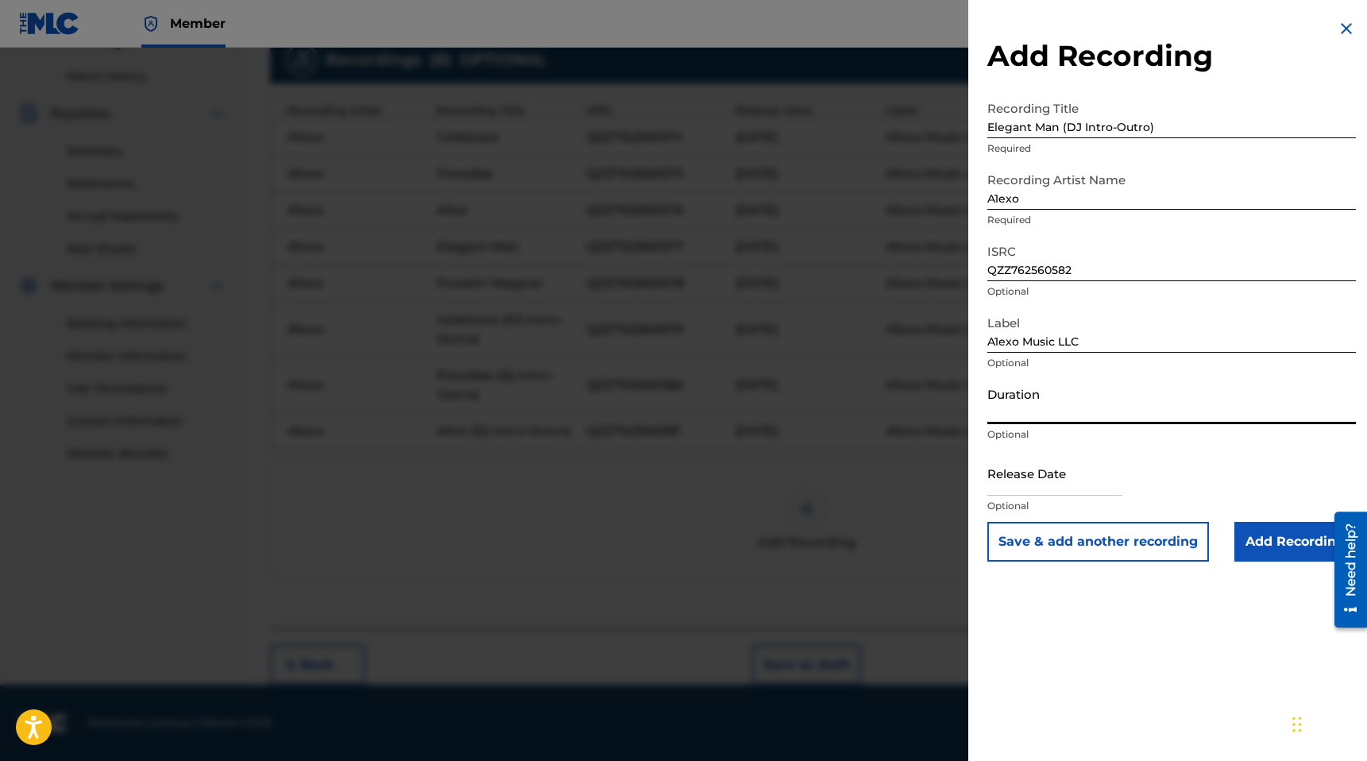
select select "2025"
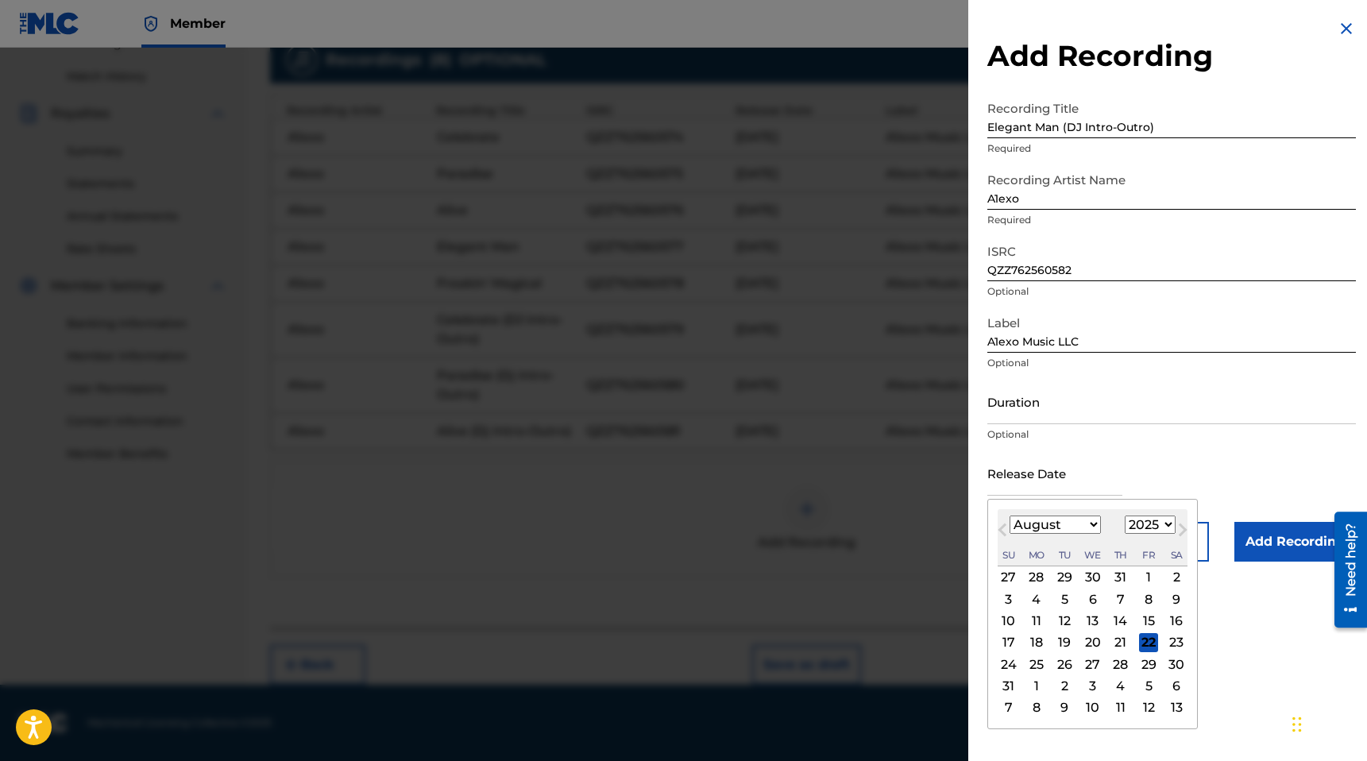
type input "[DATE]"
select select "8"
drag, startPoint x: 1238, startPoint y: 601, endPoint x: 1261, endPoint y: 571, distance: 37.4
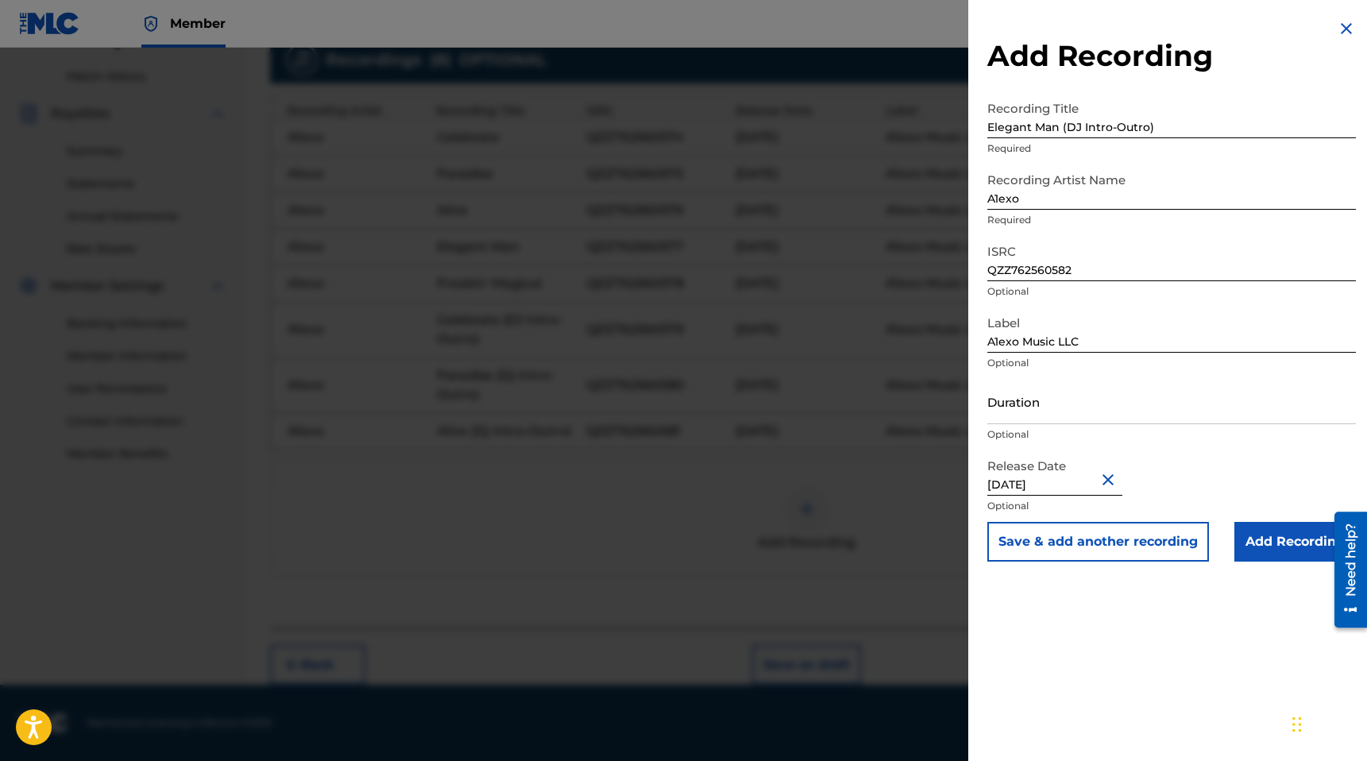
click at [1271, 535] on input "Add Recording" at bounding box center [1296, 542] width 122 height 40
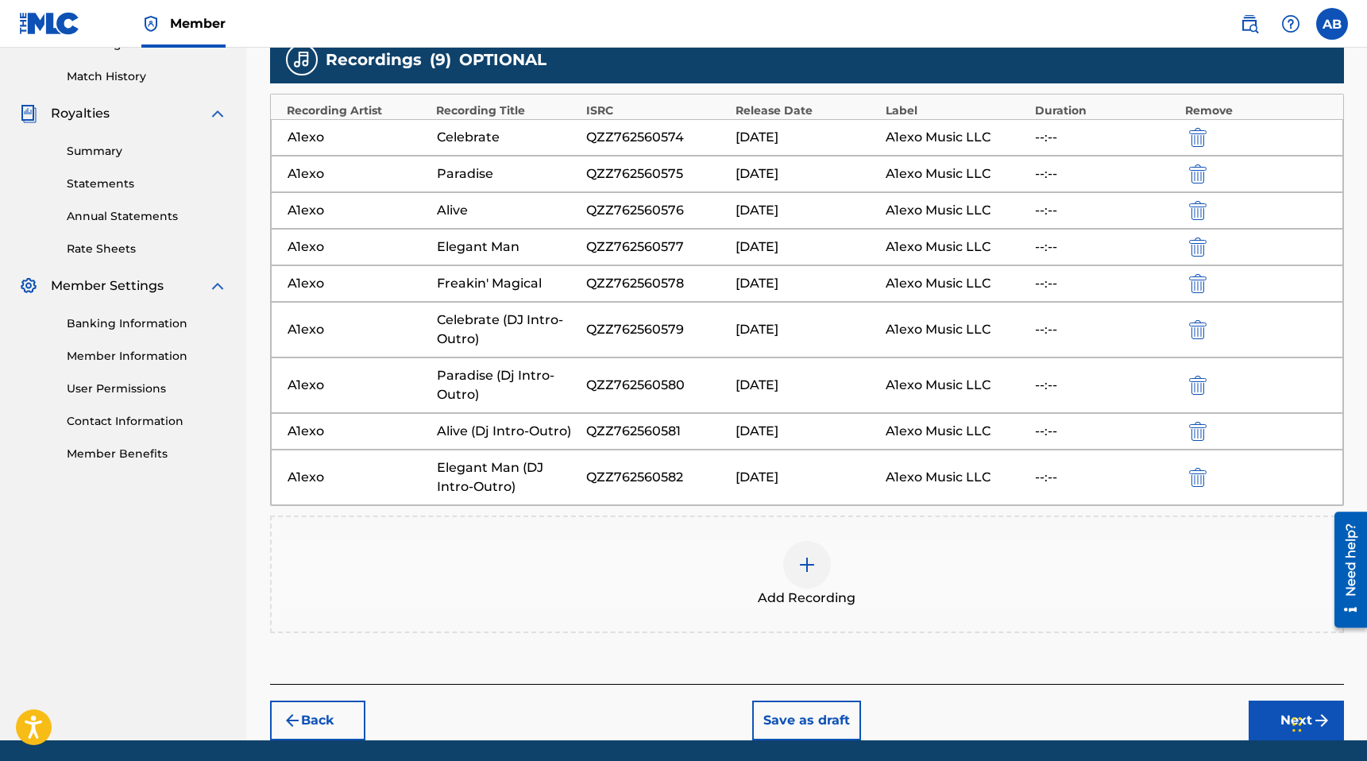
click at [790, 553] on div at bounding box center [807, 565] width 48 height 48
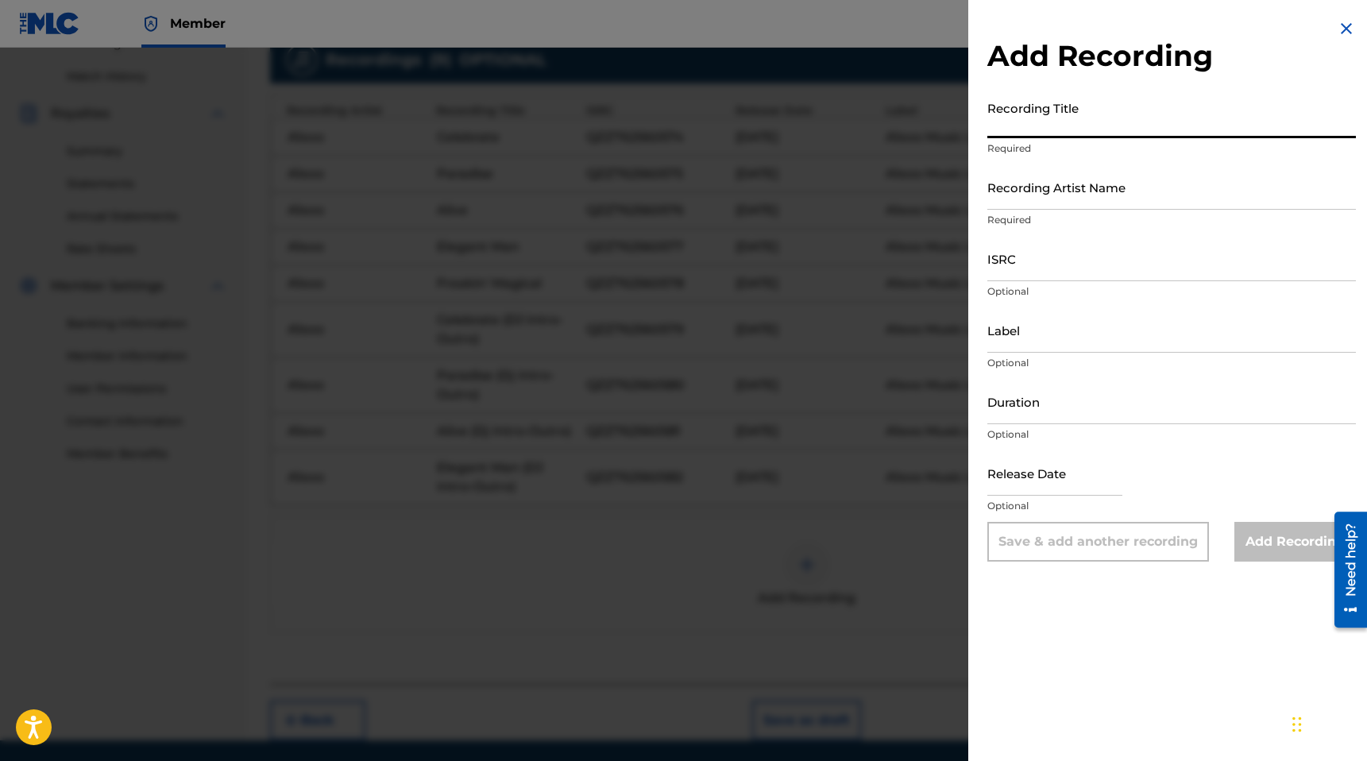
click at [1096, 124] on input "Recording Title" at bounding box center [1172, 115] width 369 height 45
paste input "Freakin' Magical (Dj Intro-Outro)"
type input "Freakin' Magical (Dj Intro-Outro)"
click at [1069, 203] on input "Recording Artist Name" at bounding box center [1172, 186] width 369 height 45
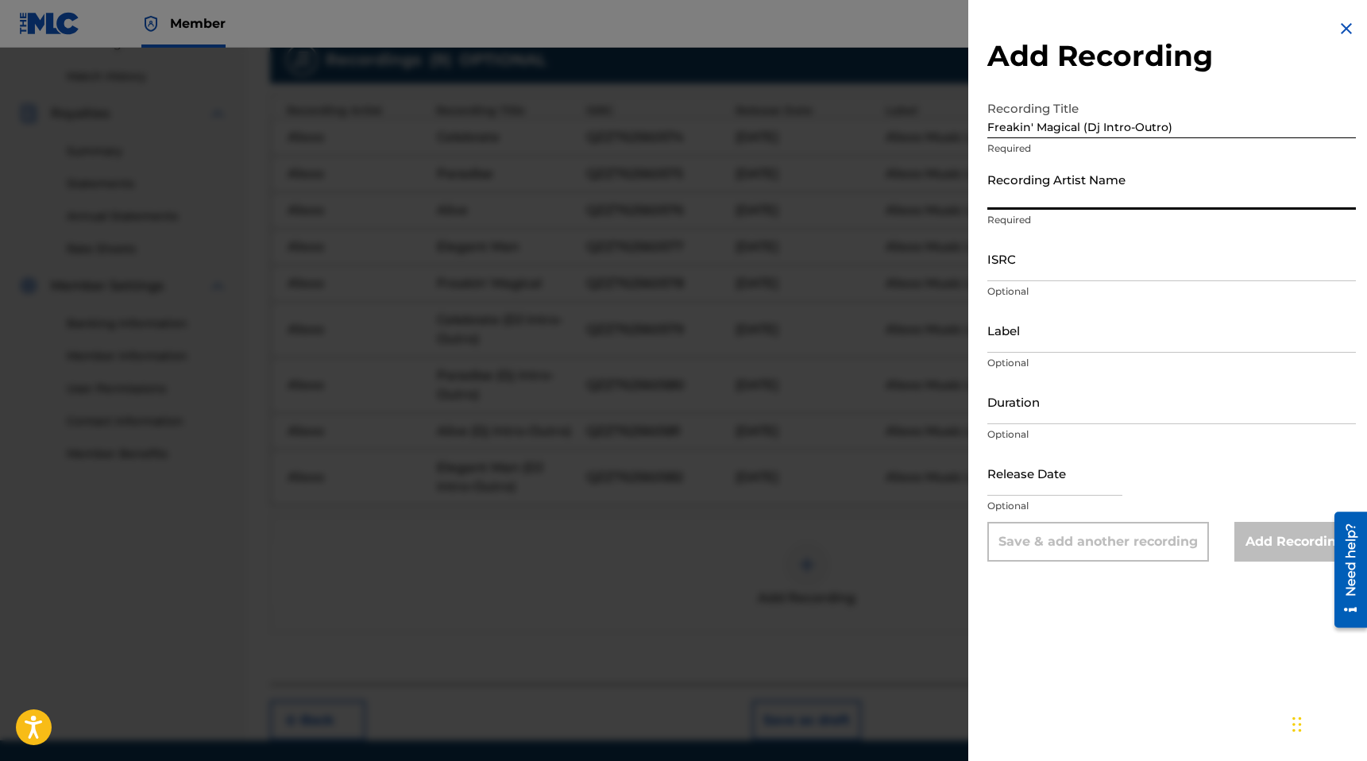
type input "A1exo"
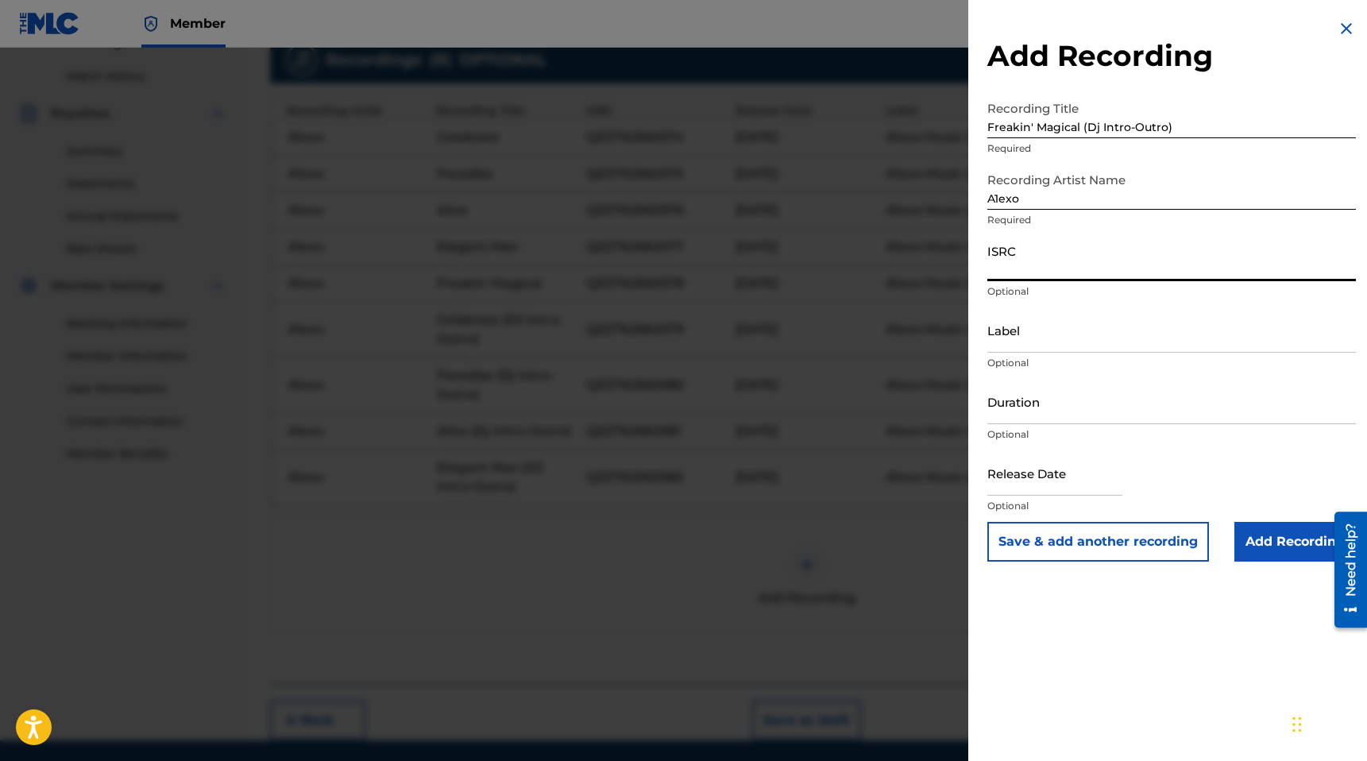
click at [1061, 266] on input "ISRC" at bounding box center [1172, 258] width 369 height 45
click at [1014, 270] on input "ISRC" at bounding box center [1172, 258] width 369 height 45
paste input "QZZ762560583"
type input "QZZ762560583"
click at [1025, 346] on input "Label" at bounding box center [1172, 329] width 369 height 45
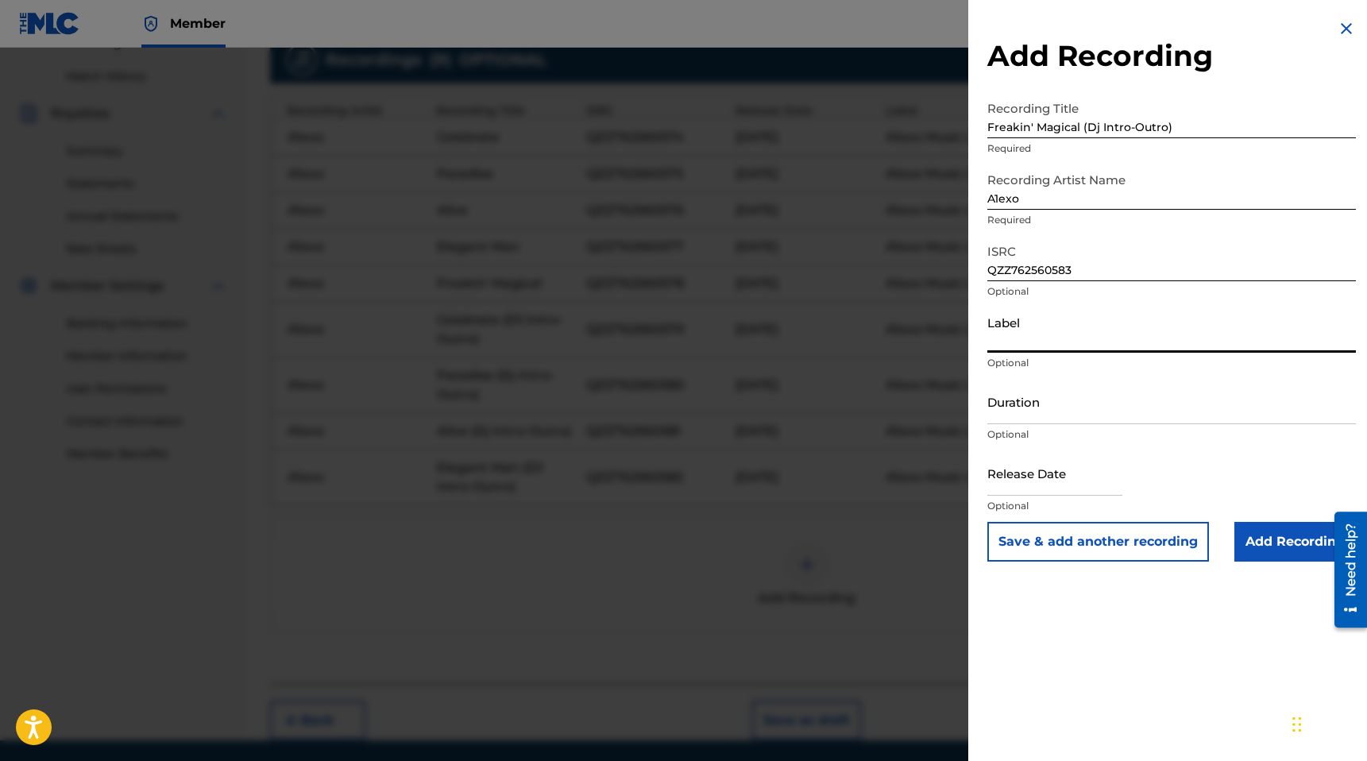
type input "A1exo Music LLC"
click at [1050, 402] on input "Duration" at bounding box center [1172, 401] width 369 height 45
type input "04:23"
drag, startPoint x: 1053, startPoint y: 417, endPoint x: 961, endPoint y: 412, distance: 92.3
click at [960, 412] on div "Add Recording Recording Title Freakin' Magical (Dj Intro-Outro) Required Record…" at bounding box center [683, 404] width 1367 height 713
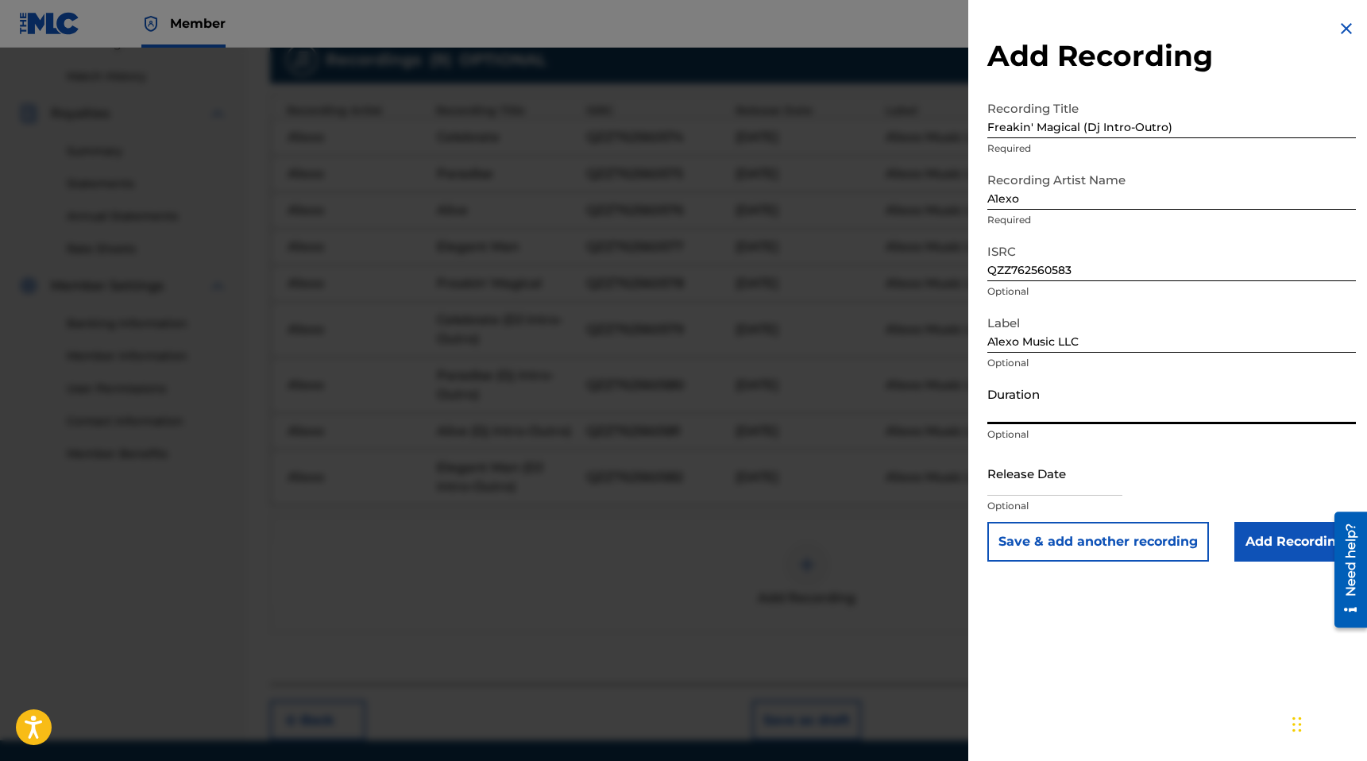
drag, startPoint x: 1064, startPoint y: 488, endPoint x: 1076, endPoint y: 493, distance: 13.2
click at [1064, 488] on input "text" at bounding box center [1055, 472] width 135 height 45
select select "7"
select select "2025"
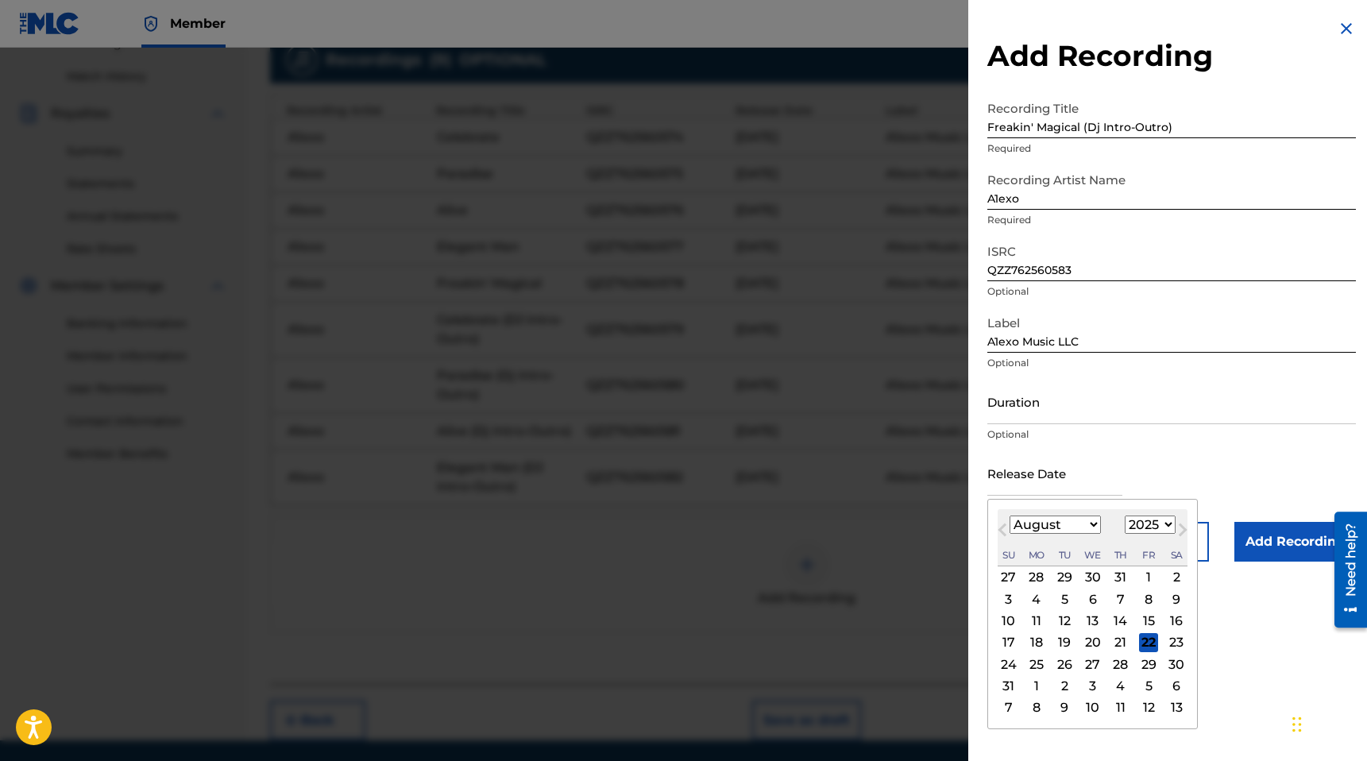
type input "[DATE]"
select select "8"
drag, startPoint x: 1230, startPoint y: 603, endPoint x: 1251, endPoint y: 573, distance: 37.0
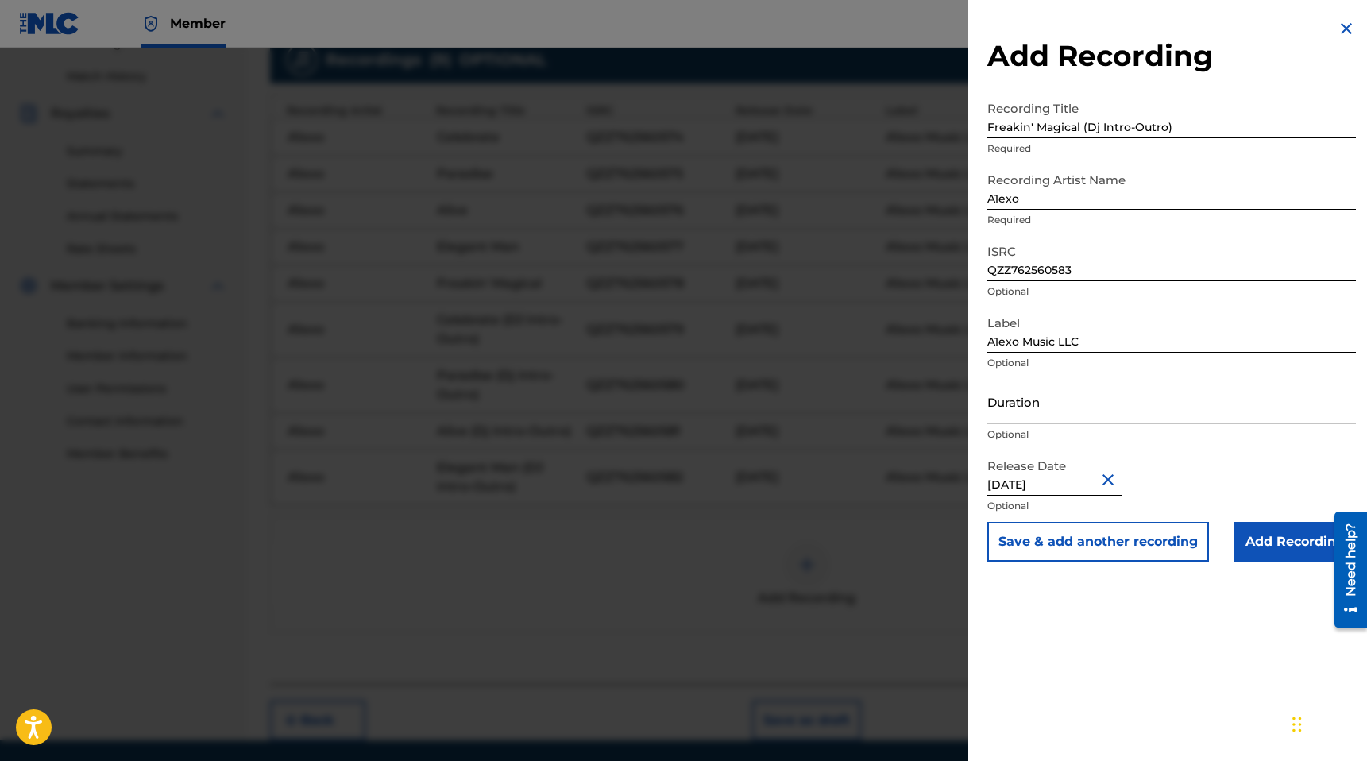
click at [1263, 548] on input "Add Recording" at bounding box center [1296, 542] width 122 height 40
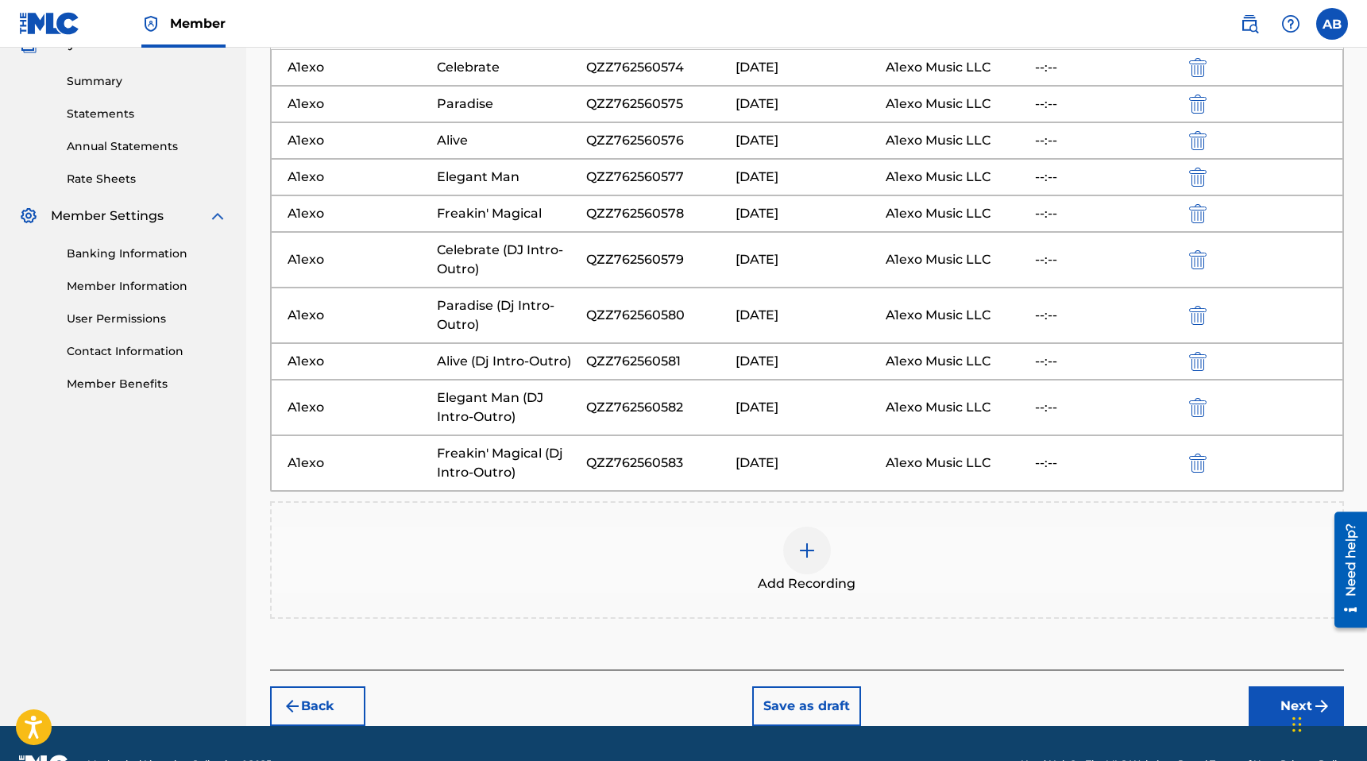
scroll to position [523, 0]
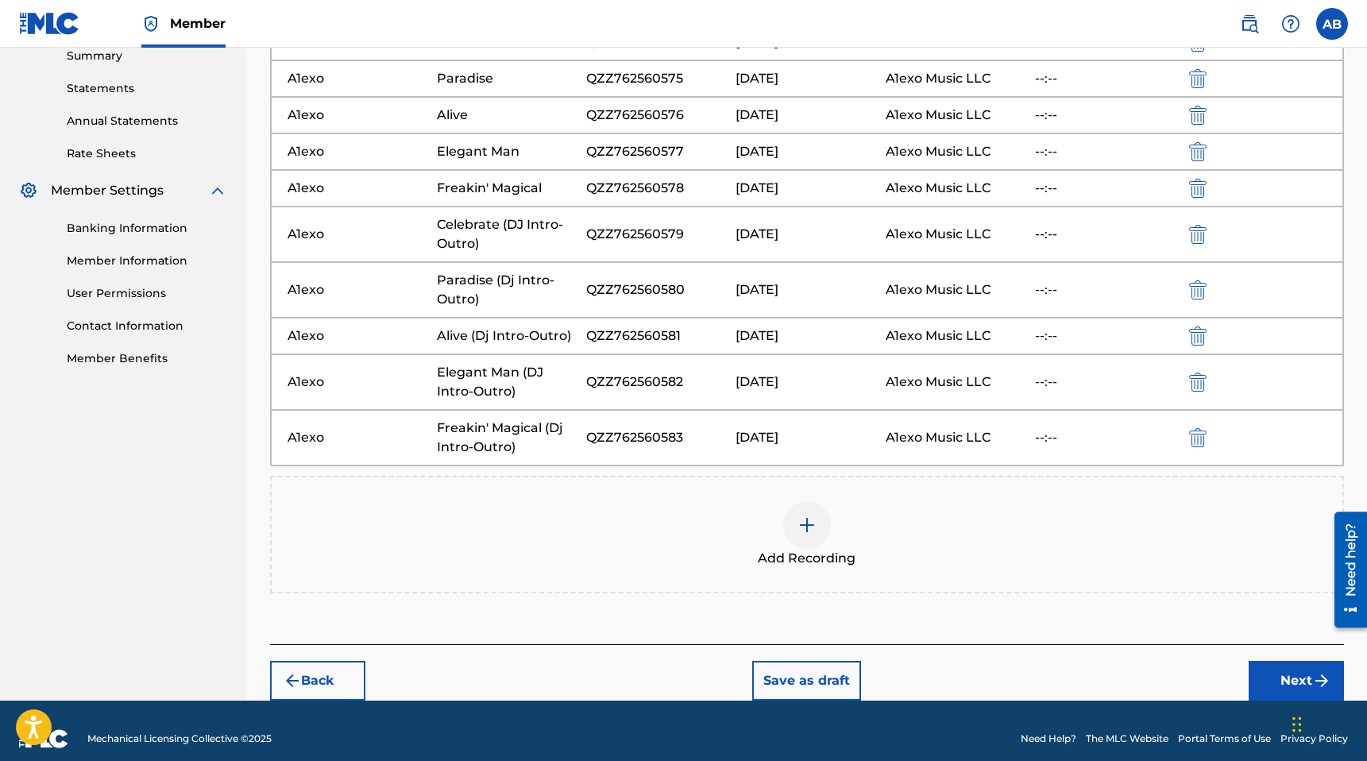
click at [1286, 659] on div "Back Save as draft Next" at bounding box center [807, 672] width 1074 height 56
click at [1286, 674] on button "Next" at bounding box center [1296, 681] width 95 height 40
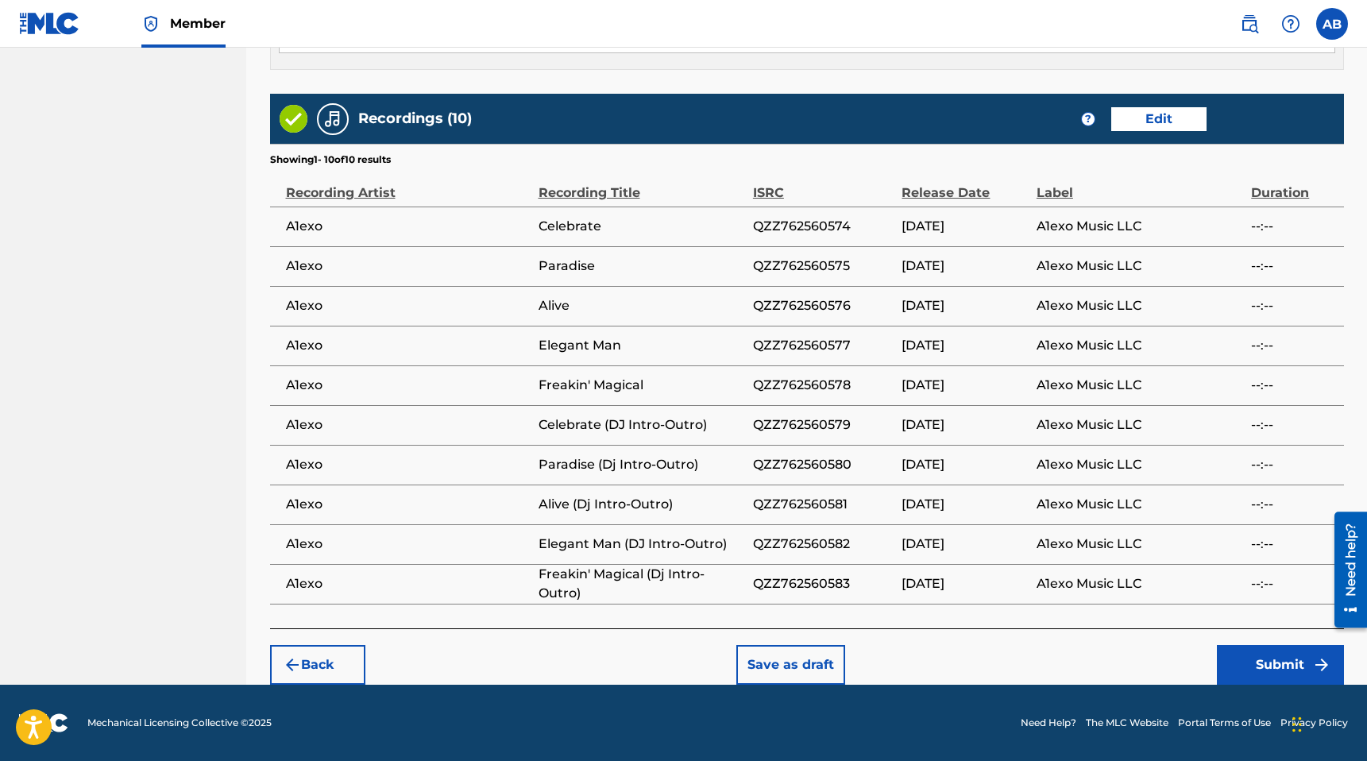
scroll to position [957, 0]
click at [1288, 676] on button "Submit" at bounding box center [1280, 665] width 127 height 40
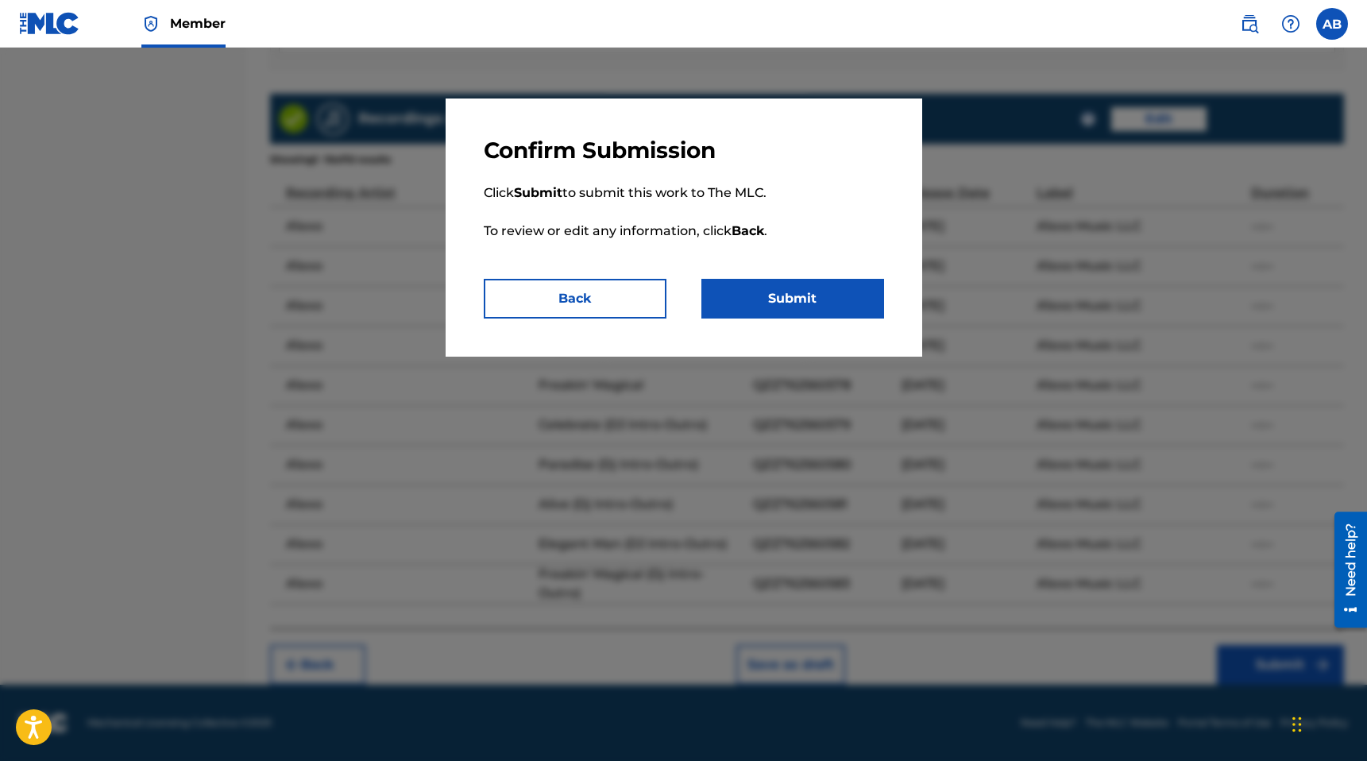
click at [790, 315] on button "Submit" at bounding box center [793, 299] width 183 height 40
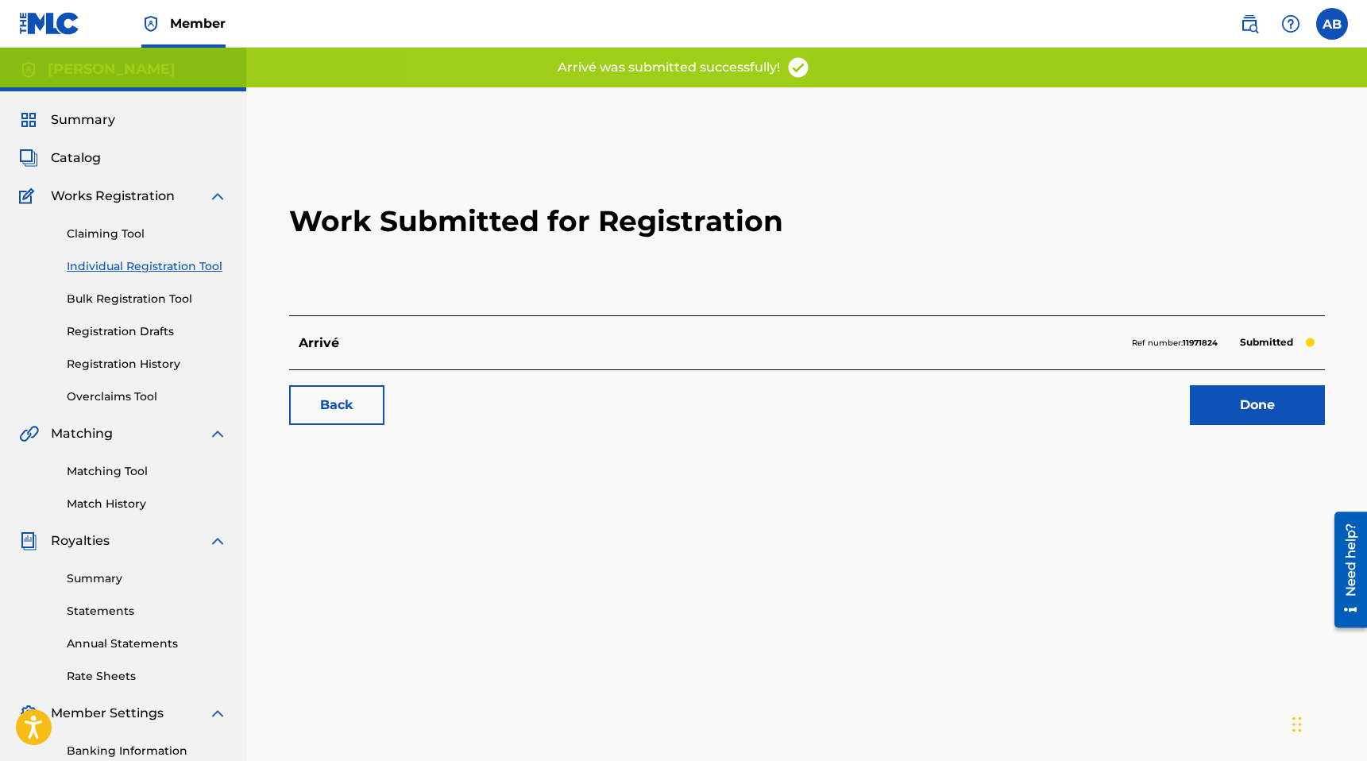
click at [1257, 404] on link "Done" at bounding box center [1257, 405] width 135 height 40
